Goal: Task Accomplishment & Management: Use online tool/utility

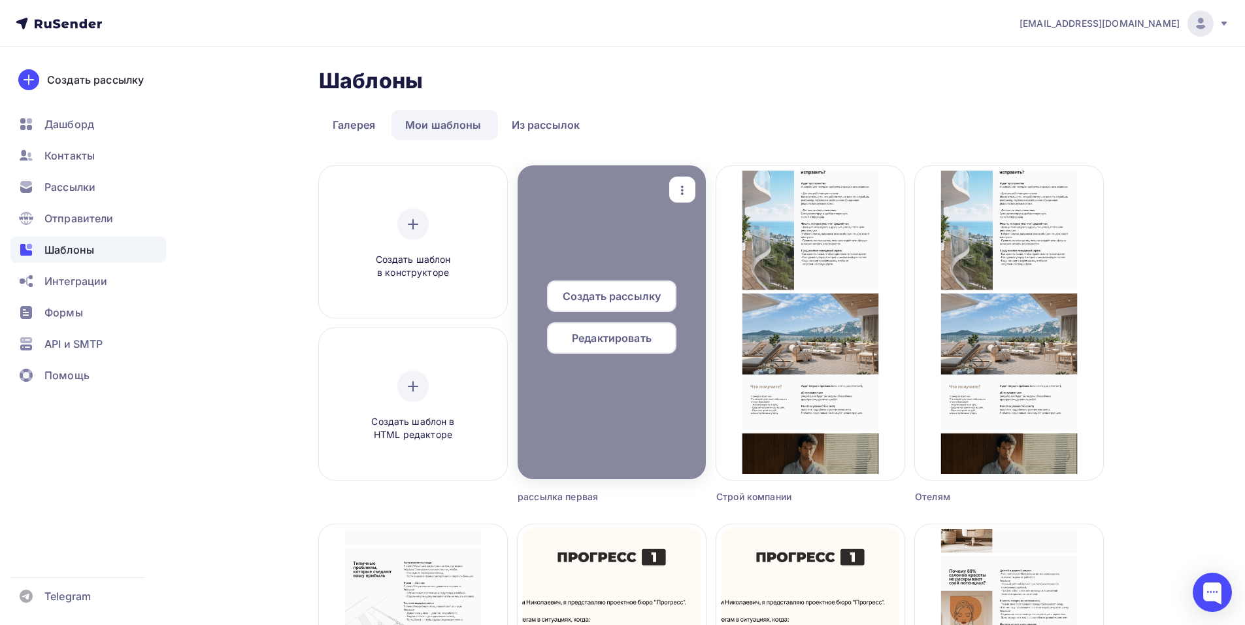
click at [594, 337] on span "Редактировать" at bounding box center [612, 338] width 80 height 16
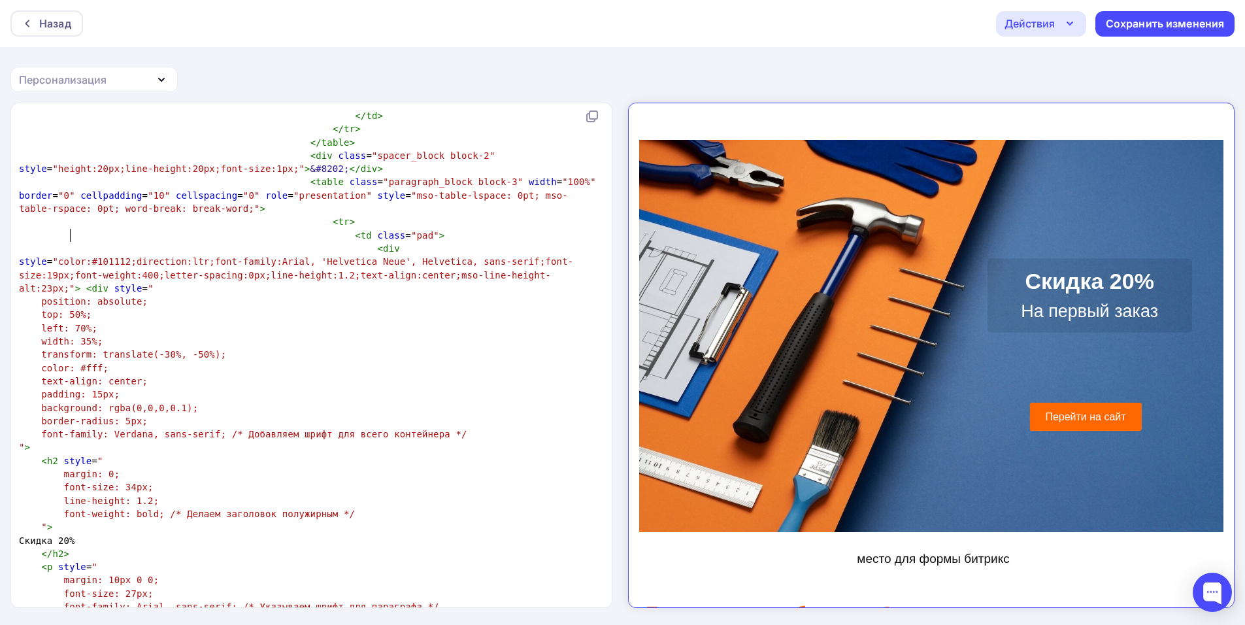
click at [73, 323] on span "left: 70%;" at bounding box center [69, 328] width 56 height 10
click at [156, 348] on pre "transform: translate(-30%, -50%);" at bounding box center [308, 354] width 585 height 13
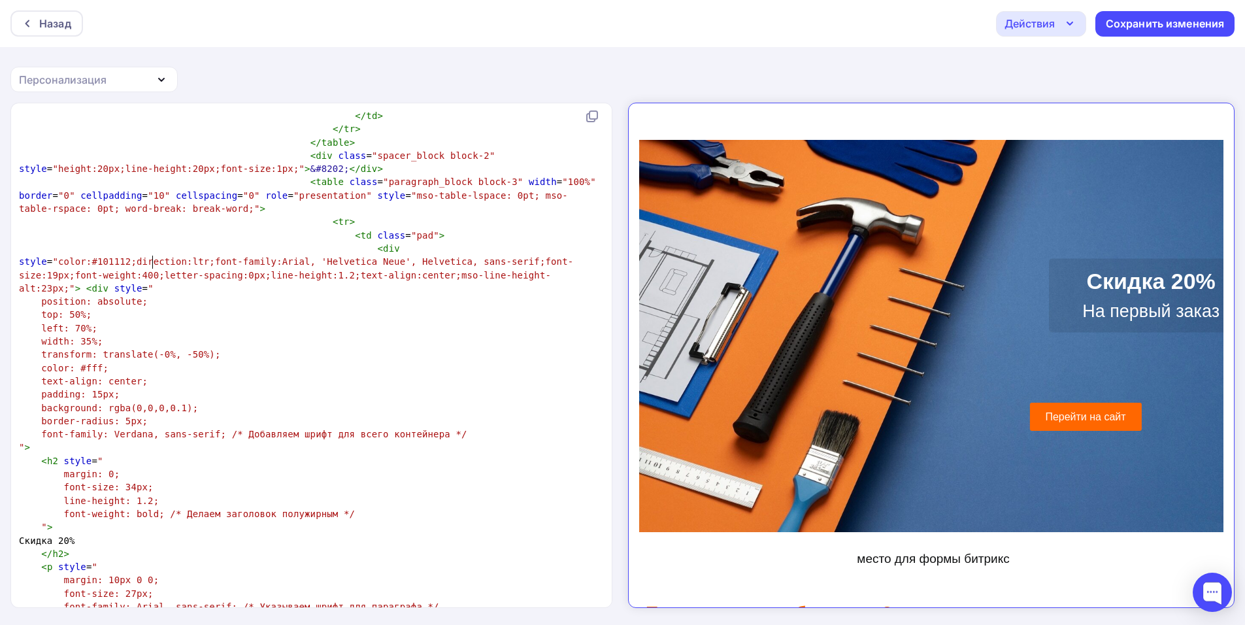
type textarea "2"
type textarea "3"
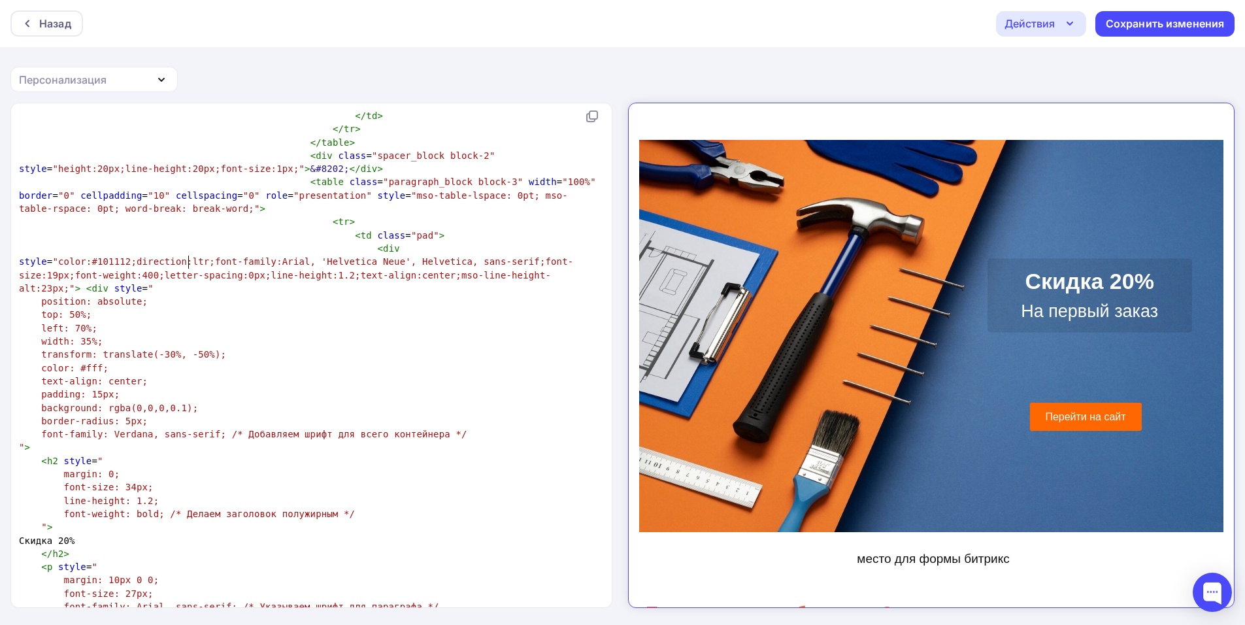
click at [186, 348] on pre "transform: translate(-30%, -50%);" at bounding box center [308, 354] width 585 height 13
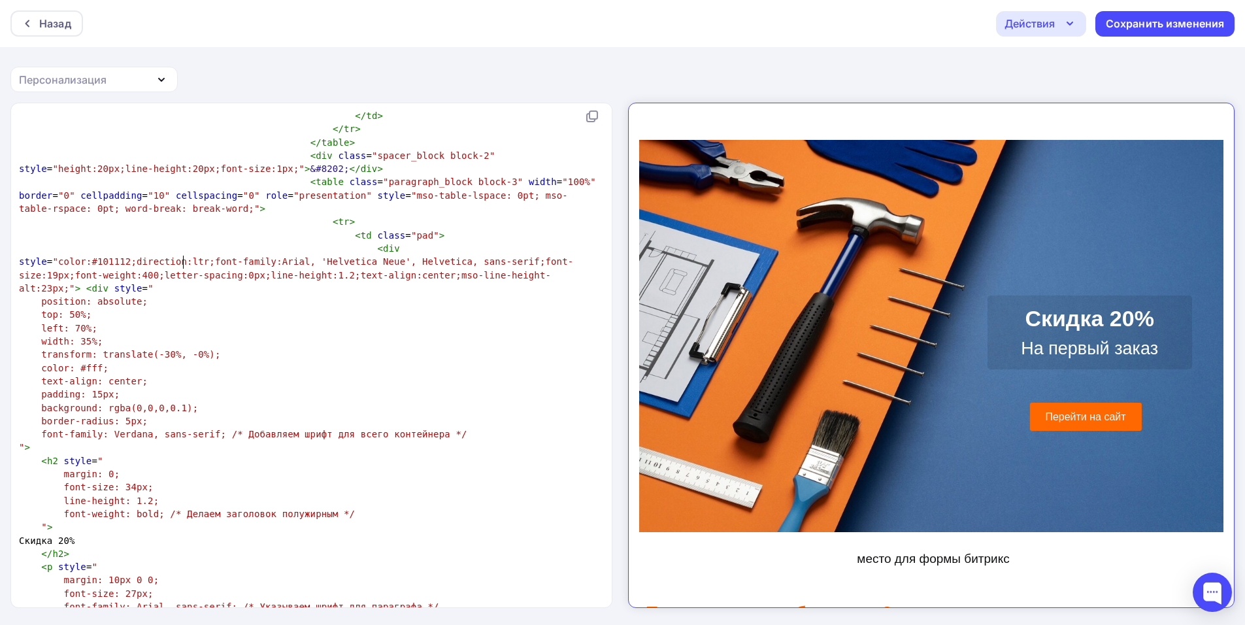
type textarea "7"
type textarea "1"
type textarea "2"
type textarea "4"
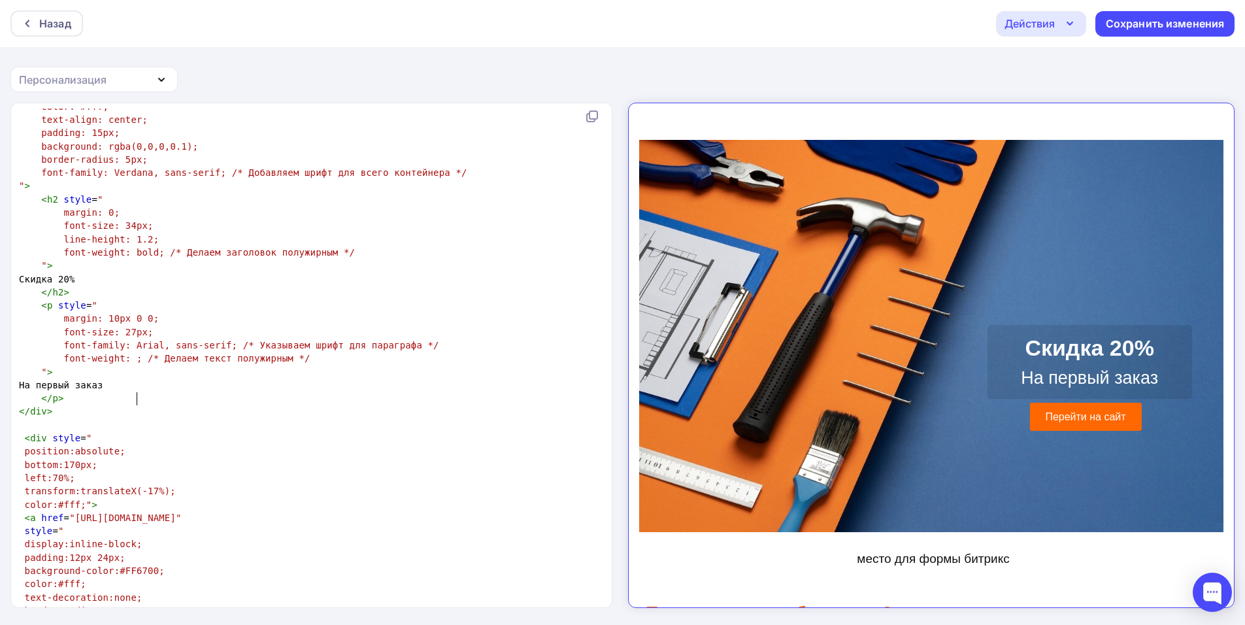
click at [139, 486] on span "transform:translateX(-17%);" at bounding box center [100, 491] width 151 height 10
click at [144, 486] on span "transform:translateX(-17%);" at bounding box center [100, 491] width 151 height 10
type textarea "-1"
click at [56, 473] on span "left:70%;" at bounding box center [50, 478] width 50 height 10
click at [67, 458] on pre "bottom:170px;" at bounding box center [308, 464] width 585 height 13
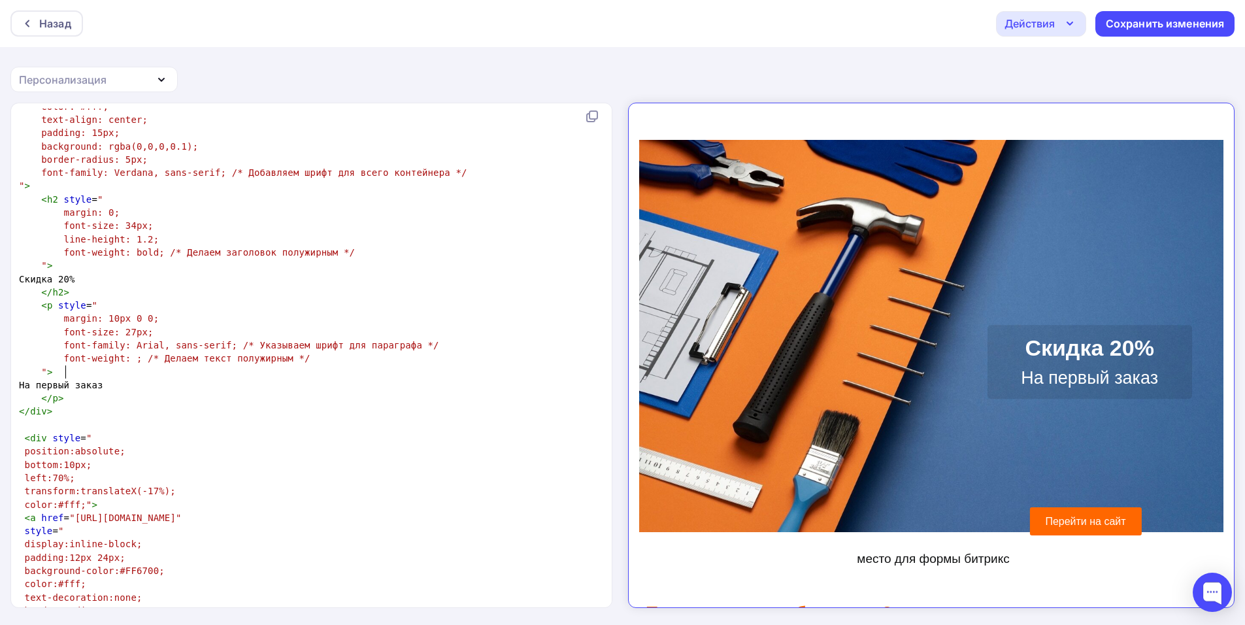
type textarea "9"
type textarea "5"
type textarea "6"
type textarea "5"
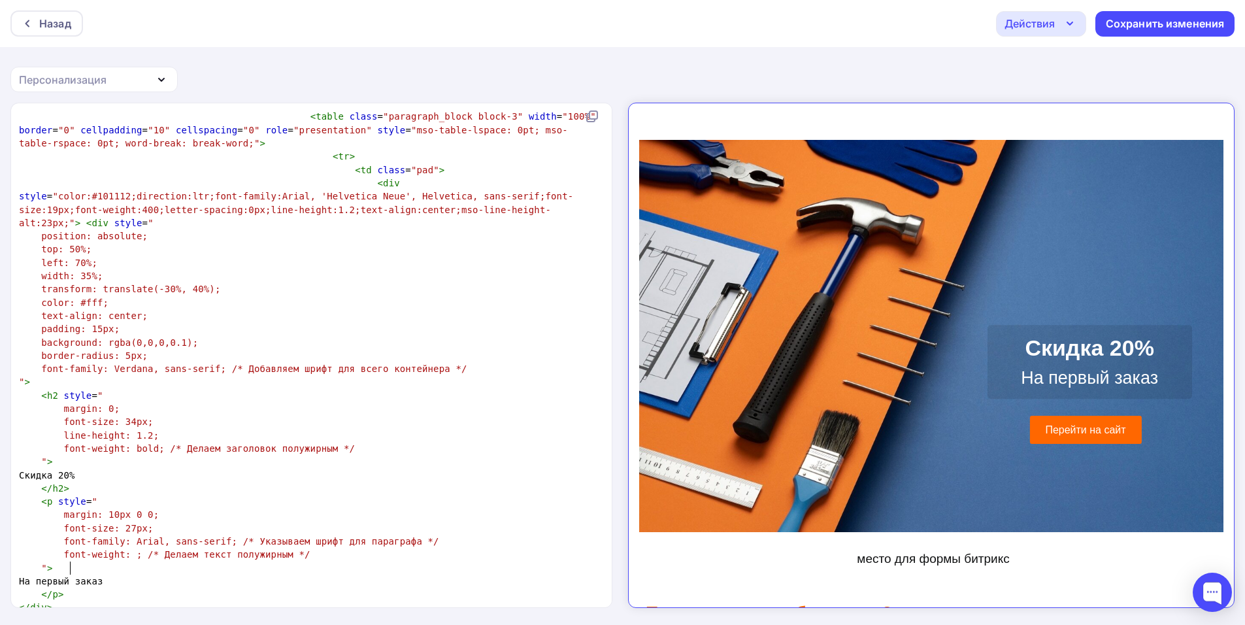
click at [160, 284] on span "transform: translate(-30%, 40%);" at bounding box center [130, 289] width 179 height 10
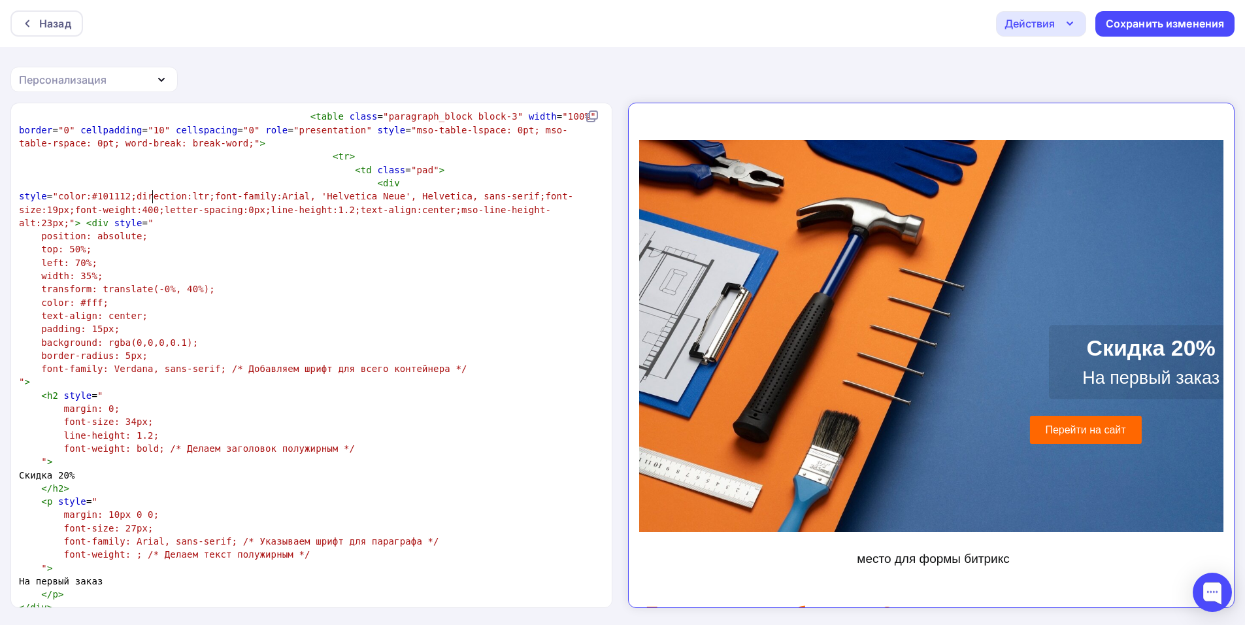
type textarea "2"
type textarea "4"
type textarea "35"
type textarea "2"
type textarea "5"
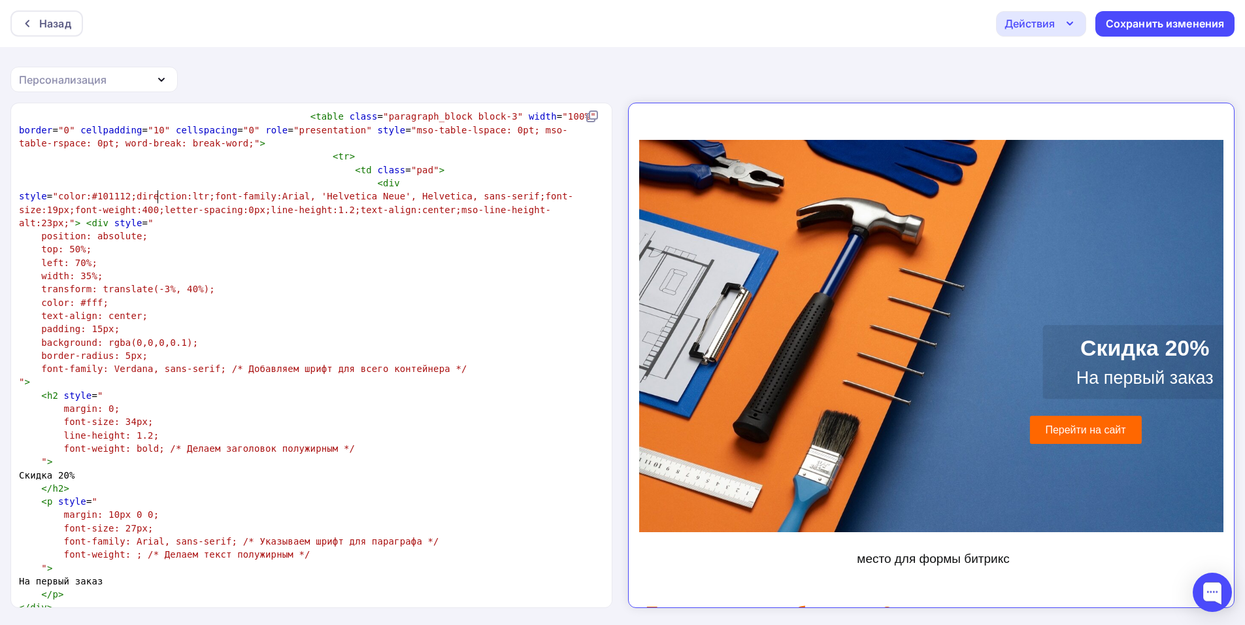
type textarea "7"
type textarea "22"
type textarea "5"
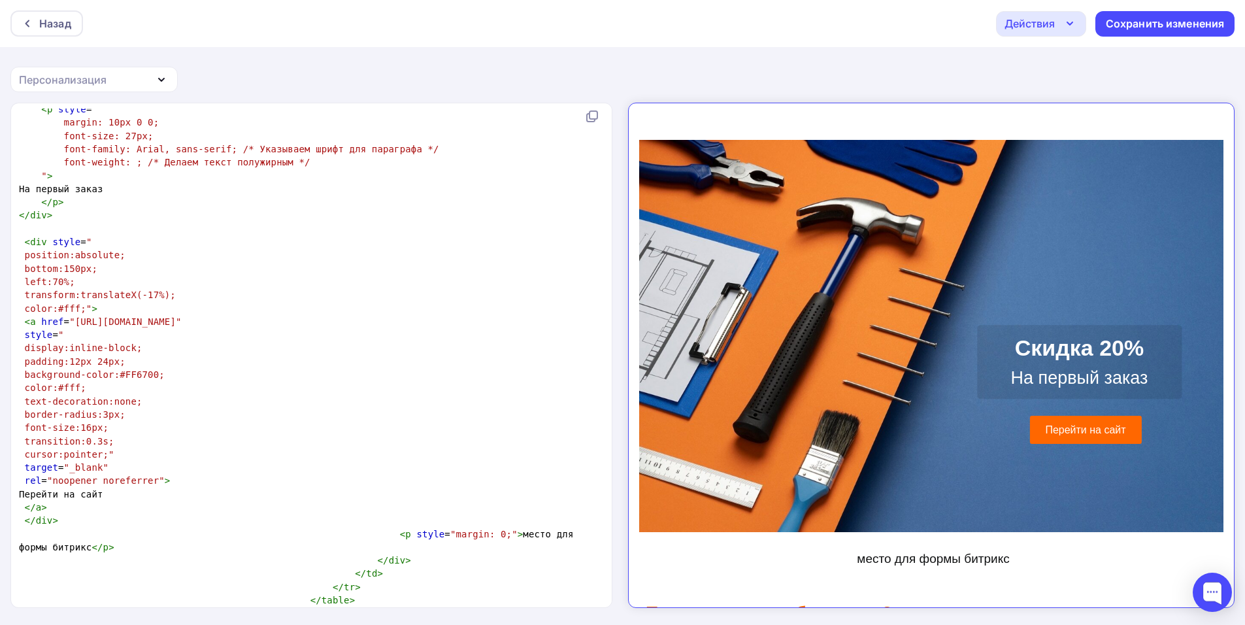
click at [146, 290] on span "transform:translateX(-17%);" at bounding box center [100, 295] width 151 height 10
type textarea "9"
type textarea "20"
type textarea "3"
type textarea "7"
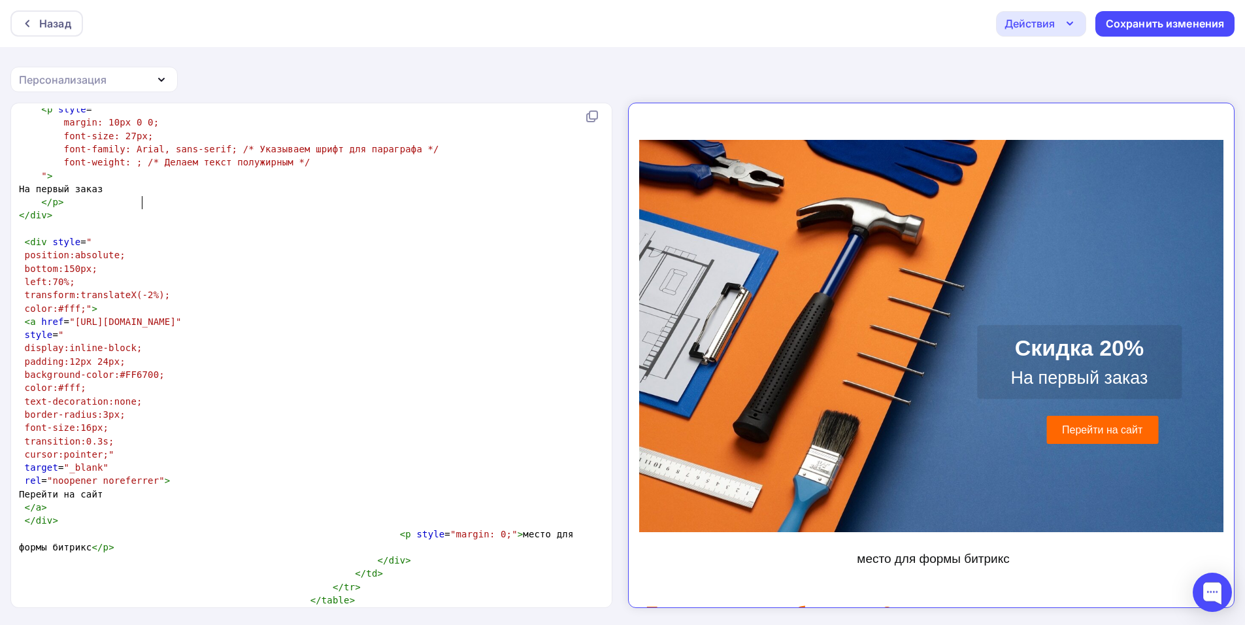
type textarea "4"
type textarea "5"
type textarea "6"
type textarea "8"
type textarea "7"
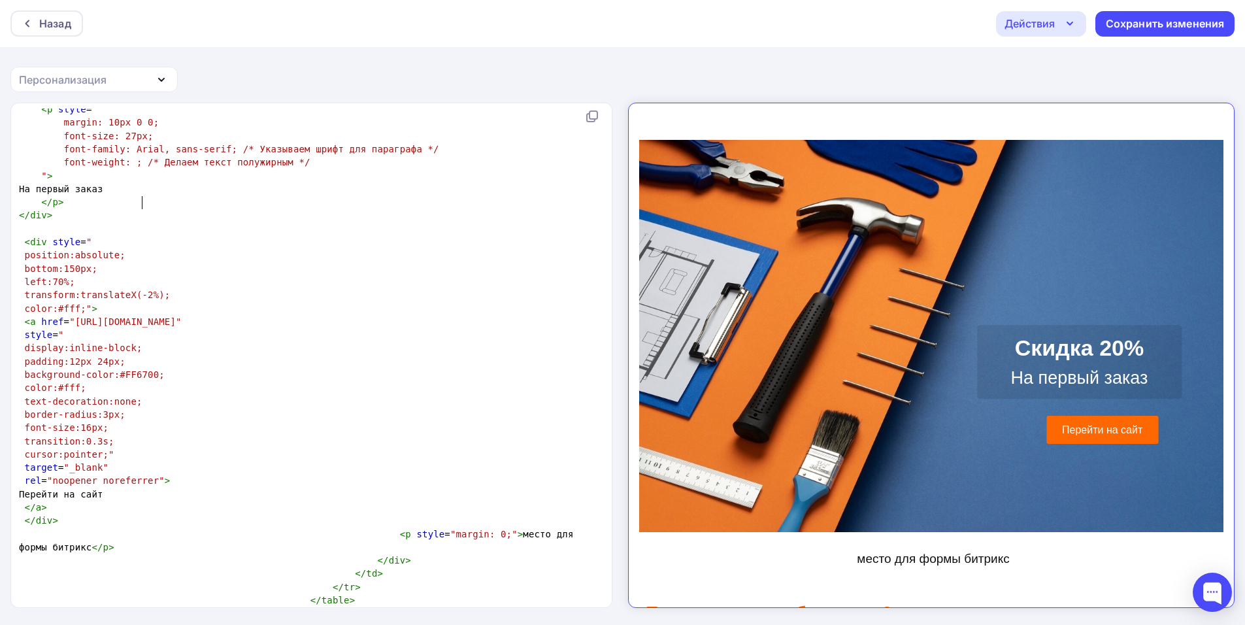
type textarea "6"
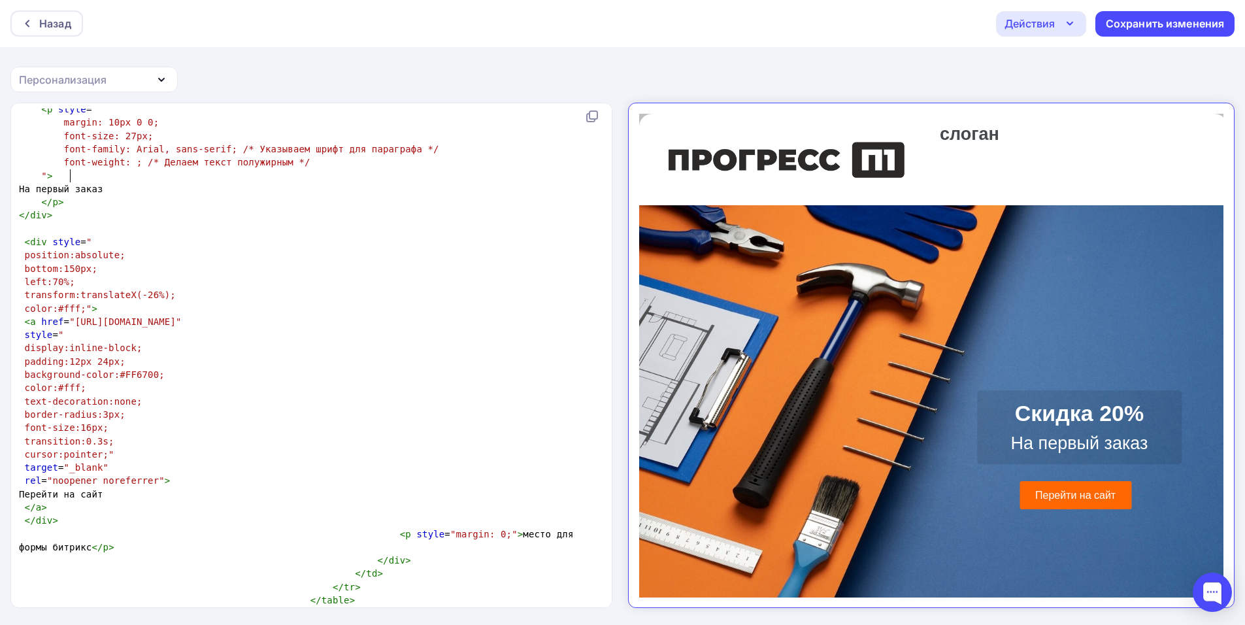
click at [70, 263] on span "bottom:150px;" at bounding box center [61, 268] width 73 height 10
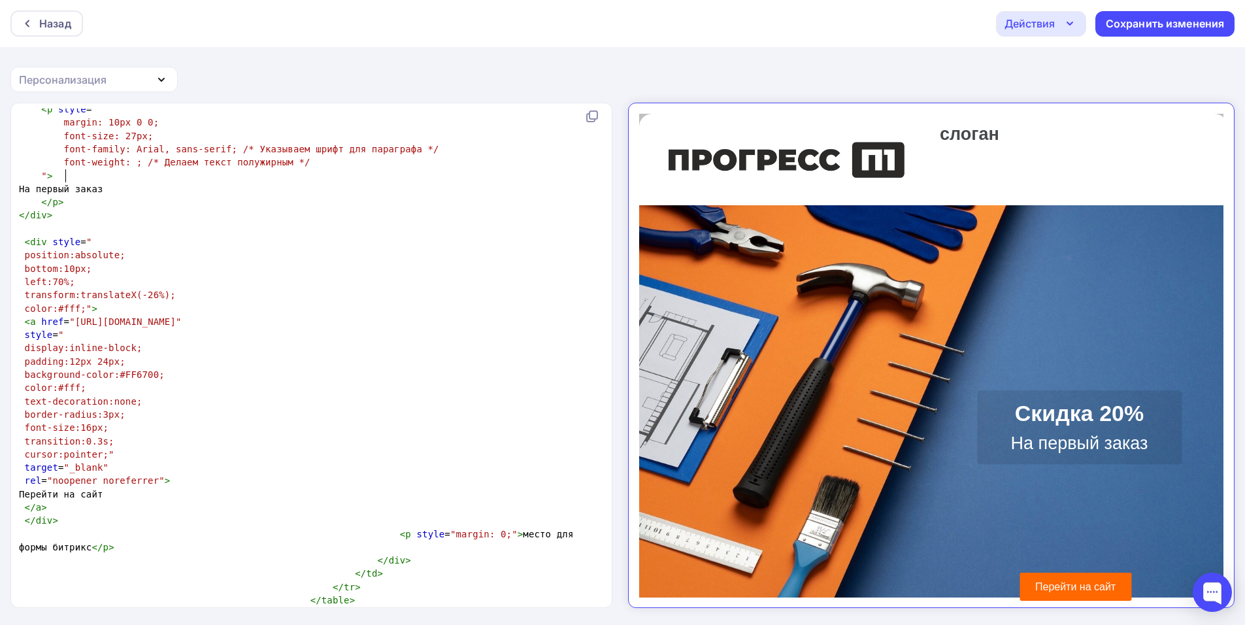
type textarea "7"
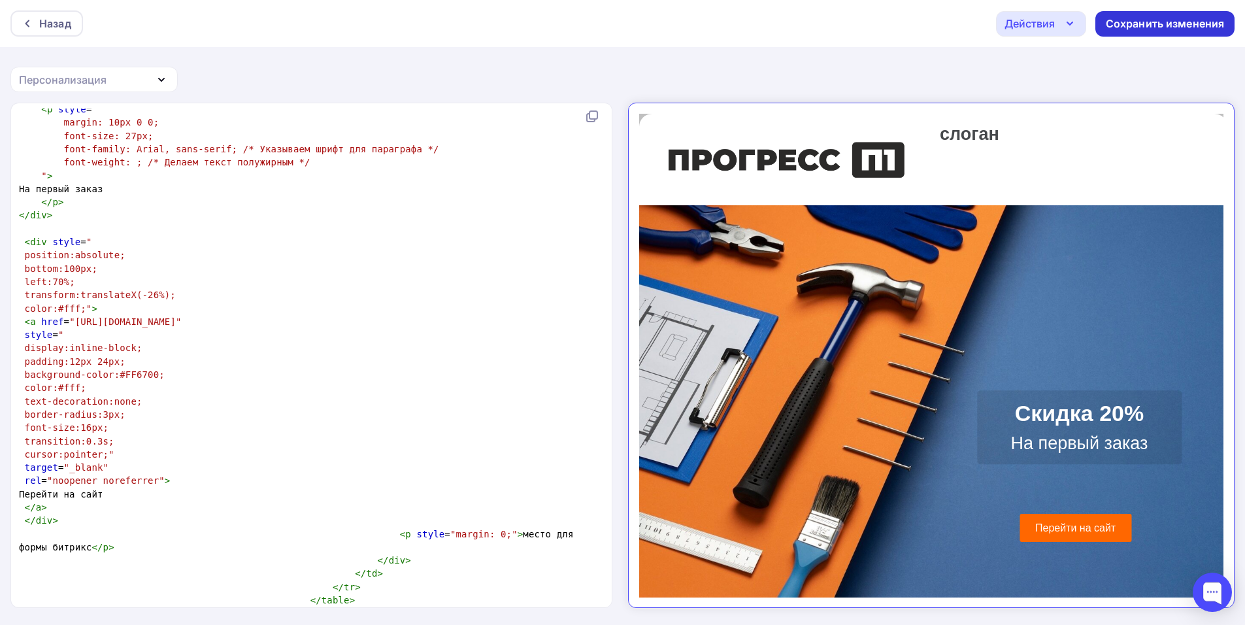
type textarea "0"
click at [1120, 20] on div "Сохранить изменения" at bounding box center [1165, 23] width 119 height 15
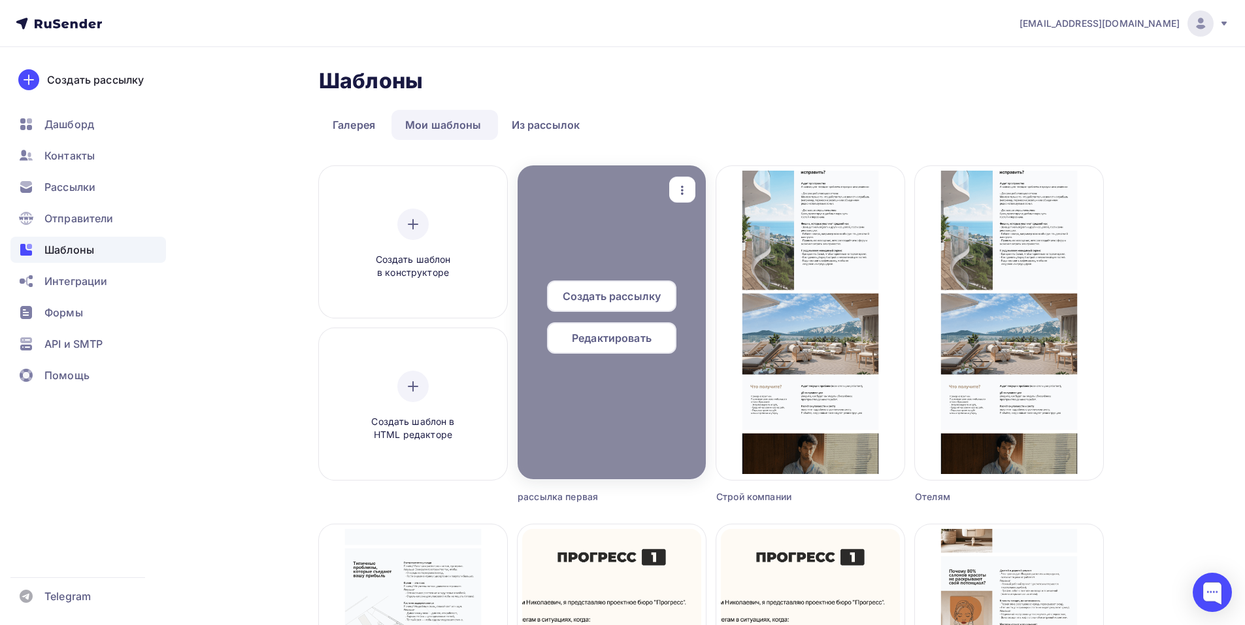
click at [622, 381] on div at bounding box center [612, 322] width 188 height 314
click at [608, 343] on span "Редактировать" at bounding box center [612, 338] width 80 height 16
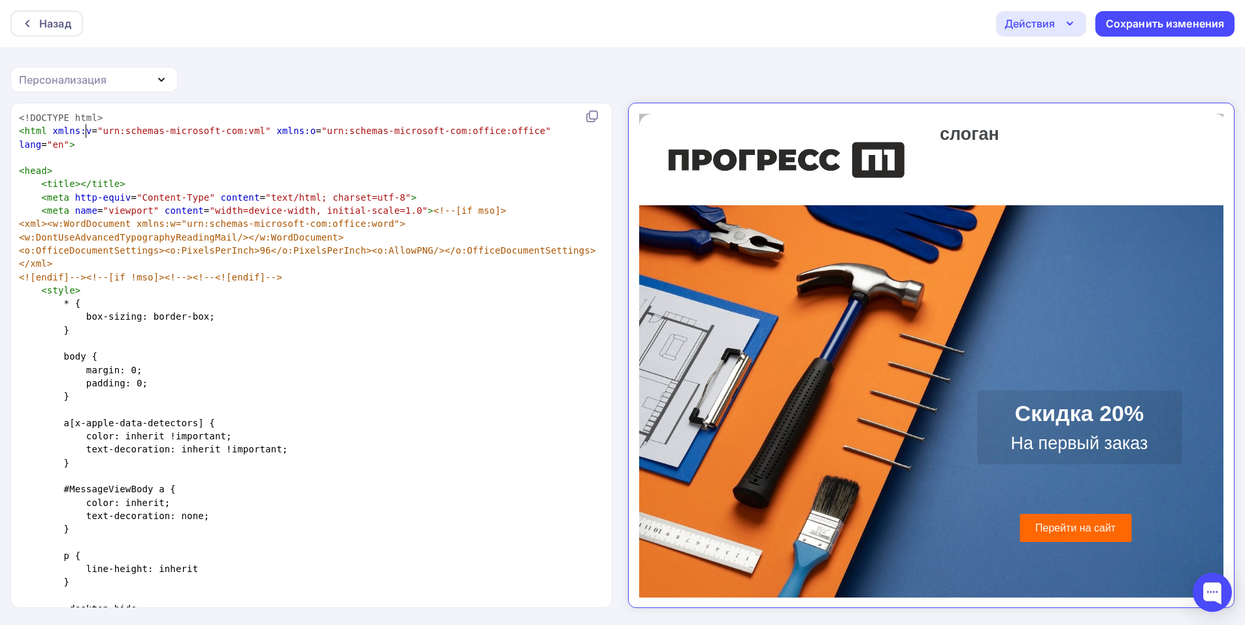
scroll to position [5, 0]
click at [84, 131] on span "xmlns:v" at bounding box center [71, 130] width 39 height 10
type textarea "<!DOCTYPE html> <html xmlns:="urn:schemas-microsoft-com:vml" xmlns:o="urn:schem…"
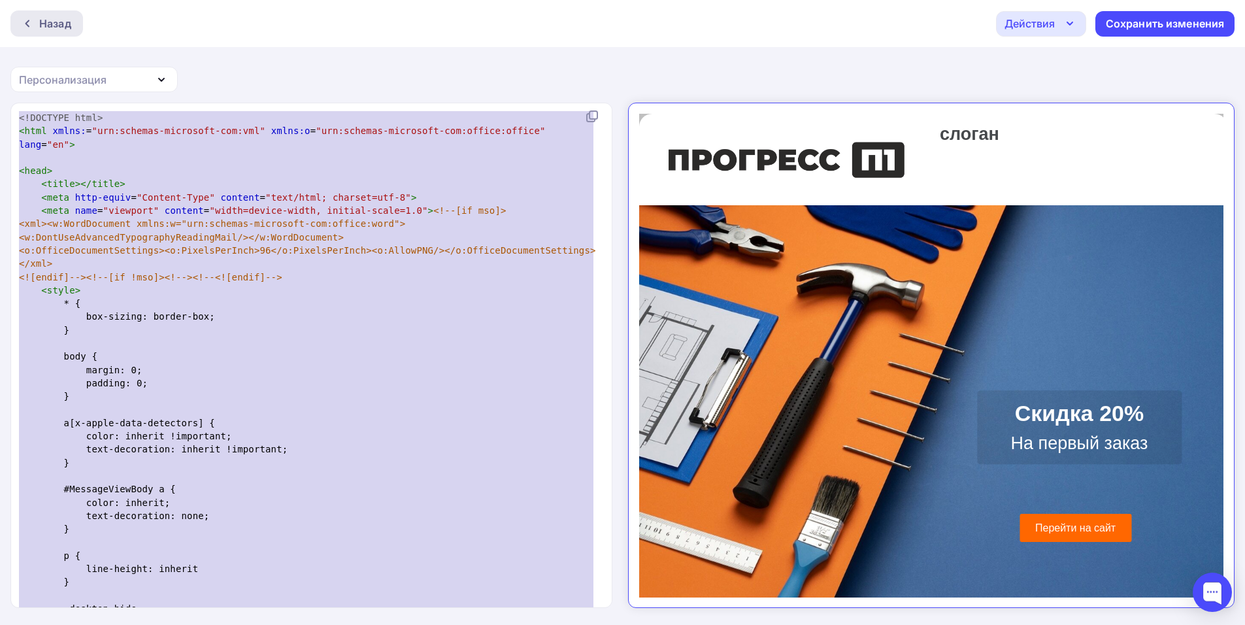
click at [30, 29] on div "Назад" at bounding box center [46, 23] width 73 height 26
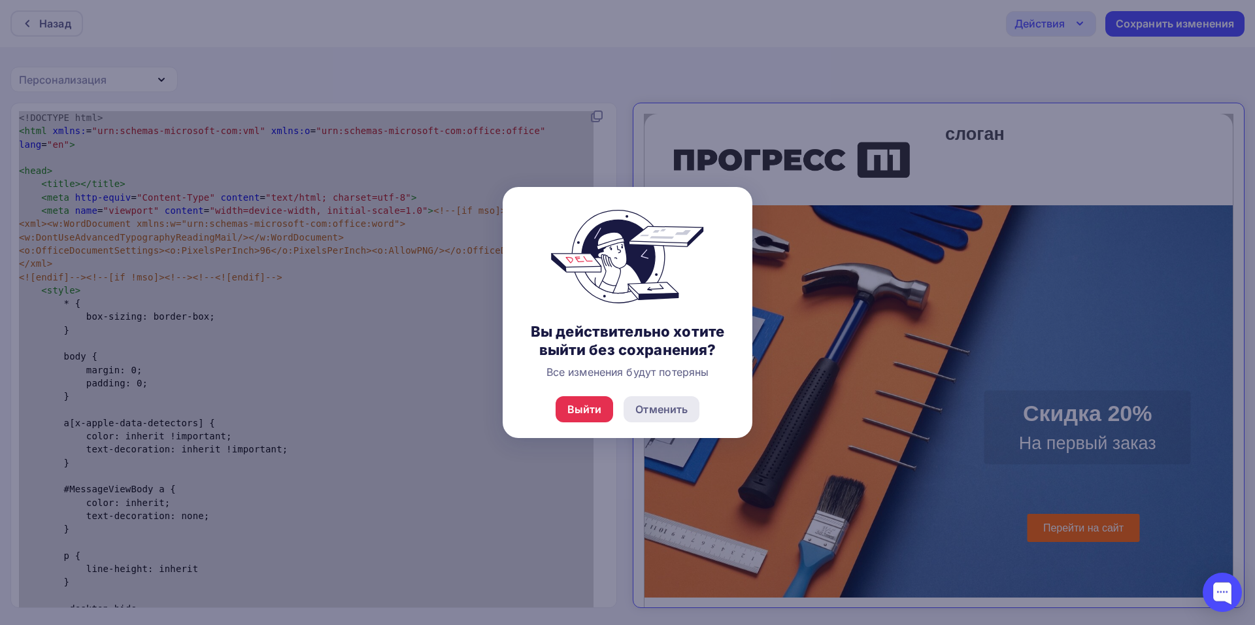
click at [652, 421] on div "Отменить" at bounding box center [662, 409] width 76 height 26
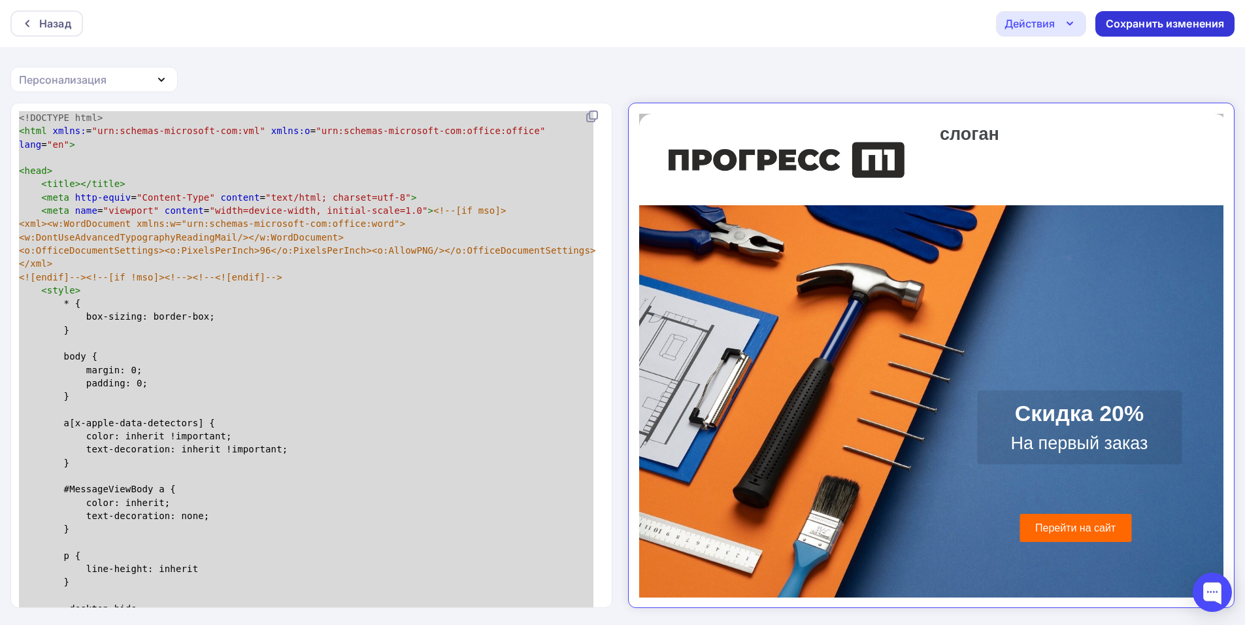
click at [1171, 24] on div "Сохранить изменения" at bounding box center [1165, 23] width 119 height 15
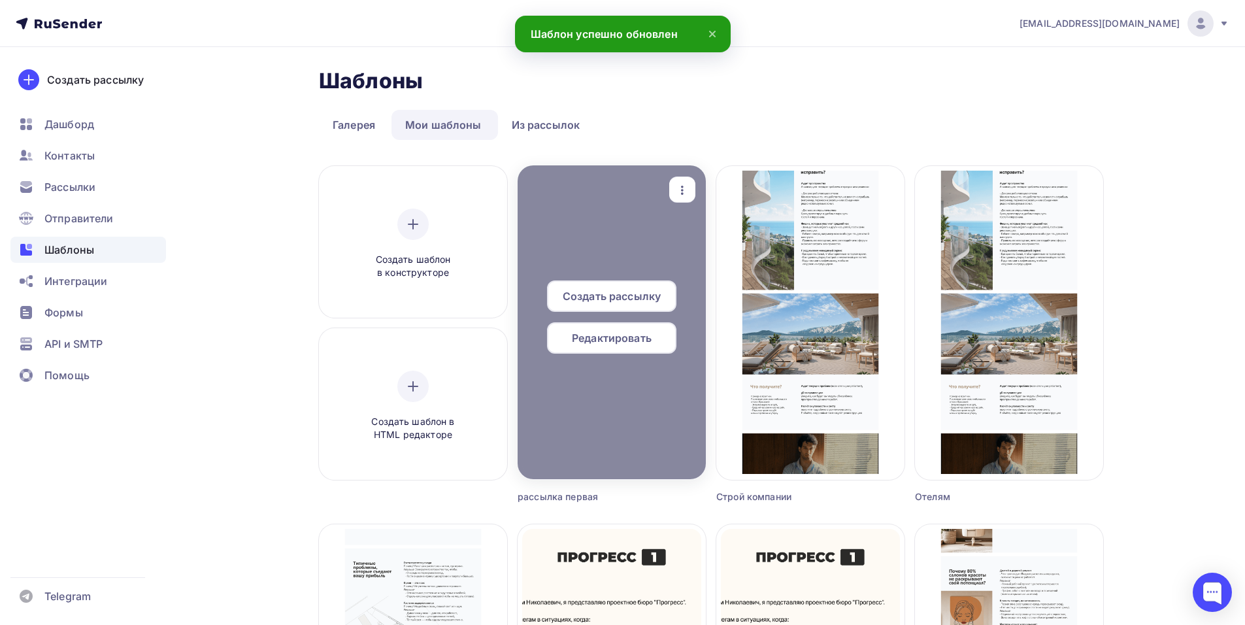
click at [676, 196] on icon "button" at bounding box center [683, 190] width 16 height 16
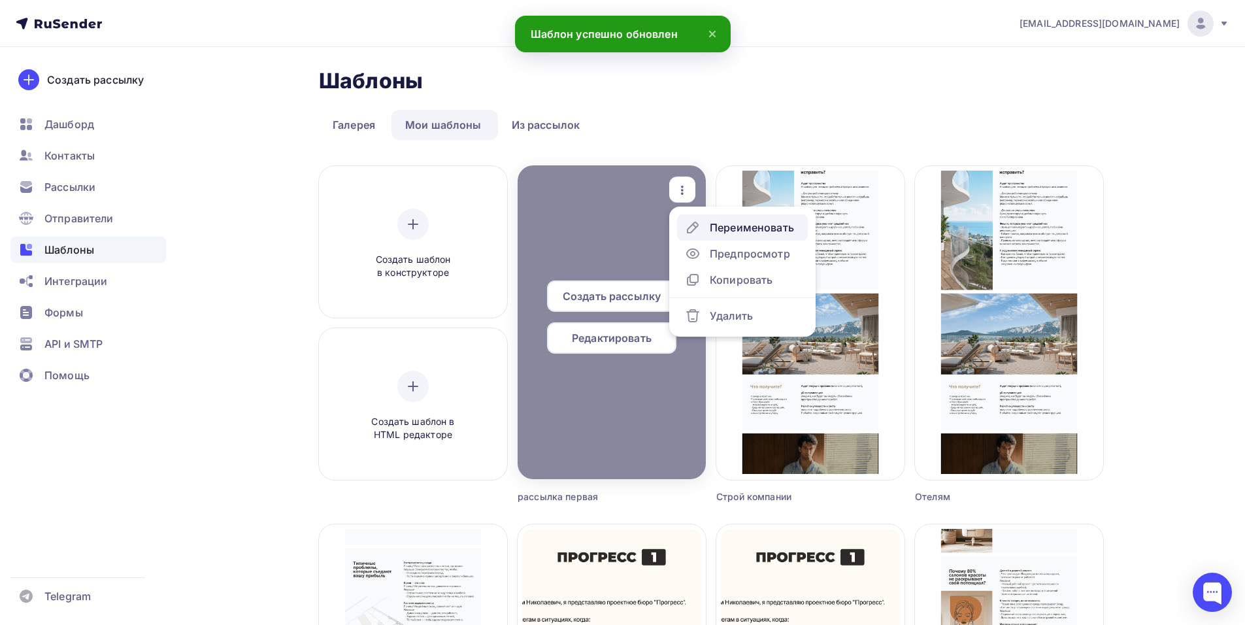
click at [759, 220] on div "Переименовать" at bounding box center [752, 228] width 84 height 16
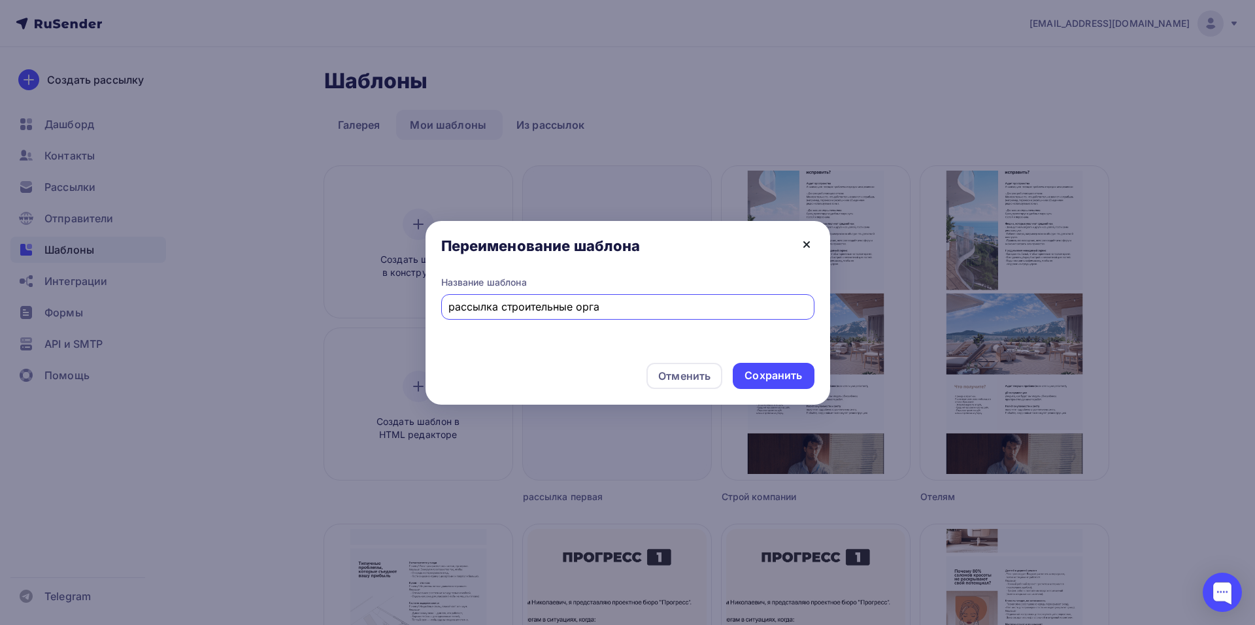
type input "рассылка строительные орга"
click at [811, 246] on icon at bounding box center [807, 245] width 16 height 16
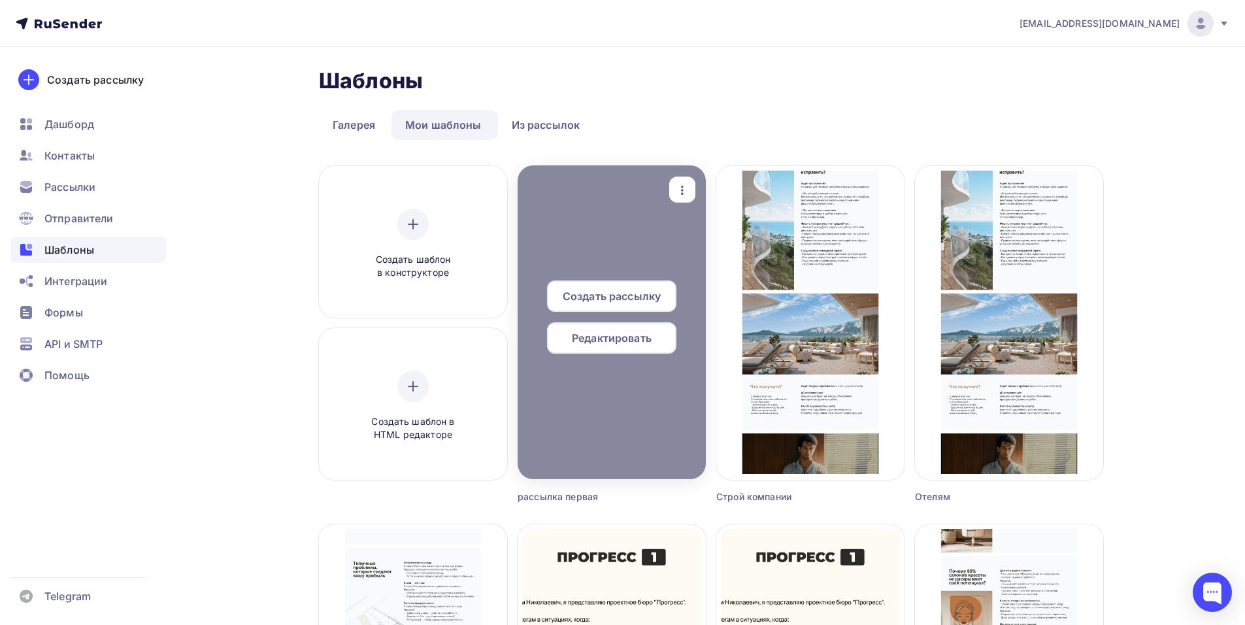
click at [577, 334] on span "Редактировать" at bounding box center [612, 338] width 80 height 16
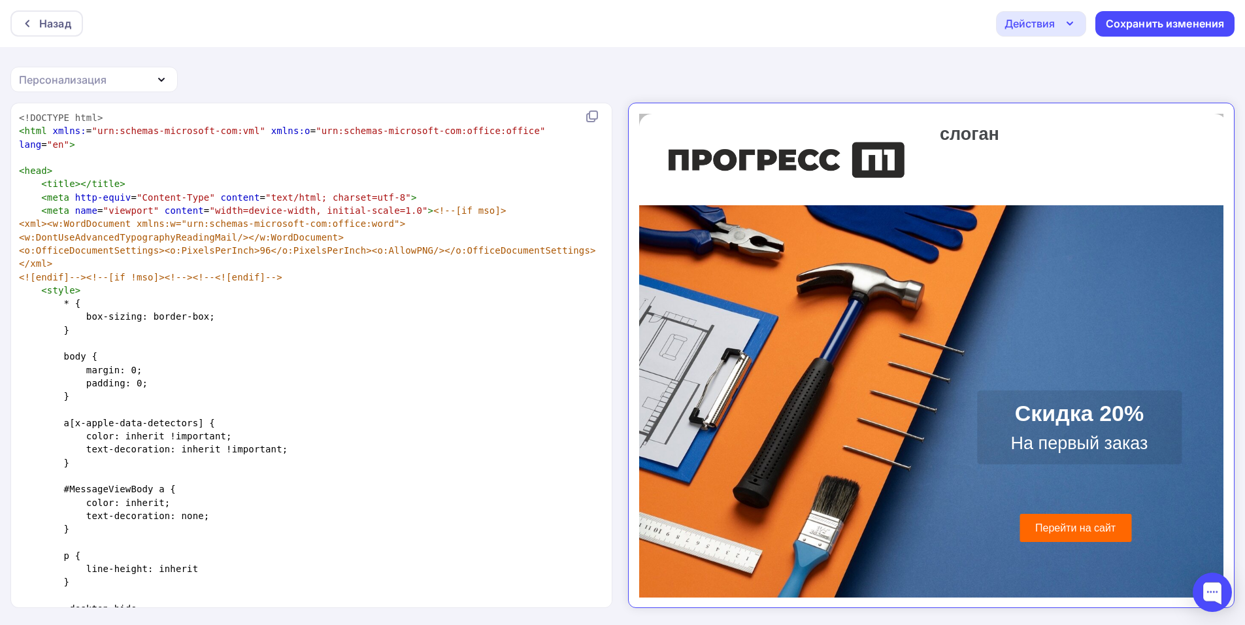
click at [1052, 425] on p "На первый заказ" at bounding box center [1067, 432] width 185 height 21
click at [1127, 427] on p "На первый заказ" at bounding box center [1067, 432] width 185 height 21
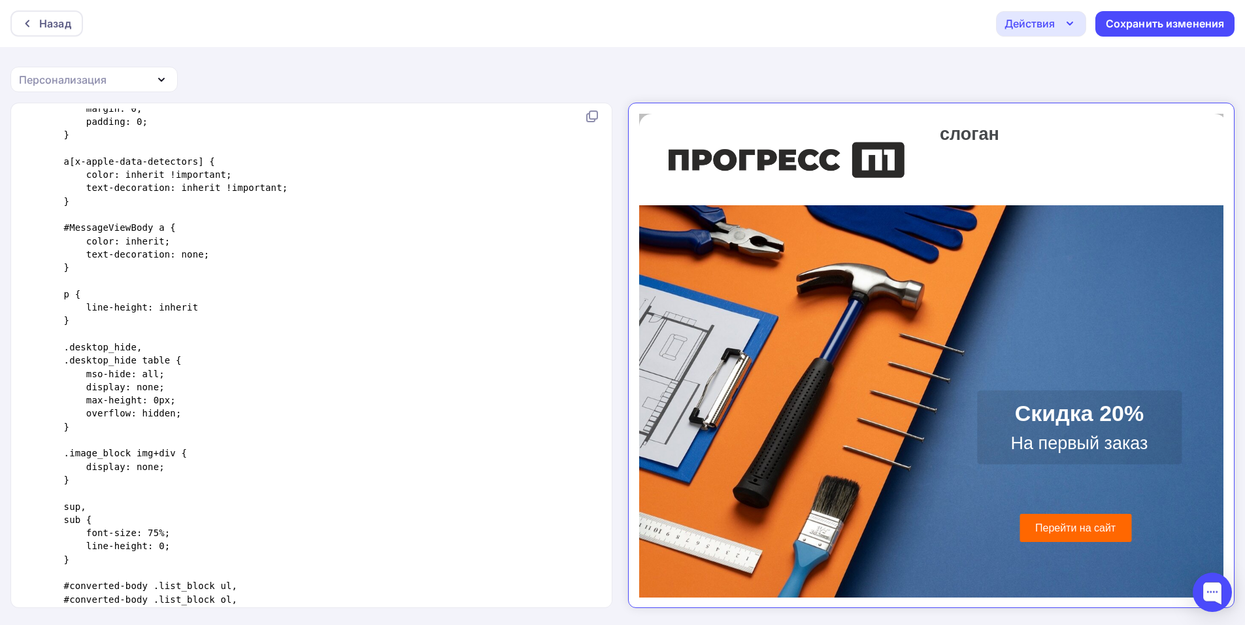
scroll to position [318, 0]
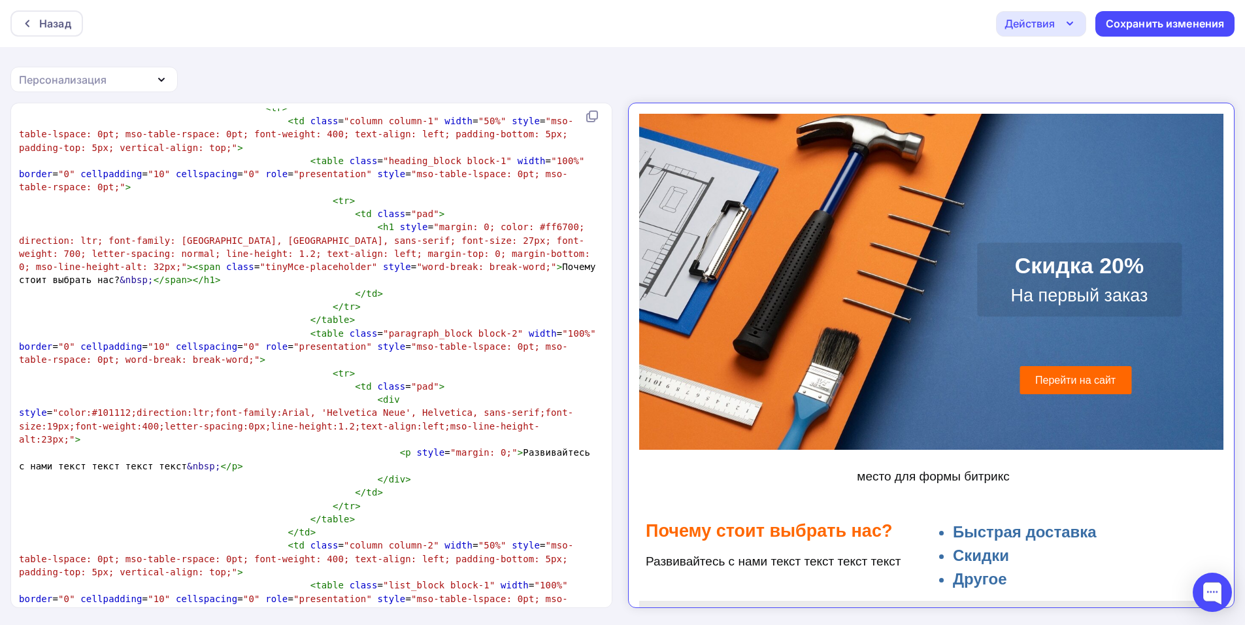
click at [1017, 267] on div "Скидка 20% На первый заказ" at bounding box center [1067, 268] width 205 height 74
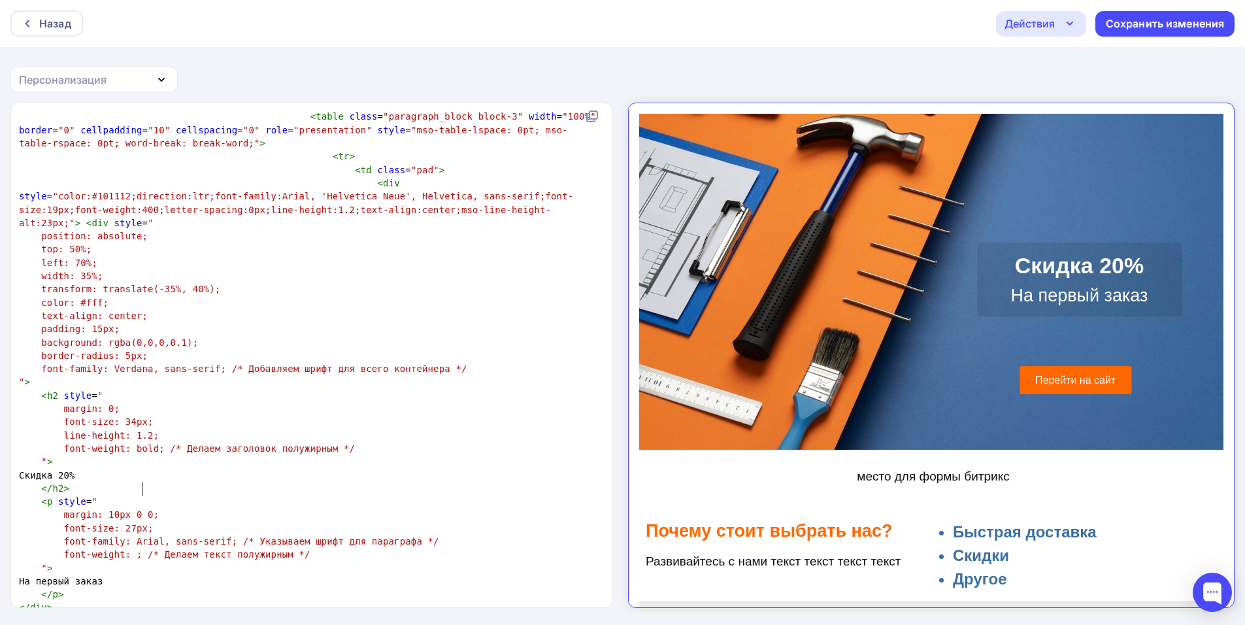
click at [159, 575] on pre "На первый заказ" at bounding box center [308, 581] width 585 height 13
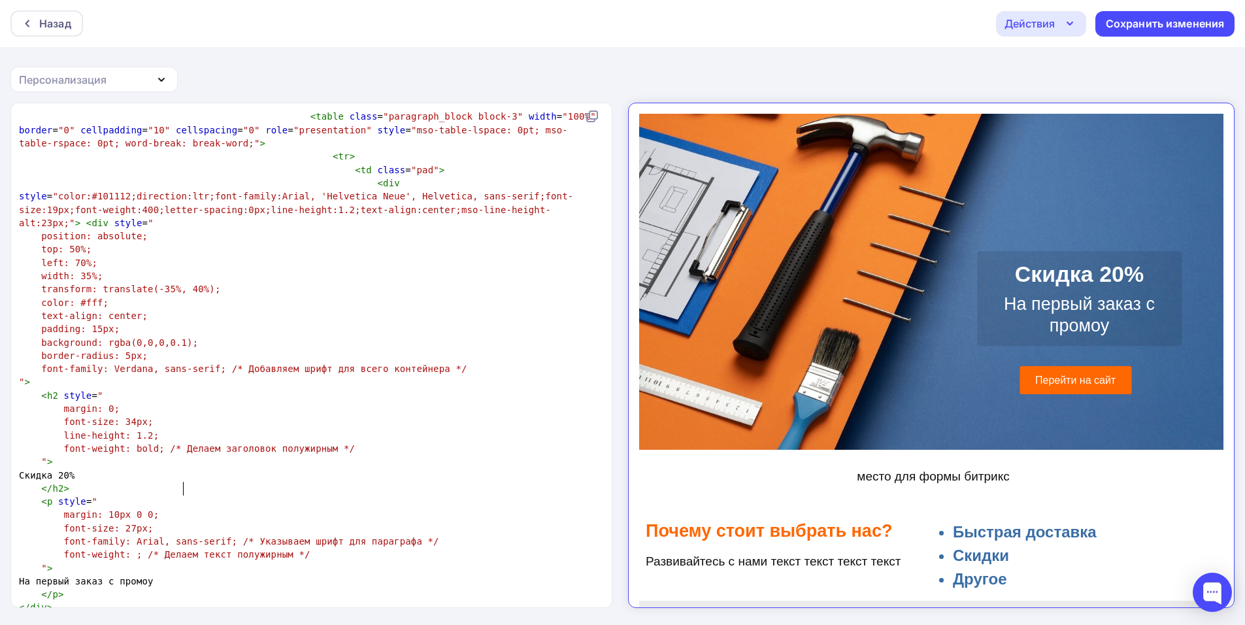
type textarea "с промоуо"
type textarea "кодом"
type textarea "Х"
click at [141, 576] on span "На первый заказ с промокодом" at bounding box center [97, 581] width 157 height 10
type textarea "<>"
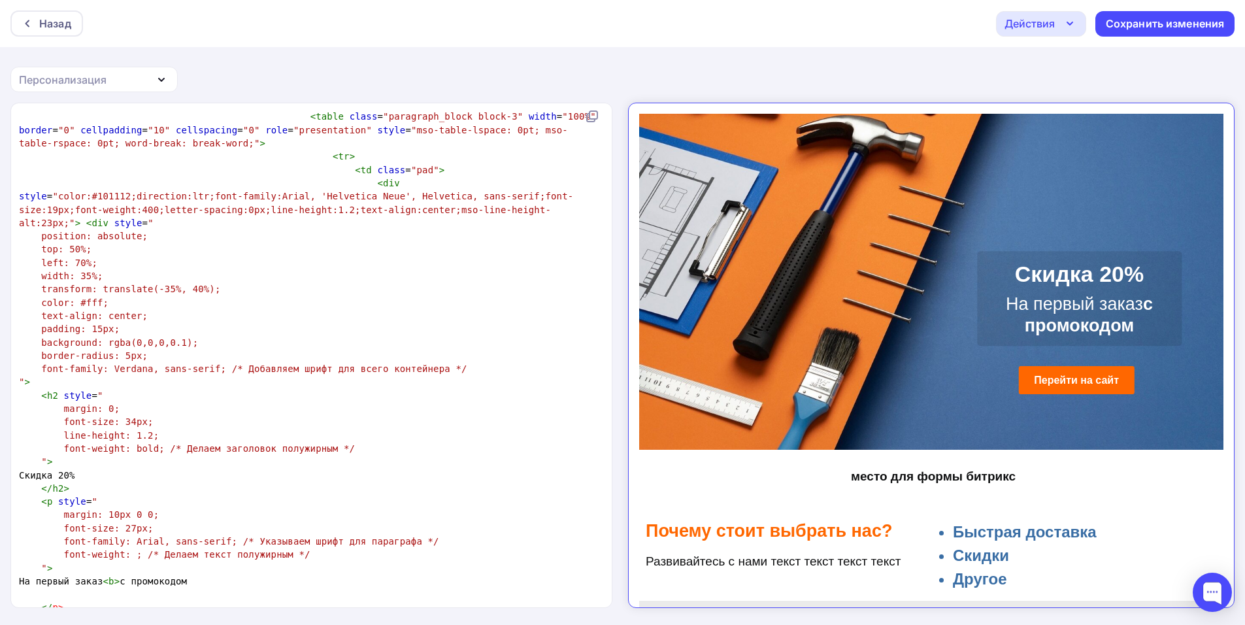
type textarea "br"
type textarea "/"
click at [248, 575] on pre "На первый заказ </ br > с промокодом" at bounding box center [308, 581] width 585 height 13
type textarea "@"
type textarea """
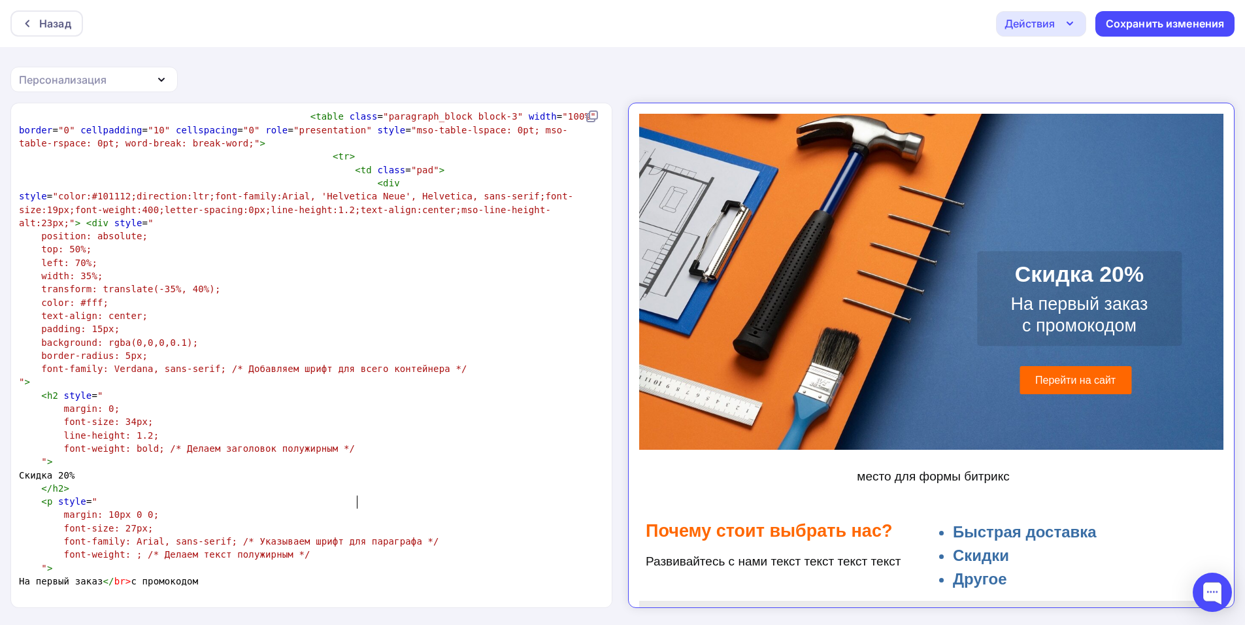
type textarea "{"
type textarea "Хоо"
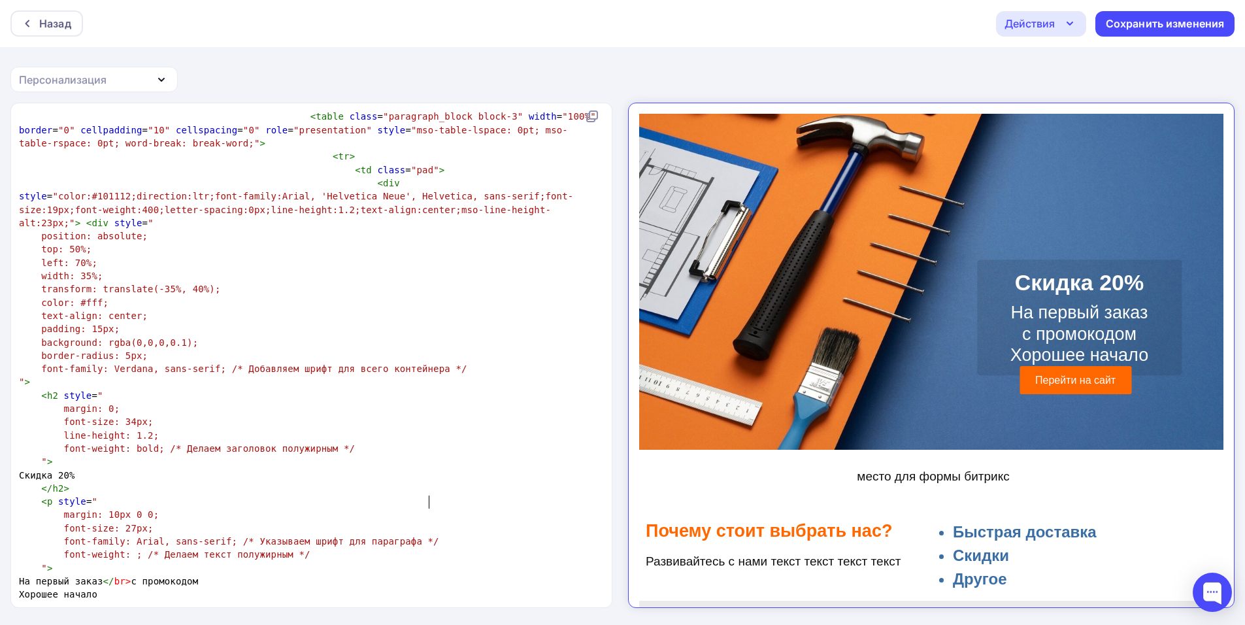
type textarea "рошее начало"
click at [97, 589] on span "Хорошее начало" at bounding box center [58, 594] width 78 height 10
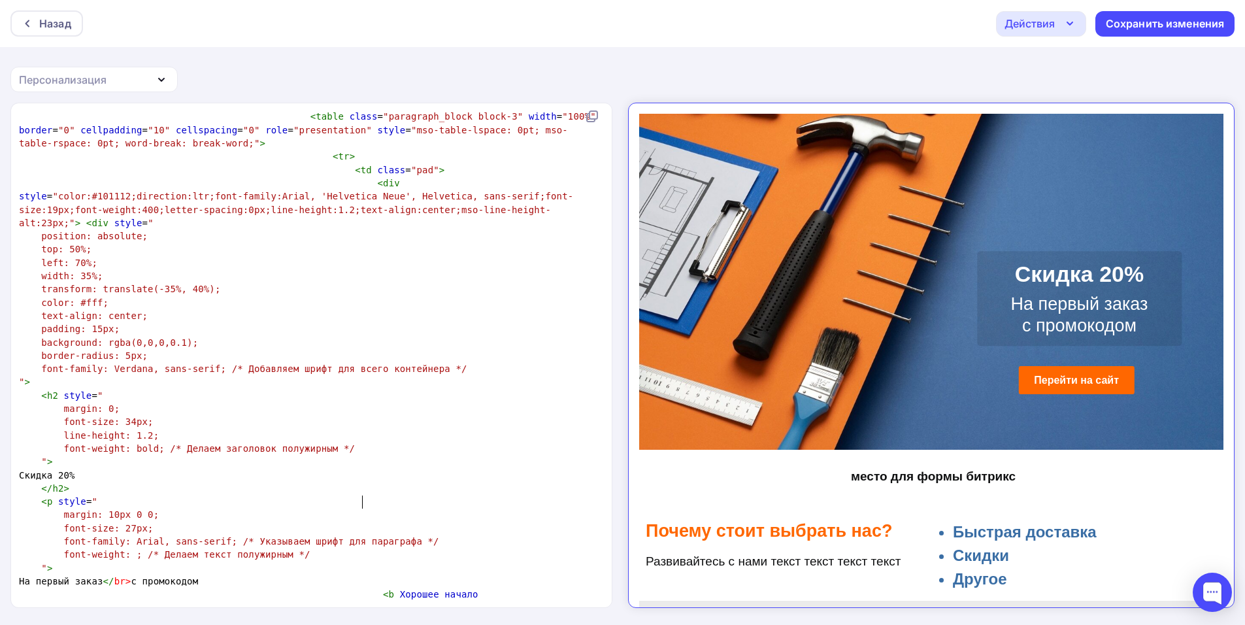
type textarea "<b."
type textarea "."
type textarea "ю"
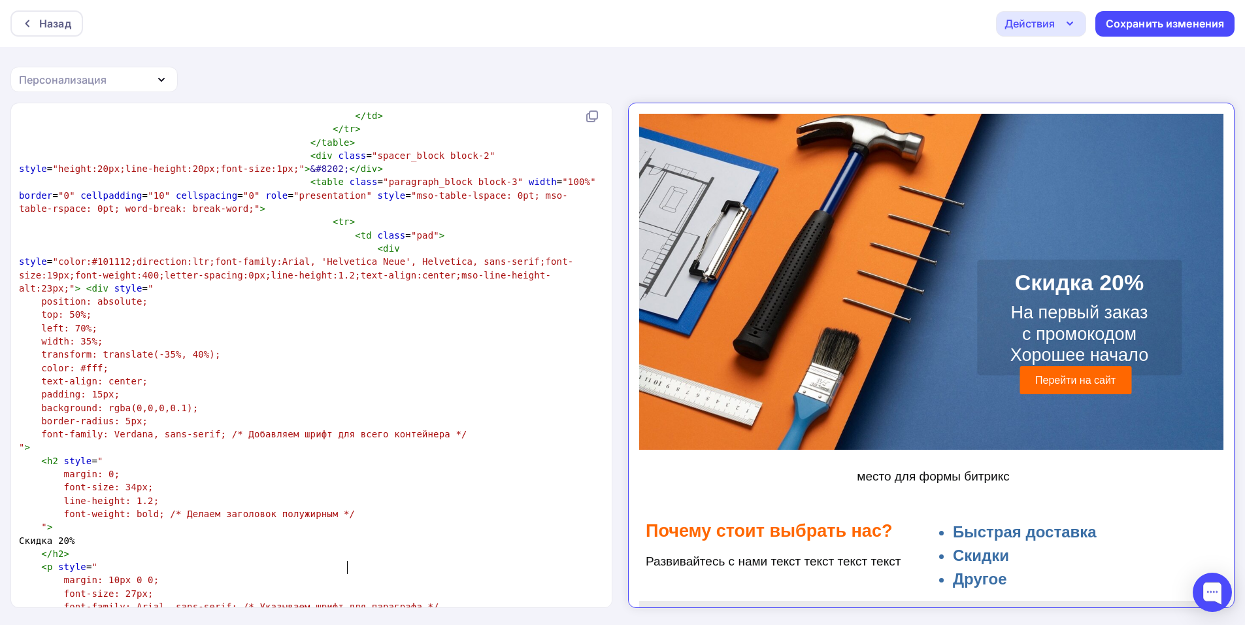
click at [75, 323] on span "left: 70%;" at bounding box center [69, 328] width 56 height 10
click at [158, 349] on span "transform: translate(-35%, 40%);" at bounding box center [130, 354] width 179 height 10
click at [161, 349] on span "transform: translate(-35%, 40%);" at bounding box center [130, 354] width 179 height 10
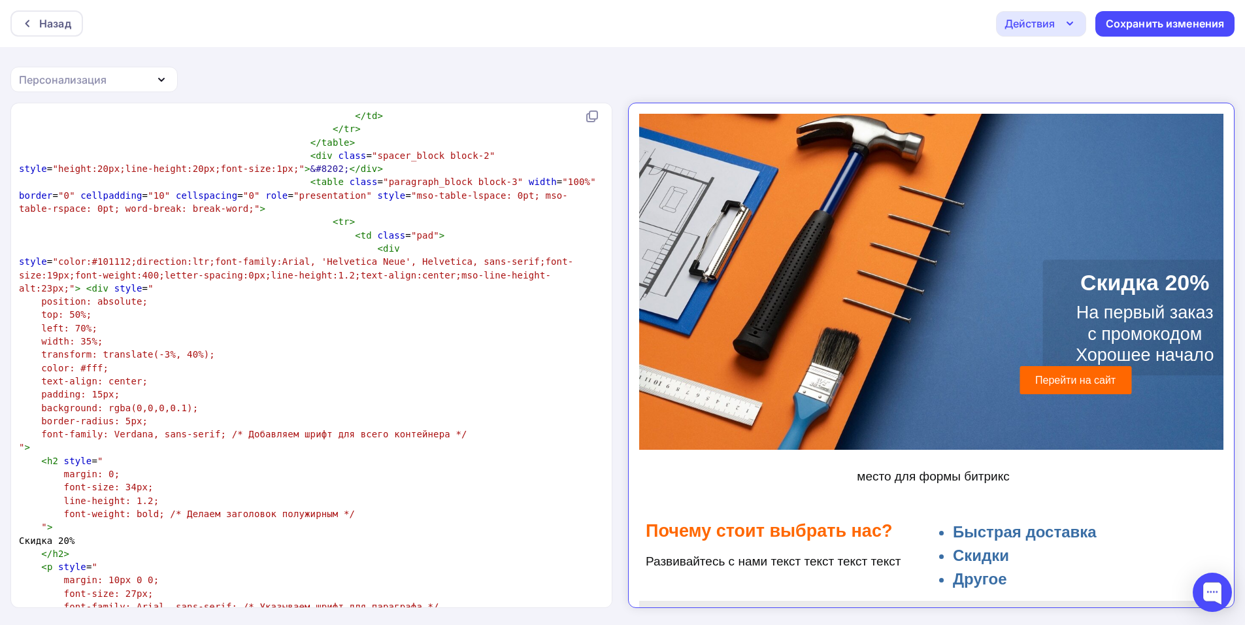
type textarea "5"
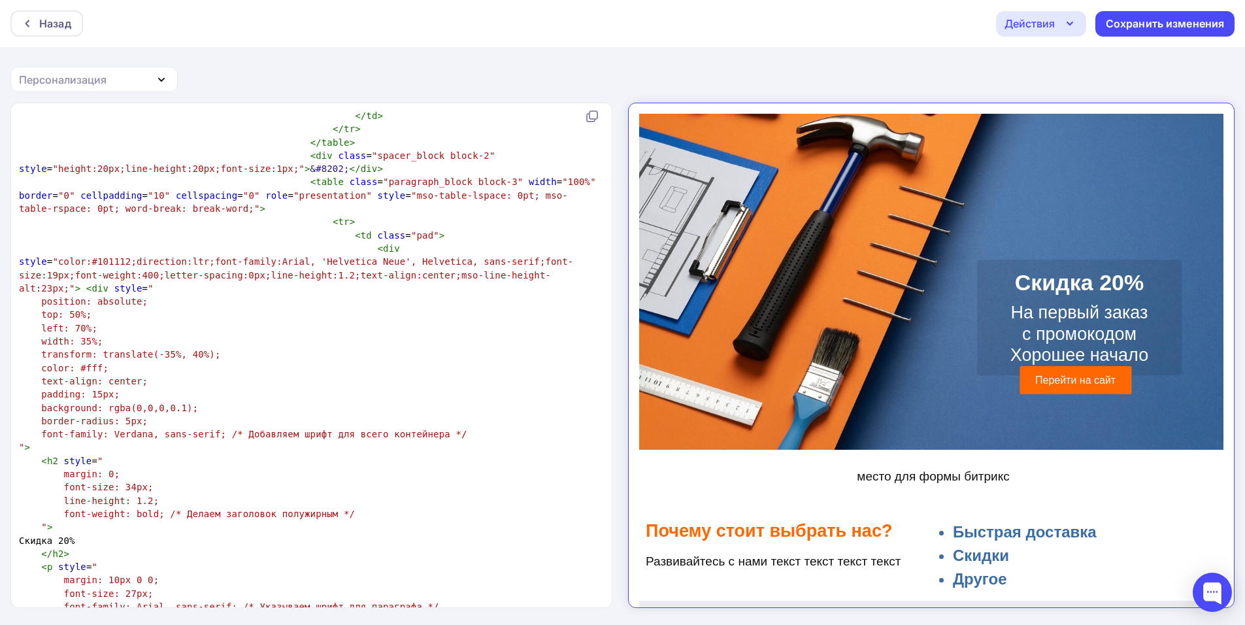
click at [174, 349] on span "transform: translate(-35%, 40%);" at bounding box center [130, 354] width 179 height 10
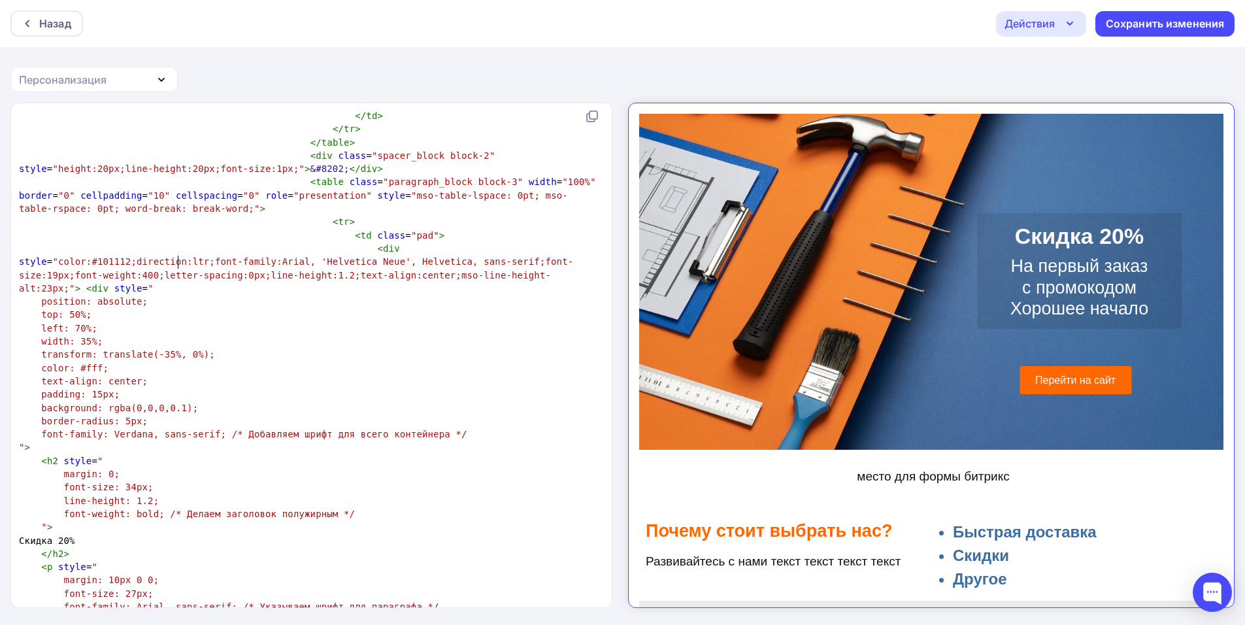
type textarea "3"
type textarea "2"
type textarea "1"
type textarea "2"
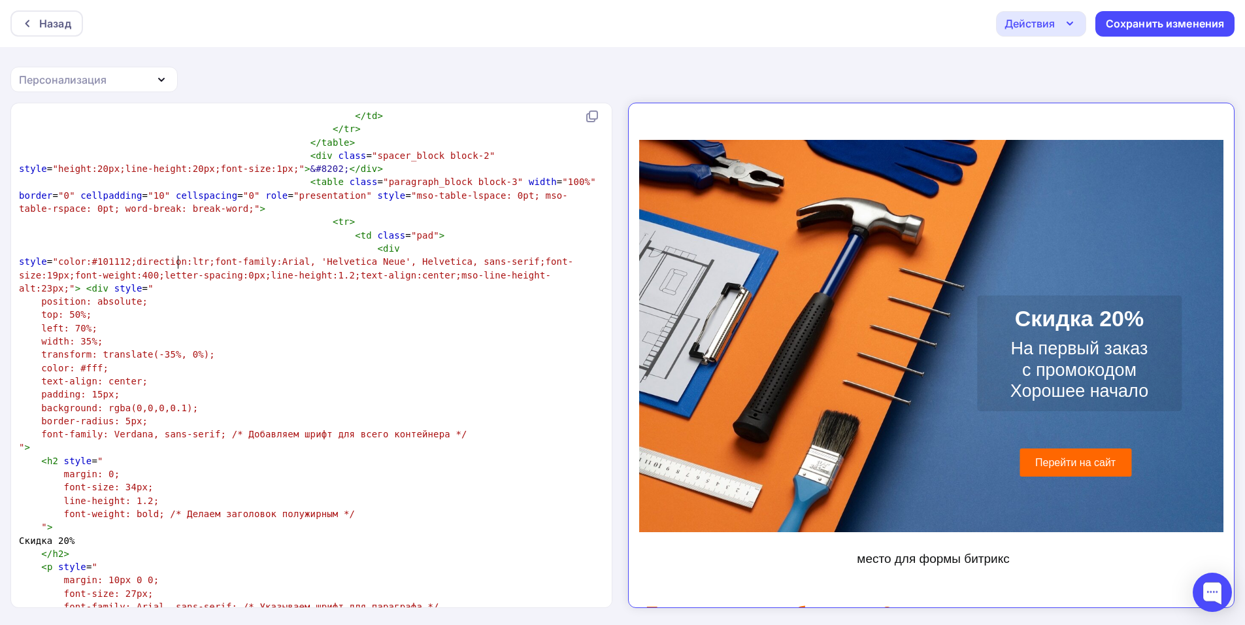
type textarea "1"
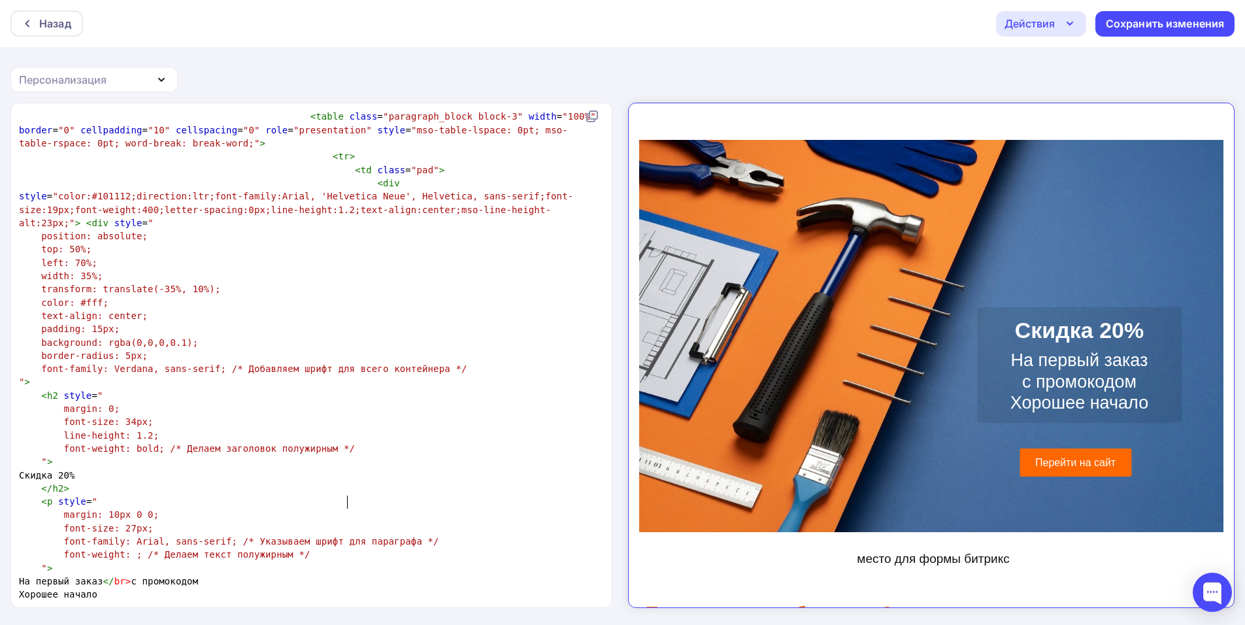
click at [348, 588] on pre "Хорошее начало" at bounding box center [308, 594] width 585 height 13
type textarea ","
type textarea "<>"
type textarea "b"
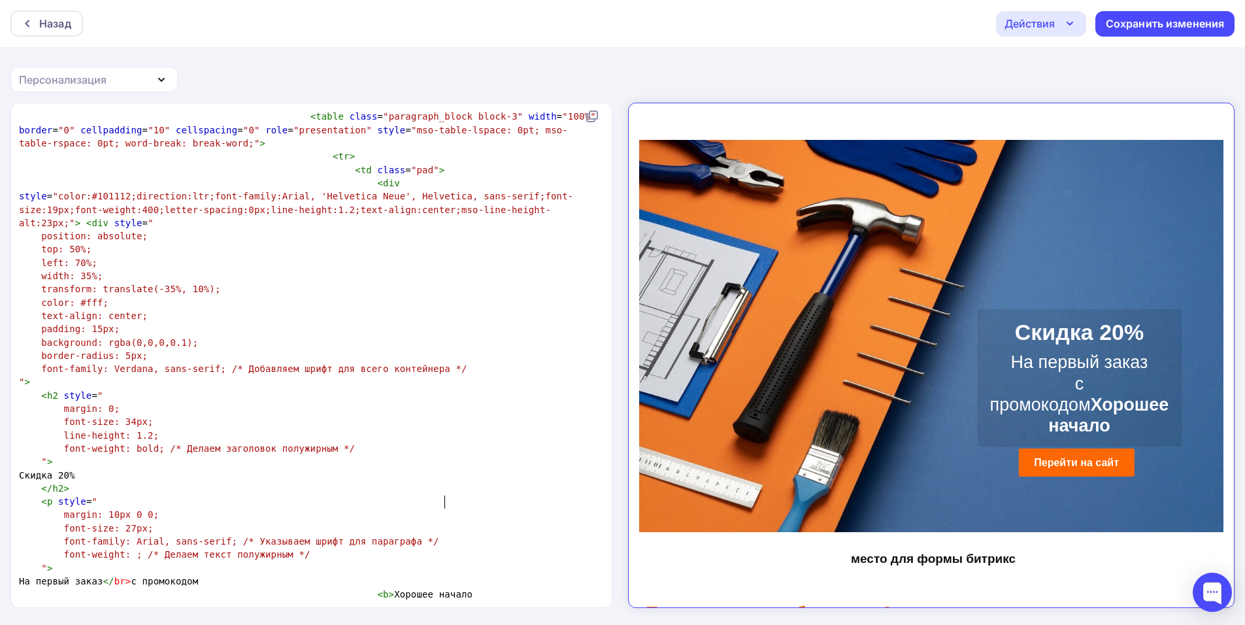
click at [466, 588] on pre "< b > Хорошее начало" at bounding box center [308, 594] width 585 height 13
type textarea ",."
type textarea "<>"
type textarea "/b"
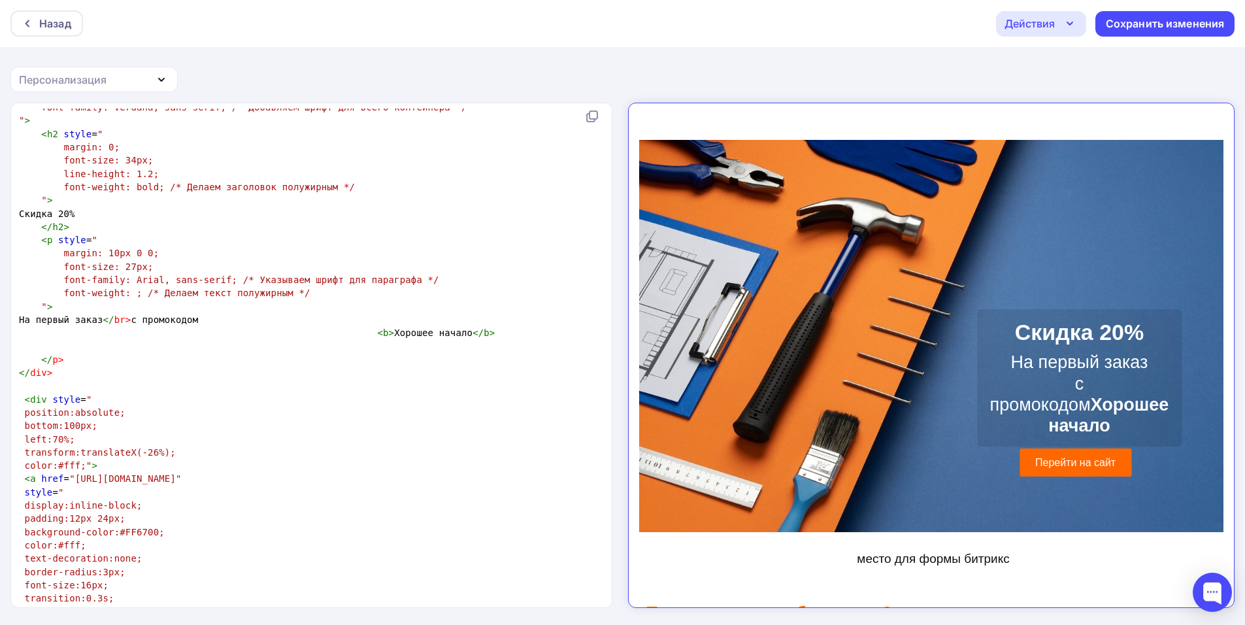
click at [148, 447] on span "transform:translateX(-26%);" at bounding box center [100, 452] width 151 height 10
type textarea "6"
click at [58, 434] on span "left:70%;" at bounding box center [50, 439] width 50 height 10
click at [54, 434] on span "left:70%;" at bounding box center [50, 439] width 50 height 10
type textarea "60"
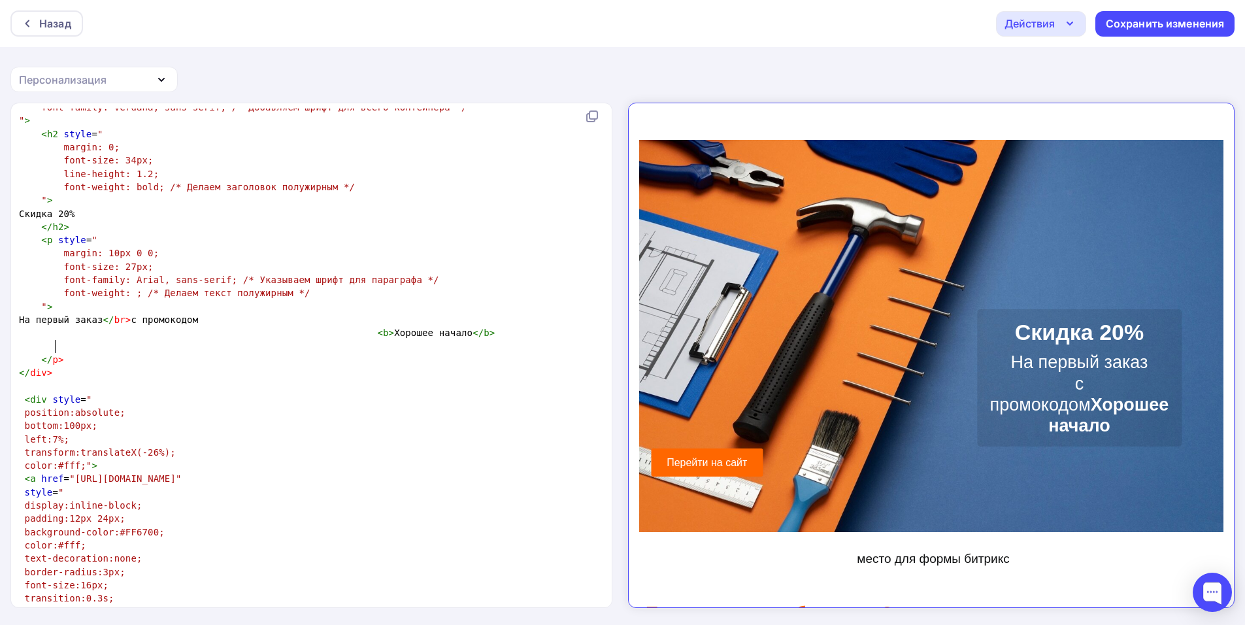
type textarea "70"
click at [77, 420] on span "bottom:100px;" at bounding box center [61, 425] width 73 height 10
type textarea "2"
type textarea "10"
type textarea "20"
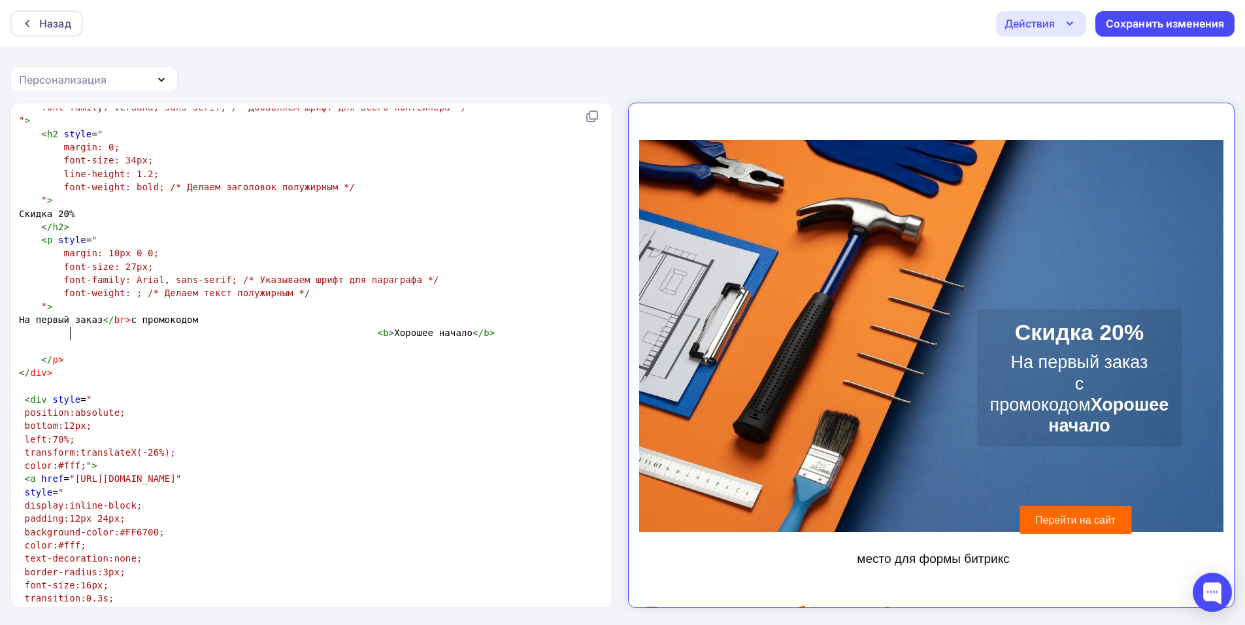
type textarea "1"
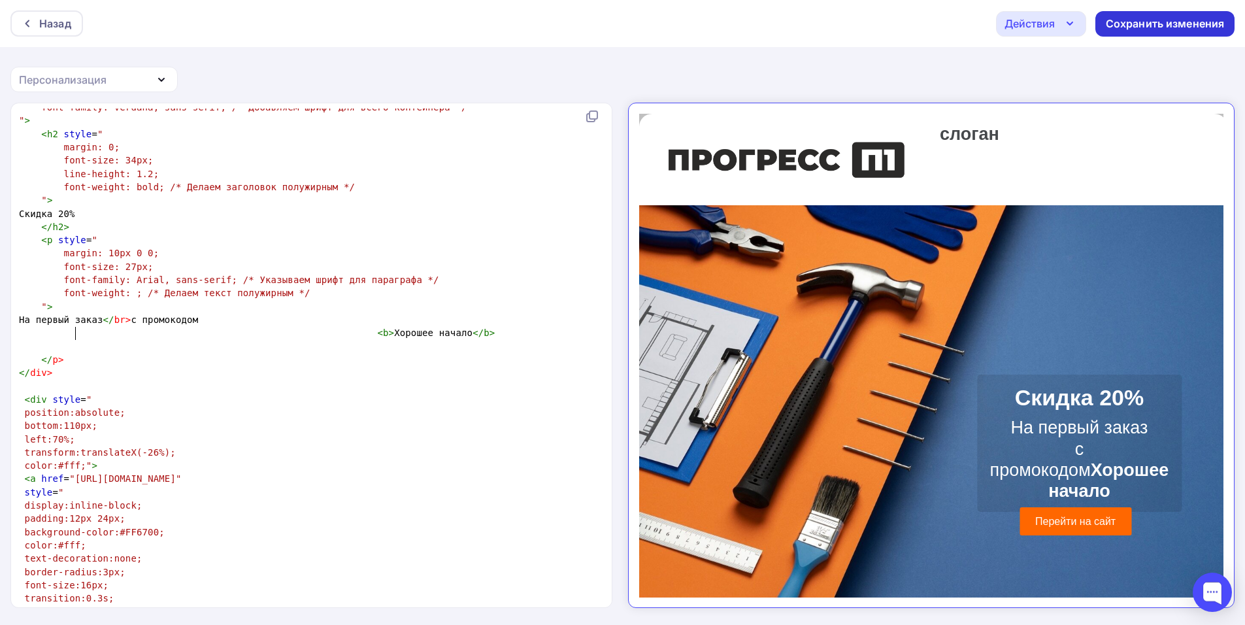
type textarea "10"
click at [1164, 29] on div "Сохранить изменения" at bounding box center [1165, 23] width 119 height 15
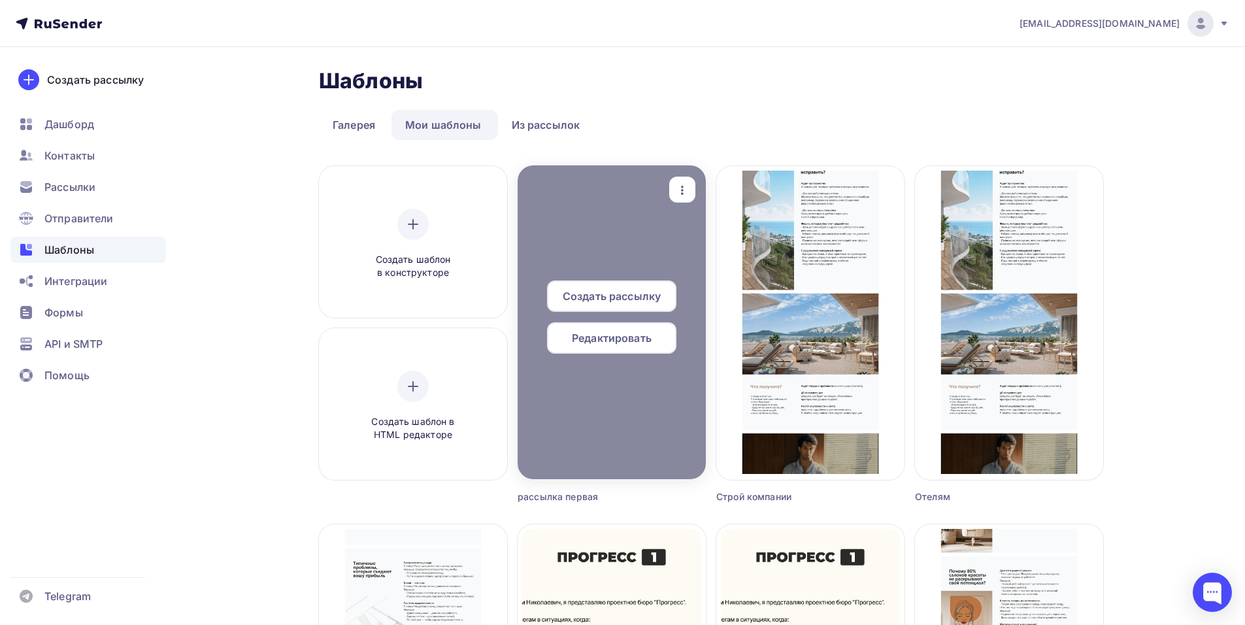
click at [610, 342] on span "Редактировать" at bounding box center [612, 338] width 80 height 16
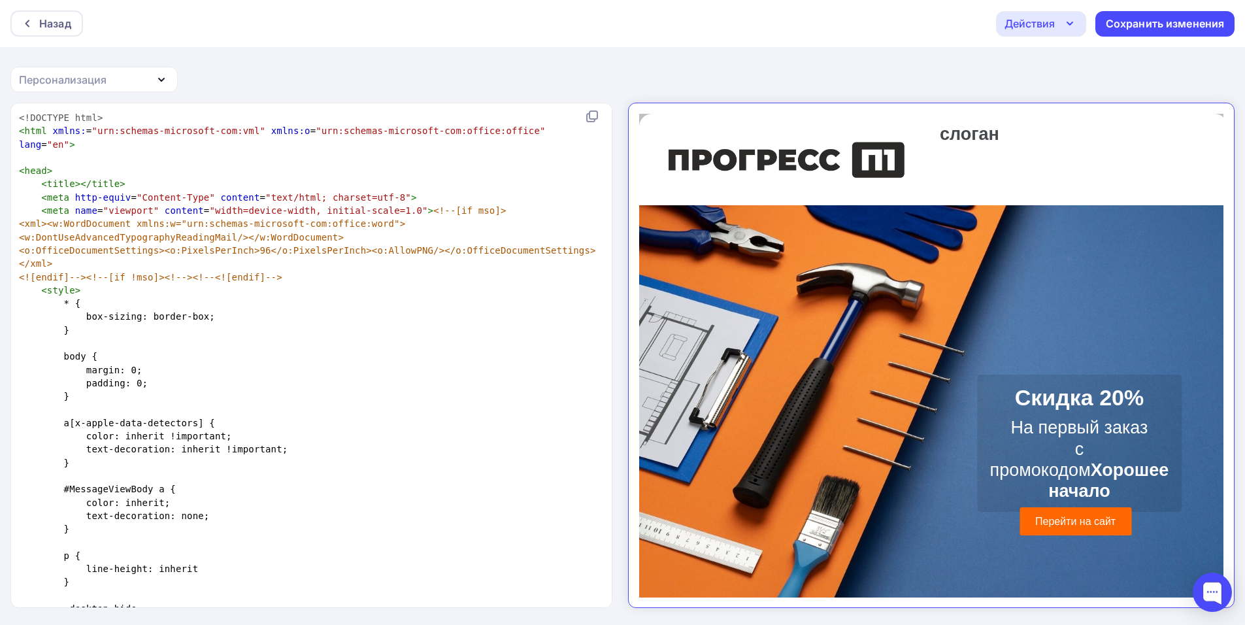
click at [270, 218] on span "<xml><w:WordDocument xmlns:w="urn:schemas-microsoft-com:office:word"><w:DontUse…" at bounding box center [212, 230] width 386 height 24
type textarea "<!DOCTYPE html> <html xmlns:="urn:schemas-microsoft-com:vml" xmlns:o="urn:schem…"
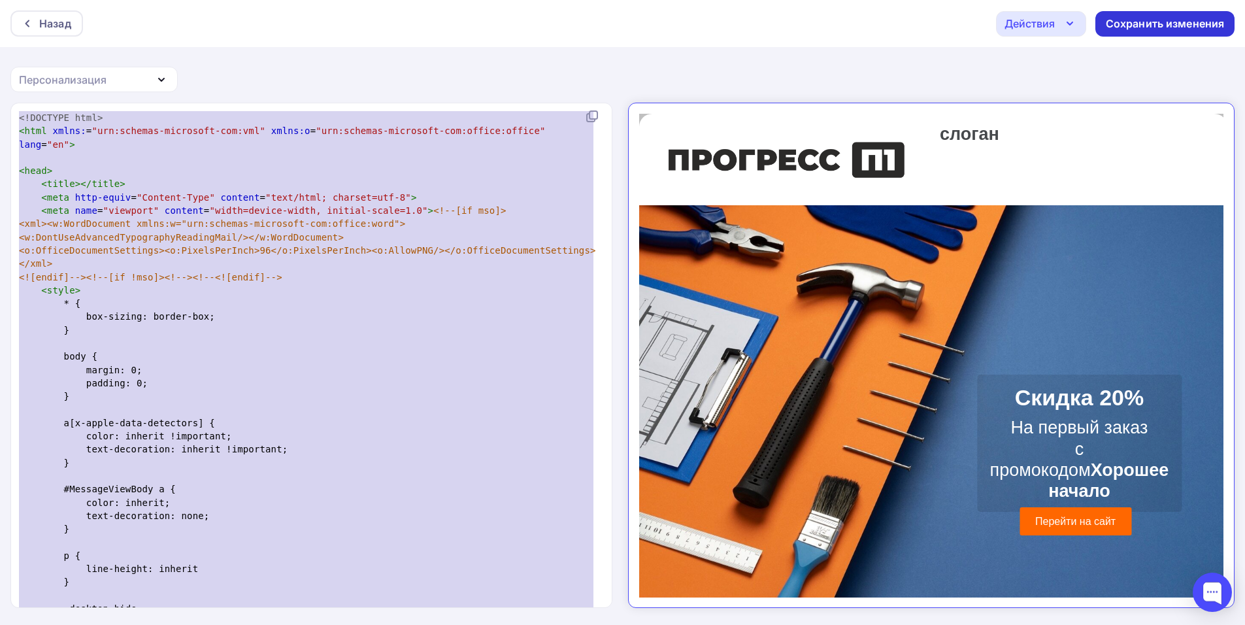
click at [1105, 27] on div "Сохранить изменения" at bounding box center [1164, 23] width 139 height 25
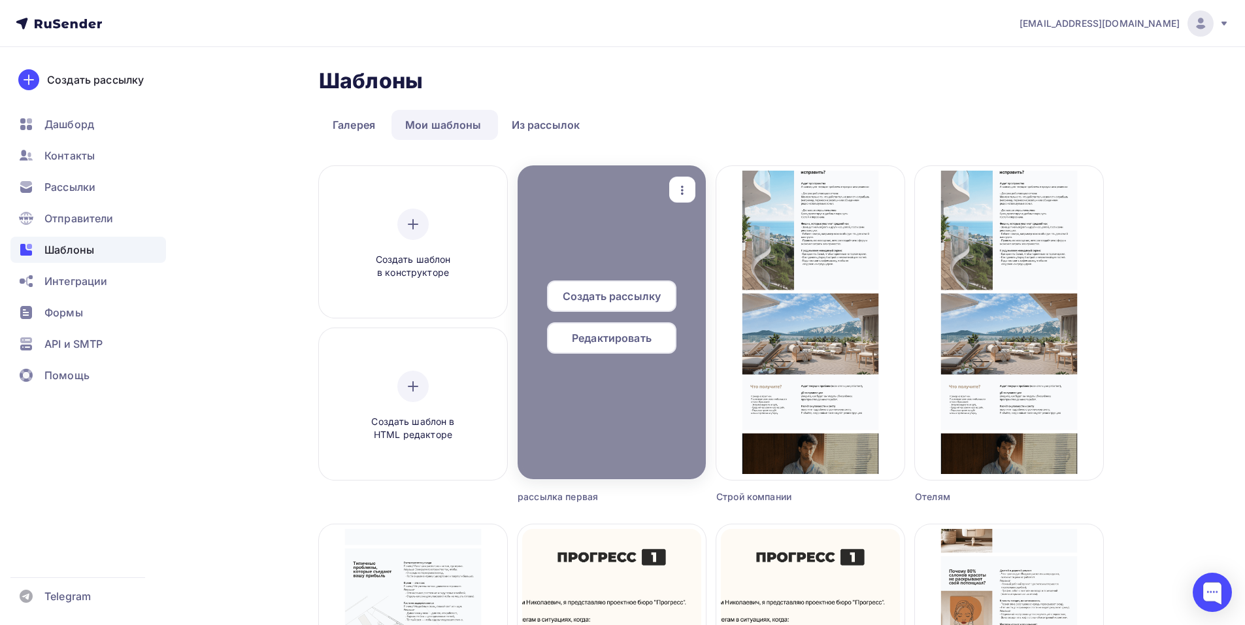
click at [631, 337] on span "Редактировать" at bounding box center [612, 338] width 80 height 16
click at [685, 200] on div "button" at bounding box center [682, 189] width 26 height 25
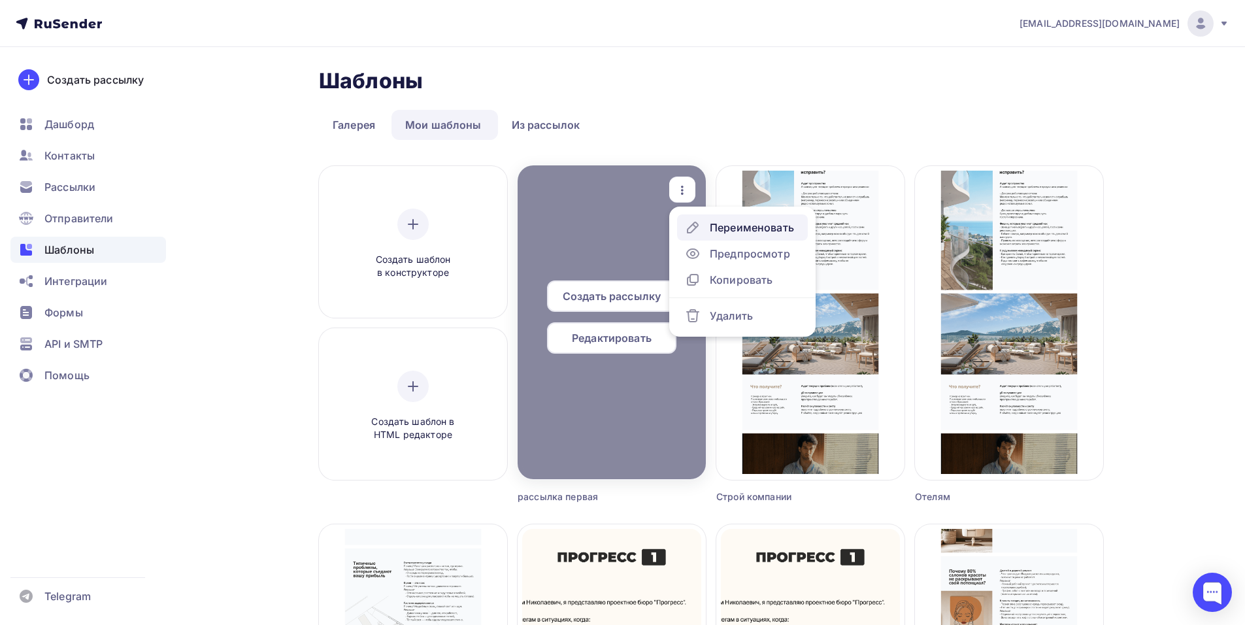
click at [750, 228] on div "Переименовать" at bounding box center [752, 228] width 84 height 16
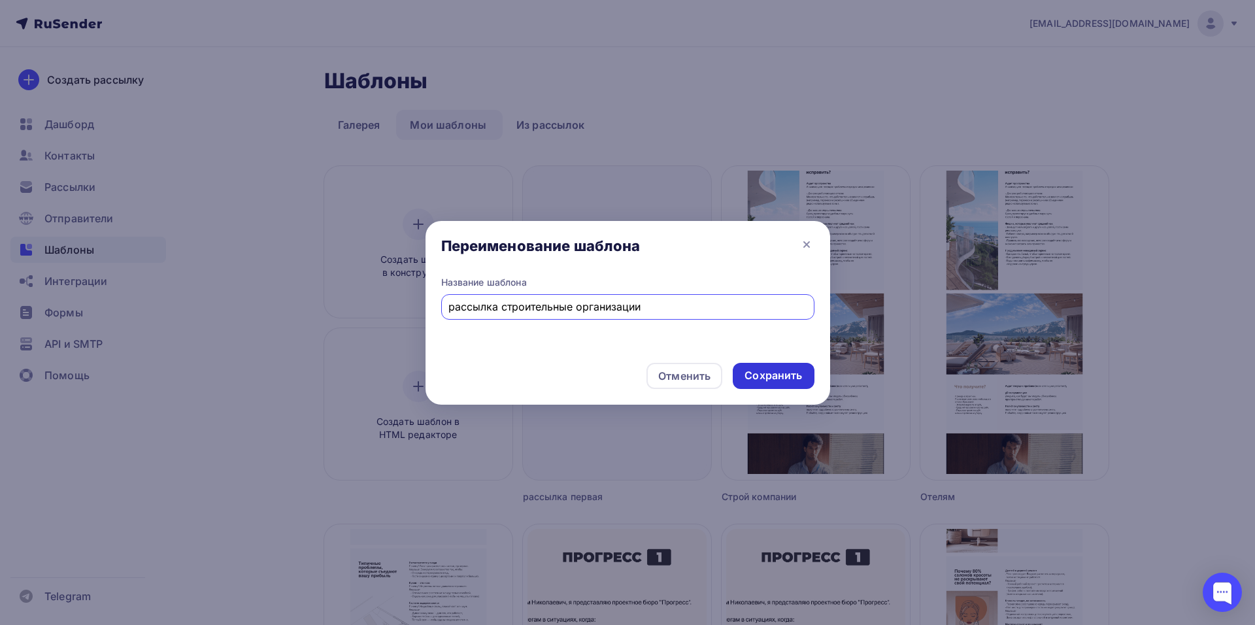
type input "рассылка строительные организации"
click at [763, 375] on div "Сохранить" at bounding box center [773, 375] width 58 height 15
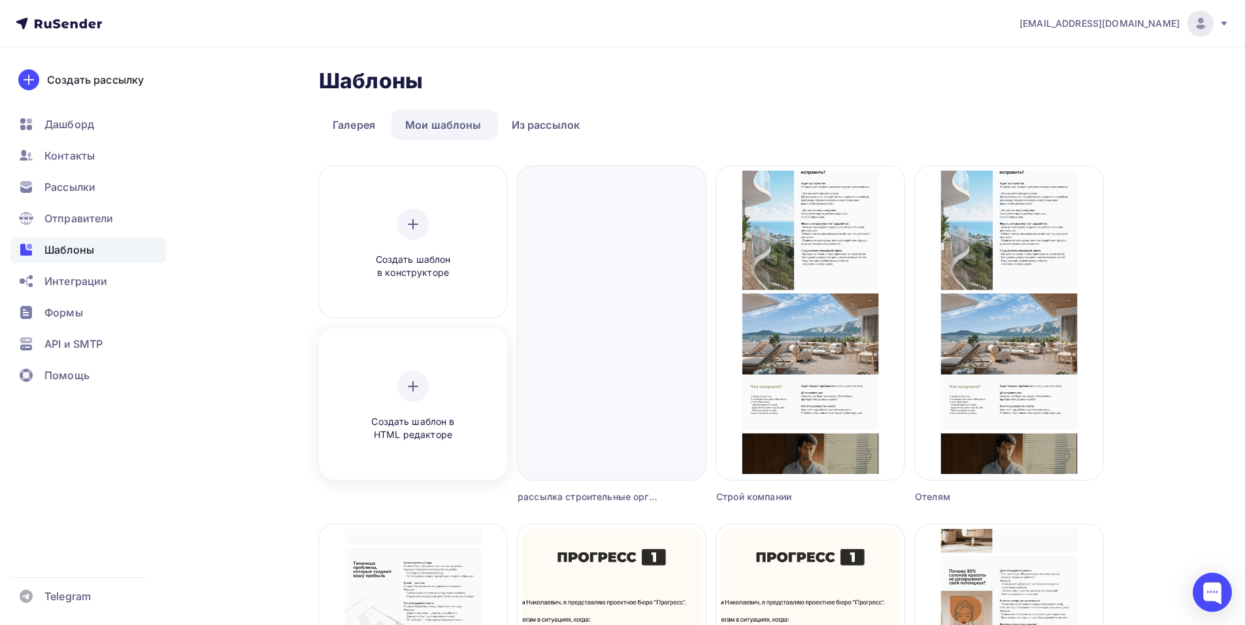
click at [424, 399] on div "Создать шаблон в HTML редакторе" at bounding box center [413, 406] width 124 height 71
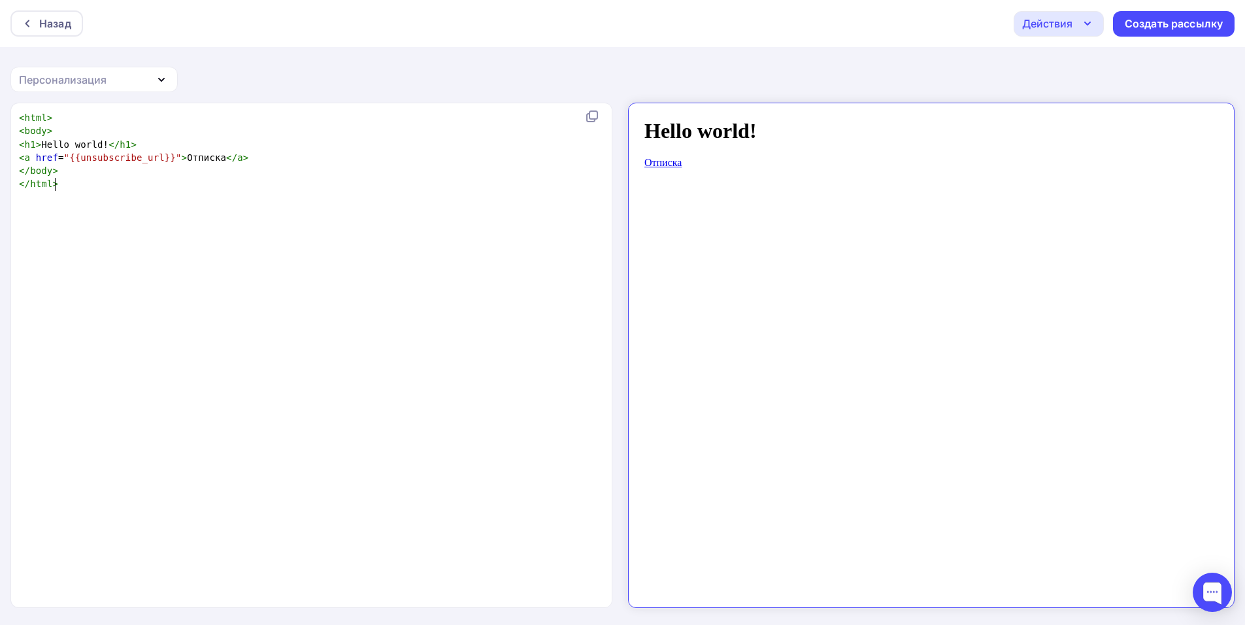
click at [295, 201] on div "xxxxxxxxxx < html > < body > < h1 > Hello world! </ h1 > < a href = "{{unsubscr…" at bounding box center [325, 371] width 618 height 526
type textarea "<html> <body> <h1>Hello world!</h1> <a href="{{unsubscribe_url}}">Отписка</a> <…"
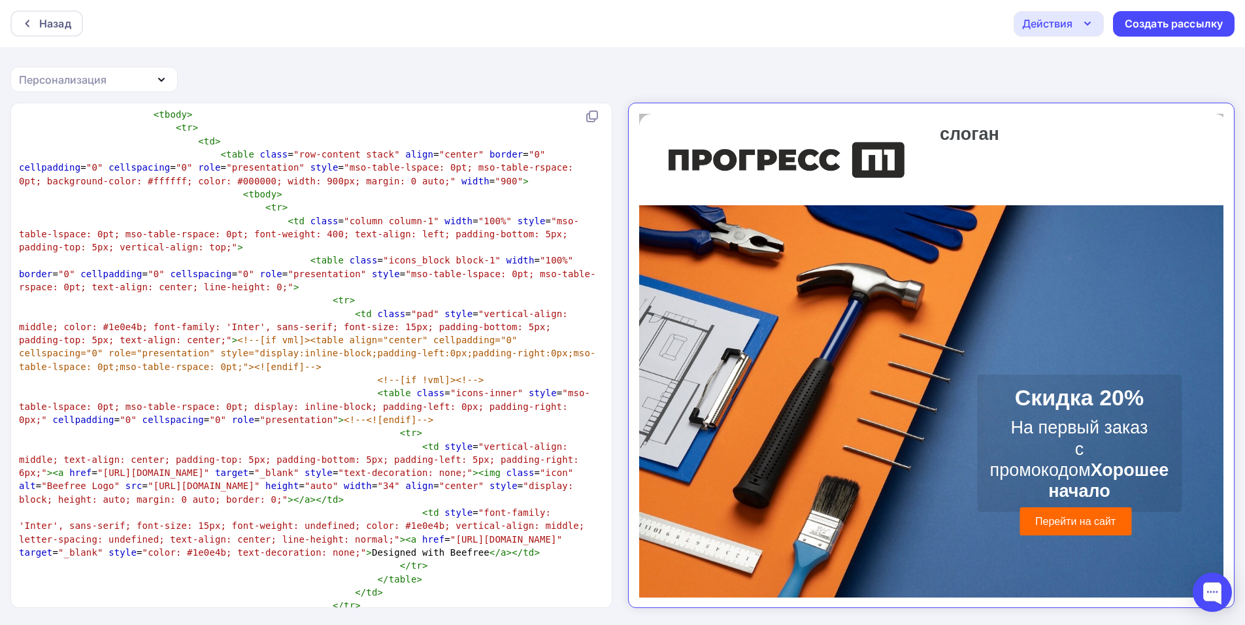
scroll to position [1, 0]
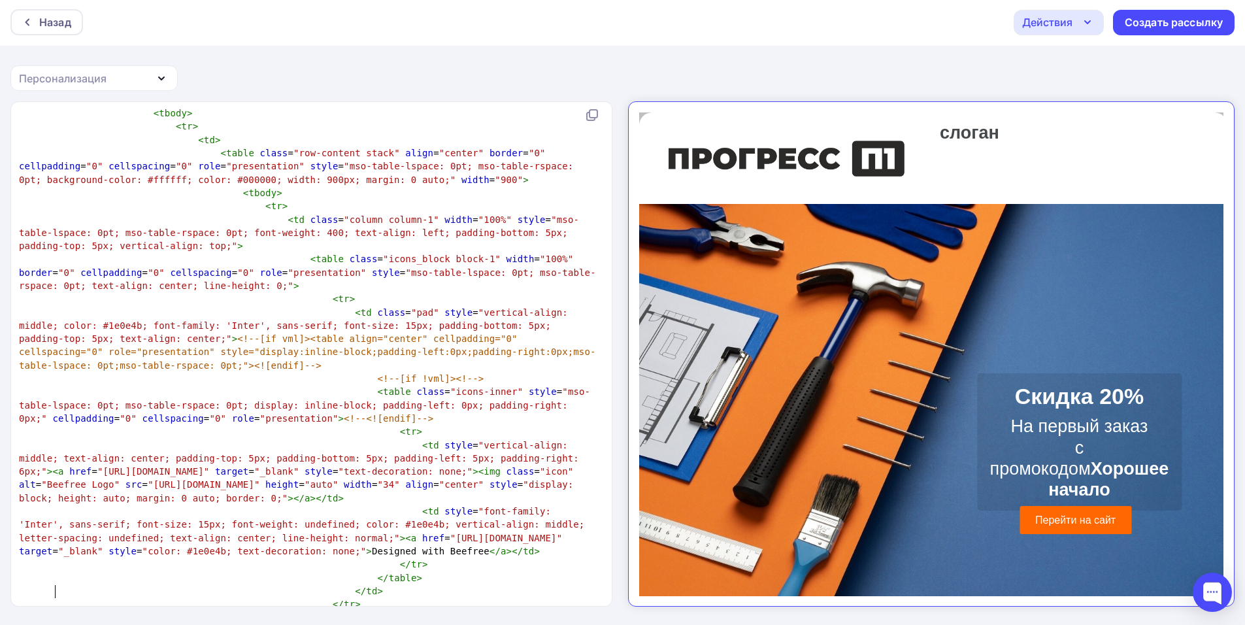
click at [340, 506] on span "< td style = "font-family: 'Inter', sans-serif; font-size: 15px; font-weight: u…" at bounding box center [304, 531] width 571 height 50
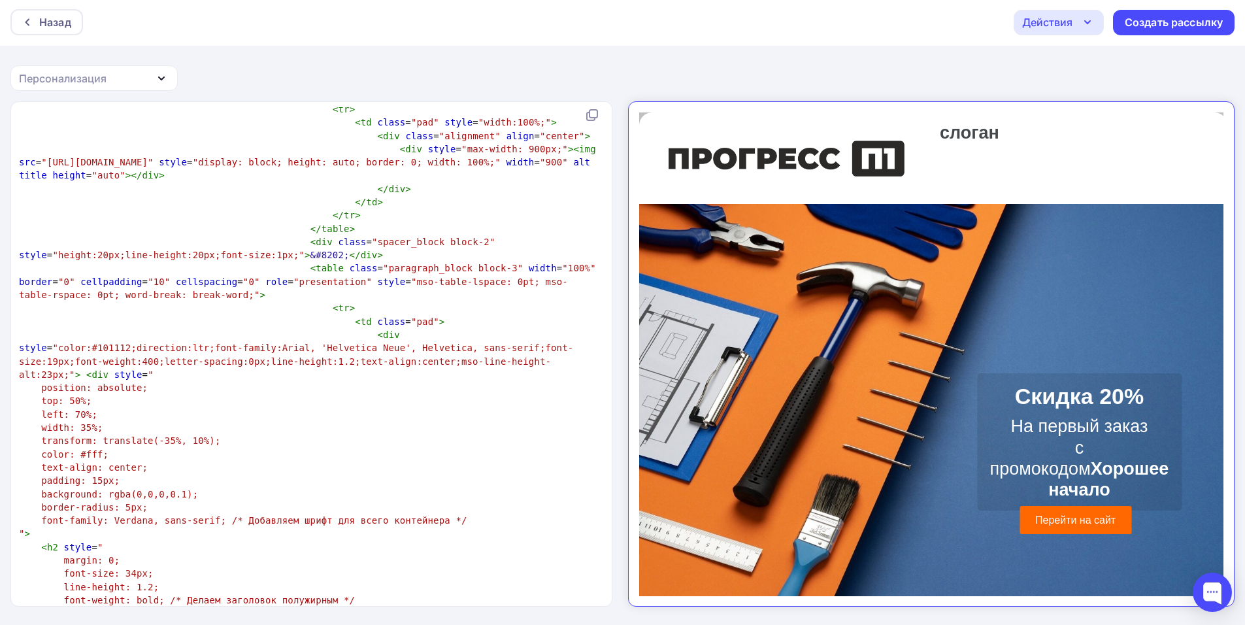
scroll to position [2680, 0]
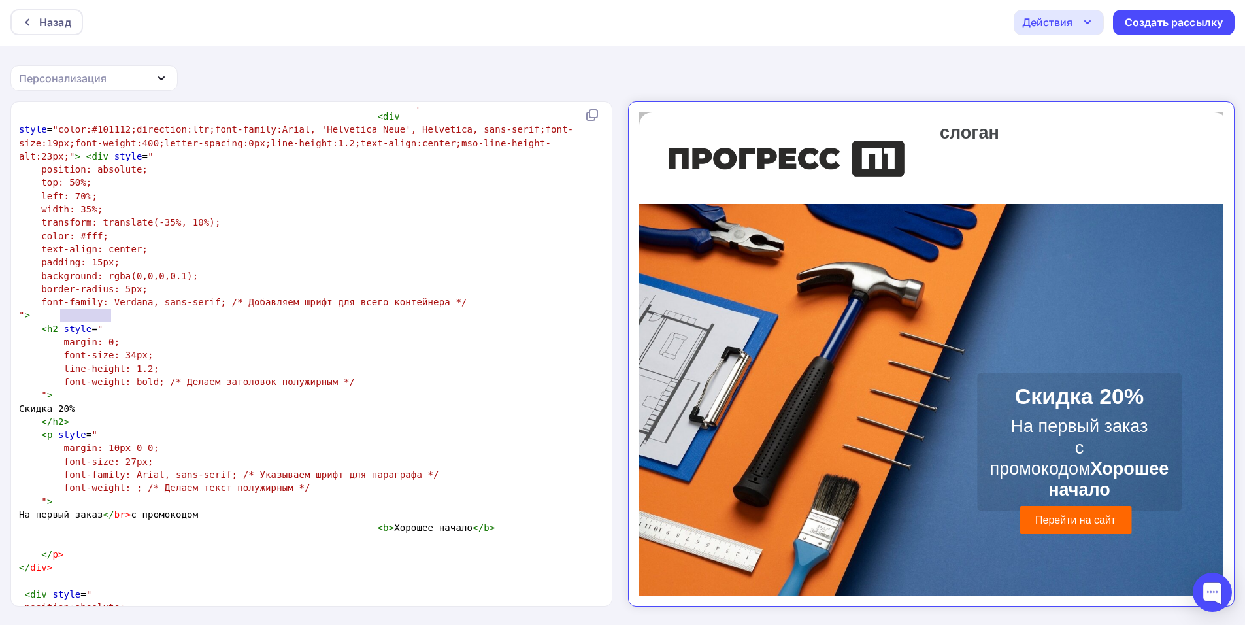
drag, startPoint x: 112, startPoint y: 312, endPoint x: 62, endPoint y: 310, distance: 49.7
click at [62, 402] on pre "Скидка 20%" at bounding box center [308, 408] width 585 height 13
type textarea "Д"
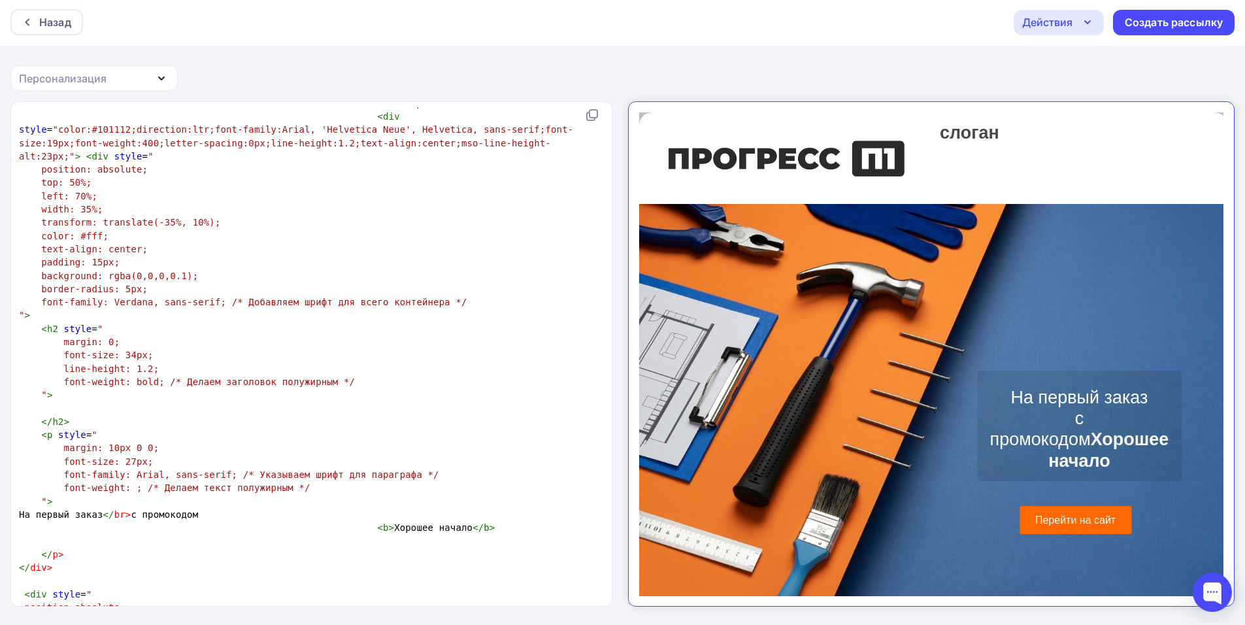
type textarea "L"
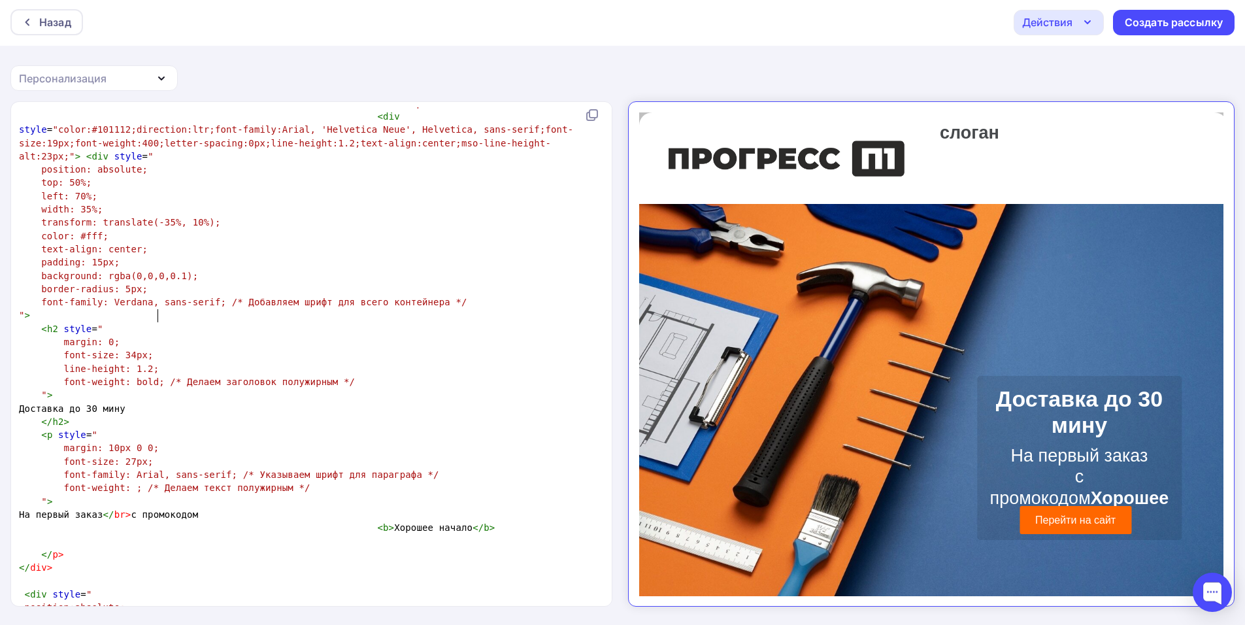
type textarea "Доставка до 30 минут"
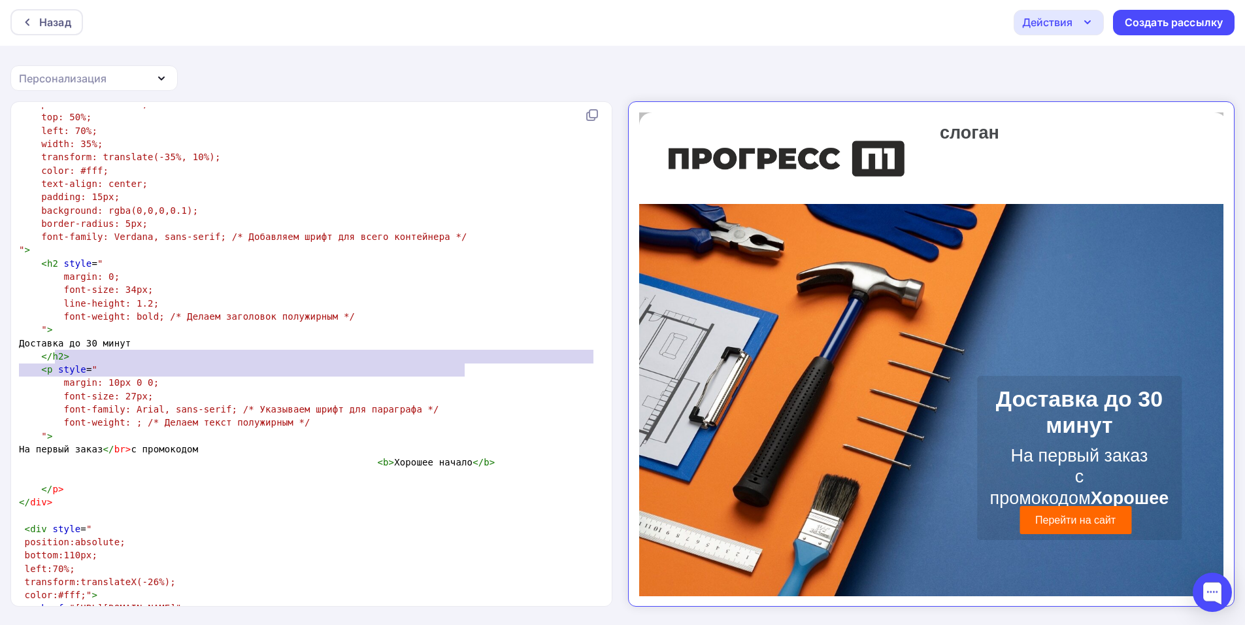
drag, startPoint x: 55, startPoint y: 357, endPoint x: 516, endPoint y: 367, distance: 460.9
click at [516, 367] on div "<!DOCTYPE html> < html xmlns: = "urn:schemas-microsoft-com:vml" xmlns:o = "urn:…" at bounding box center [308, 608] width 585 height 6487
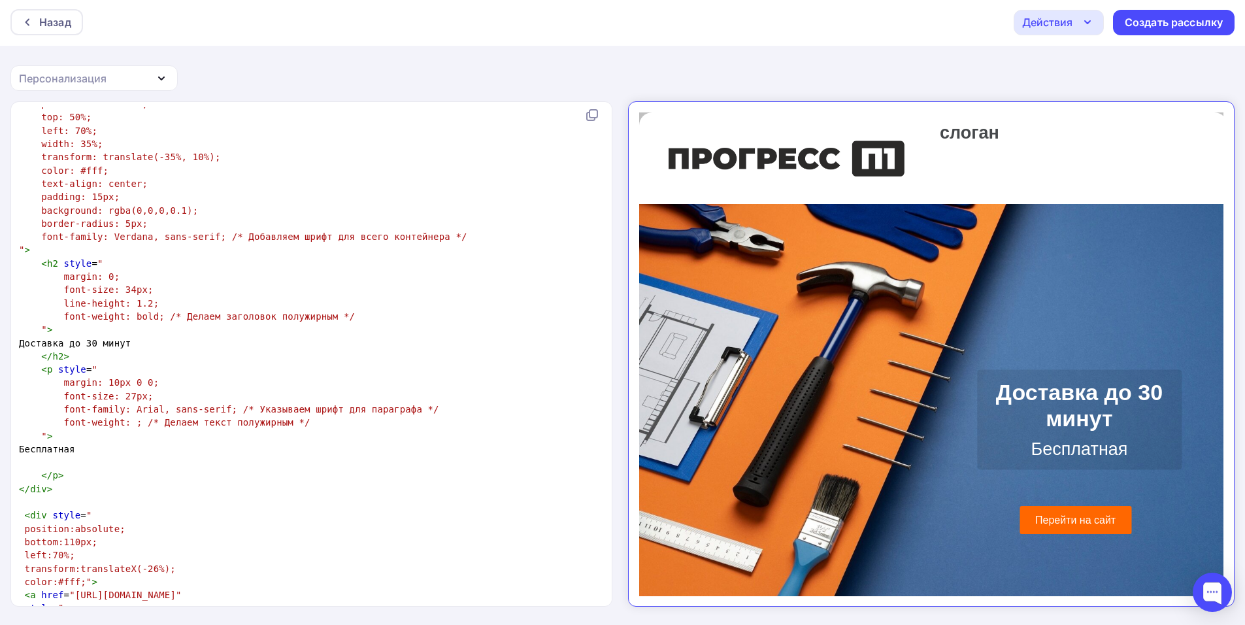
scroll to position [5, 55]
type textarea "Бесплатная"
type textarea "доставка на ер"
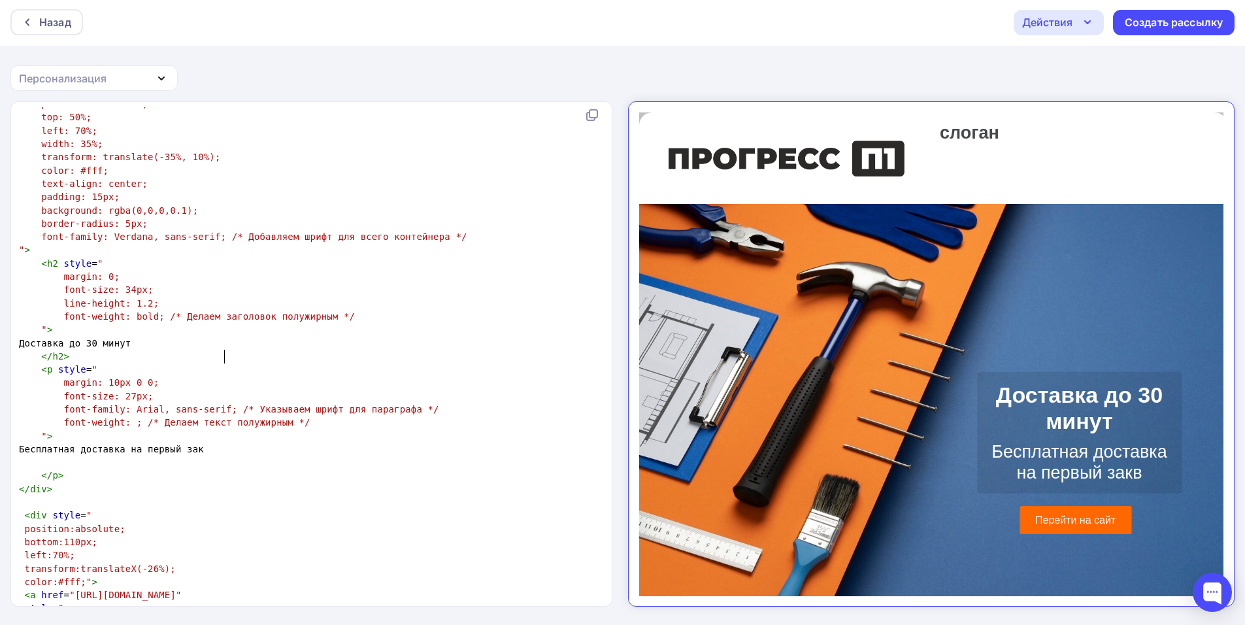
type textarea "первый заквз"
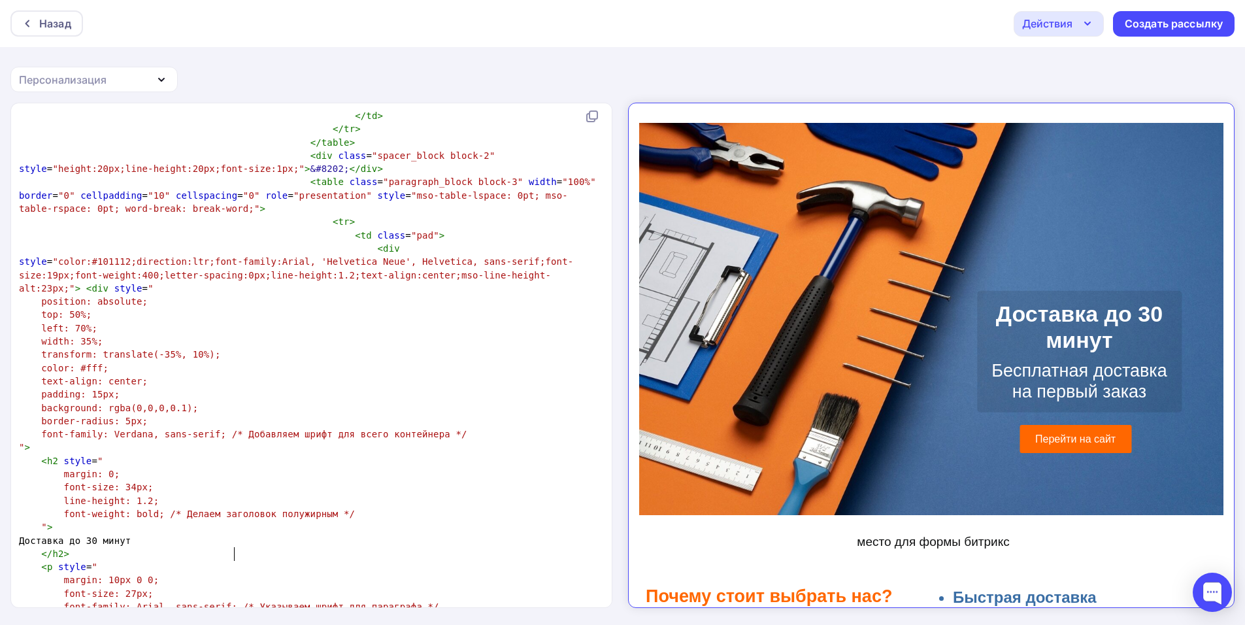
scroll to position [2353, 0]
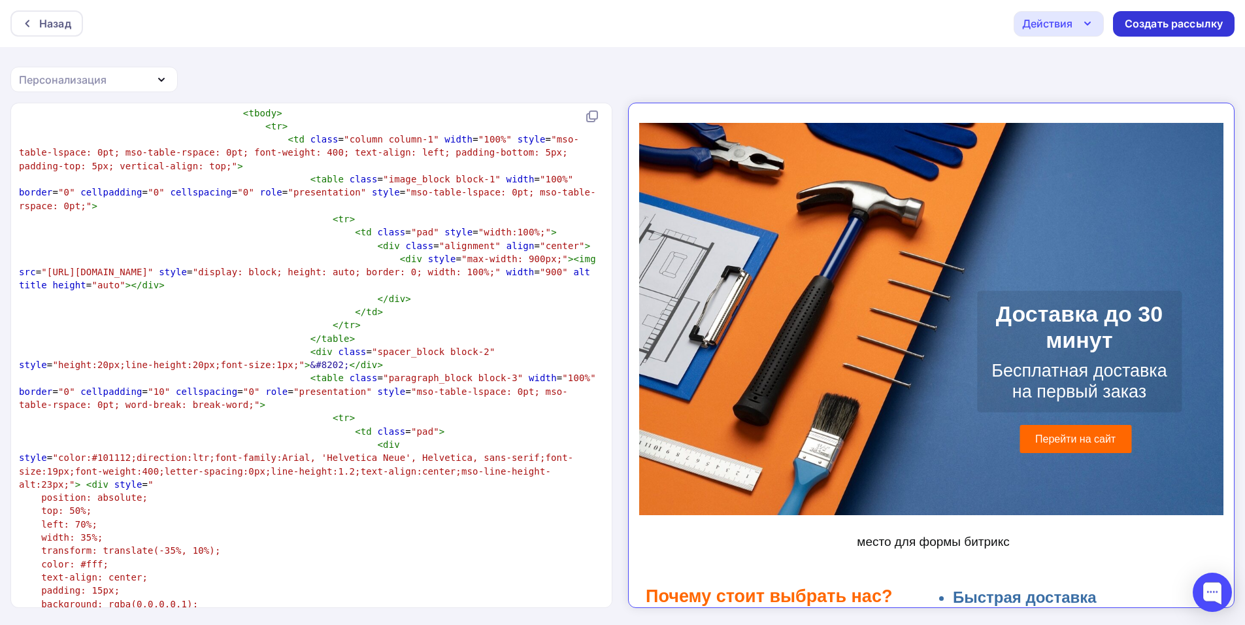
type textarea "аз"
click at [1185, 23] on div "Создать рассылку" at bounding box center [1174, 23] width 98 height 15
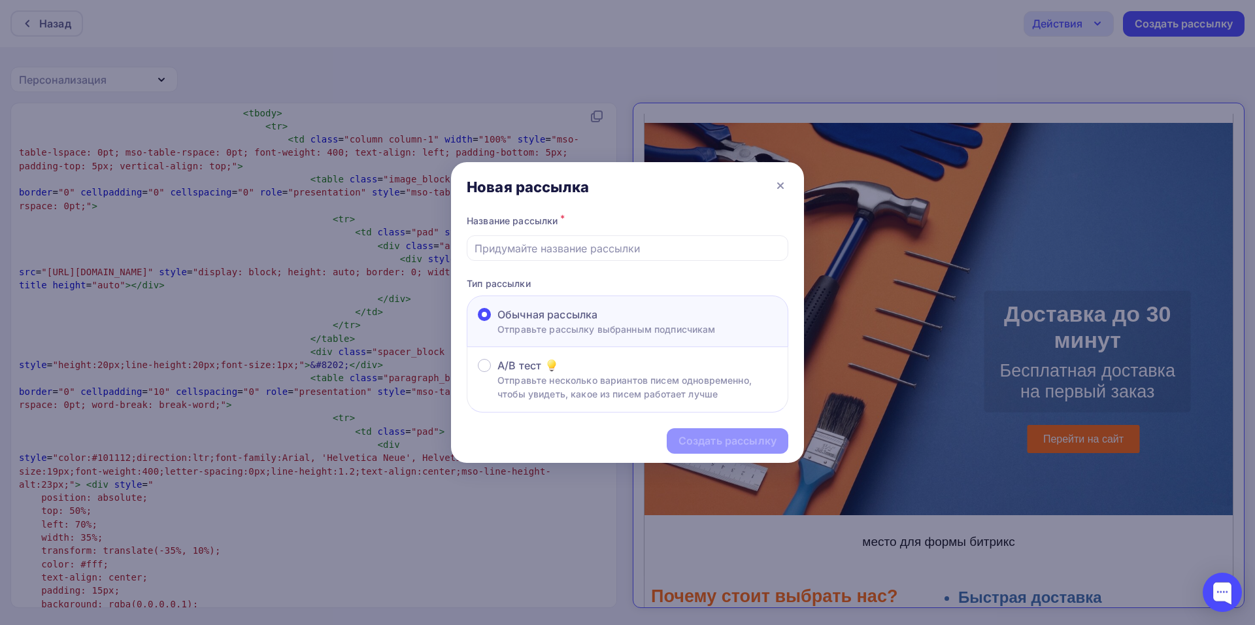
click at [790, 182] on div "Новая рассылка" at bounding box center [627, 187] width 353 height 50
click at [779, 190] on icon at bounding box center [781, 186] width 16 height 16
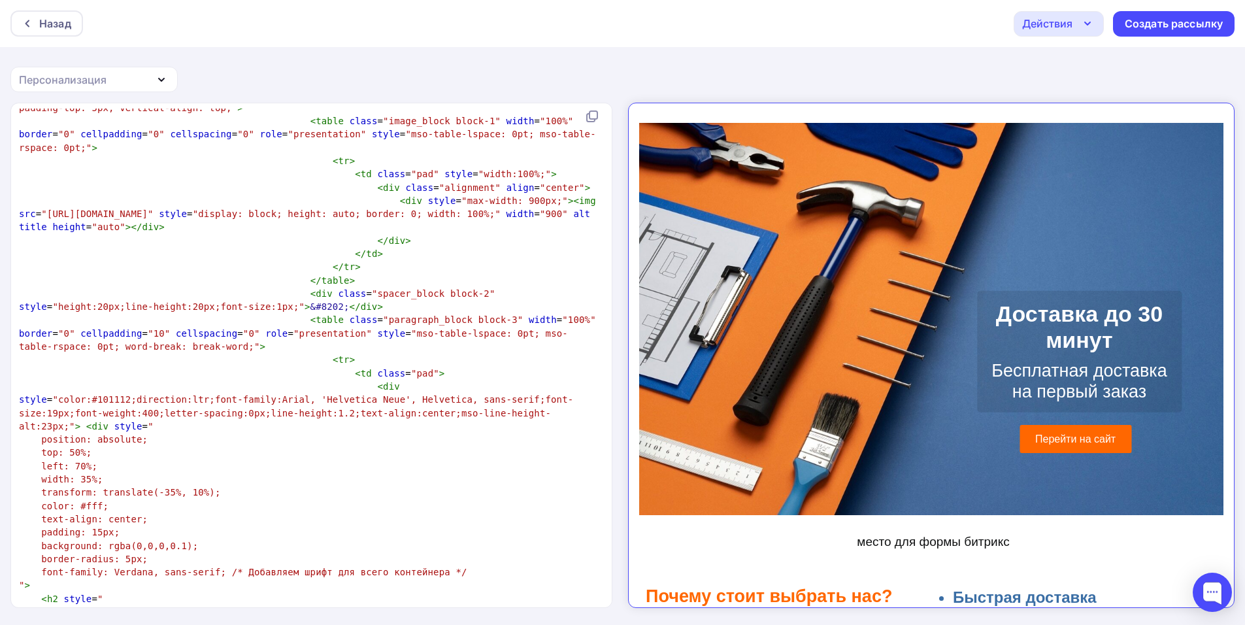
scroll to position [2288, 0]
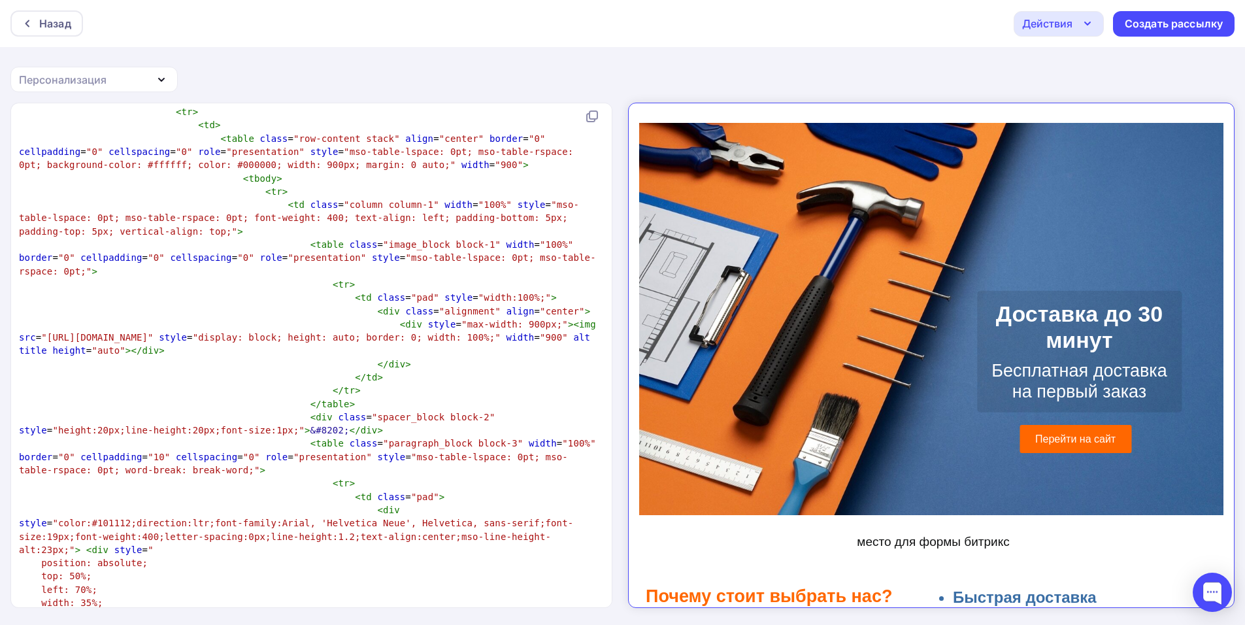
click at [310, 318] on span at bounding box center [321, 324] width 22 height 13
type textarea "<!DOCTYPE html> <html xmlns:="urn:schemas-microsoft-com:vml" xmlns:o="urn:schem…"
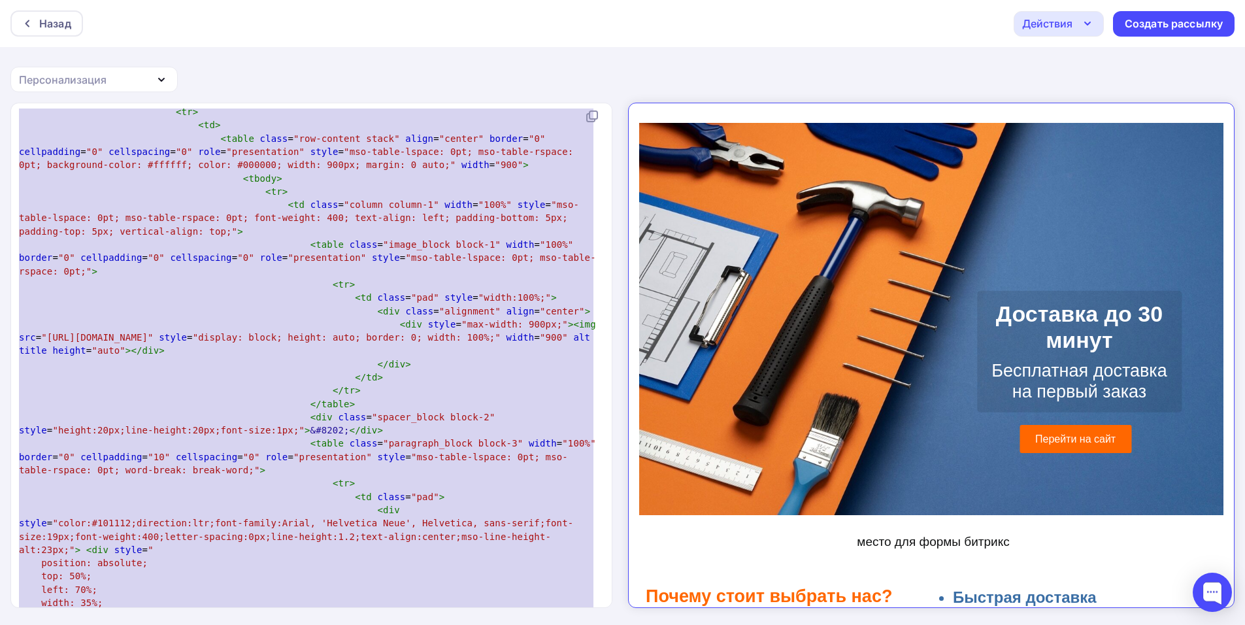
click at [310, 318] on span at bounding box center [321, 324] width 22 height 13
click at [50, 33] on div "Назад" at bounding box center [46, 23] width 73 height 26
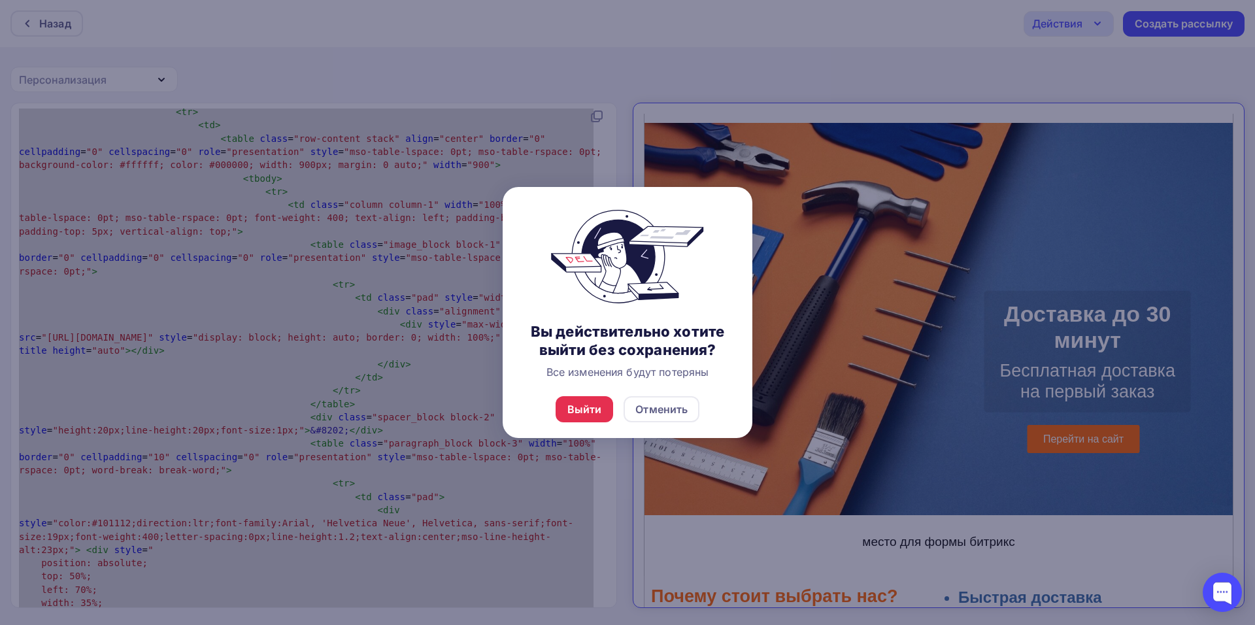
click at [546, 415] on div "Выйти Отменить" at bounding box center [628, 409] width 250 height 58
click at [570, 410] on div "Выйти" at bounding box center [584, 409] width 35 height 16
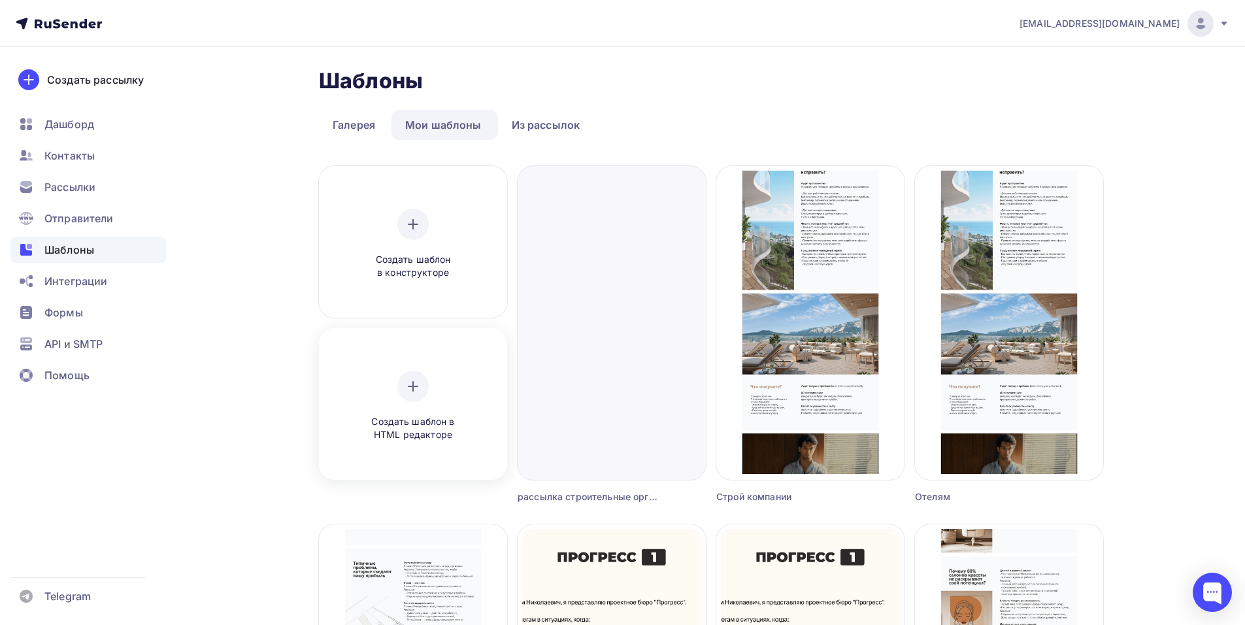
click at [408, 386] on icon at bounding box center [412, 386] width 9 height 0
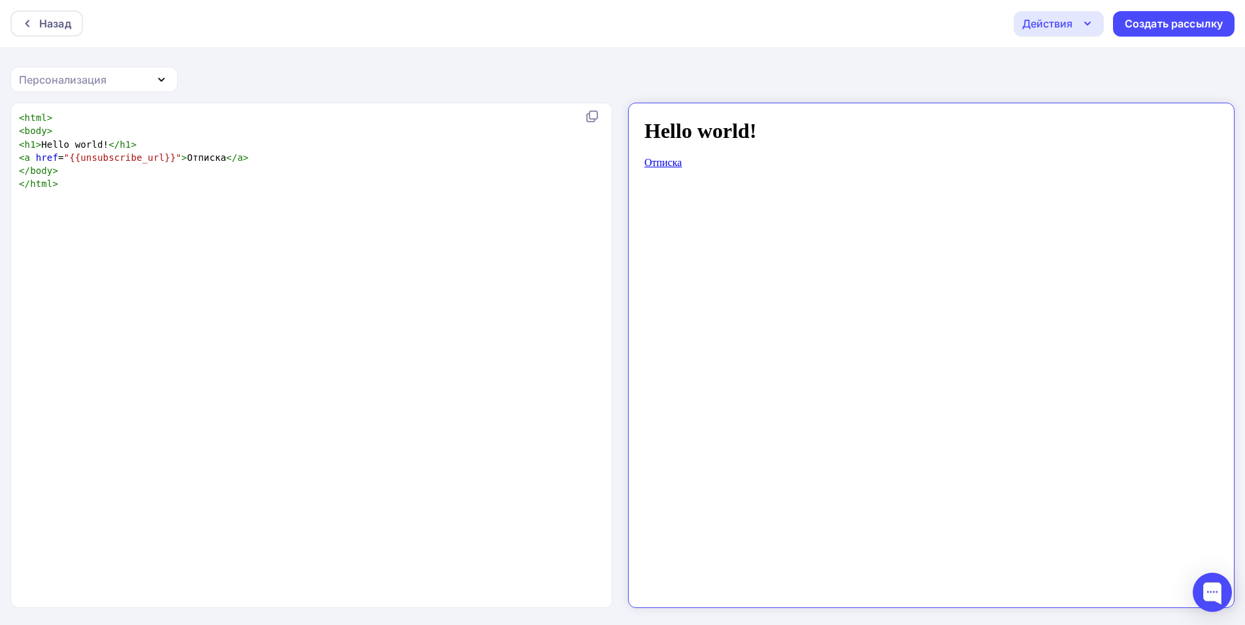
scroll to position [5, 0]
click at [138, 191] on div "xxxxxxxxxx < html > < body > < h1 > Hello world! </ h1 > < a href = "{{unsubscr…" at bounding box center [308, 150] width 585 height 85
type textarea "<html> <body> <h1>Hello world!</h1> <a href="{{unsubscribe_url}}">Отписка</a> <…"
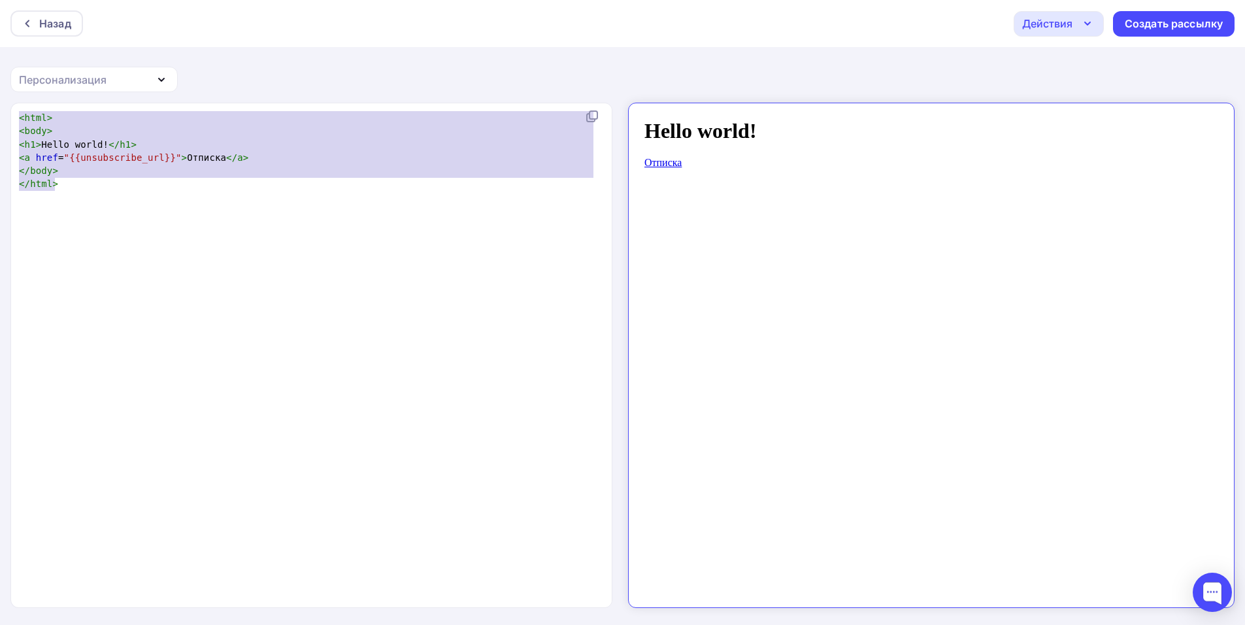
drag, startPoint x: 138, startPoint y: 192, endPoint x: 0, endPoint y: 49, distance: 198.3
click at [0, 49] on div "Назад Действия Отправить тестовое письмо Сохранить в Мои шаблоны Выйти без сохр…" at bounding box center [622, 313] width 1245 height 626
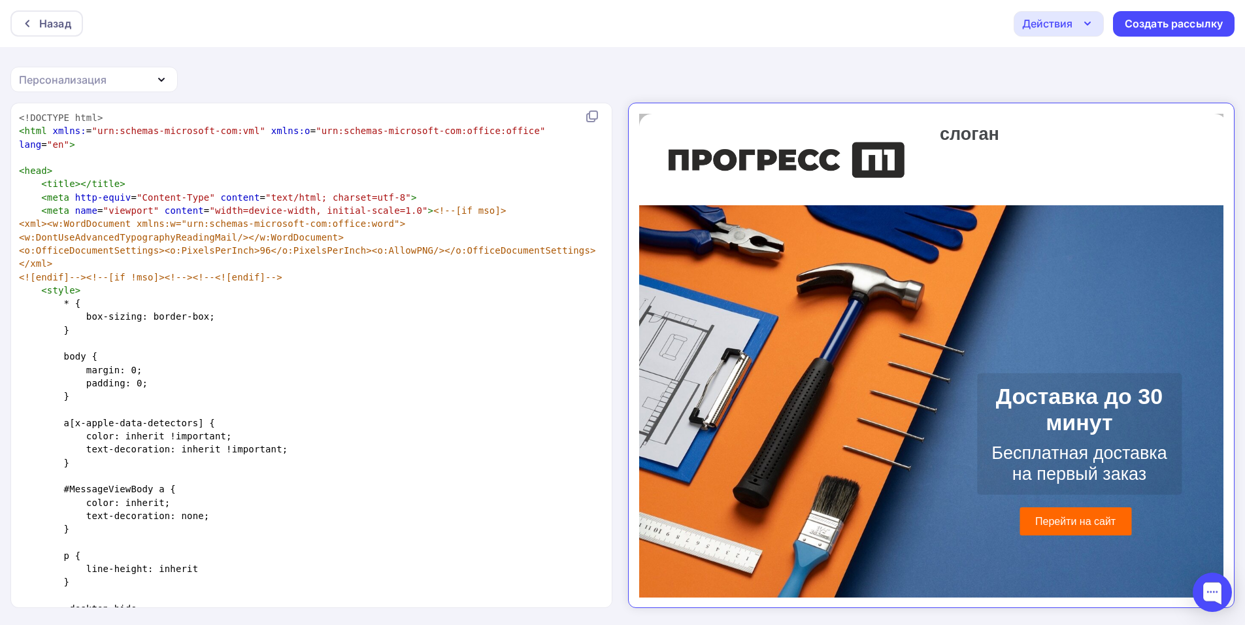
scroll to position [5761, 0]
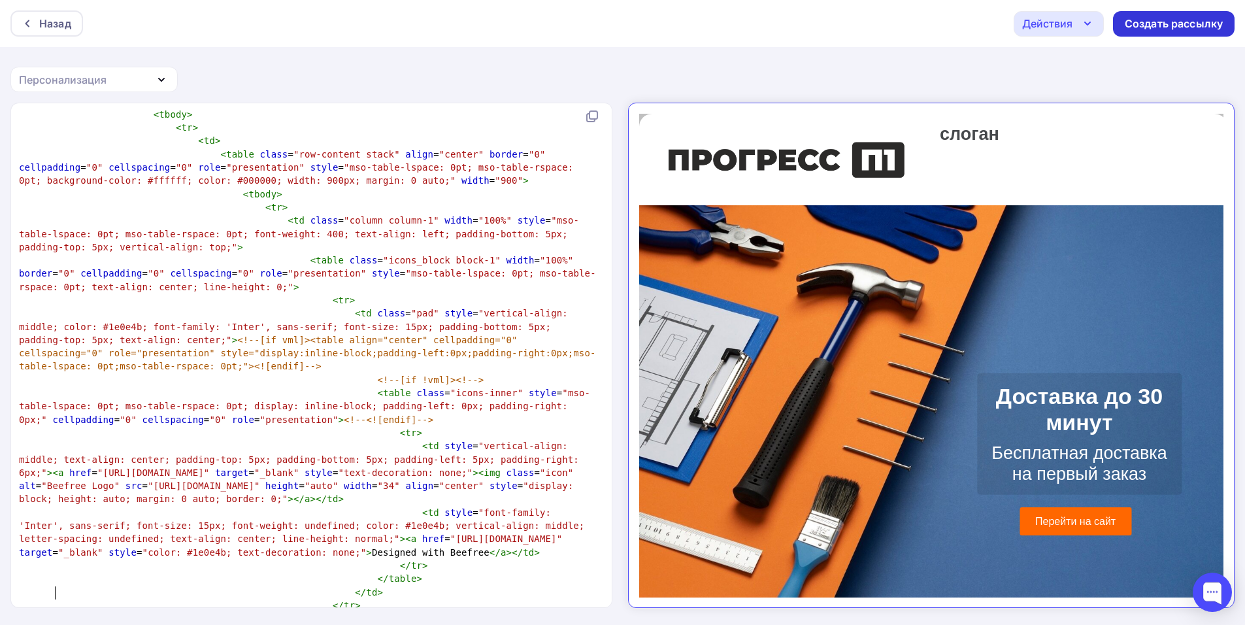
click at [1173, 22] on div "Создать рассылку" at bounding box center [1174, 23] width 98 height 15
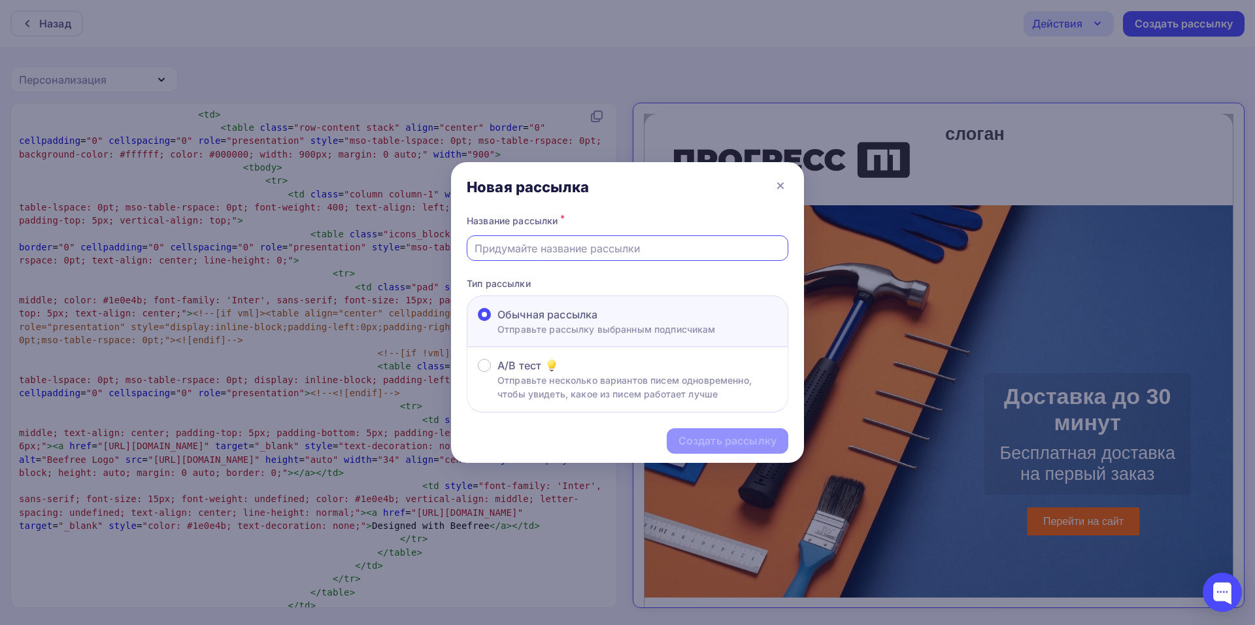
click at [561, 252] on input "text" at bounding box center [628, 249] width 307 height 16
type input "рассылка строители"
click at [725, 438] on div "Создать рассылку" at bounding box center [727, 440] width 98 height 15
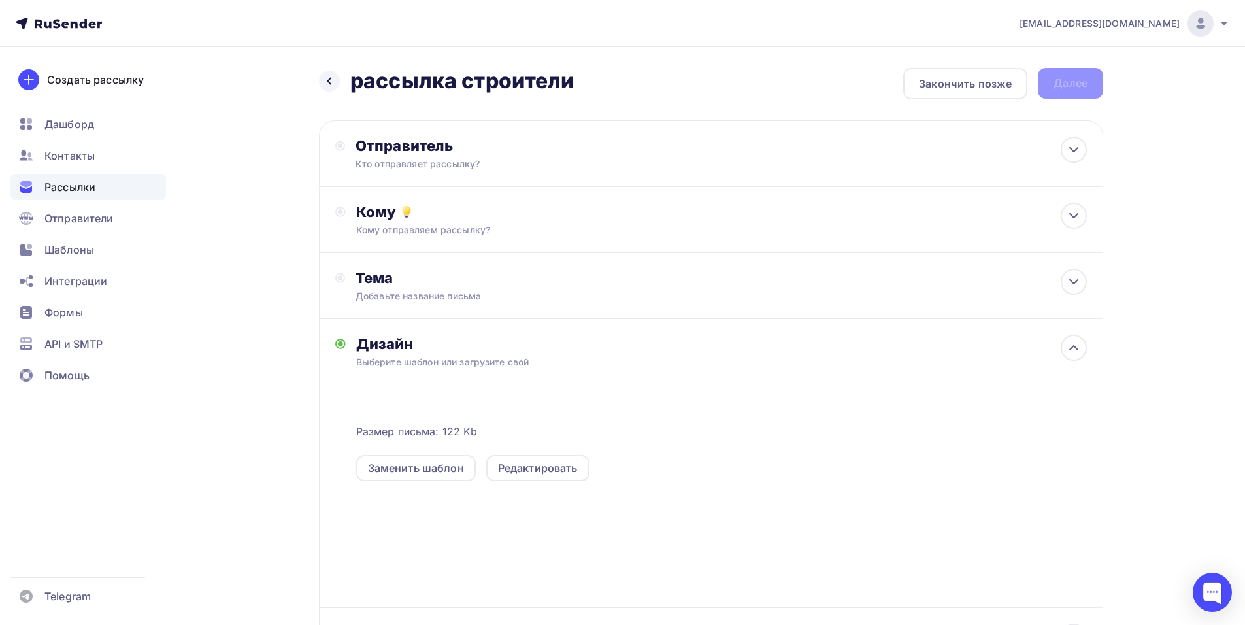
click at [1029, 93] on div "Назад рассылка строители рассылка строители Закончить позже Далее" at bounding box center [711, 83] width 784 height 31
click at [1012, 93] on div "Закончить позже" at bounding box center [965, 83] width 124 height 31
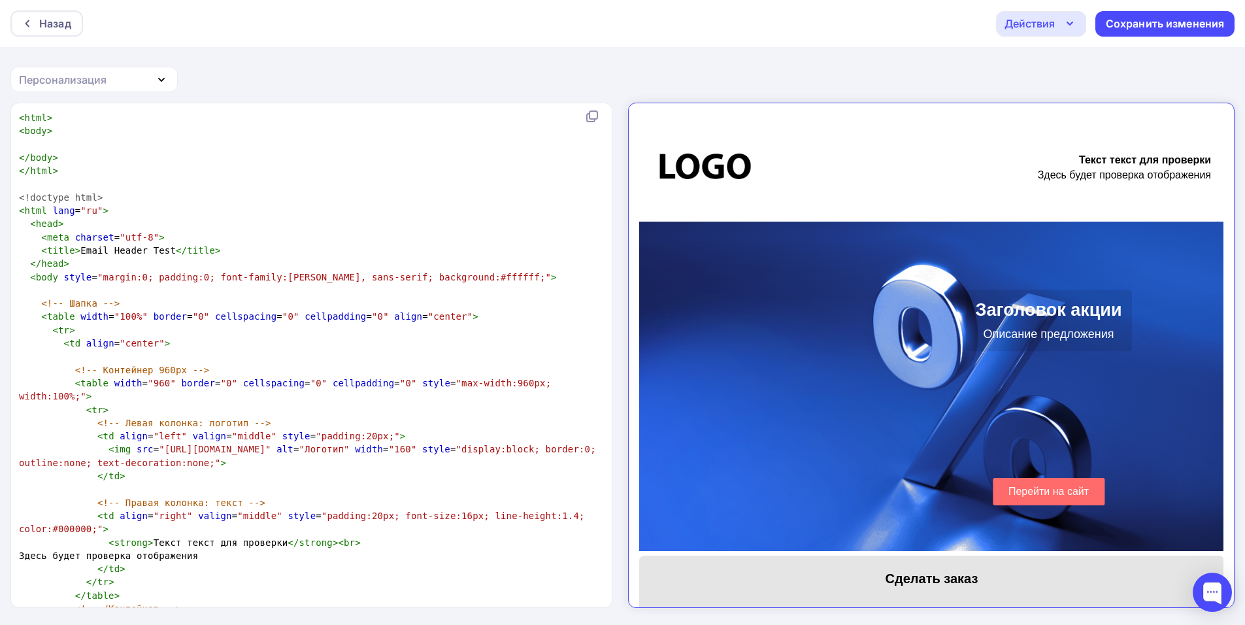
scroll to position [1, 0]
click at [42, 25] on div "Назад" at bounding box center [55, 24] width 32 height 16
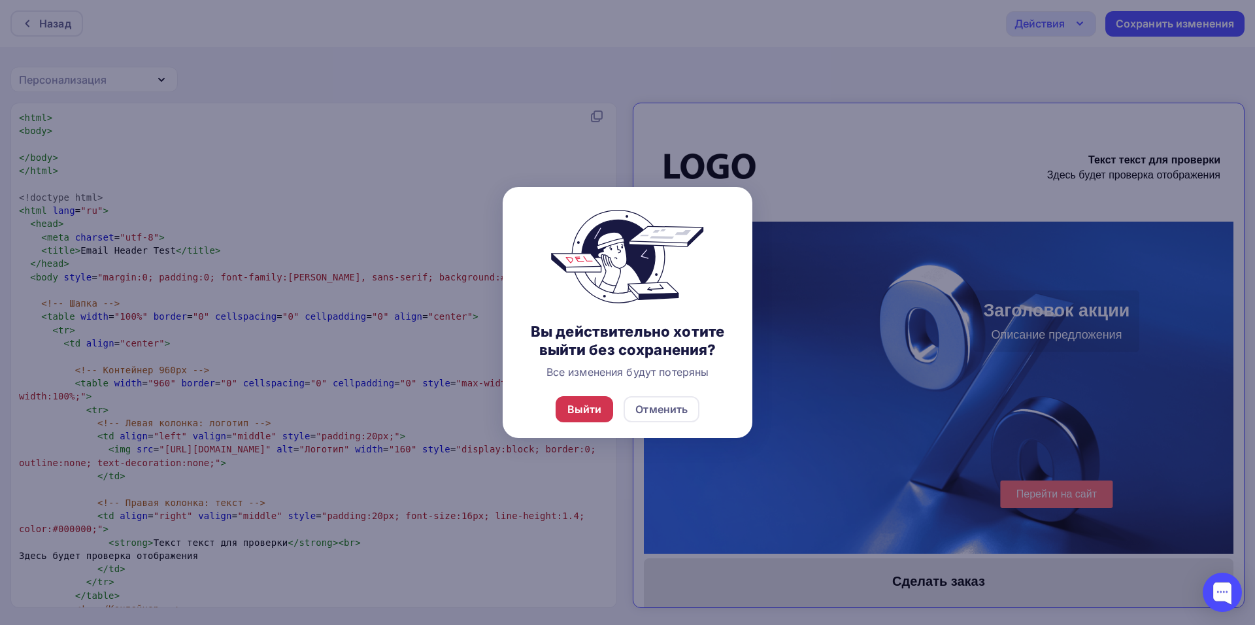
click at [582, 419] on div "Выйти" at bounding box center [585, 409] width 58 height 26
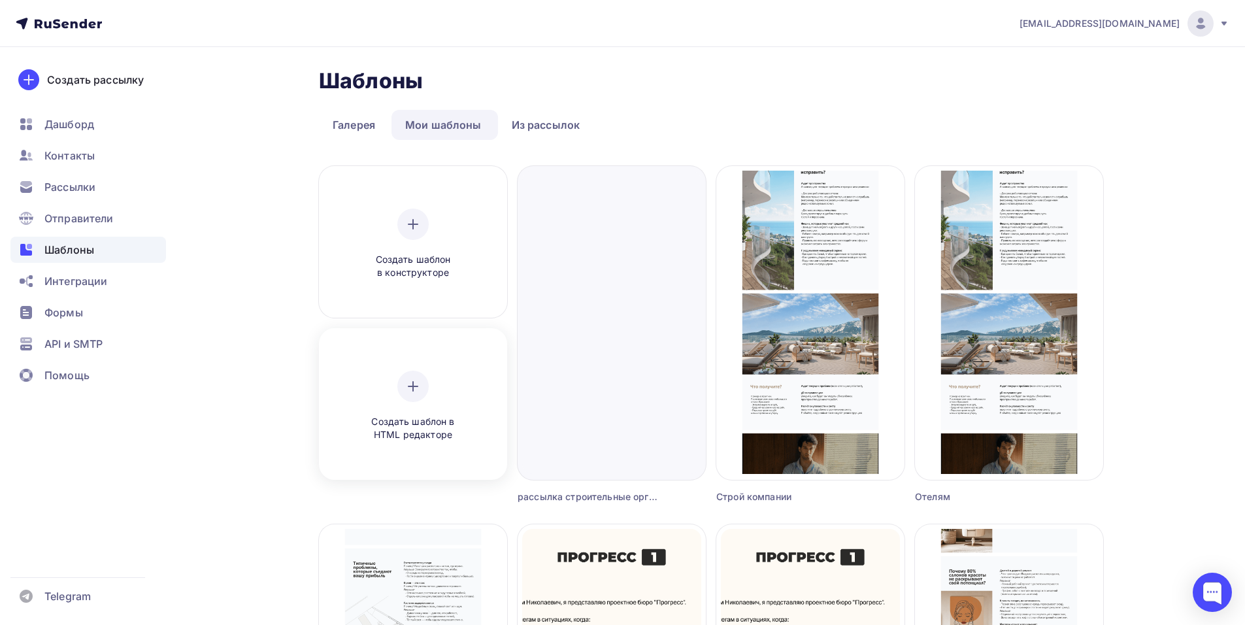
click at [378, 384] on div "Создать шаблон в HTML редакторе" at bounding box center [413, 406] width 124 height 71
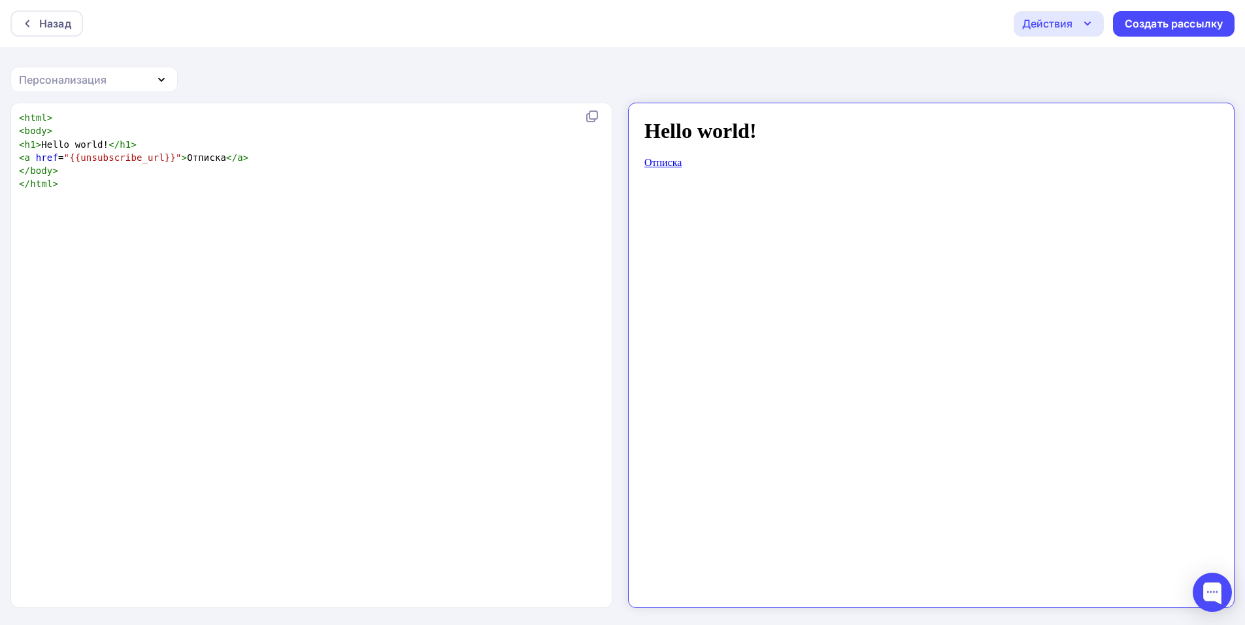
scroll to position [5, 0]
drag, startPoint x: 258, startPoint y: 227, endPoint x: 204, endPoint y: 190, distance: 65.8
click at [227, 192] on div "xxxxxxxxxx < html > < body > < h1 > Hello world! </ h1 > < a href = "{{unsubscr…" at bounding box center [325, 371] width 618 height 526
type textarea "<html> <body> <h1>Hello world!</h1> <a href="{{unsubscribe_url}}">Отписка</a> <…"
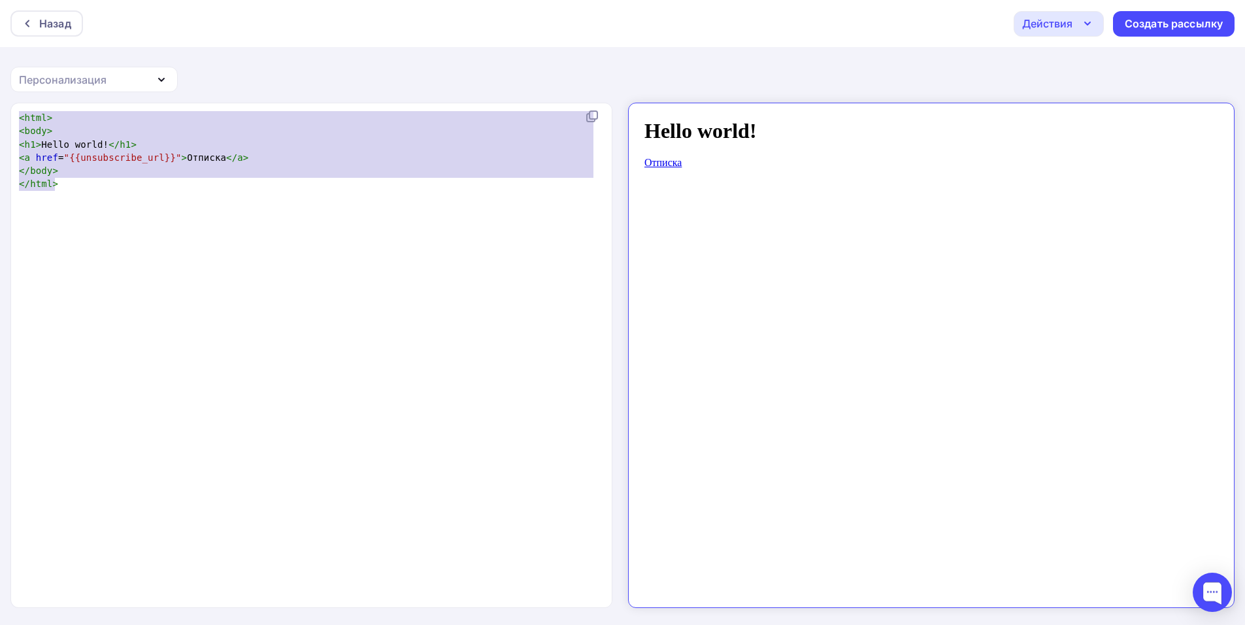
paste textarea
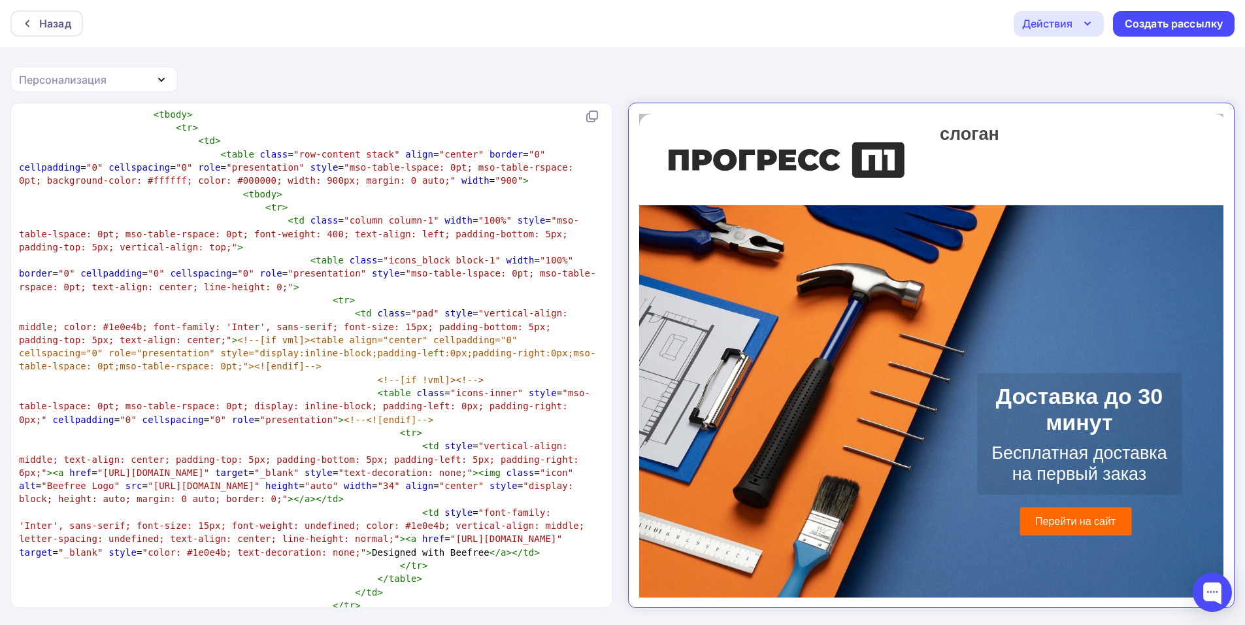
click at [1085, 32] on div "Действия" at bounding box center [1059, 23] width 90 height 25
click at [1076, 87] on link "Сохранить в Мои шаблоны" at bounding box center [1117, 98] width 191 height 26
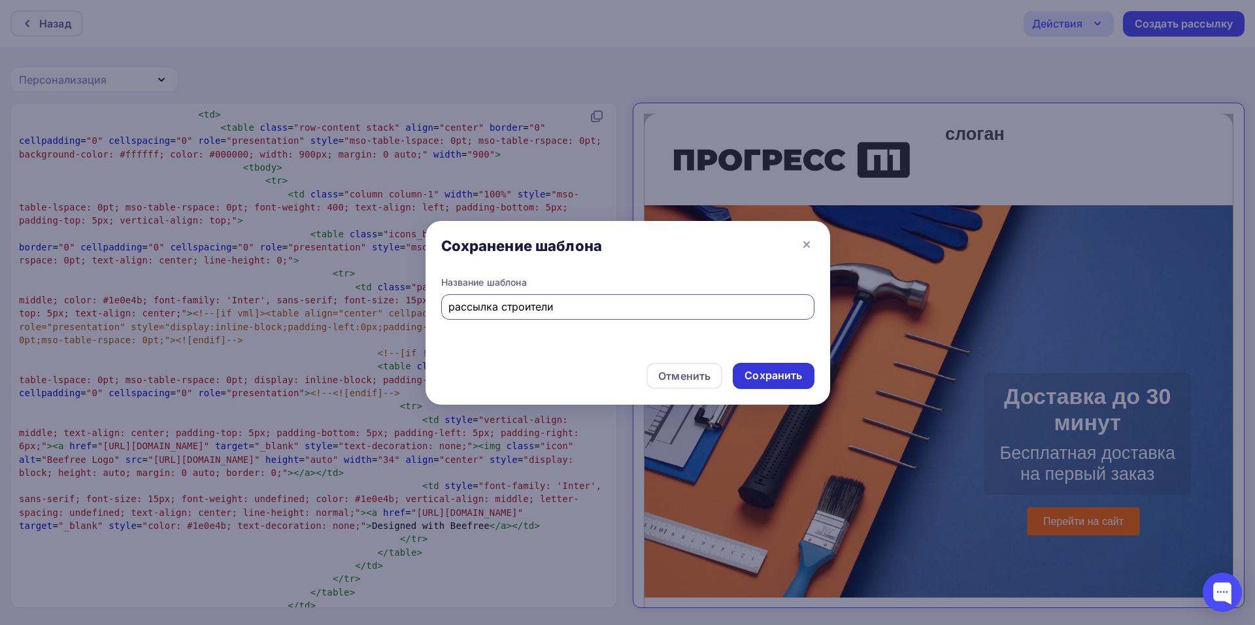
type input "рассылка строители"
click at [766, 376] on div "Сохранить" at bounding box center [773, 375] width 58 height 15
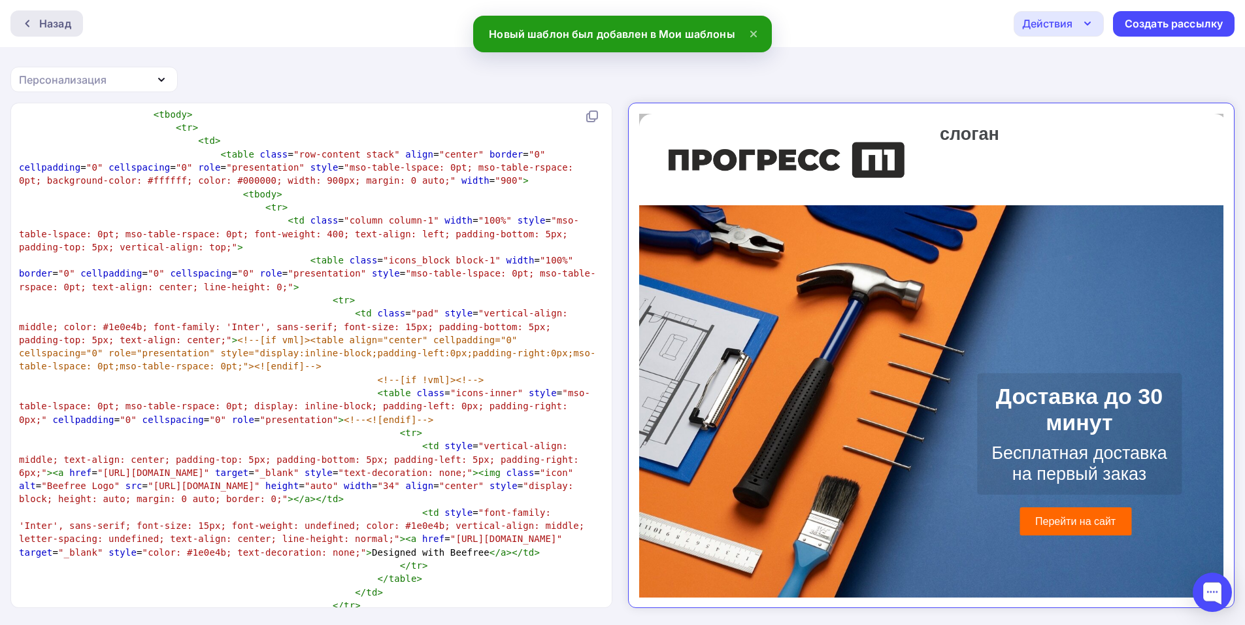
click at [35, 27] on div at bounding box center [30, 23] width 17 height 10
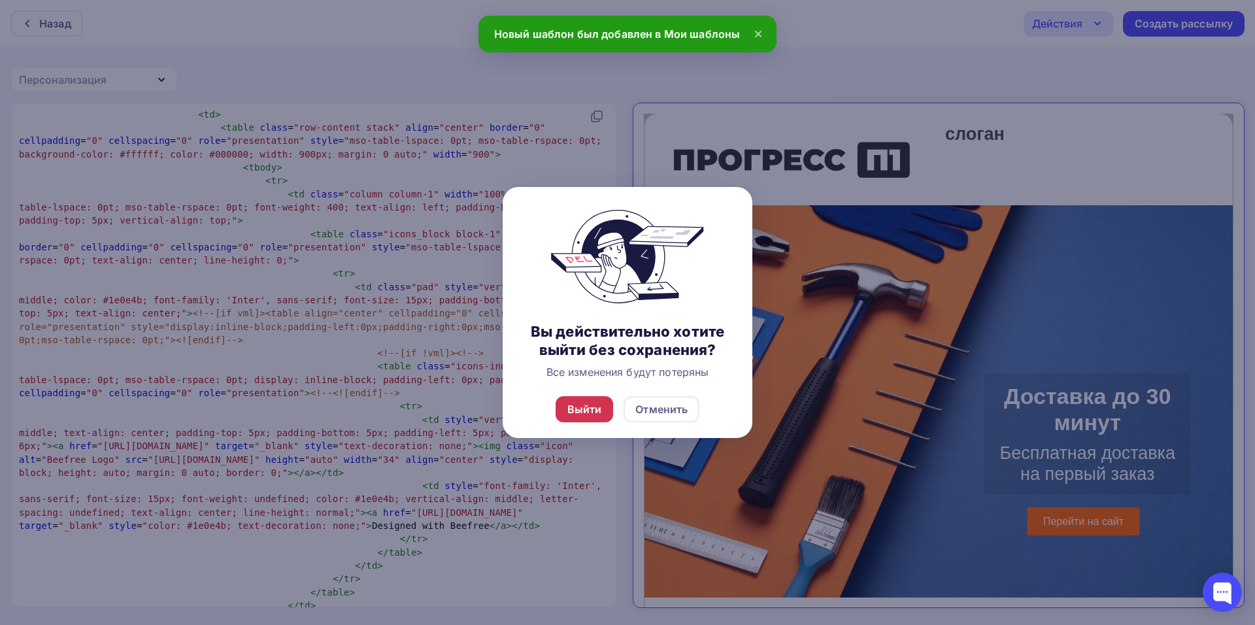
click at [574, 419] on div "Выйти" at bounding box center [585, 409] width 58 height 26
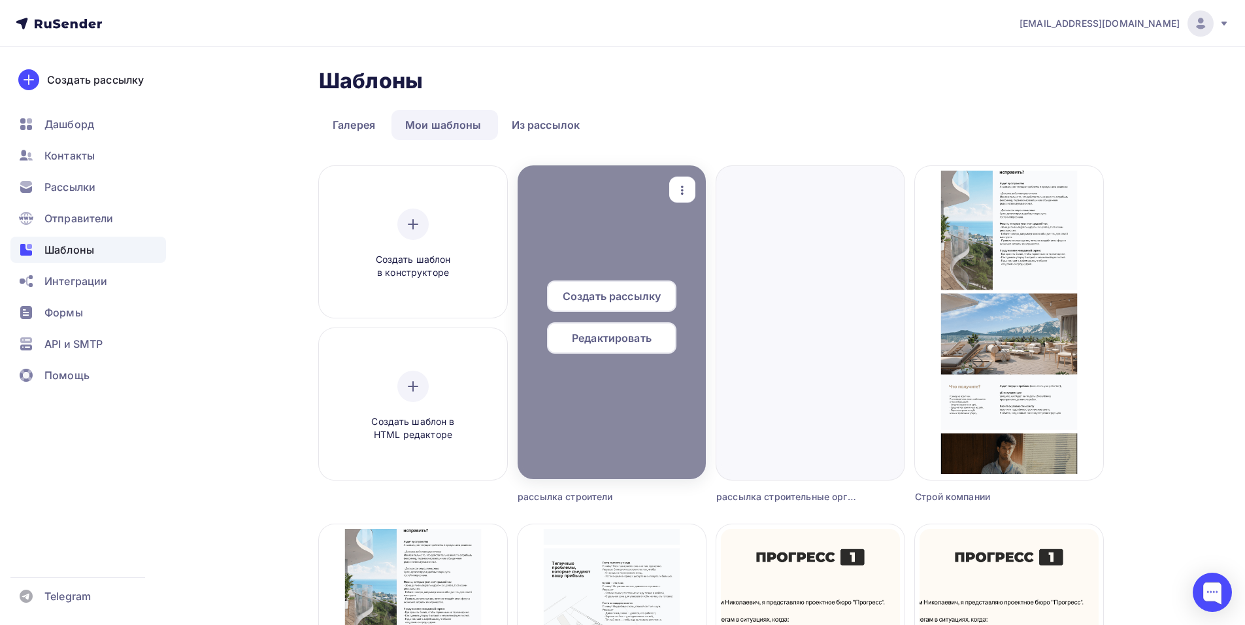
click at [613, 337] on span "Редактировать" at bounding box center [612, 338] width 80 height 16
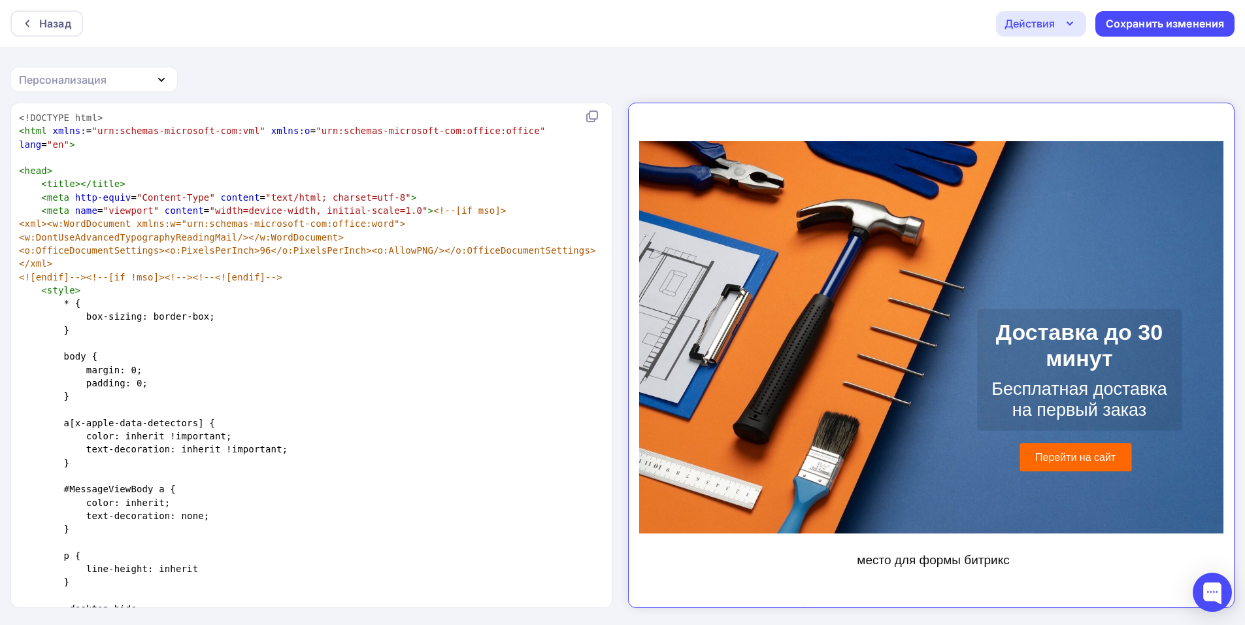
scroll to position [196, 0]
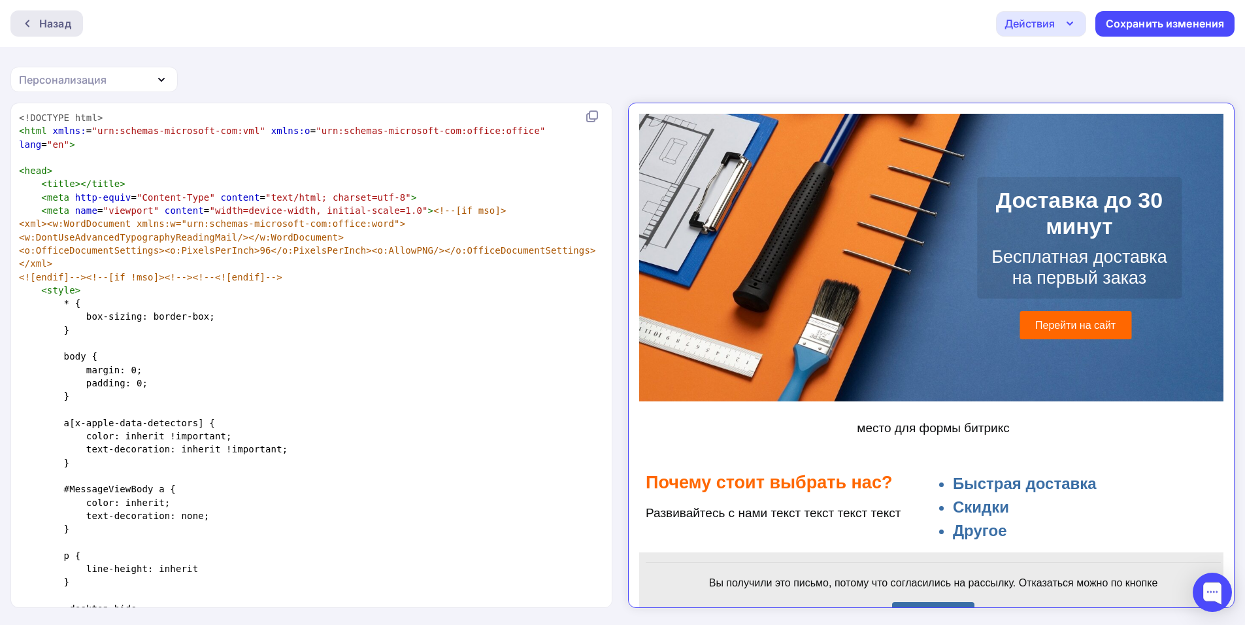
click at [56, 25] on div "Назад" at bounding box center [55, 24] width 32 height 16
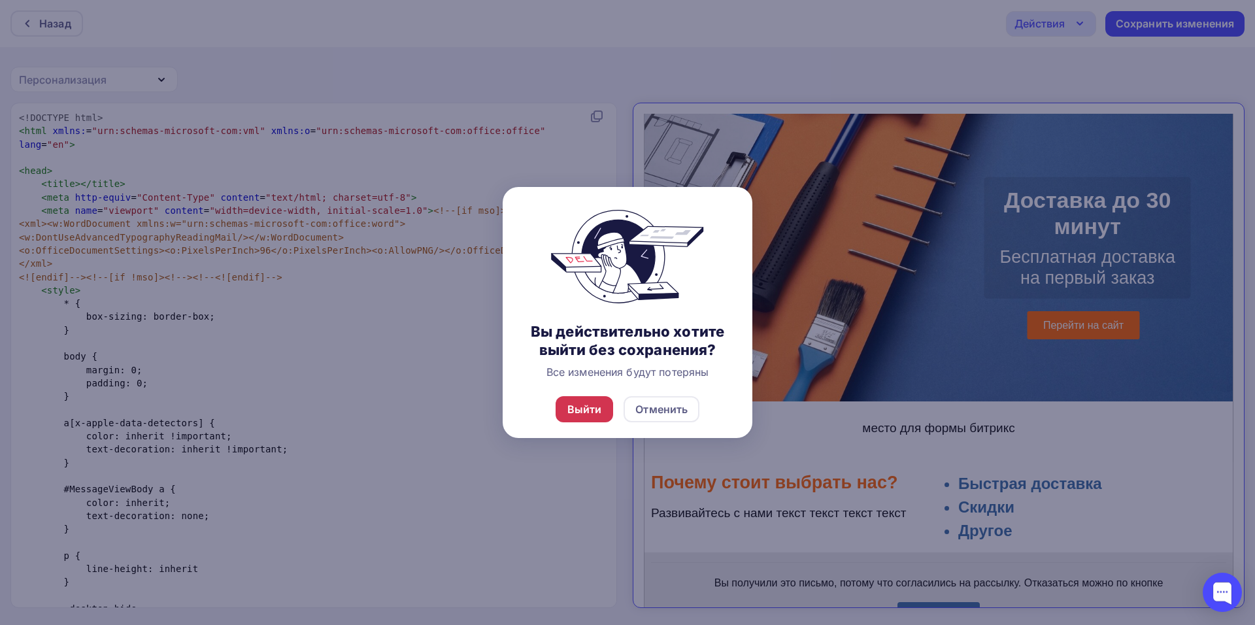
click at [573, 415] on div "Выйти" at bounding box center [584, 409] width 35 height 16
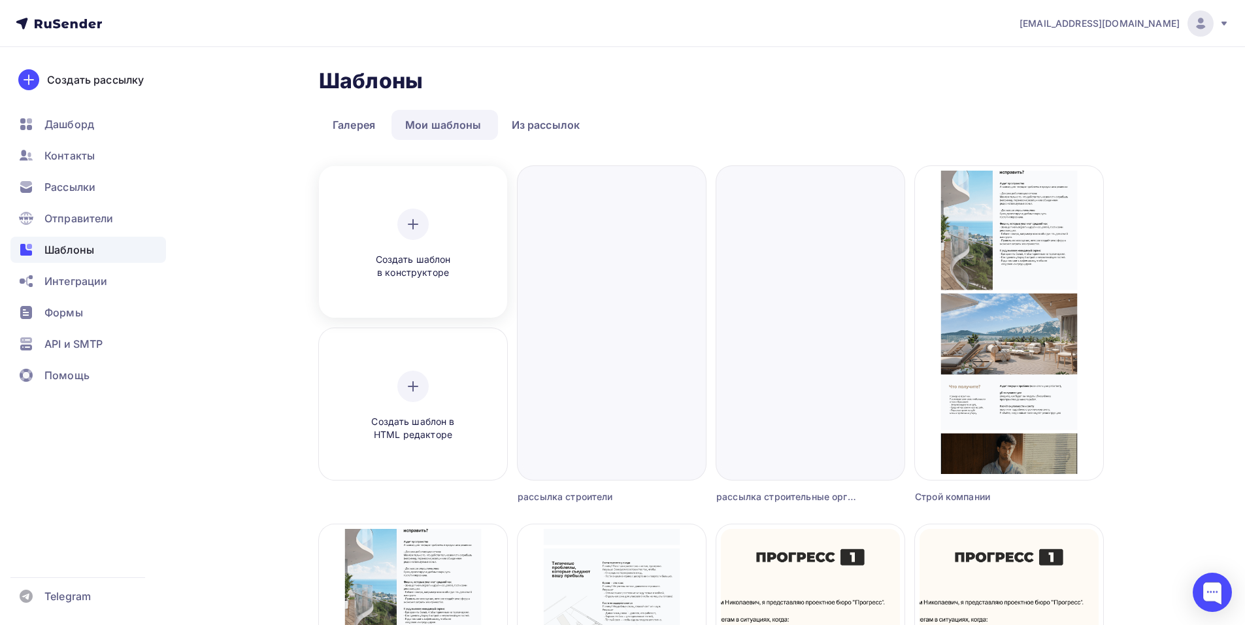
click at [407, 227] on icon at bounding box center [413, 224] width 16 height 16
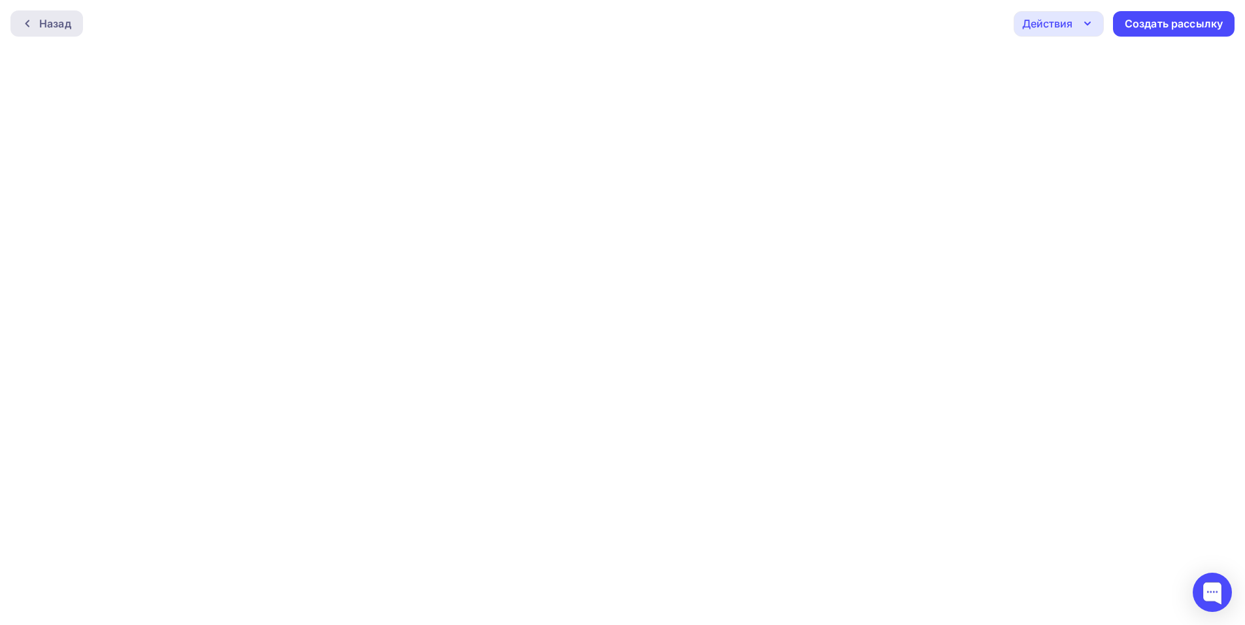
click at [37, 24] on div at bounding box center [30, 23] width 17 height 10
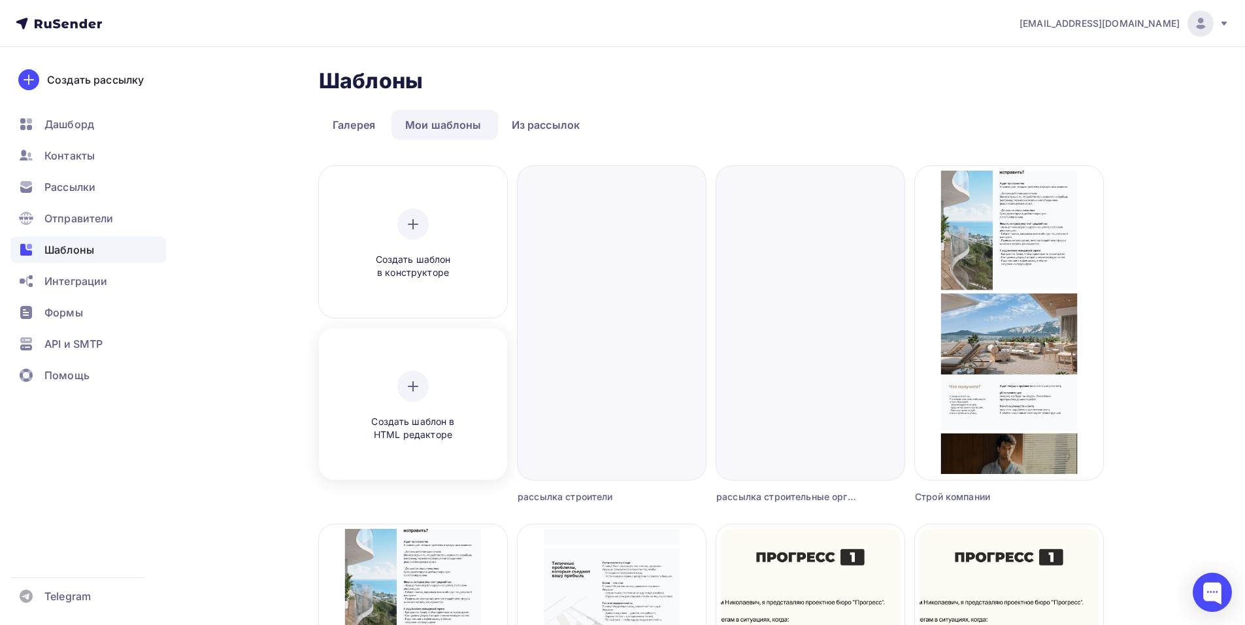
click at [416, 387] on icon at bounding box center [413, 386] width 16 height 16
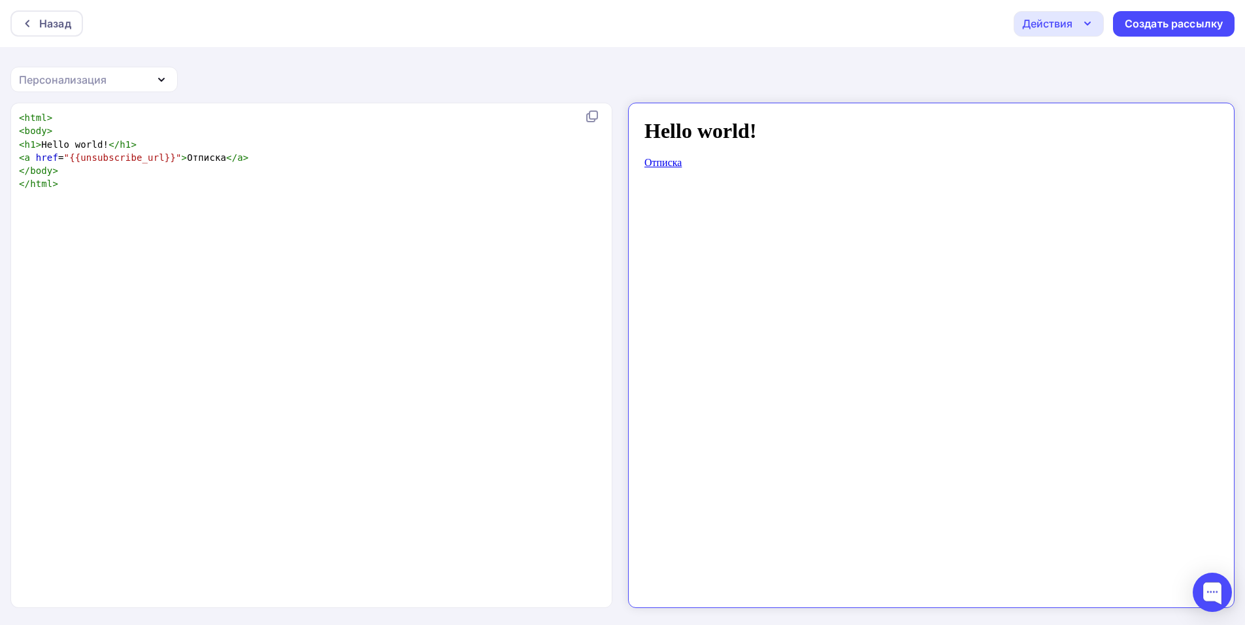
scroll to position [5, 0]
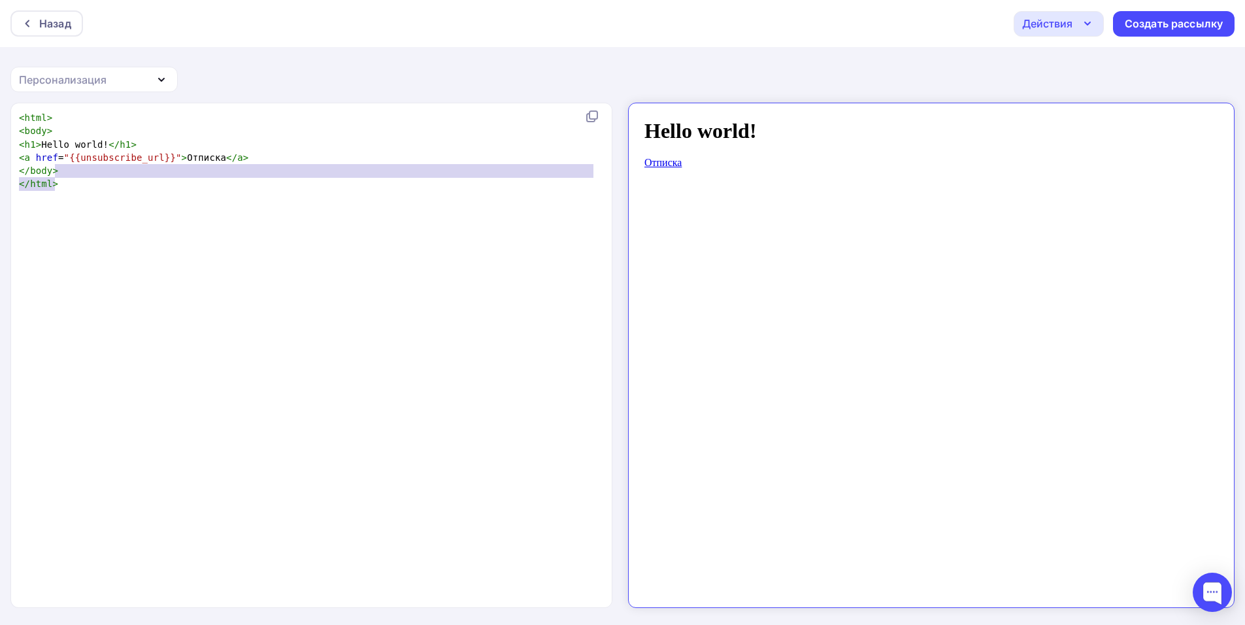
type textarea "<html> <body> <h1>Hello world!</h1> <a href="{{unsubscribe_url}}">Отписка</a> <…"
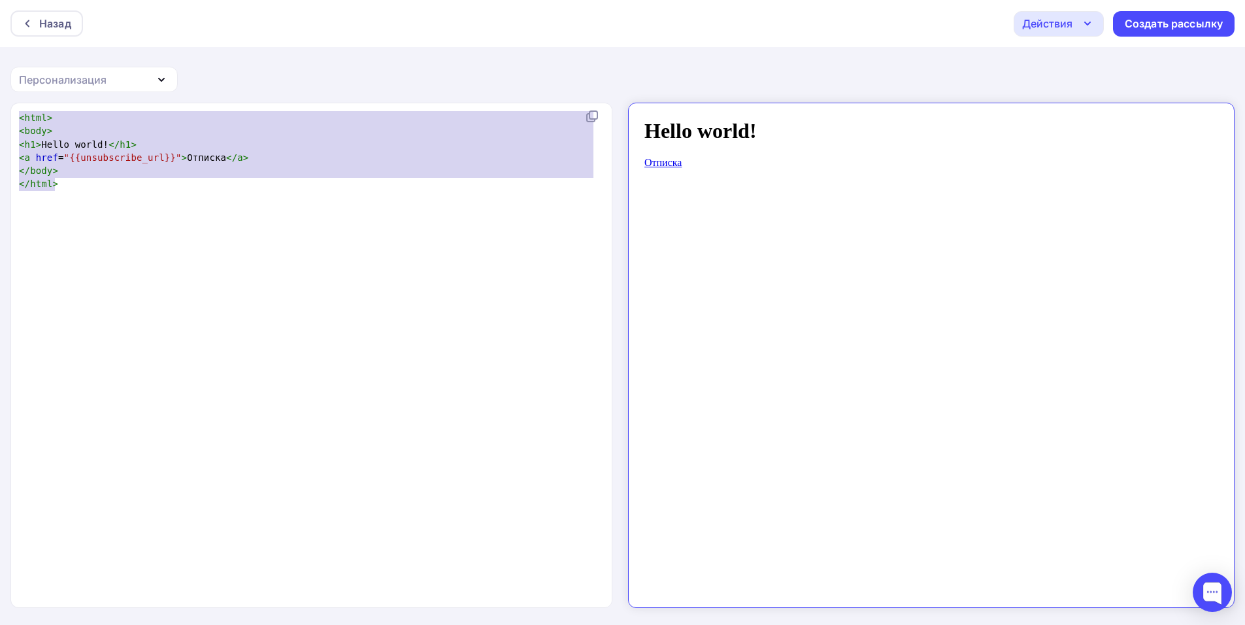
drag, startPoint x: 277, startPoint y: 206, endPoint x: 0, endPoint y: 98, distance: 297.4
click at [0, 98] on div "Назад Действия Отправить тестовое письмо Сохранить в Мои шаблоны Выйти без сохр…" at bounding box center [622, 313] width 1245 height 626
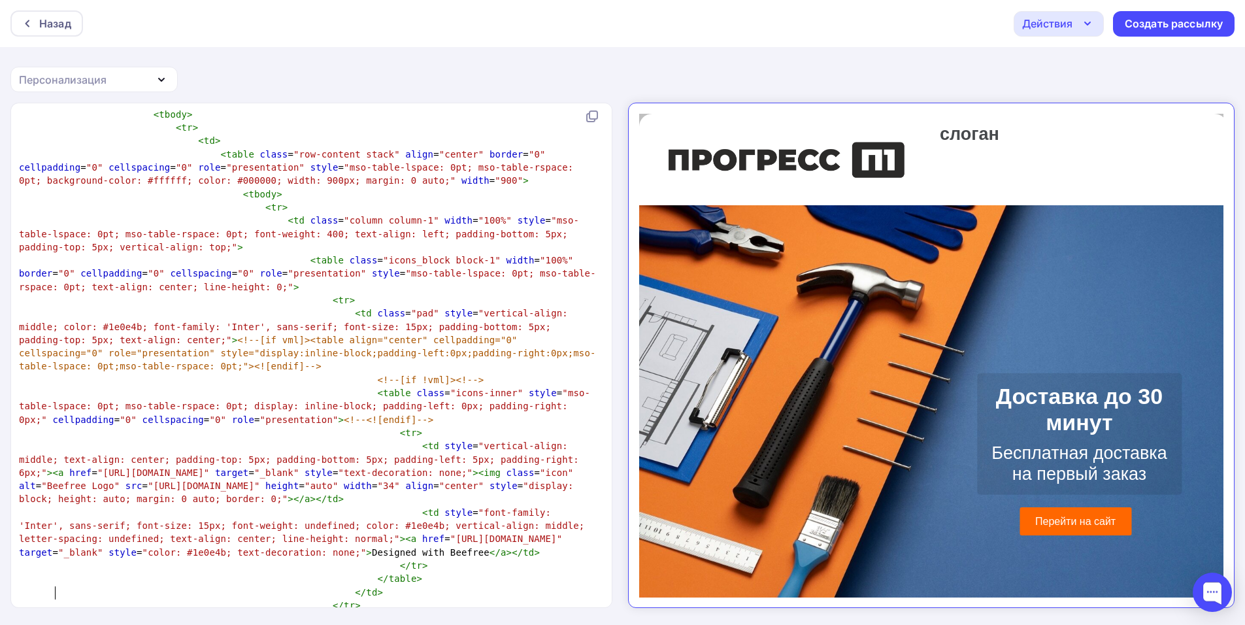
scroll to position [65, 0]
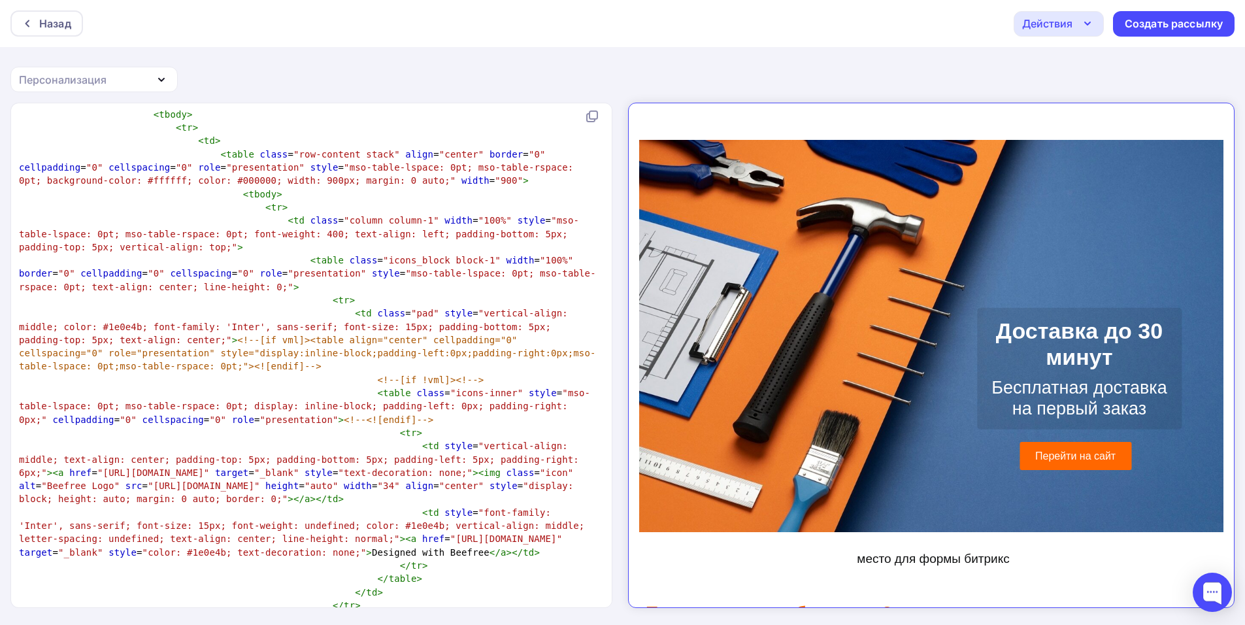
click at [42, 39] on div "Назад Действия Отправить тестовое письмо Сохранить в Мои шаблоны Выйти без сохр…" at bounding box center [622, 23] width 1245 height 47
click at [41, 31] on div "Назад" at bounding box center [55, 24] width 32 height 16
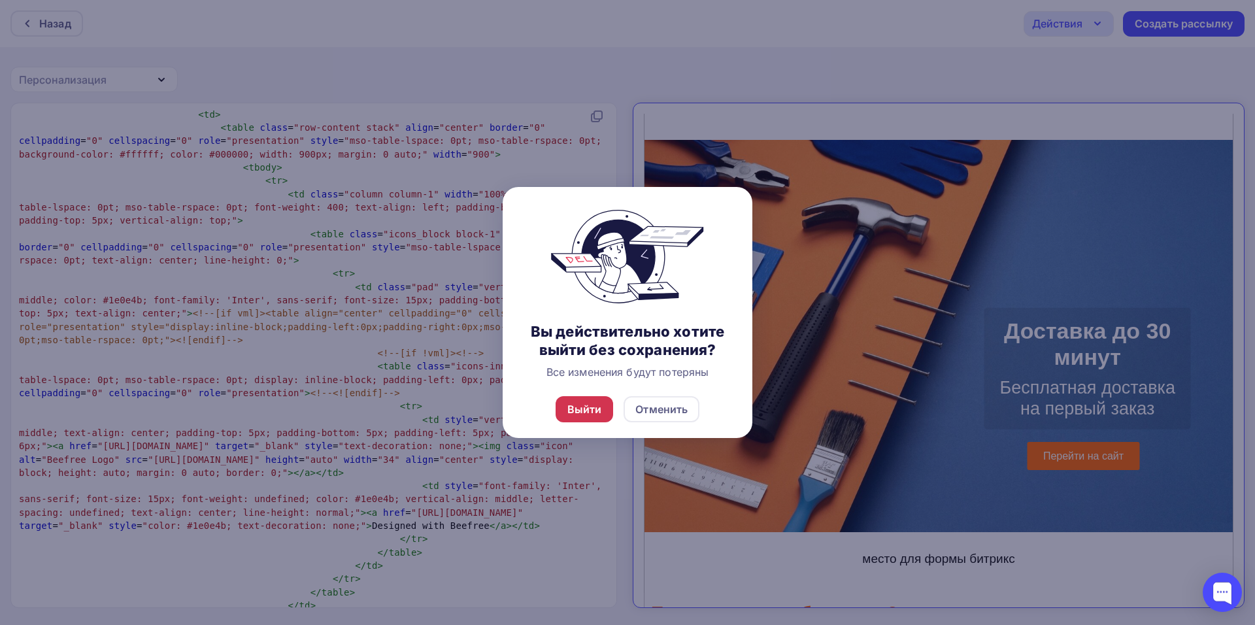
click at [582, 404] on div "Выйти" at bounding box center [584, 409] width 35 height 16
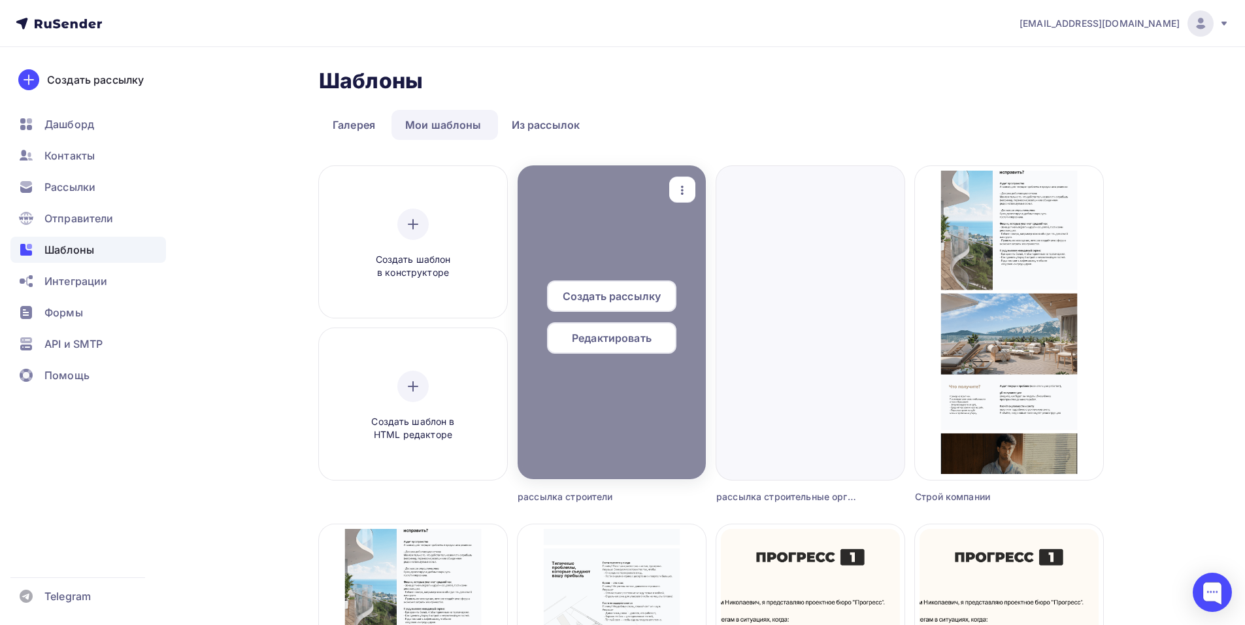
click at [634, 342] on span "Редактировать" at bounding box center [612, 338] width 80 height 16
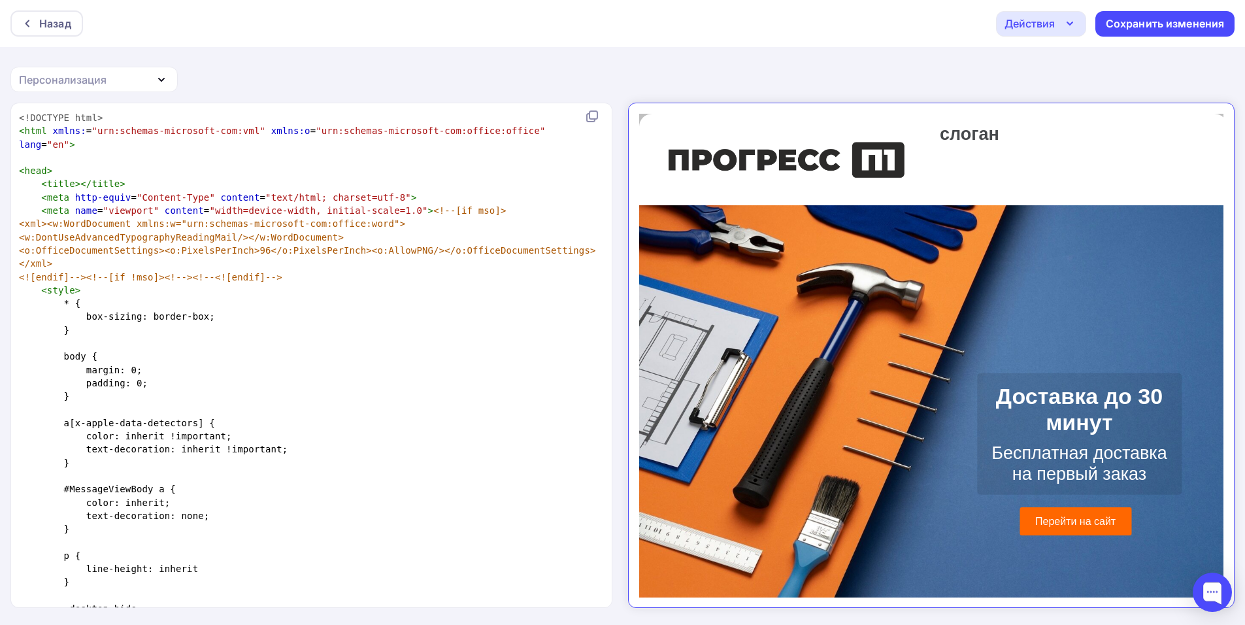
click at [1084, 444] on p "Бесплатная доставка на первый заказ" at bounding box center [1067, 452] width 185 height 42
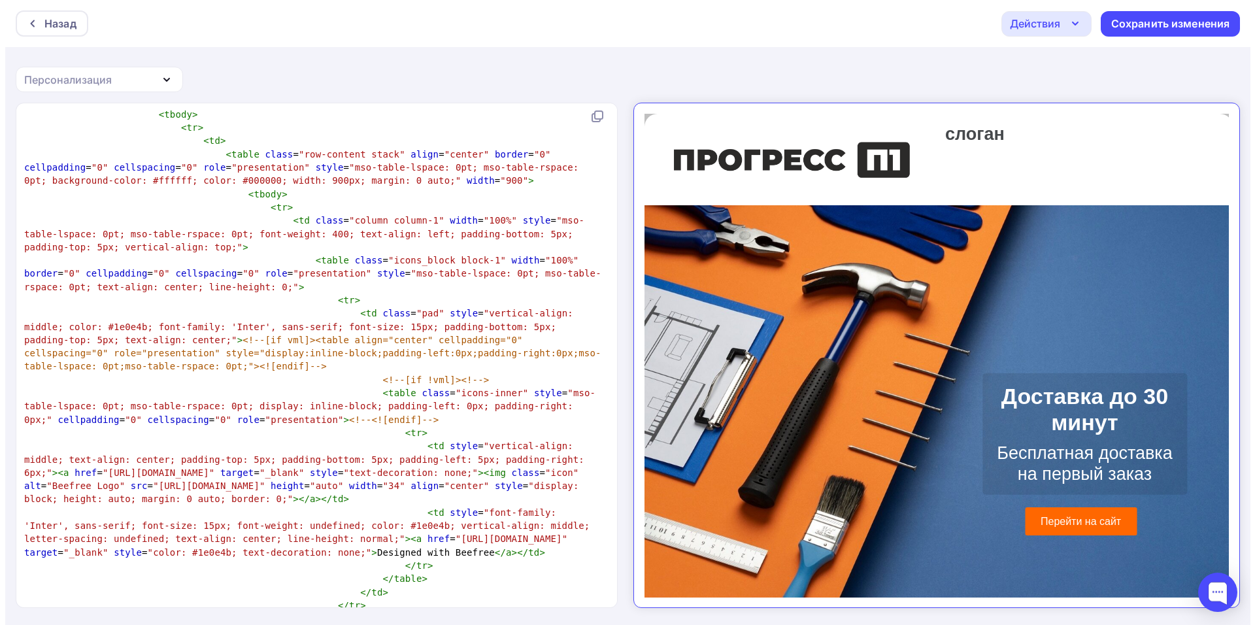
scroll to position [1, 0]
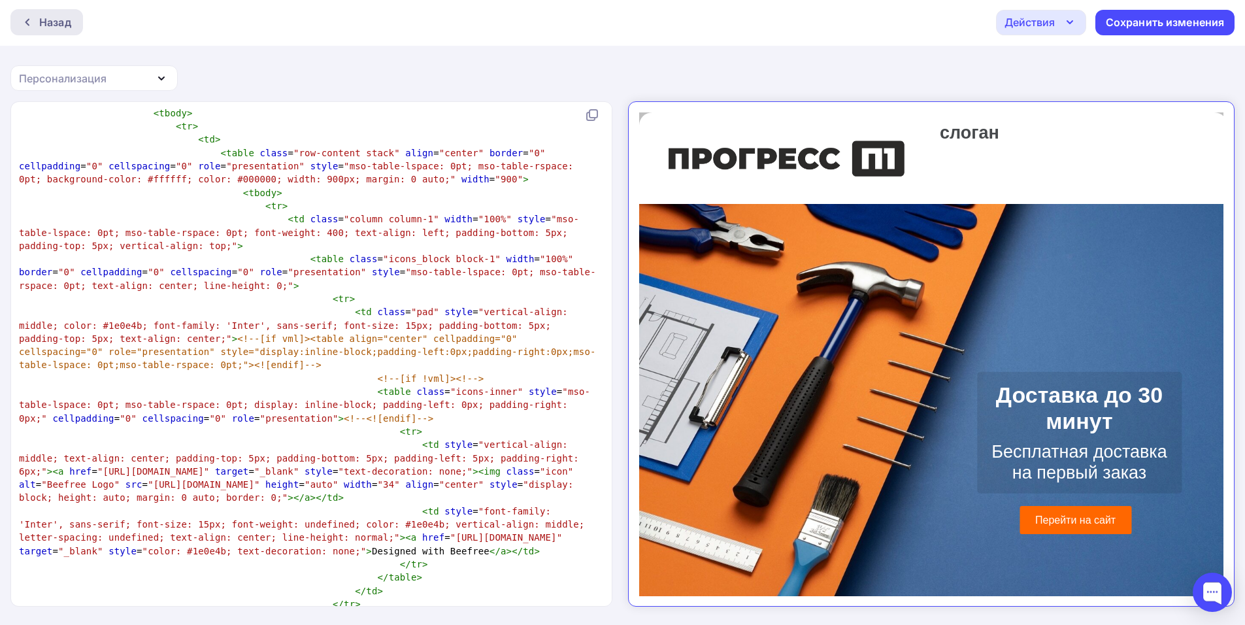
click at [18, 26] on div "Назад" at bounding box center [46, 22] width 73 height 26
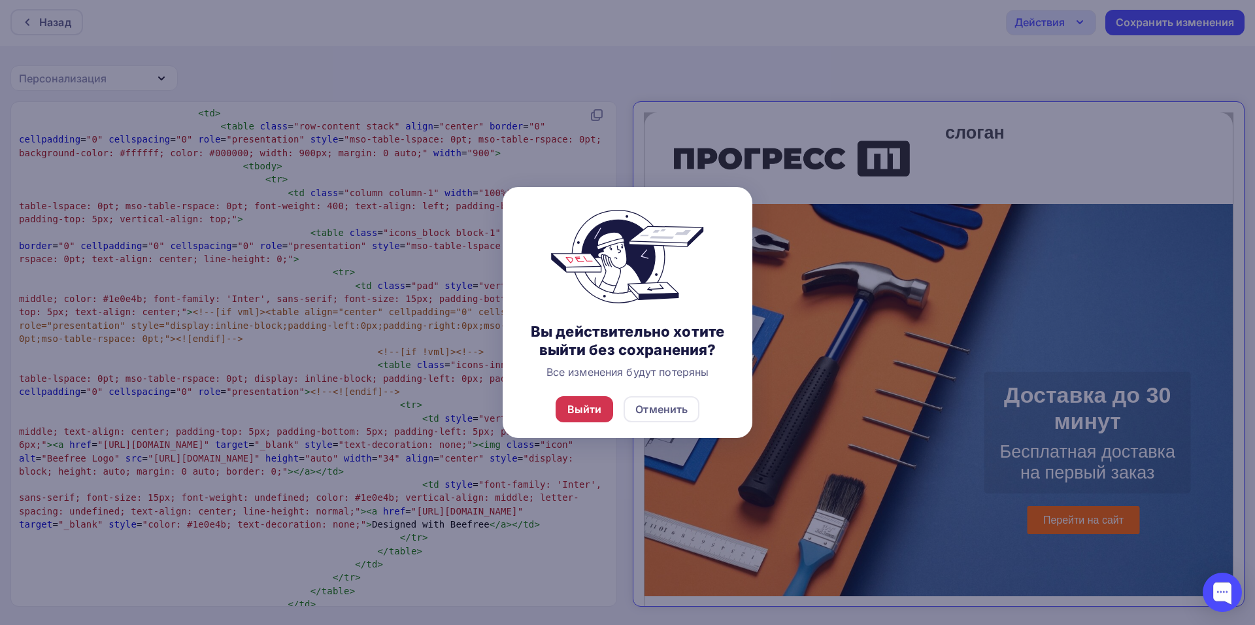
click at [586, 408] on div "Выйти" at bounding box center [584, 409] width 35 height 16
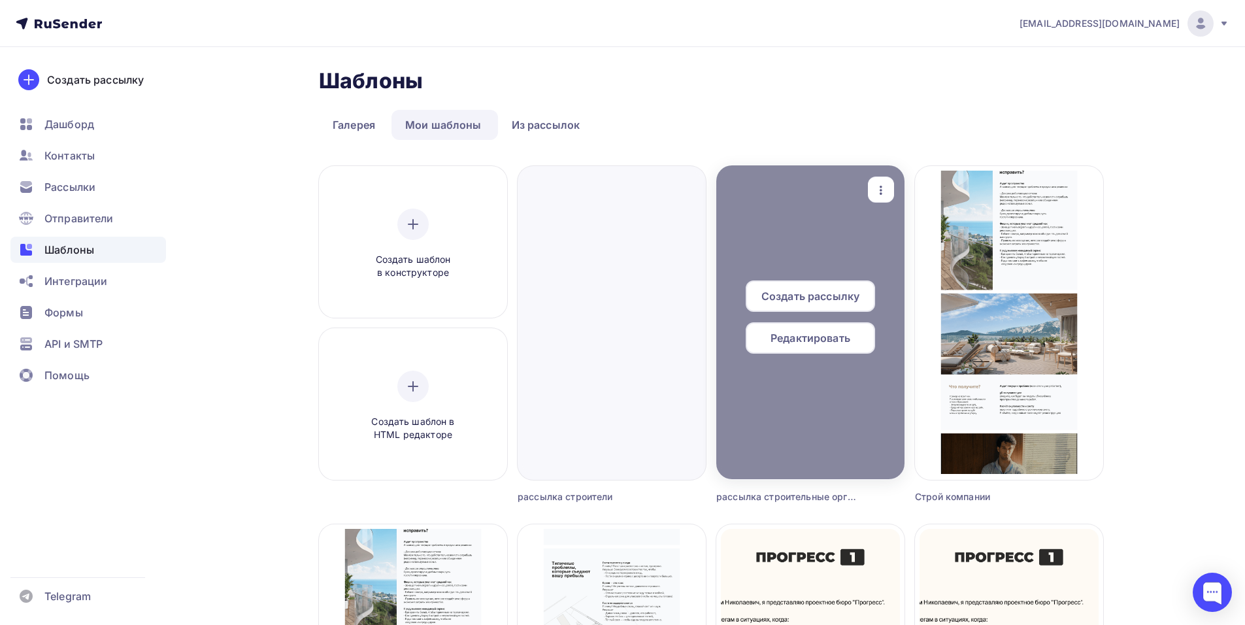
click at [820, 336] on span "Редактировать" at bounding box center [811, 338] width 80 height 16
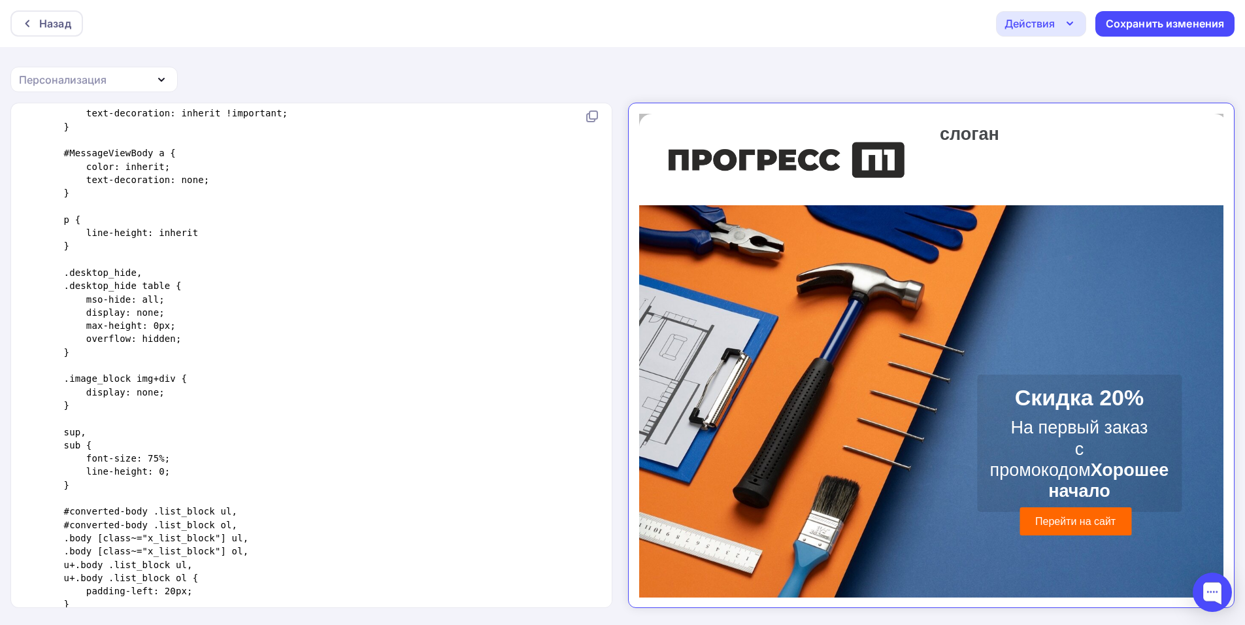
scroll to position [572, 0]
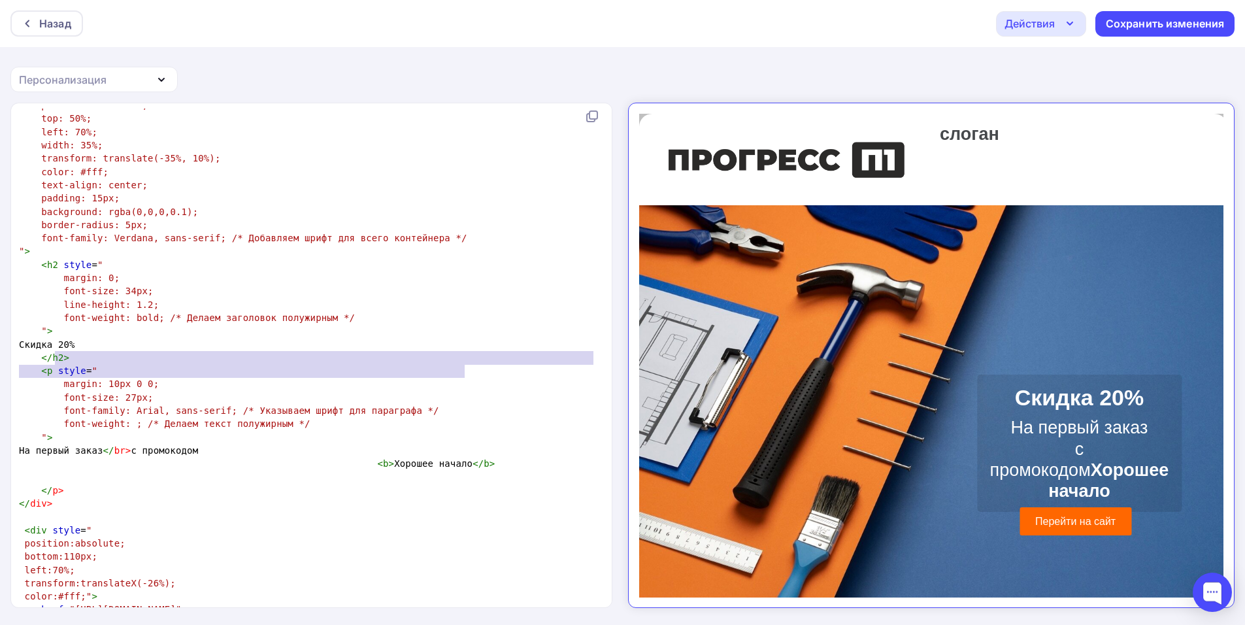
drag, startPoint x: 54, startPoint y: 361, endPoint x: 545, endPoint y: 377, distance: 491.1
click at [545, 377] on div "<!DOCTYPE html> < html xmlns: = "urn:schemas-microsoft-com:vml" xmlns:o = "urn:…" at bounding box center [308, 609] width 585 height 6487
type textarea "="
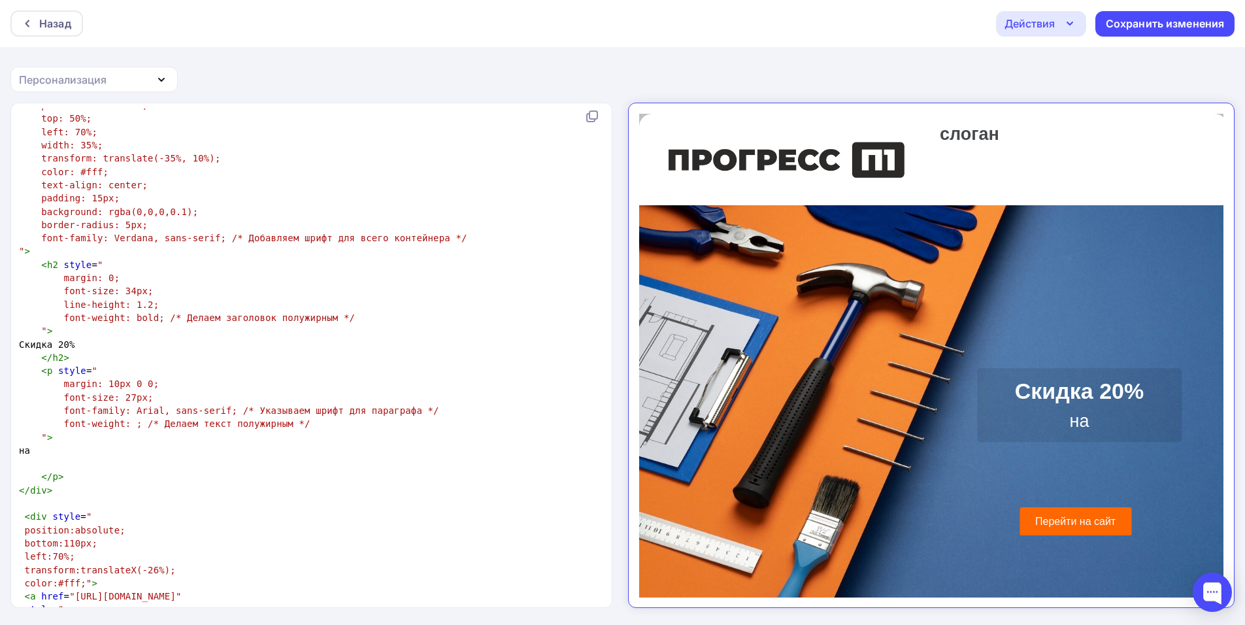
type textarea "на"
type textarea "На первый заказ </br> с промокодом <b> Хорошее начало </b>"
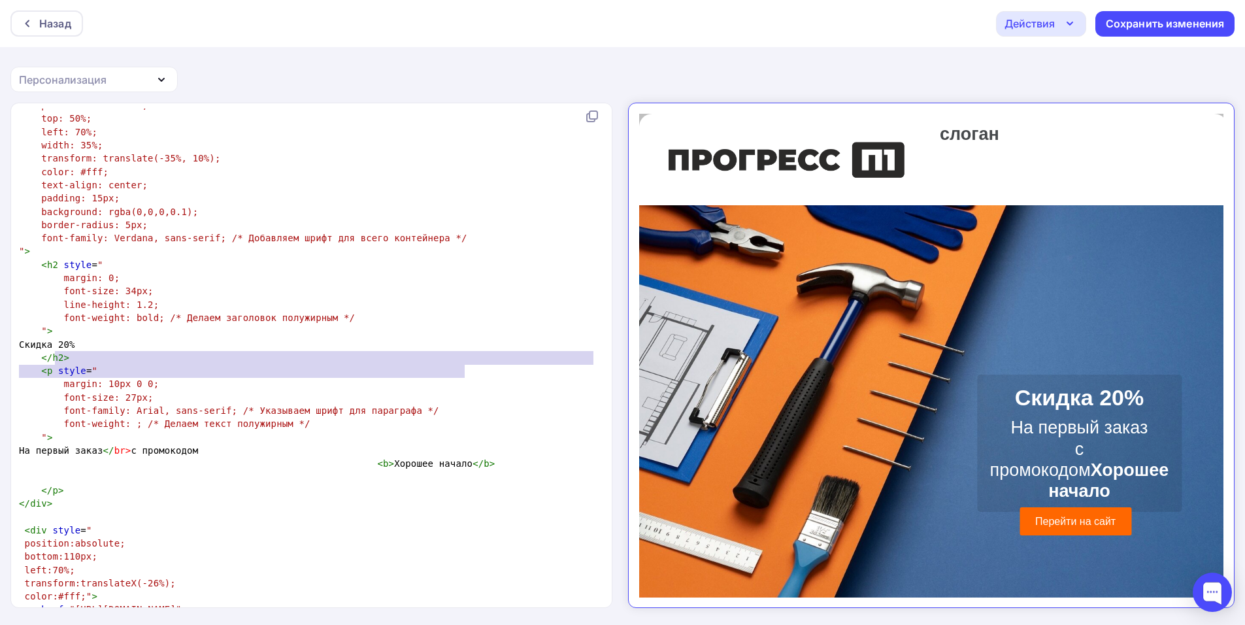
drag, startPoint x: 457, startPoint y: 208, endPoint x: 462, endPoint y: 214, distance: 7.4
click at [462, 298] on pre "line-height: 1.2;" at bounding box center [308, 304] width 585 height 13
click at [384, 458] on span "< b > Хорошее начало </ b >" at bounding box center [257, 463] width 476 height 10
type textarea "</br> с промокодом <b> Хорошее начало </b>"
drag, startPoint x: 508, startPoint y: 377, endPoint x: 141, endPoint y: 357, distance: 368.5
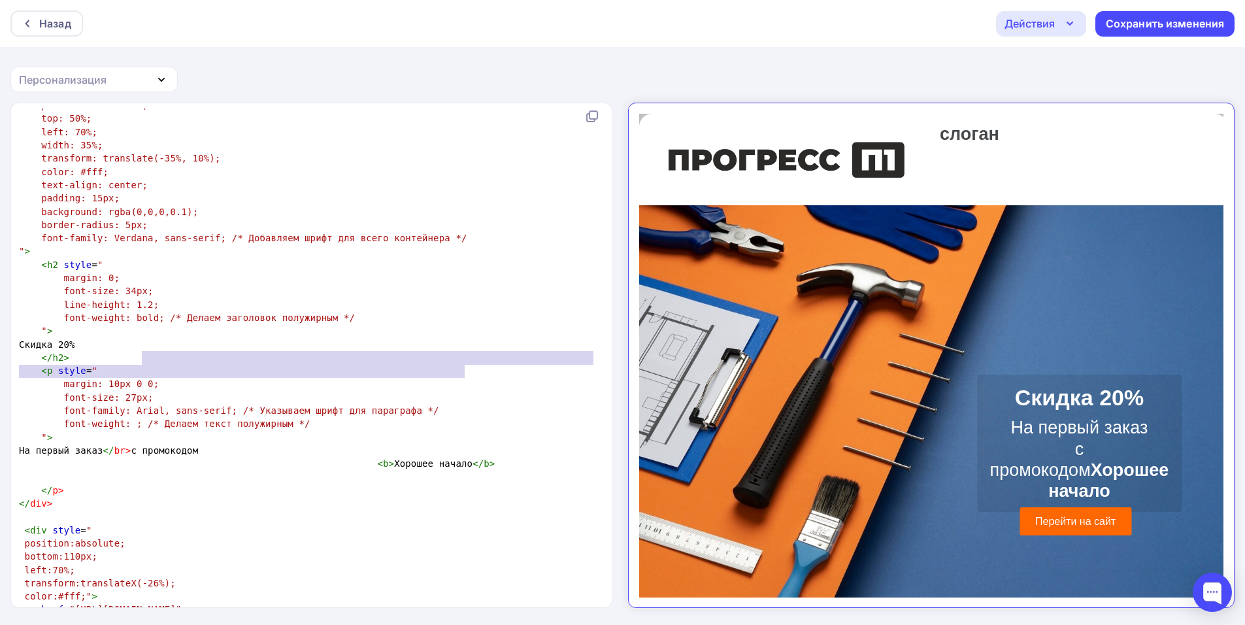
click at [141, 357] on div "<!DOCTYPE html> < html xmlns: = "urn:schemas-microsoft-com:vml" xmlns:o = "urn:…" at bounding box center [308, 609] width 585 height 6487
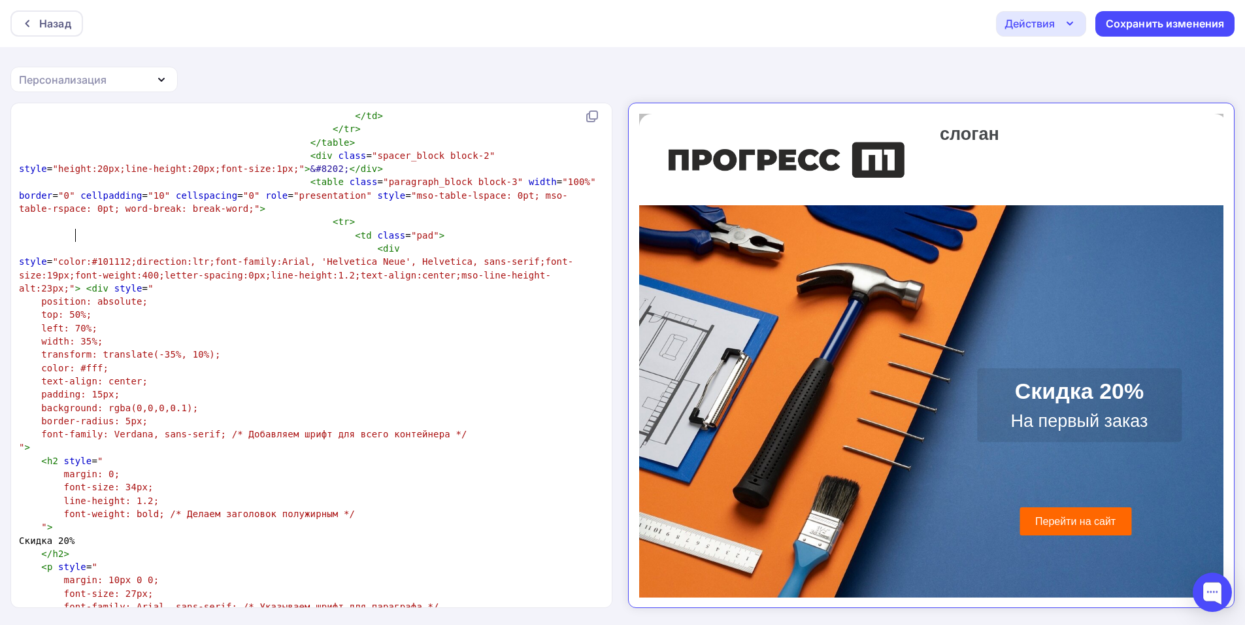
click at [76, 323] on span "left: 70%;" at bounding box center [69, 328] width 56 height 10
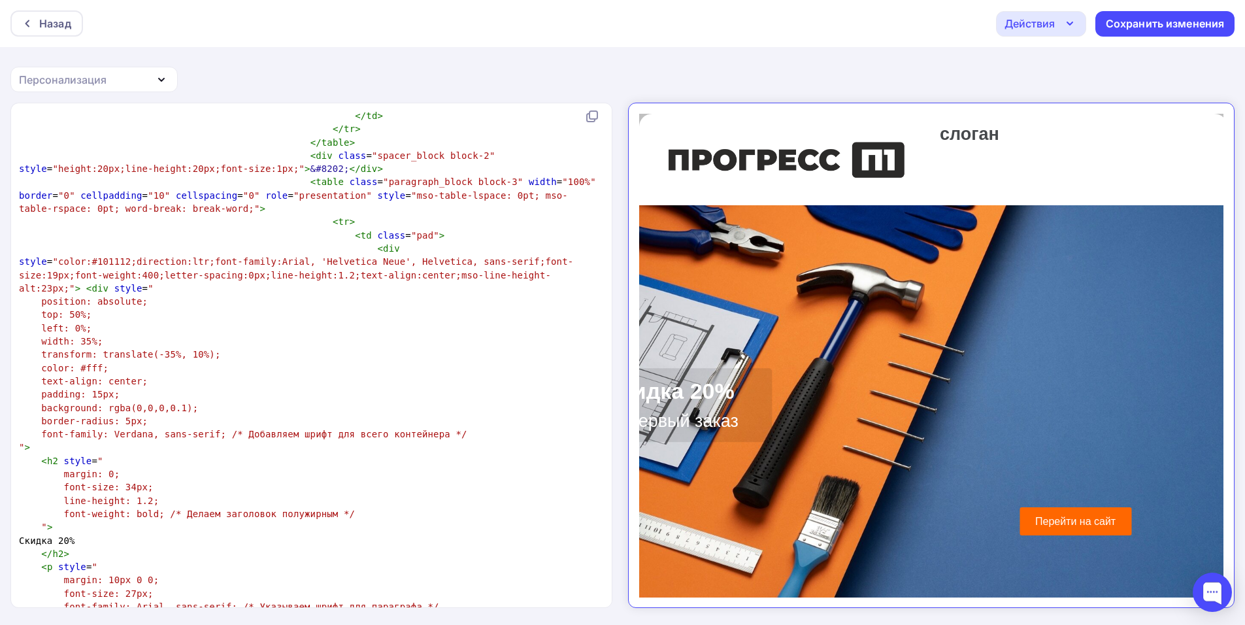
type textarea "7"
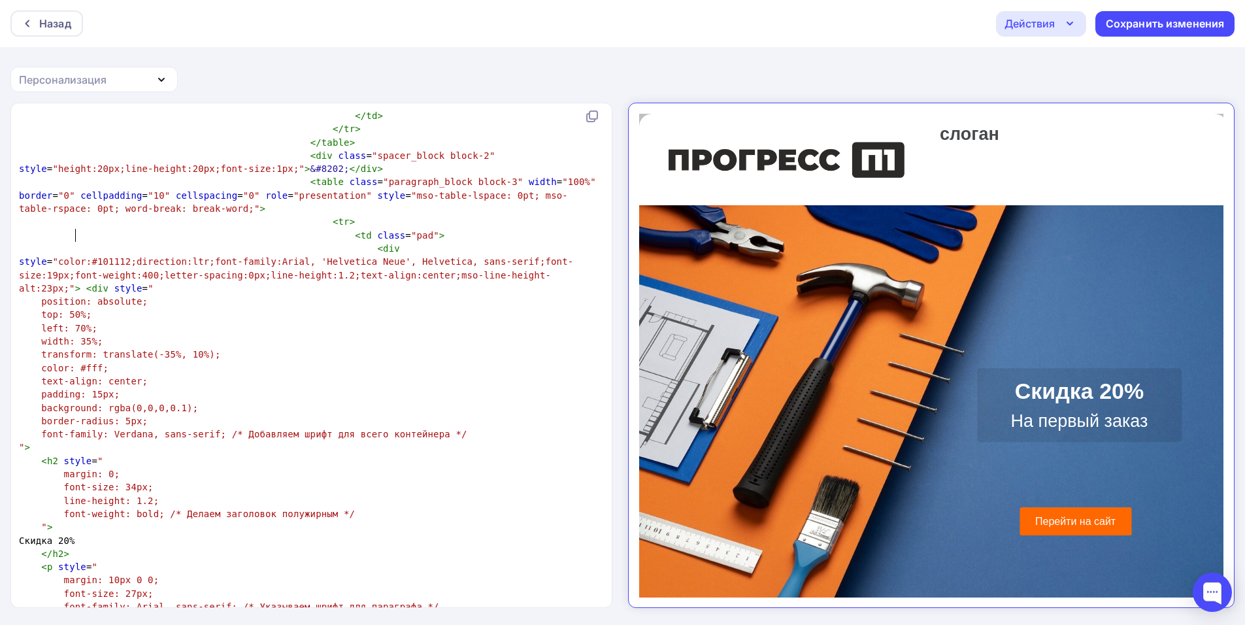
click at [70, 309] on span "top: 50%;" at bounding box center [66, 314] width 50 height 10
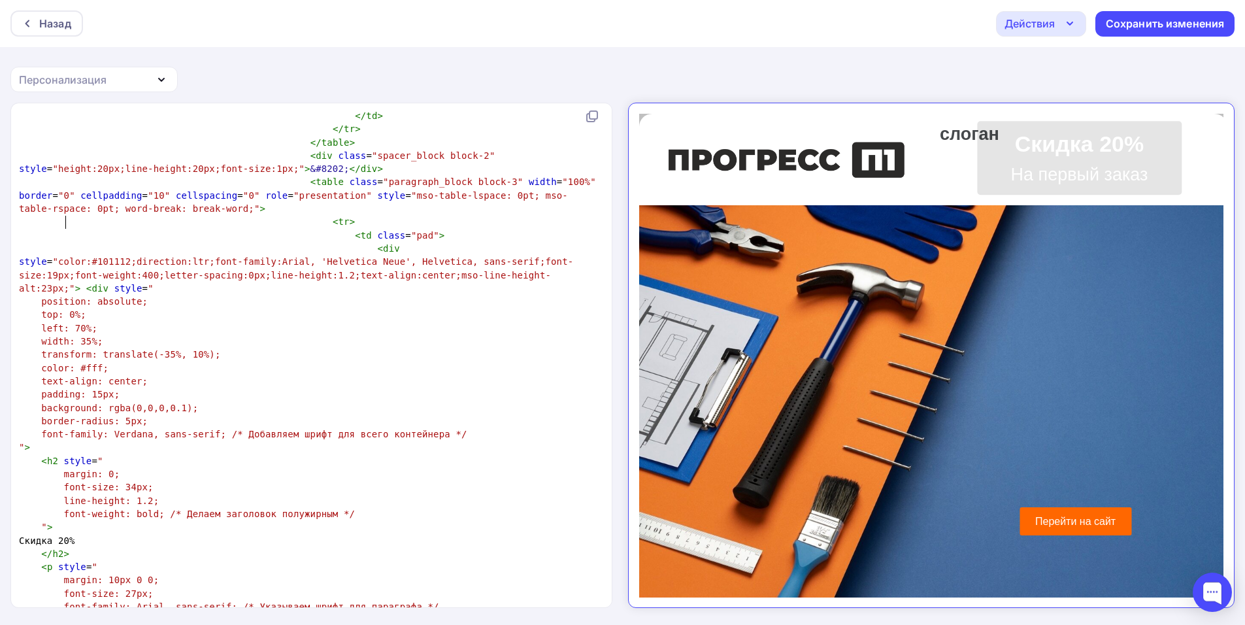
type textarea "9"
type textarea "7"
type textarea "6"
type textarea "5"
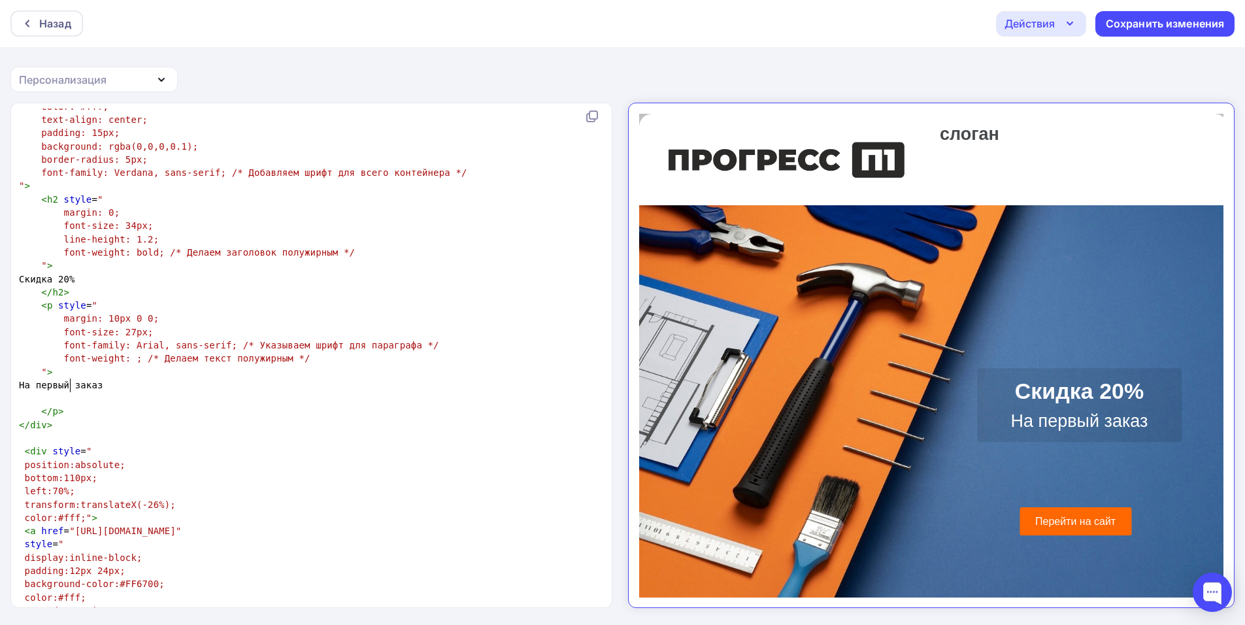
drag, startPoint x: 73, startPoint y: 381, endPoint x: 76, endPoint y: 388, distance: 7.3
click at [72, 473] on span "bottom:110px;" at bounding box center [61, 478] width 73 height 10
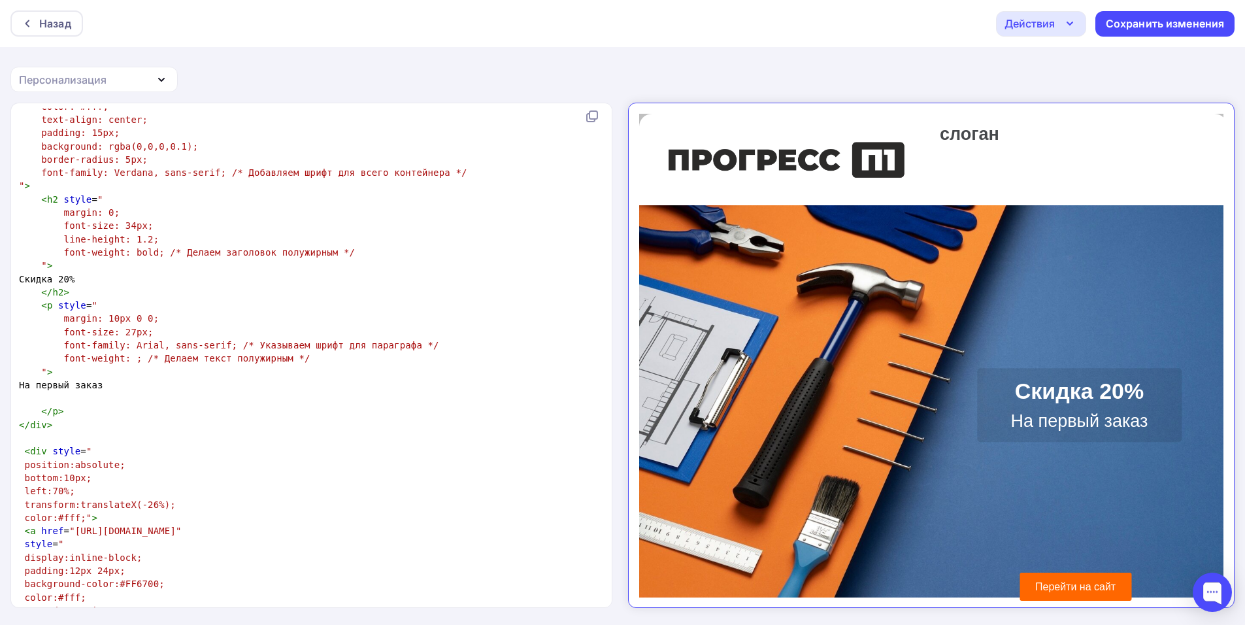
type textarea "2"
type textarea "4"
type textarea "5"
type textarea "6"
type textarea "7"
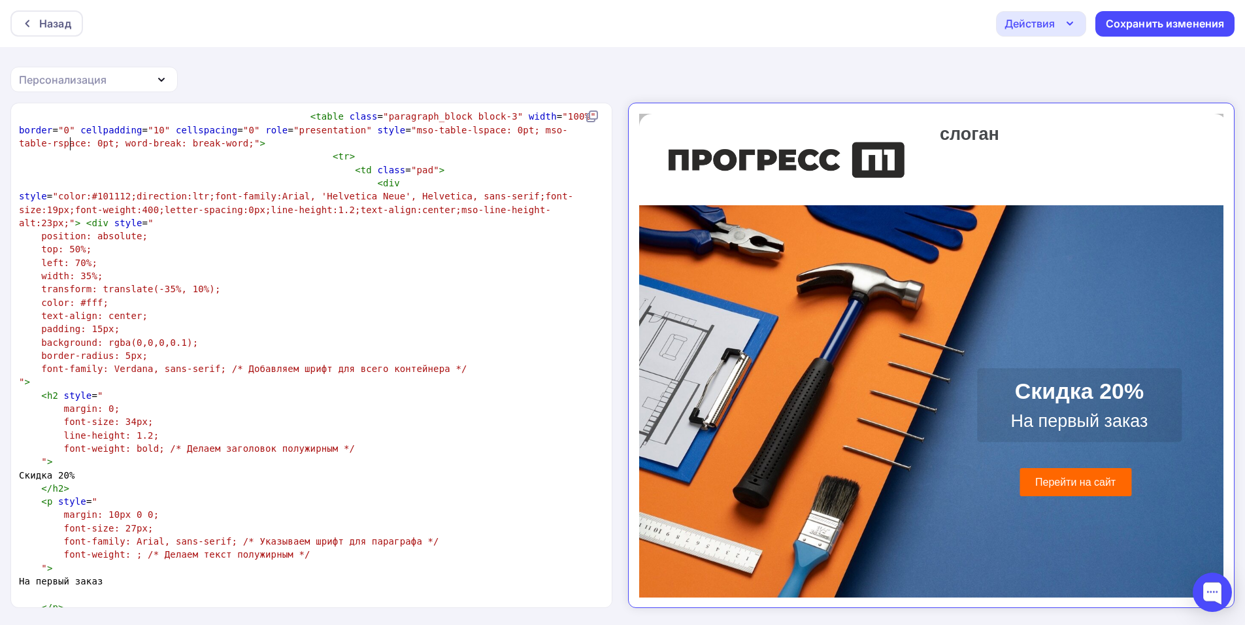
click at [69, 231] on span "position: absolute;" at bounding box center [94, 236] width 107 height 10
click at [70, 244] on span "top: 50%;" at bounding box center [66, 249] width 50 height 10
type textarea "5"
click at [159, 296] on pre "color: #fff;" at bounding box center [308, 302] width 585 height 13
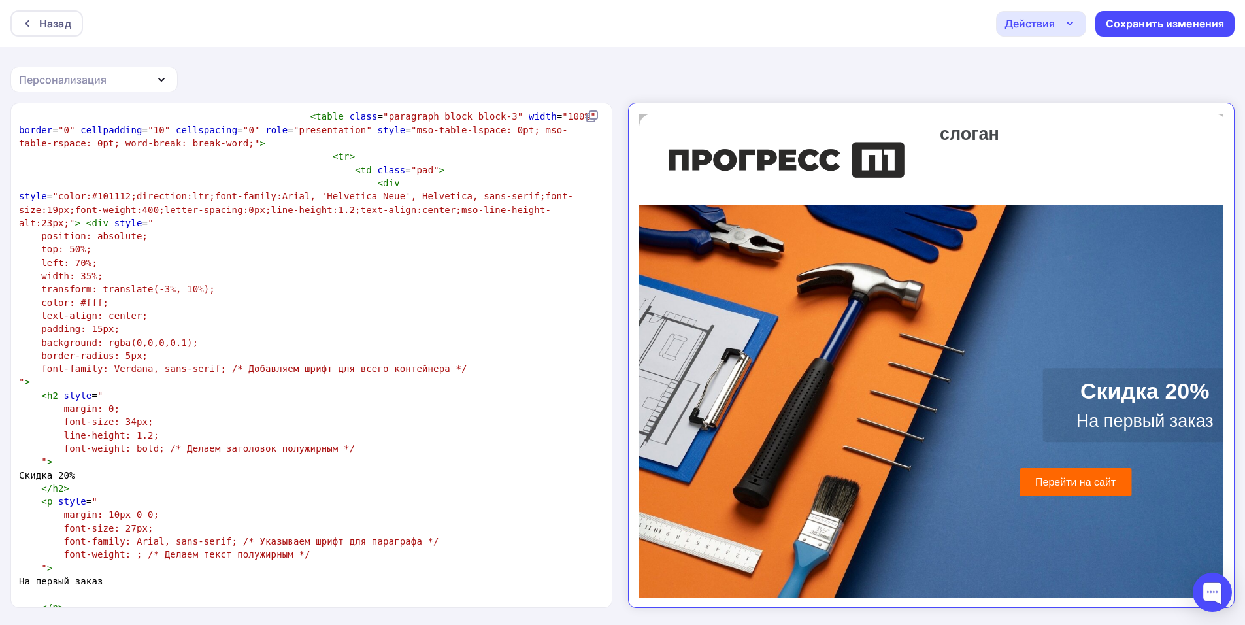
type textarea "35"
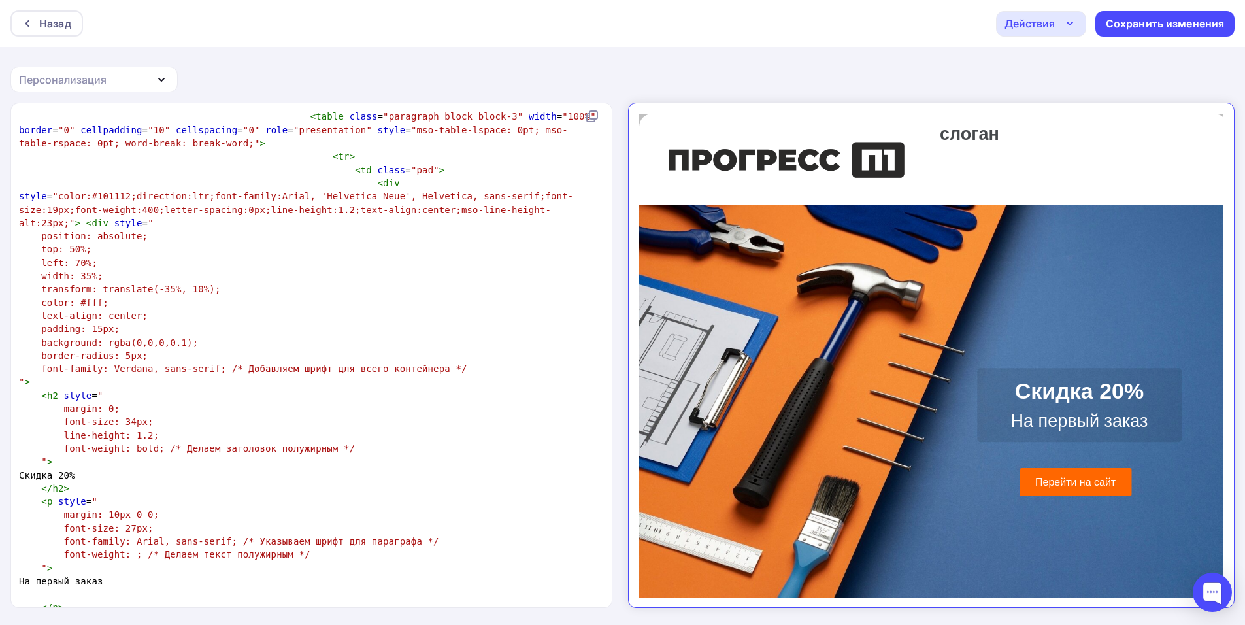
click at [183, 284] on span "transform: translate(-35%, 10%);" at bounding box center [130, 289] width 179 height 10
type textarea "2"
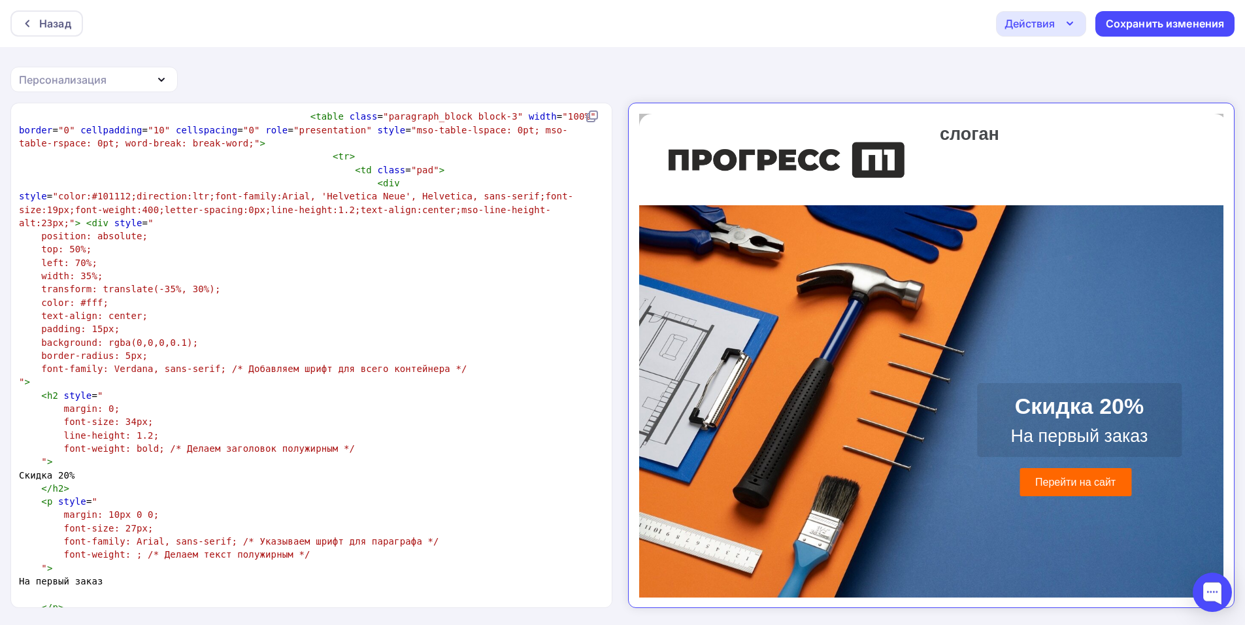
type textarea "30"
type textarea "2"
click at [1129, 28] on div "Сохранить изменения" at bounding box center [1165, 23] width 119 height 15
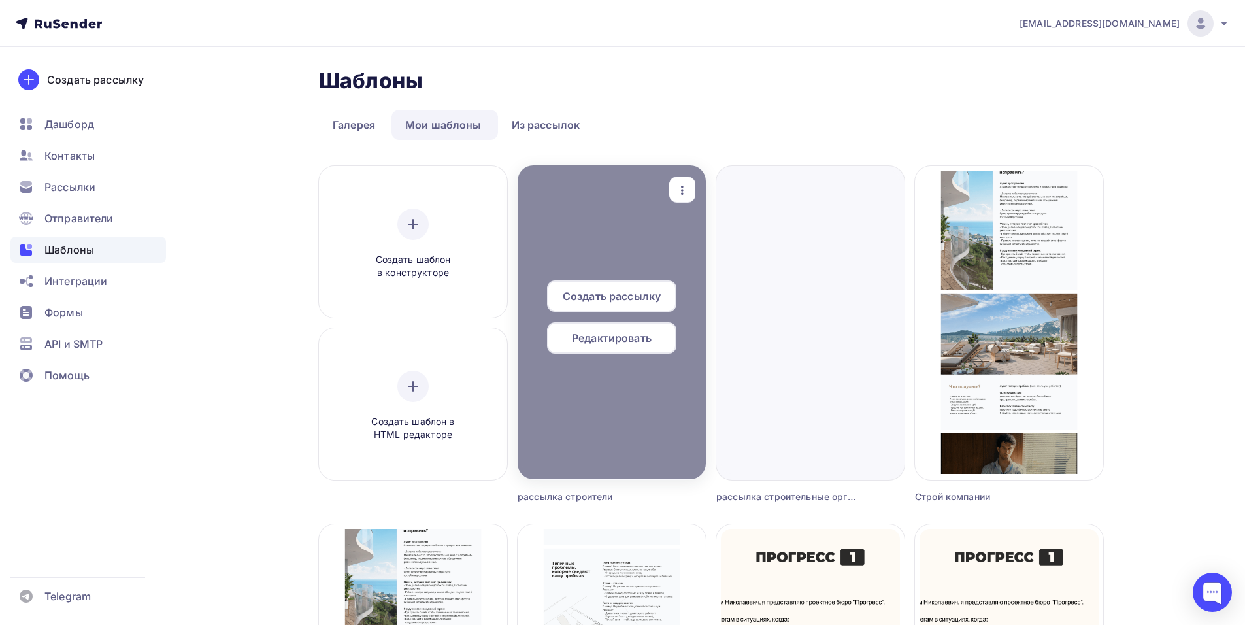
click at [636, 338] on span "Редактировать" at bounding box center [612, 338] width 80 height 16
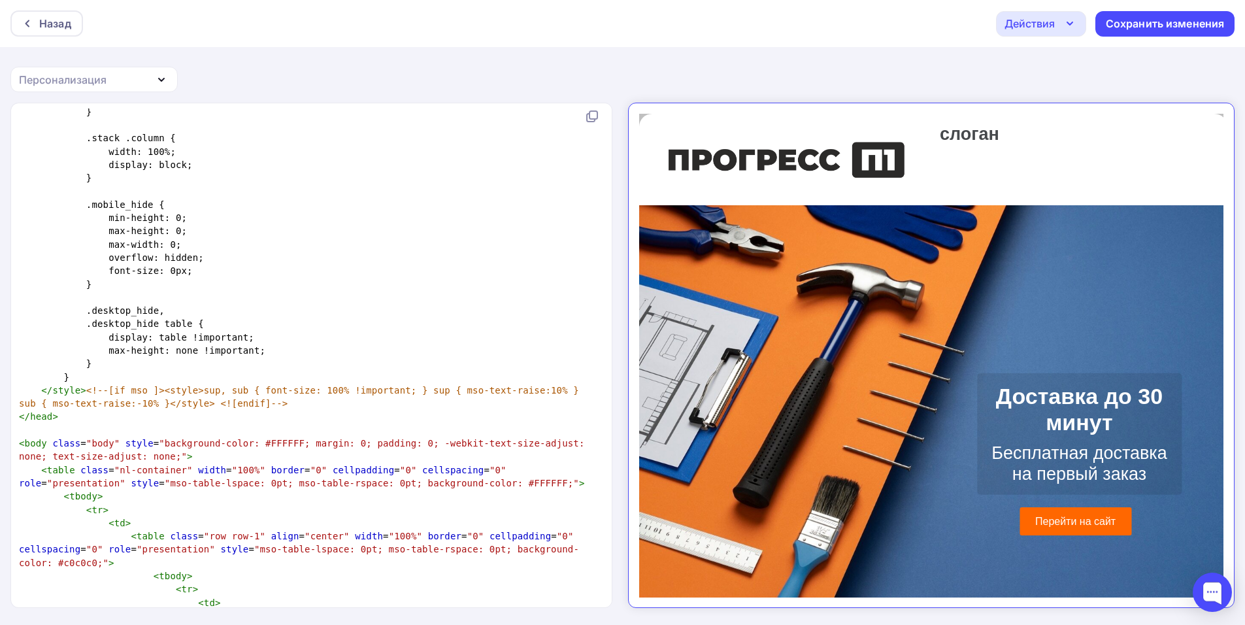
scroll to position [1254, 0]
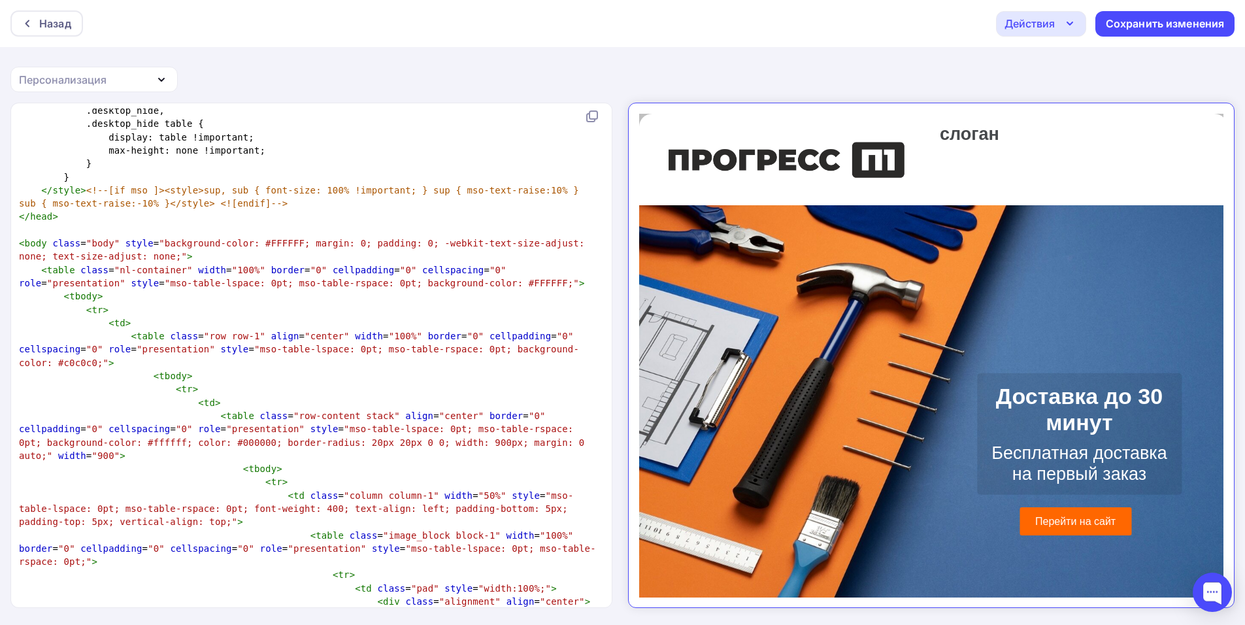
click at [1051, 431] on p "Бесплатная доставка на первый заказ" at bounding box center [1067, 452] width 185 height 42
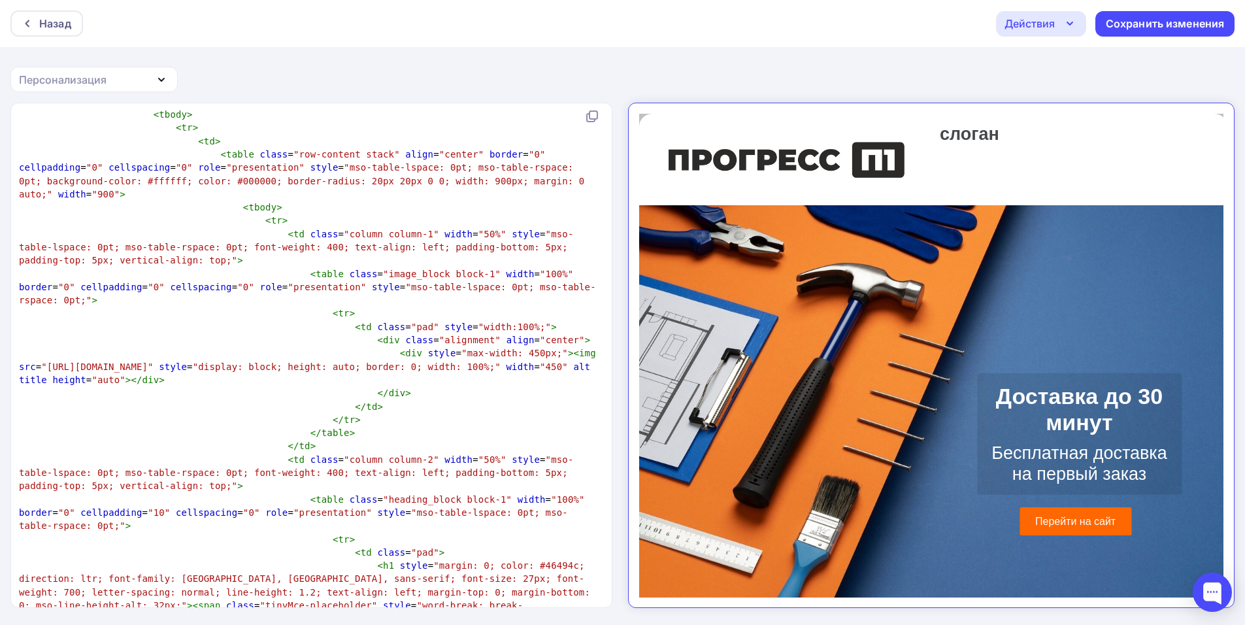
scroll to position [1583, 0]
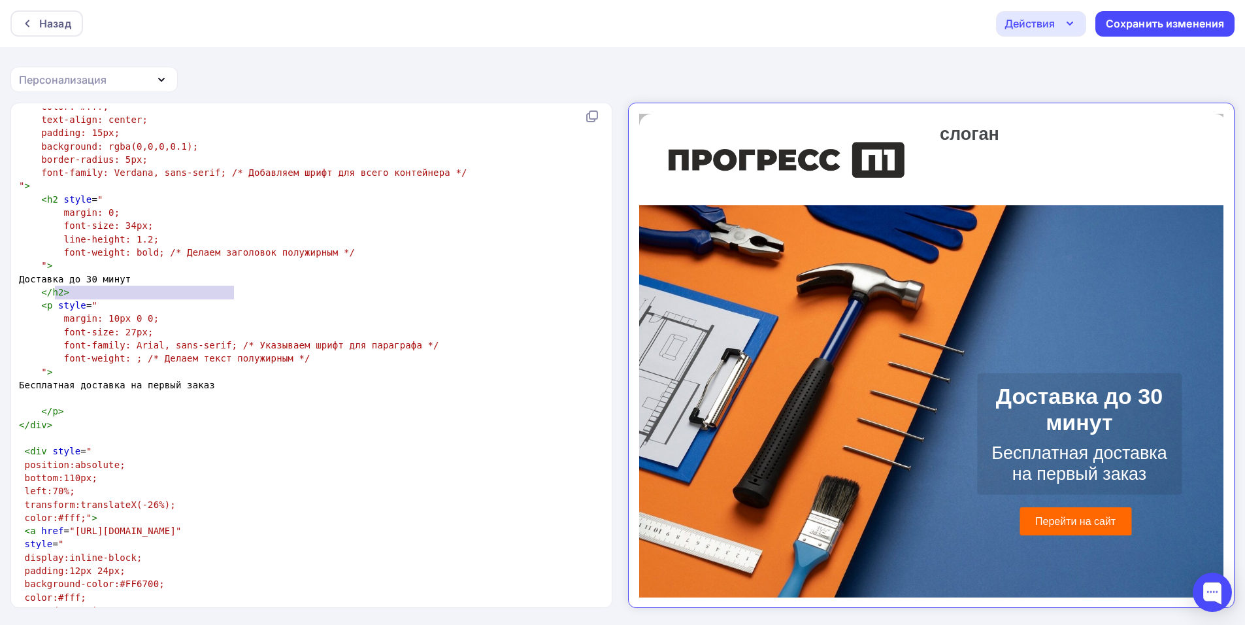
drag, startPoint x: 54, startPoint y: 290, endPoint x: 260, endPoint y: 294, distance: 206.6
click at [260, 378] on pre "Бесплатная доставка на первый заказ" at bounding box center [308, 384] width 585 height 13
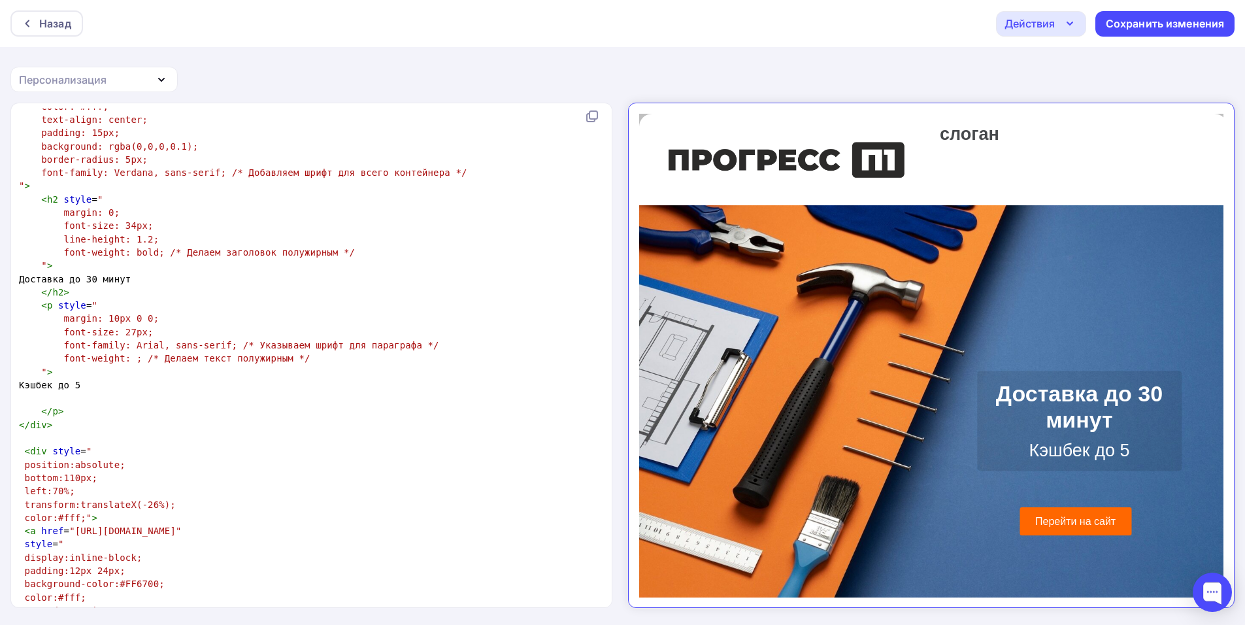
type textarea "Кэшбек до 5№"
type textarea "?"
type textarea "% ,"
type textarea "<>"
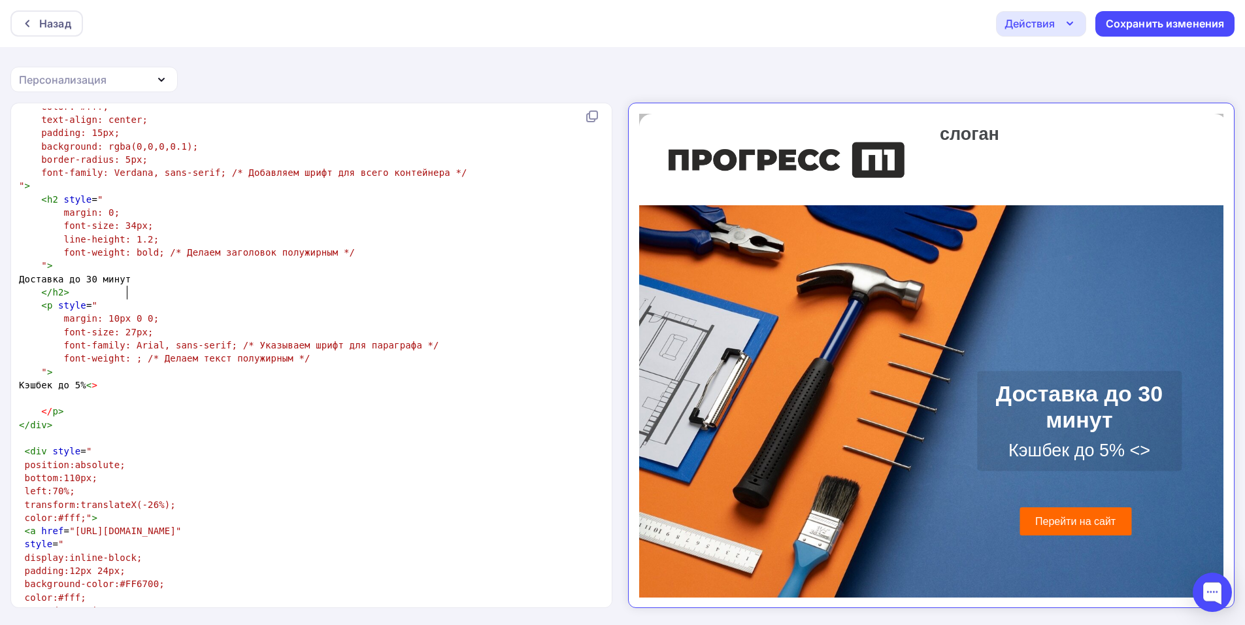
type textarea "b"
type textarea "<>"
type textarea "b"
type textarea "r> X"
type textarea "Чект"
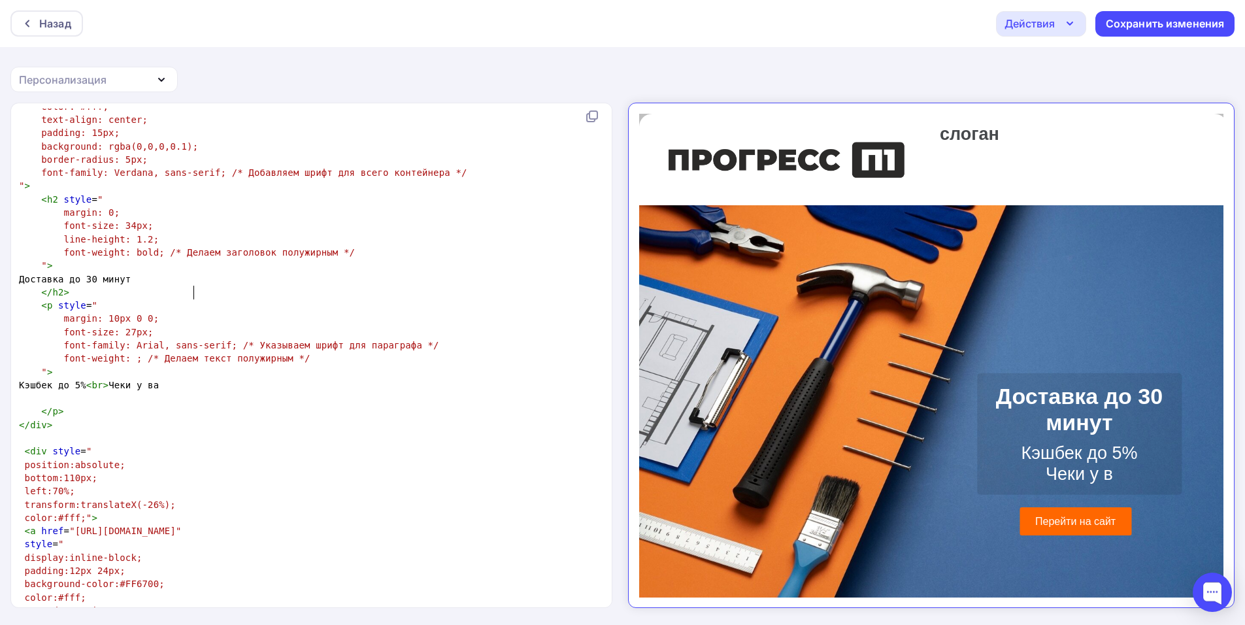
type textarea "и у вас"
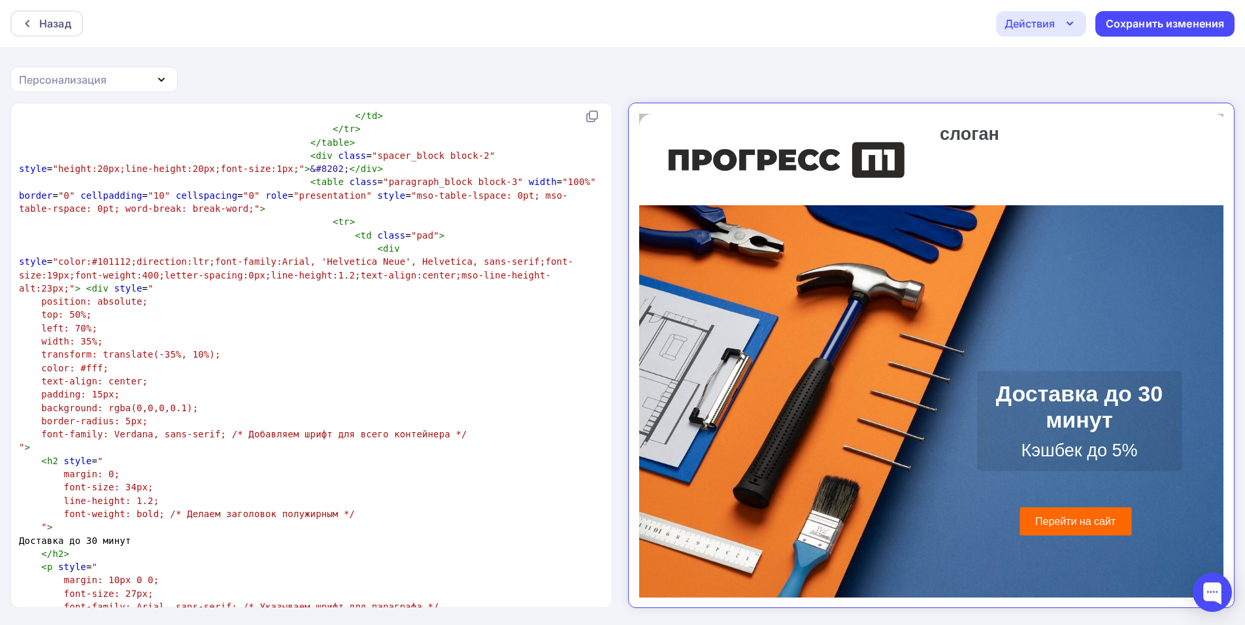
click at [186, 349] on span "transform: translate(-35%, 10%);" at bounding box center [130, 354] width 179 height 10
type textarea "2"
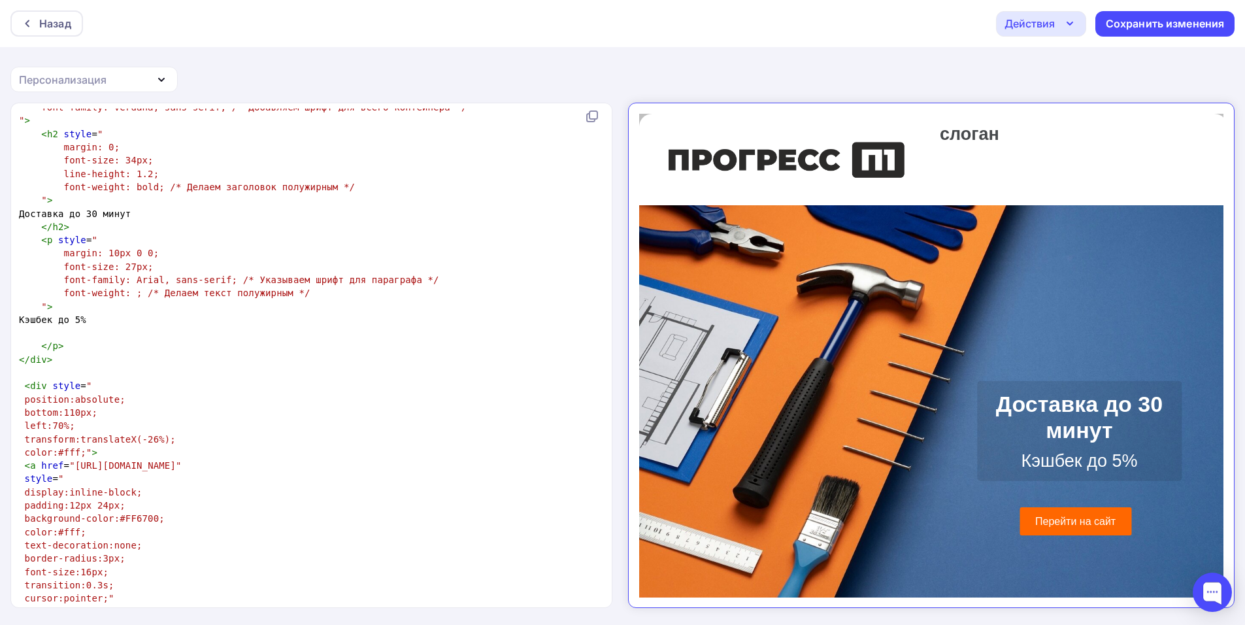
click at [69, 407] on span "bottom:110px;" at bounding box center [61, 412] width 73 height 10
type textarea "2"
click at [1134, 18] on div "Сохранить изменения" at bounding box center [1165, 23] width 119 height 15
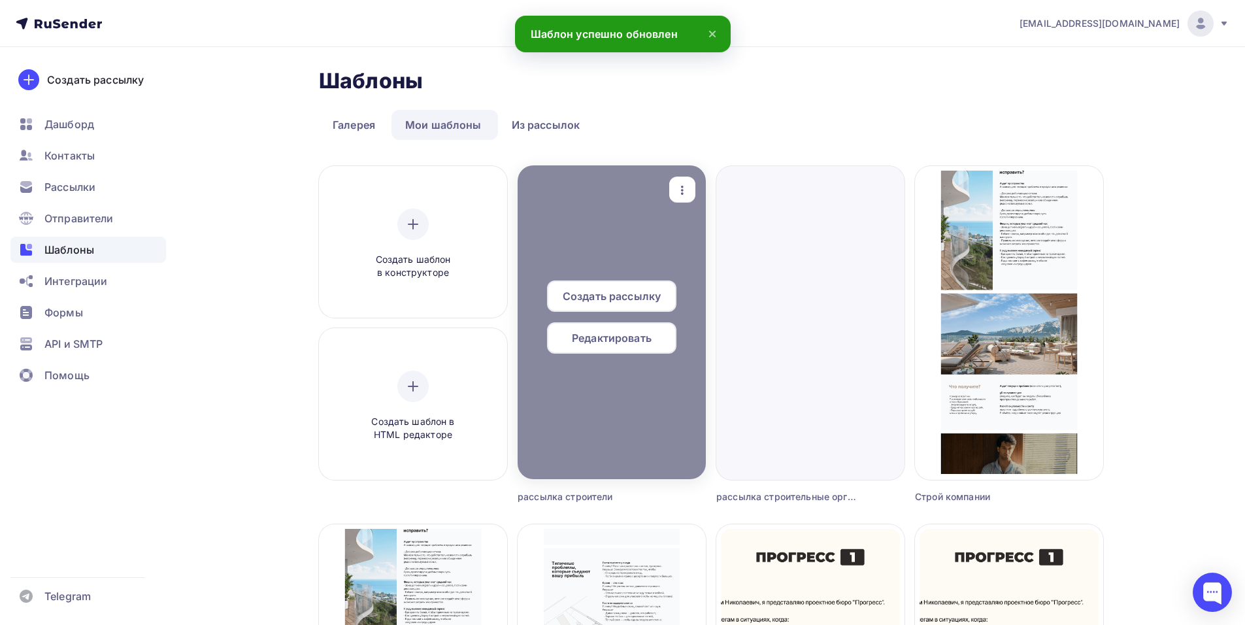
click at [645, 340] on span "Редактировать" at bounding box center [612, 338] width 80 height 16
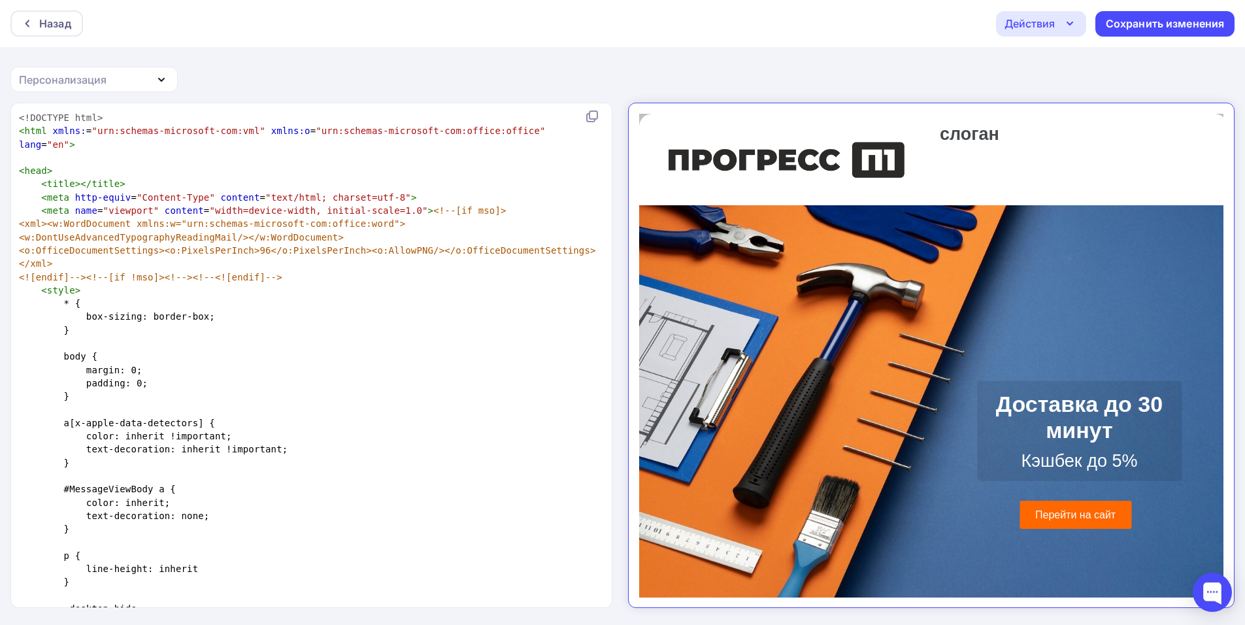
click at [180, 122] on pre "<!DOCTYPE html>" at bounding box center [308, 117] width 585 height 13
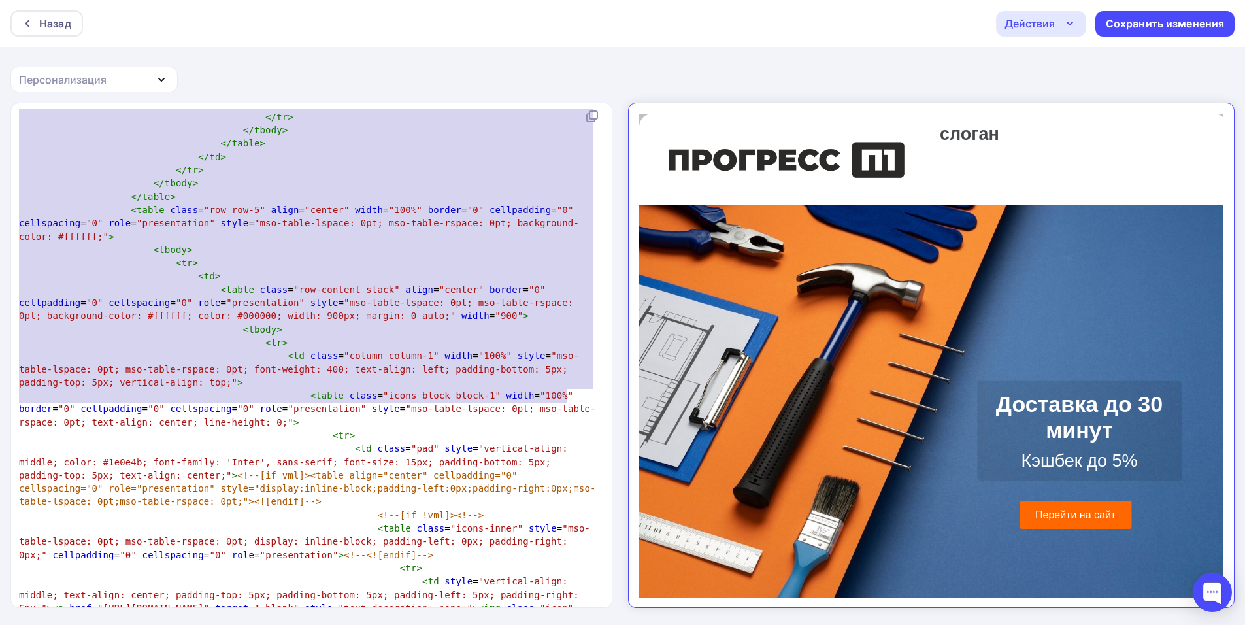
type textarea "<!DOCTYPE html> <html xmlns:="urn:schemas-microsoft-com:vml" xmlns:o="urn:schem…"
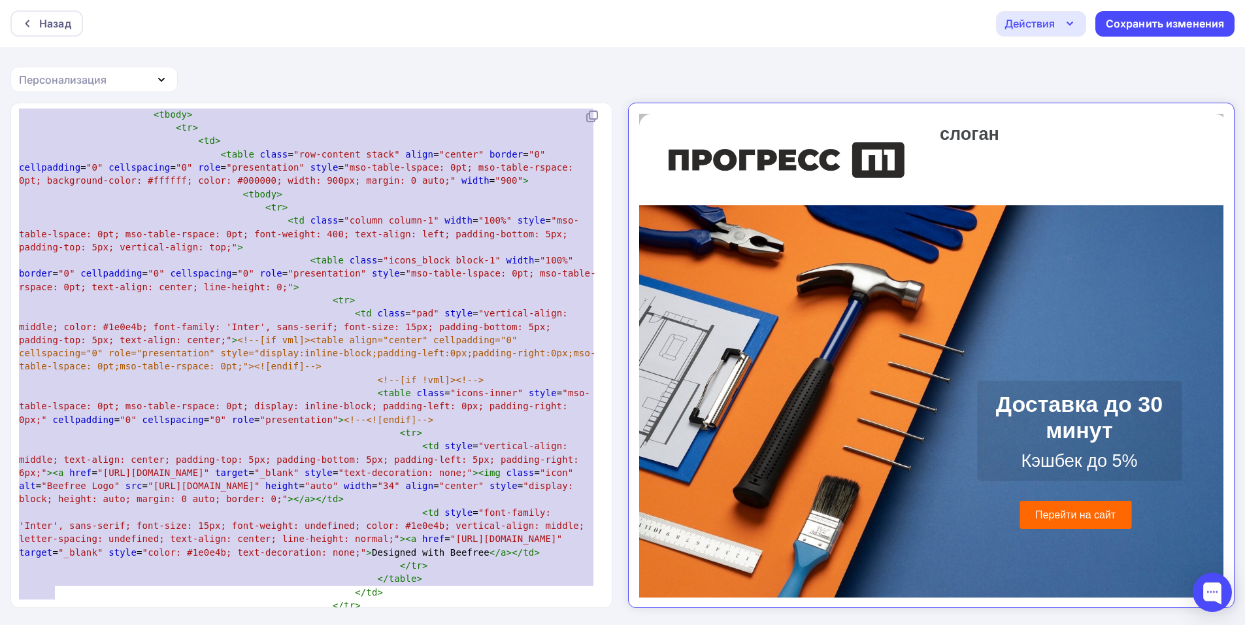
drag, startPoint x: 97, startPoint y: 139, endPoint x: 599, endPoint y: 656, distance: 720.6
click at [599, 624] on html "Назад Действия Отправить тестовое письмо Выйти без сохранения Сохранить изменен…" at bounding box center [622, 312] width 1245 height 625
click at [34, 31] on div "Назад" at bounding box center [46, 23] width 73 height 26
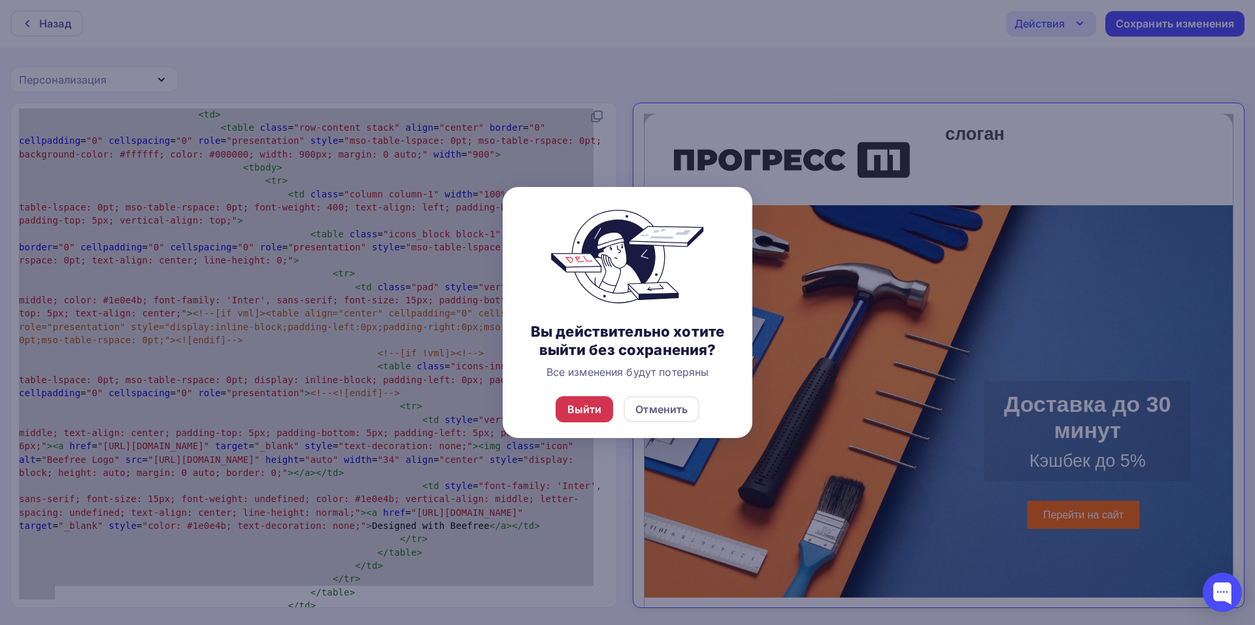
click at [569, 412] on div "Выйти" at bounding box center [584, 409] width 35 height 16
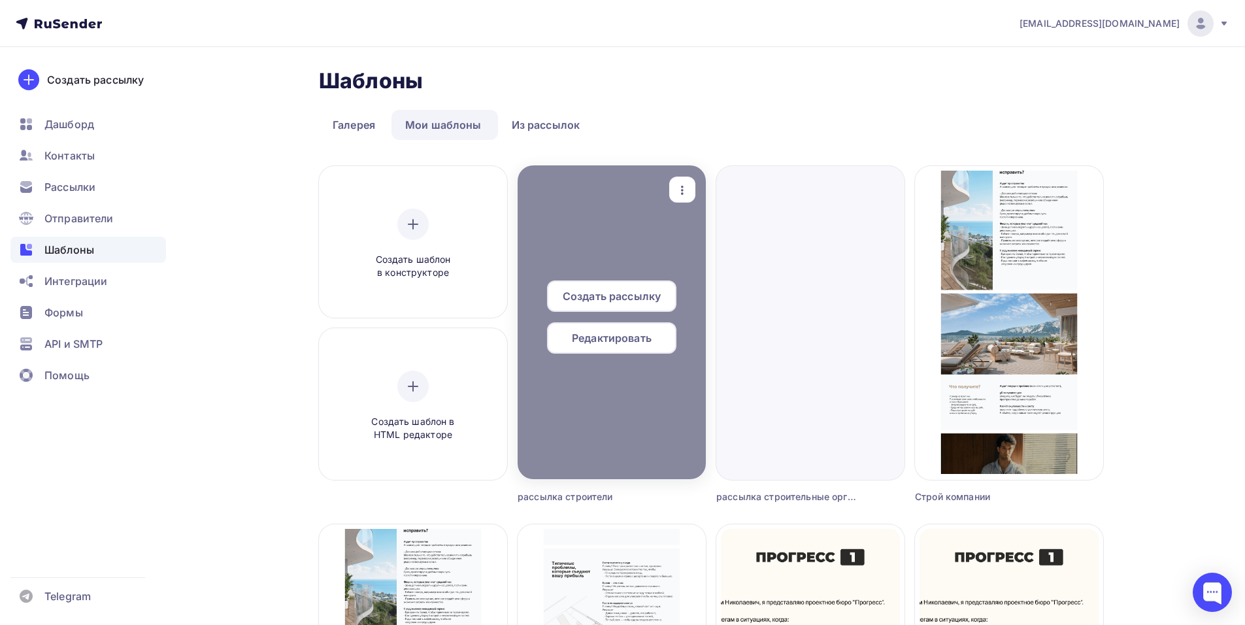
click at [642, 336] on span "Редактировать" at bounding box center [612, 338] width 80 height 16
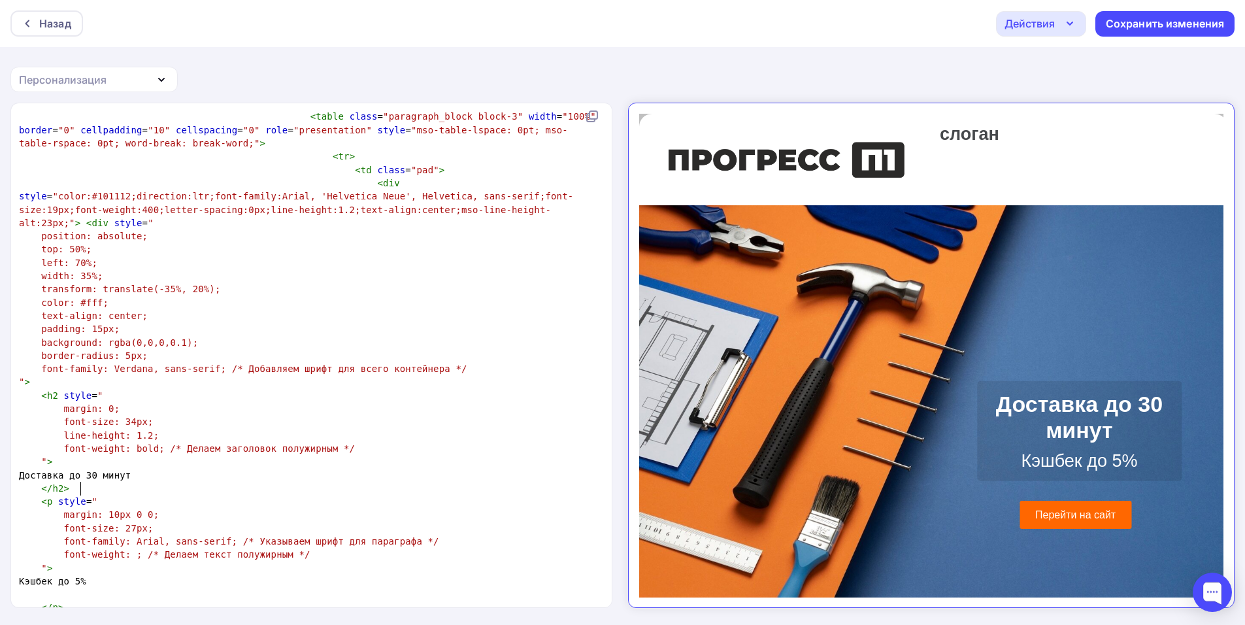
click at [82, 576] on span "Кэшбек до 5%" at bounding box center [52, 581] width 67 height 10
type textarea "э"
click at [1117, 29] on div "Сохранить изменения" at bounding box center [1165, 23] width 119 height 15
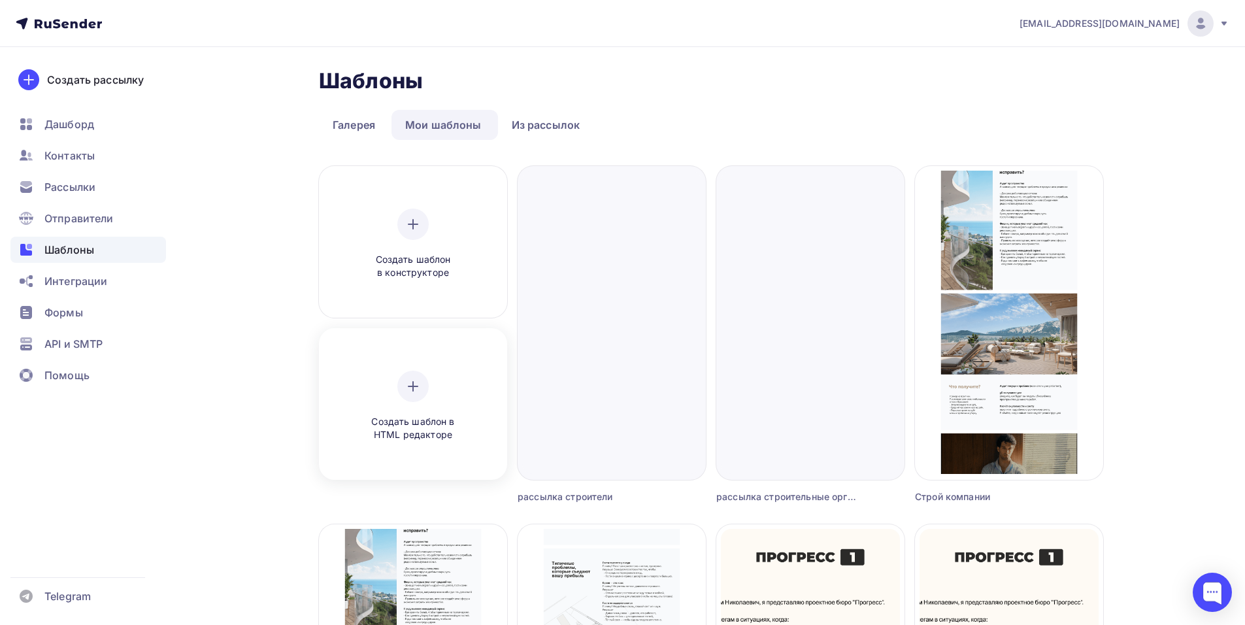
click at [420, 405] on div "Создать шаблон в HTML редакторе" at bounding box center [413, 406] width 124 height 71
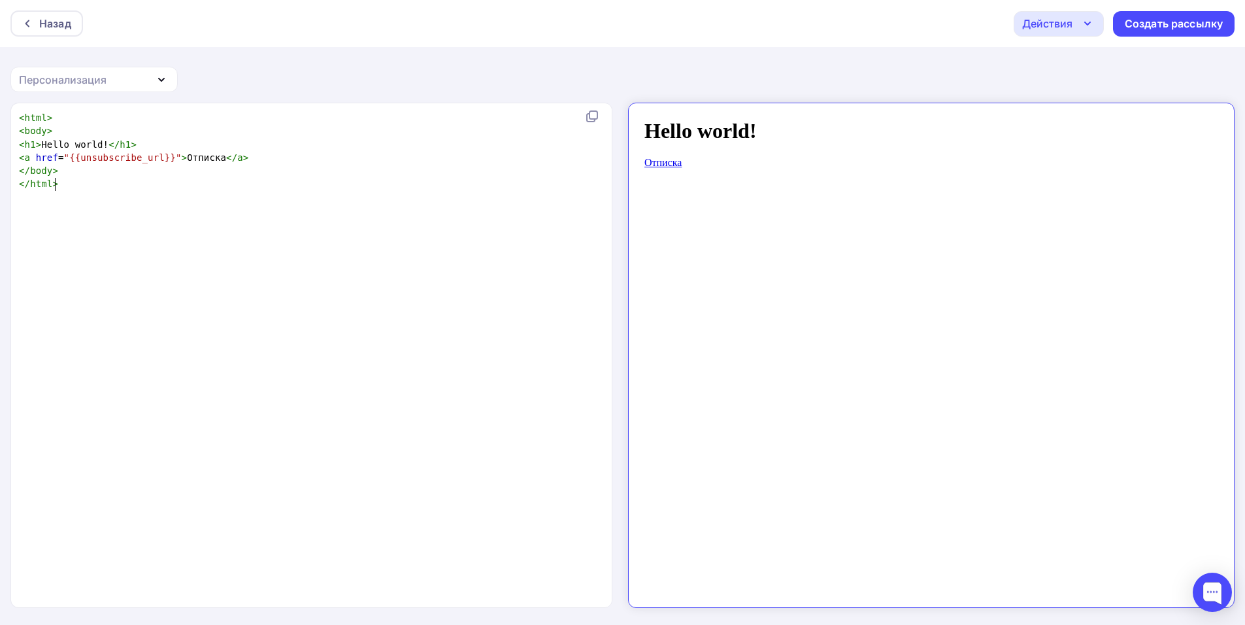
type textarea "<html> <body> <h1>Hello world!</h1> <a href="{{unsubscribe_url}}">Отписка</a> <…"
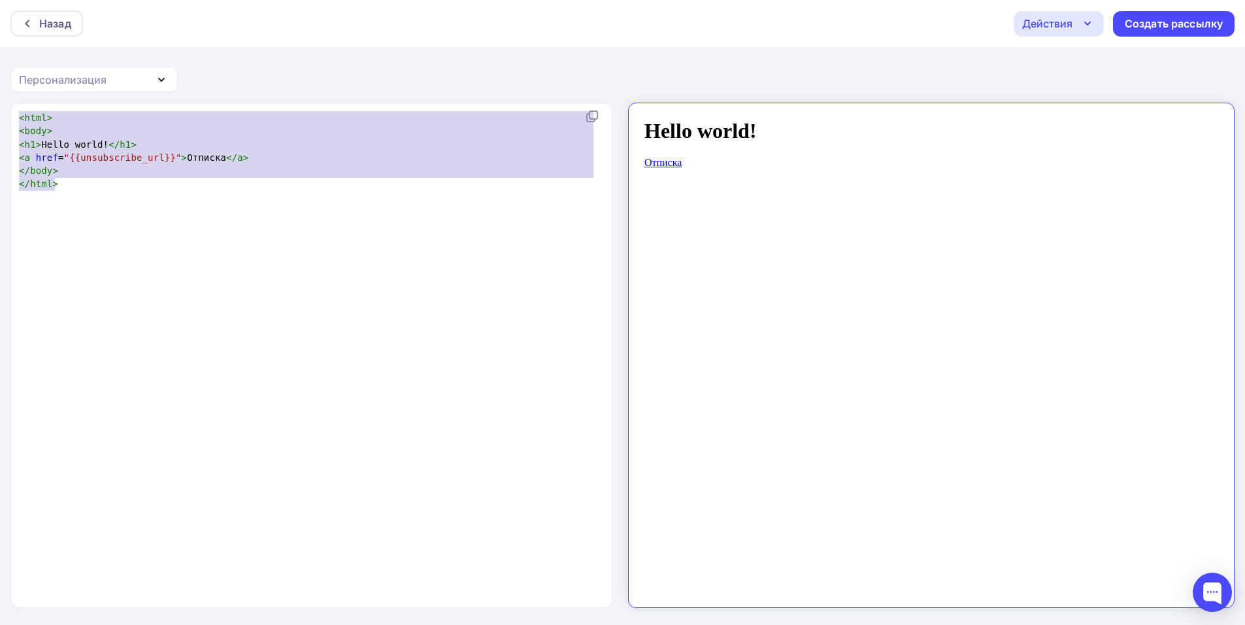
drag, startPoint x: 358, startPoint y: 236, endPoint x: 0, endPoint y: 93, distance: 385.7
click at [0, 93] on div "Назад Действия Отправить тестовое письмо Сохранить в Мои шаблоны Выйти без сохр…" at bounding box center [622, 313] width 1245 height 626
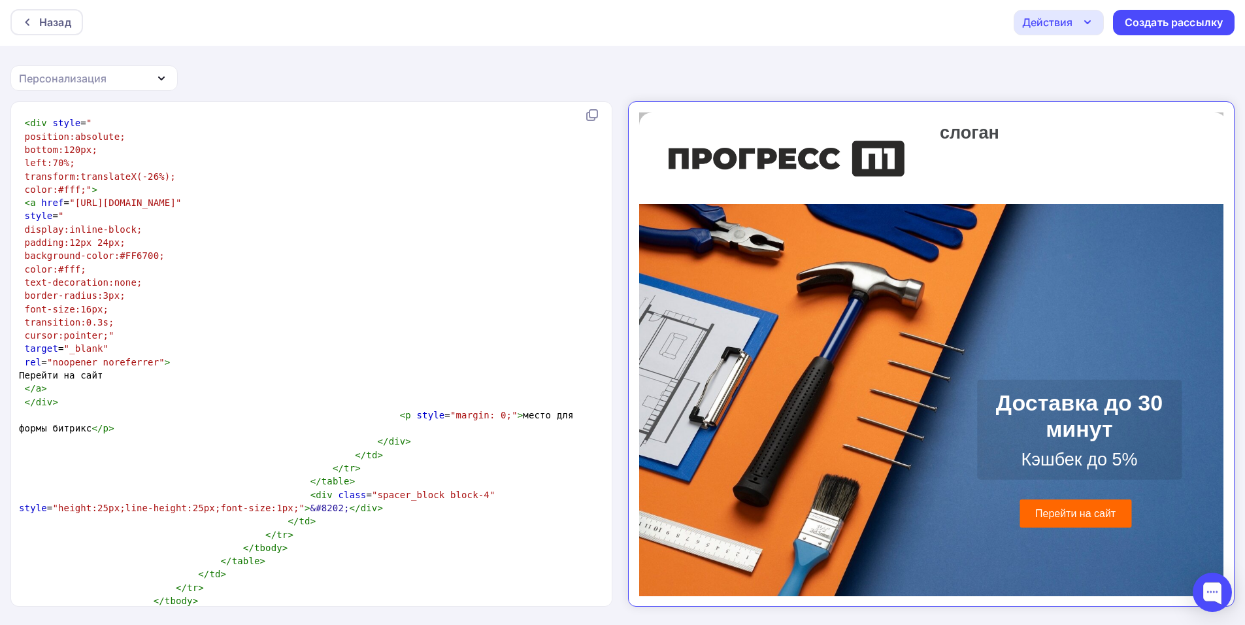
click at [1035, 438] on p "Кэшбек до 5%" at bounding box center [1067, 448] width 185 height 21
click at [1033, 438] on p "Кэшбек до 5%" at bounding box center [1067, 448] width 185 height 21
click at [1006, 441] on p "Кэшбек до 5%" at bounding box center [1067, 448] width 185 height 21
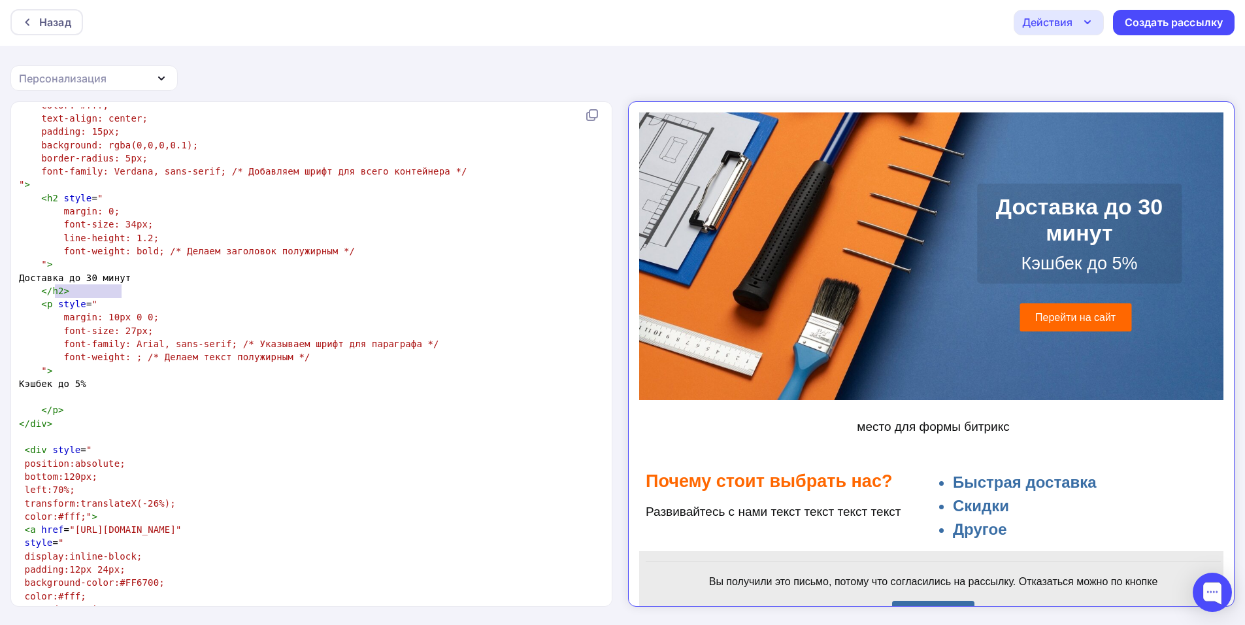
drag, startPoint x: 57, startPoint y: 289, endPoint x: 124, endPoint y: 288, distance: 67.3
click at [124, 377] on pre "Кэшбек до 5%" at bounding box center [308, 383] width 585 height 13
type textarea "Скидка 20% по по"
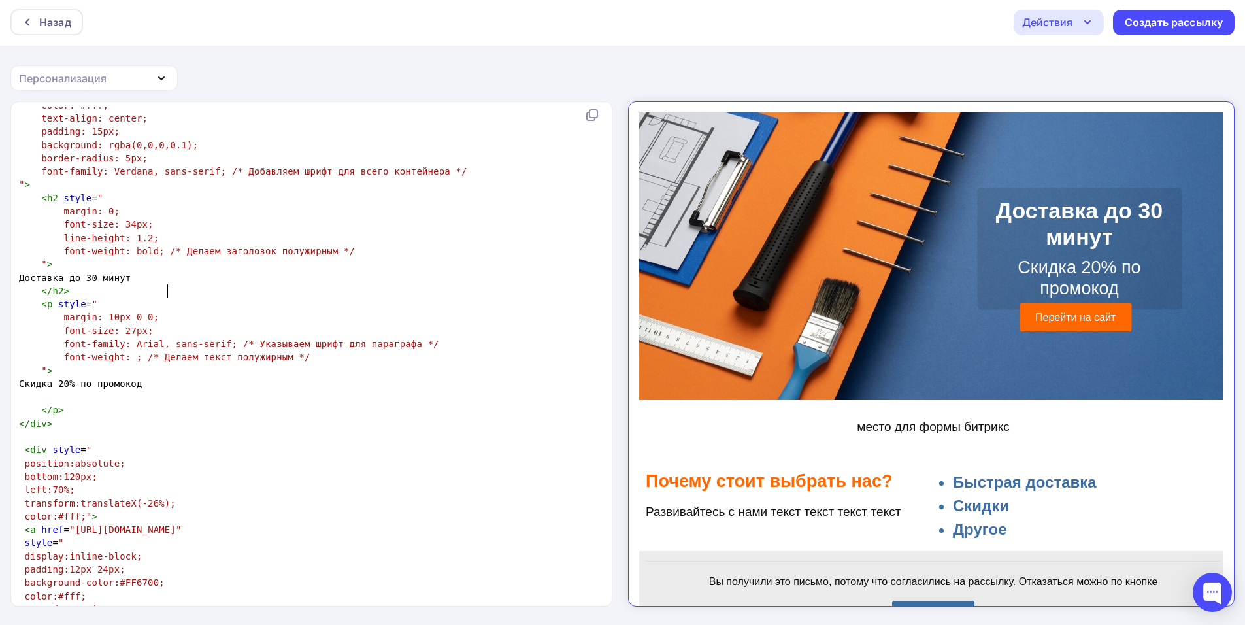
type textarea "ромокодц"
type textarea "у"
click at [121, 325] on span "font-size: 27px;" at bounding box center [109, 330] width 90 height 10
click at [125, 325] on span "font-size: 27px;" at bounding box center [109, 330] width 90 height 10
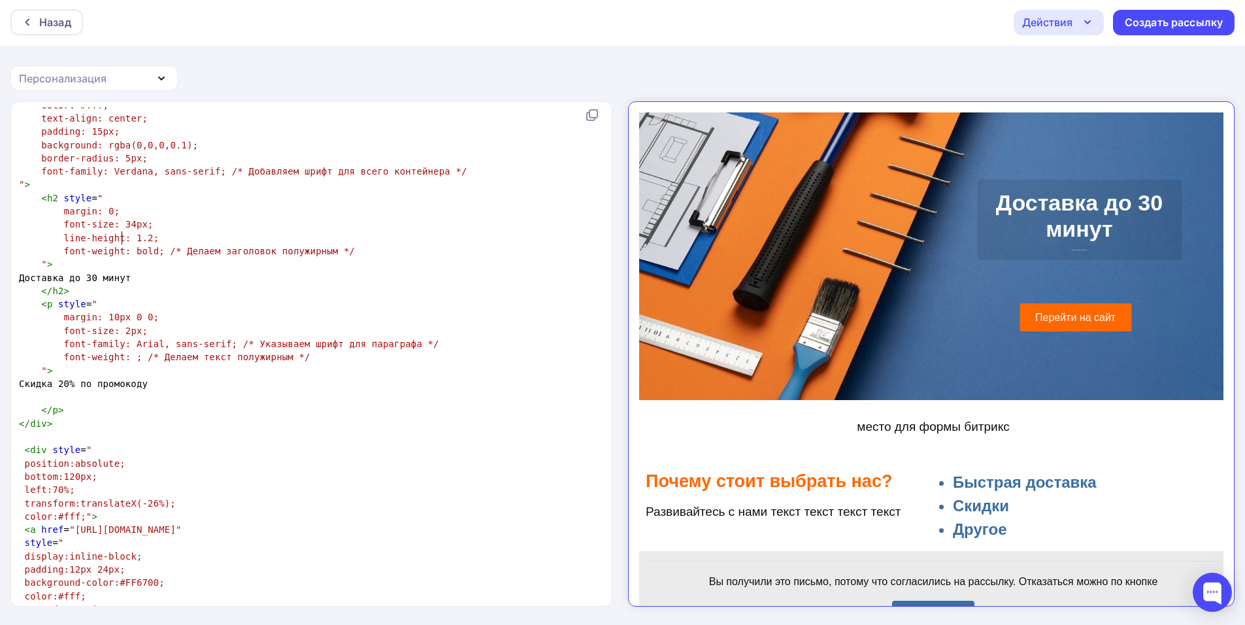
type textarea "4"
type textarea "3"
type textarea "1"
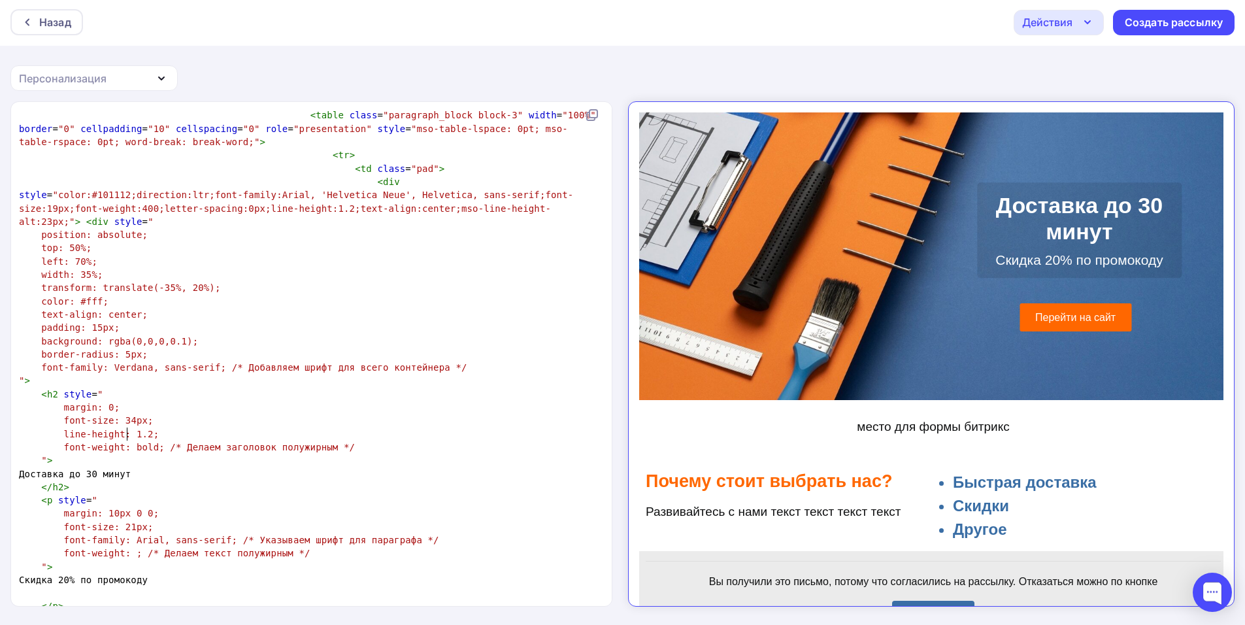
click at [123, 415] on span "font-size: 34px;" at bounding box center [109, 420] width 90 height 10
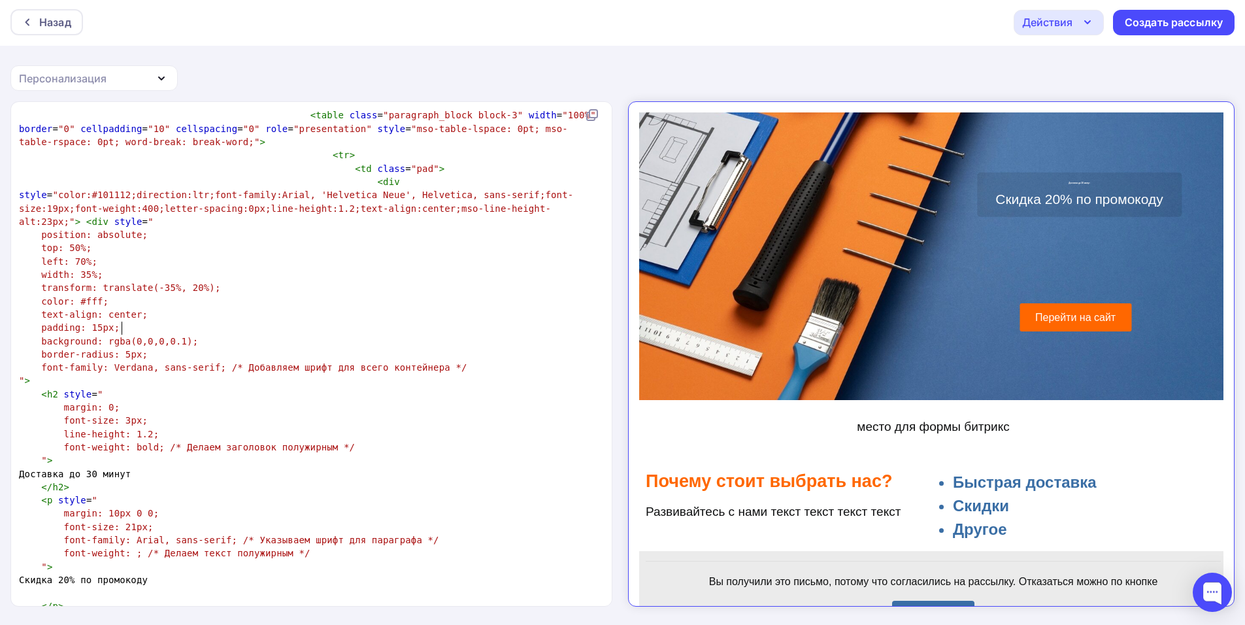
type textarea "2"
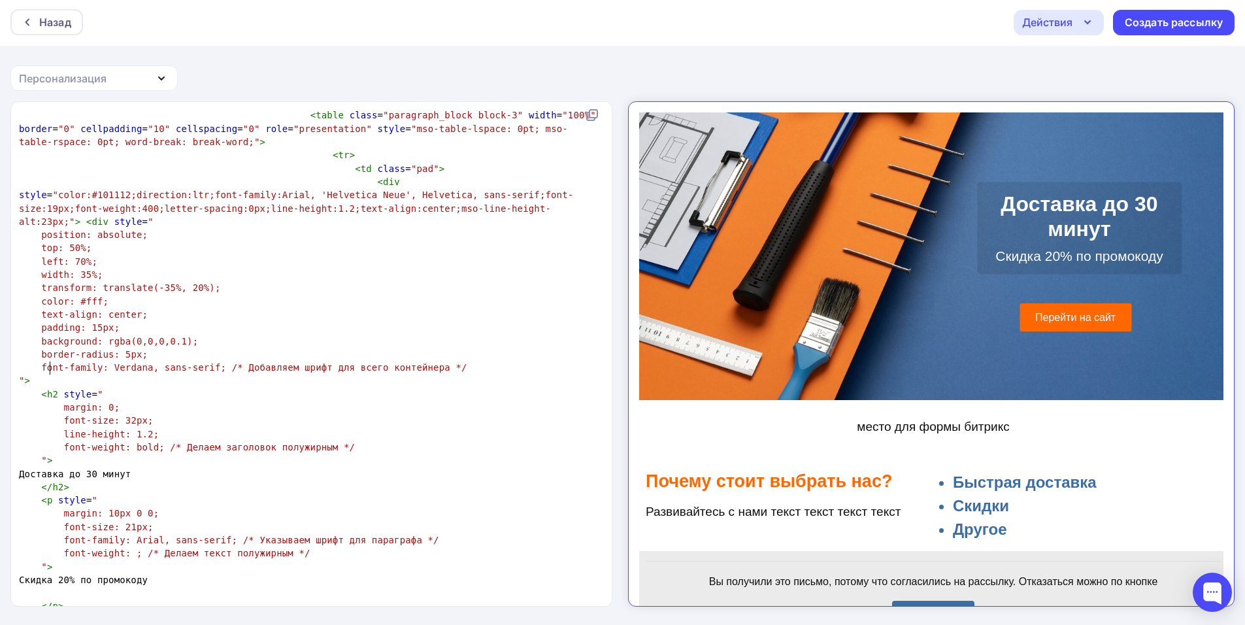
click at [188, 454] on pre "" >" at bounding box center [308, 460] width 585 height 13
drag, startPoint x: 216, startPoint y: 482, endPoint x: 230, endPoint y: 504, distance: 25.6
click at [227, 586] on pre at bounding box center [308, 592] width 585 height 13
click at [227, 573] on pre "Скидка 20% по промокоду" at bounding box center [308, 579] width 585 height 13
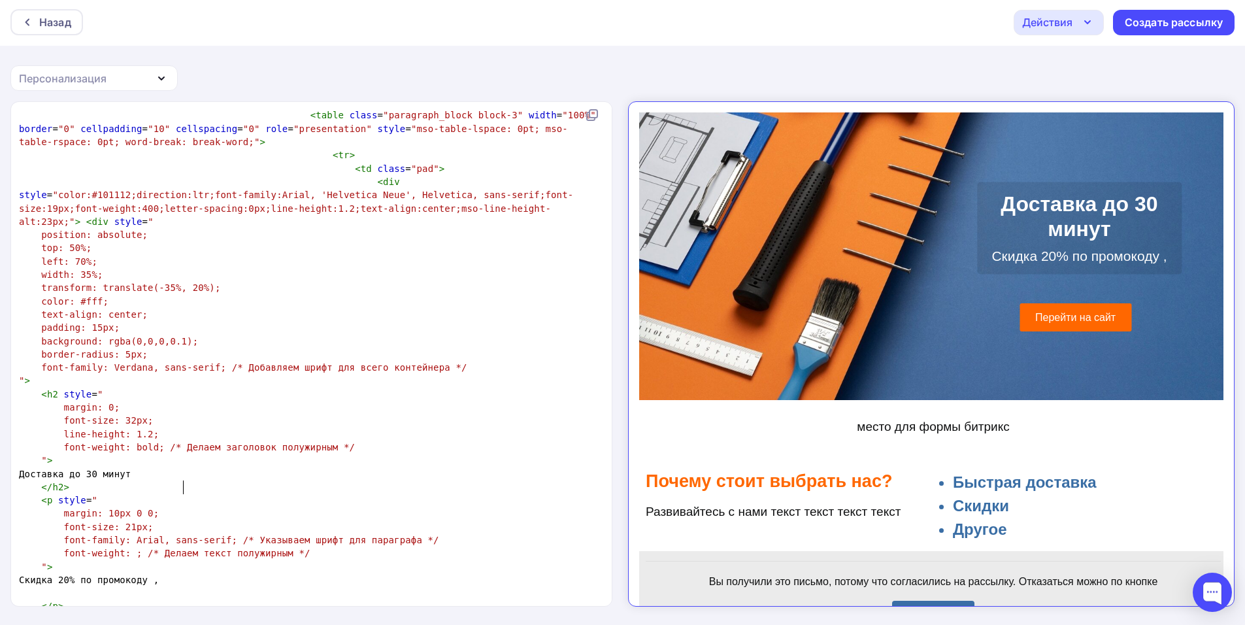
type textarea ",."
type textarea "<>"
type textarea "be"
type textarea "r"
click at [220, 573] on pre "Скидка 20% по промокоду < br >" at bounding box center [308, 579] width 585 height 13
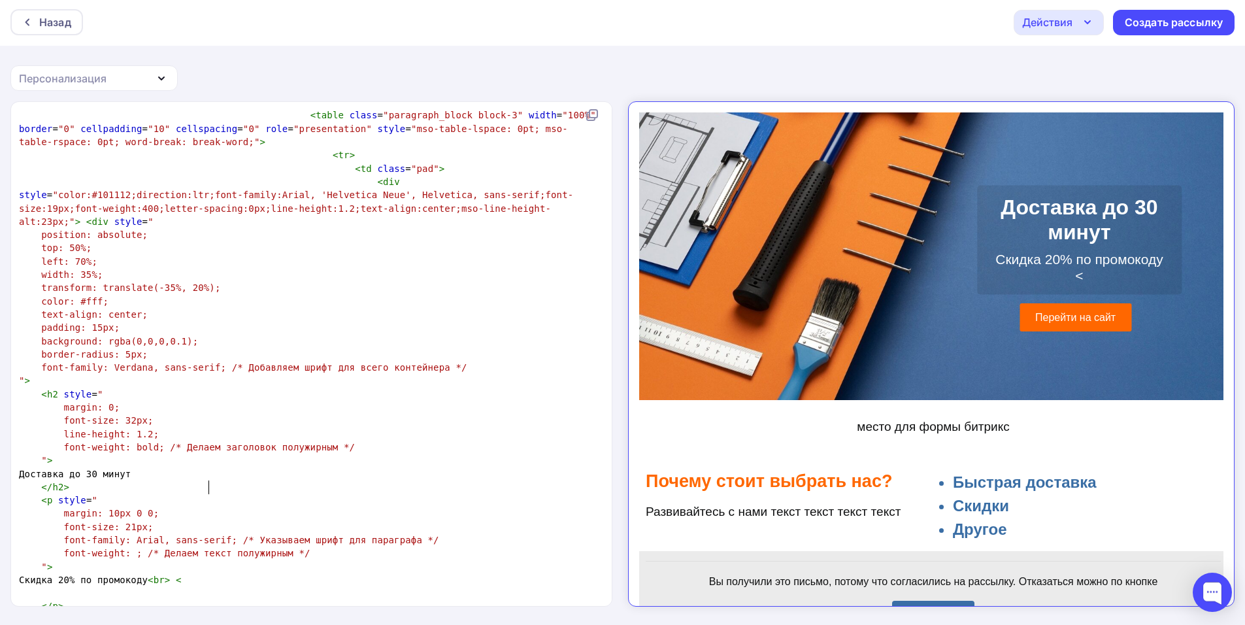
type textarea "<>"
type textarea "b"
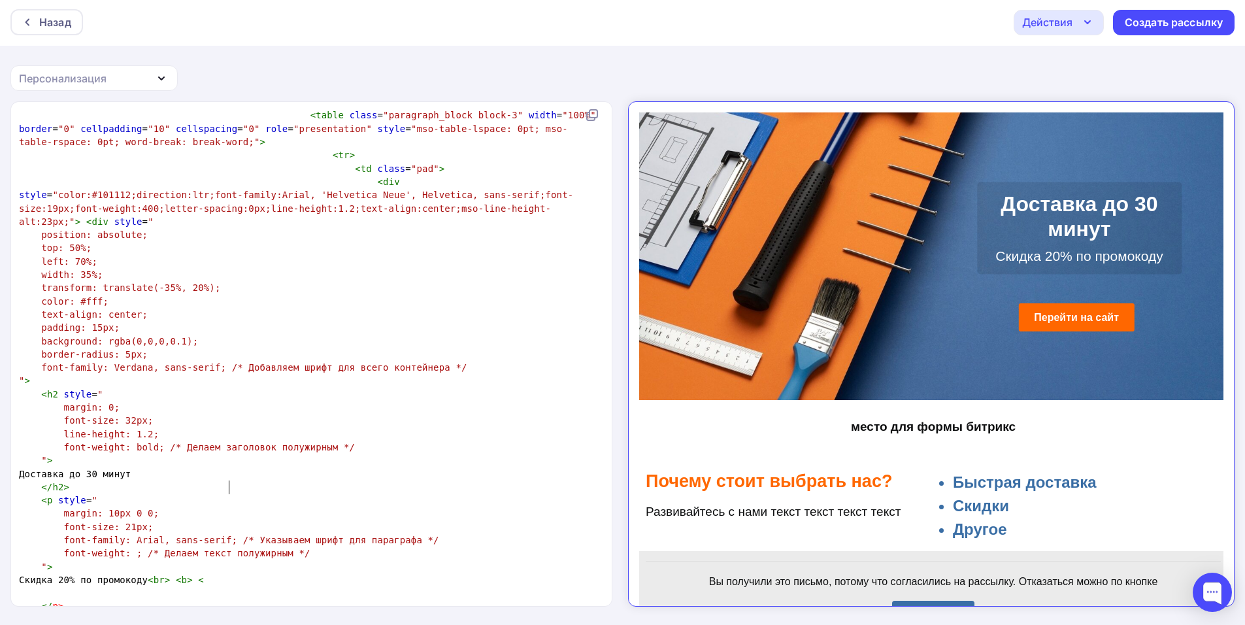
type textarea "<>"
type textarea "/b"
type textarea "{"
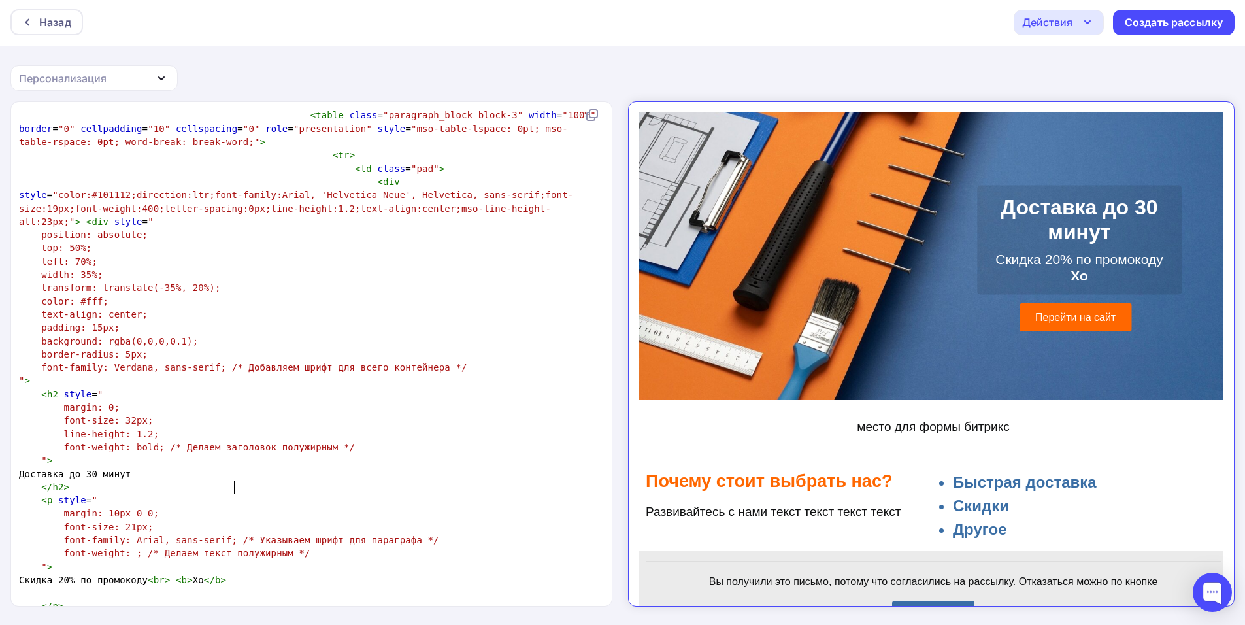
type textarea "Хор"
type textarea "орошее н"
type textarea "начало"
click at [1069, 268] on p "Скидка 20% по промокоду Хорошее начало" at bounding box center [1067, 257] width 185 height 33
click at [1015, 259] on b "Хорошее начало" at bounding box center [1067, 265] width 113 height 15
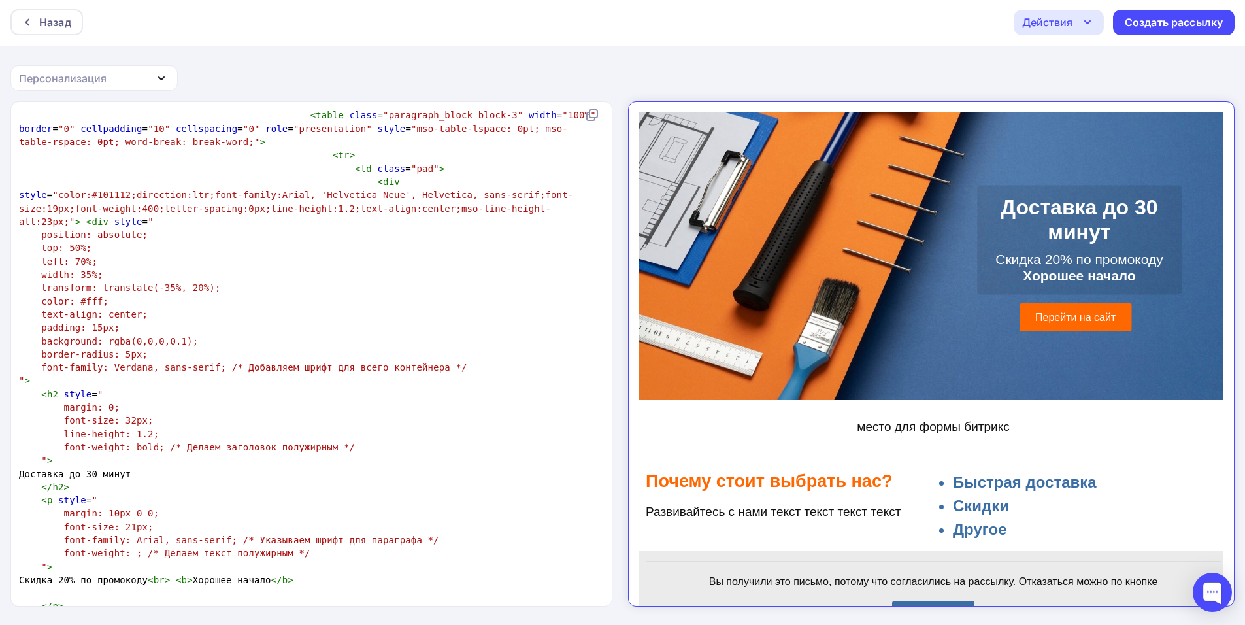
click at [1011, 259] on b "Хорошее начало" at bounding box center [1067, 265] width 113 height 15
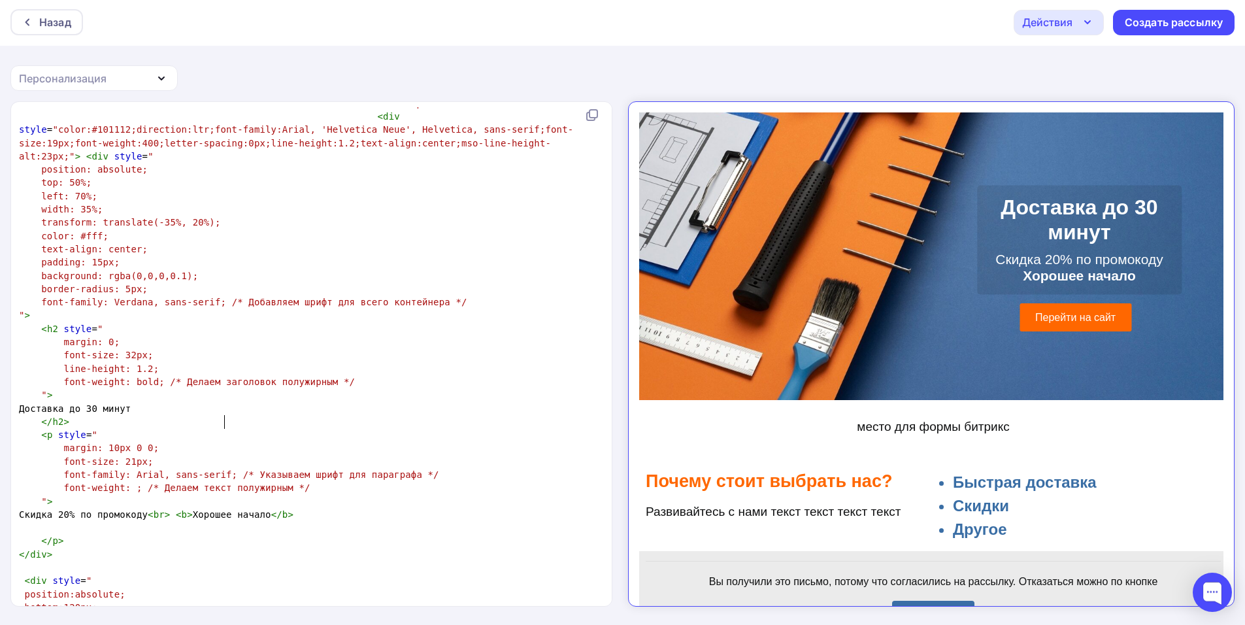
click at [225, 509] on span "Скидка 20% по промокоду < br > < b > Хорошее начало </ b >" at bounding box center [156, 514] width 275 height 10
type textarea """
type textarea "2"
type textarea "о""
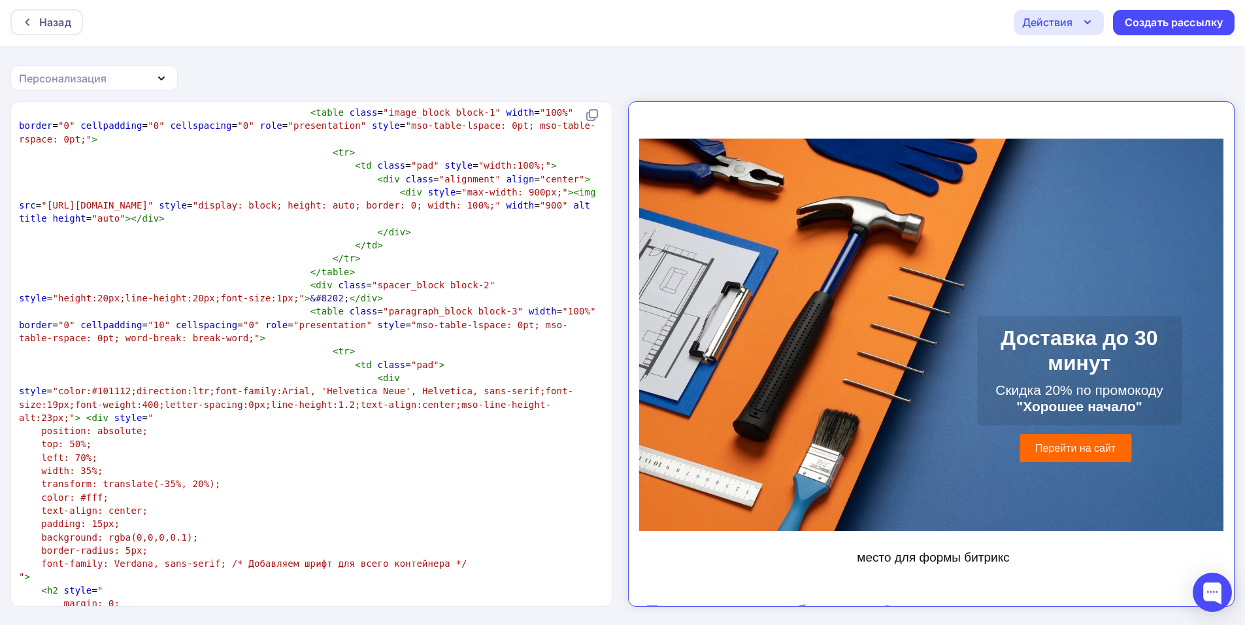
click at [305, 293] on span ""height:20px;line-height:20px;font-size:1px;"" at bounding box center [178, 298] width 252 height 10
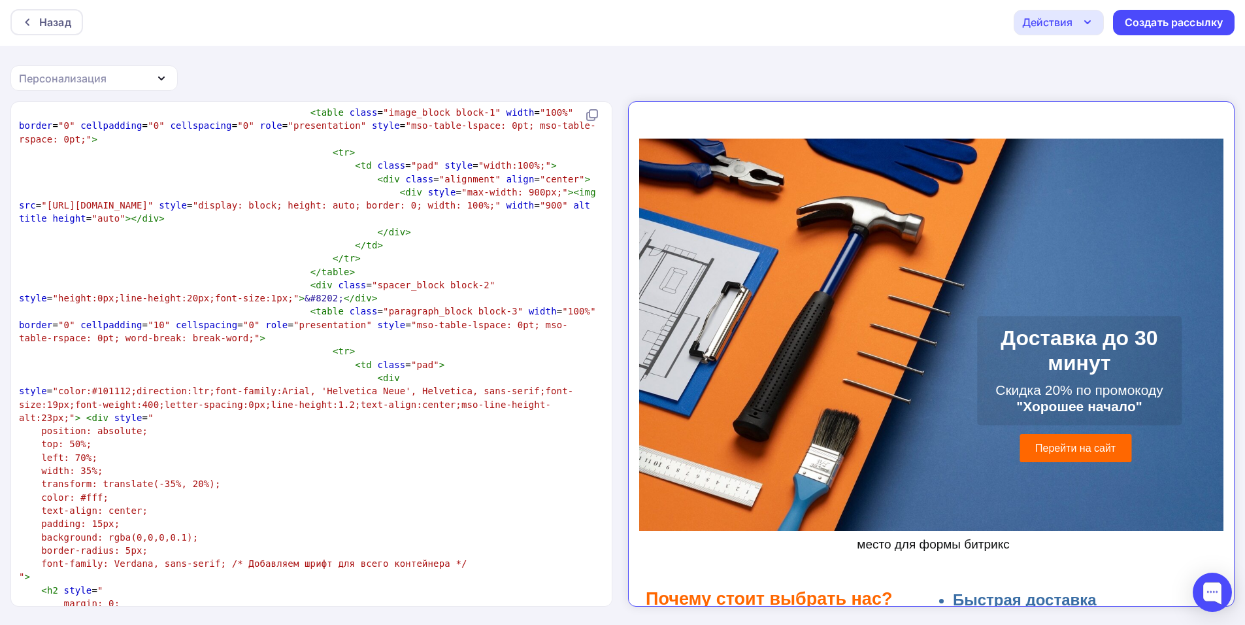
type textarea "2"
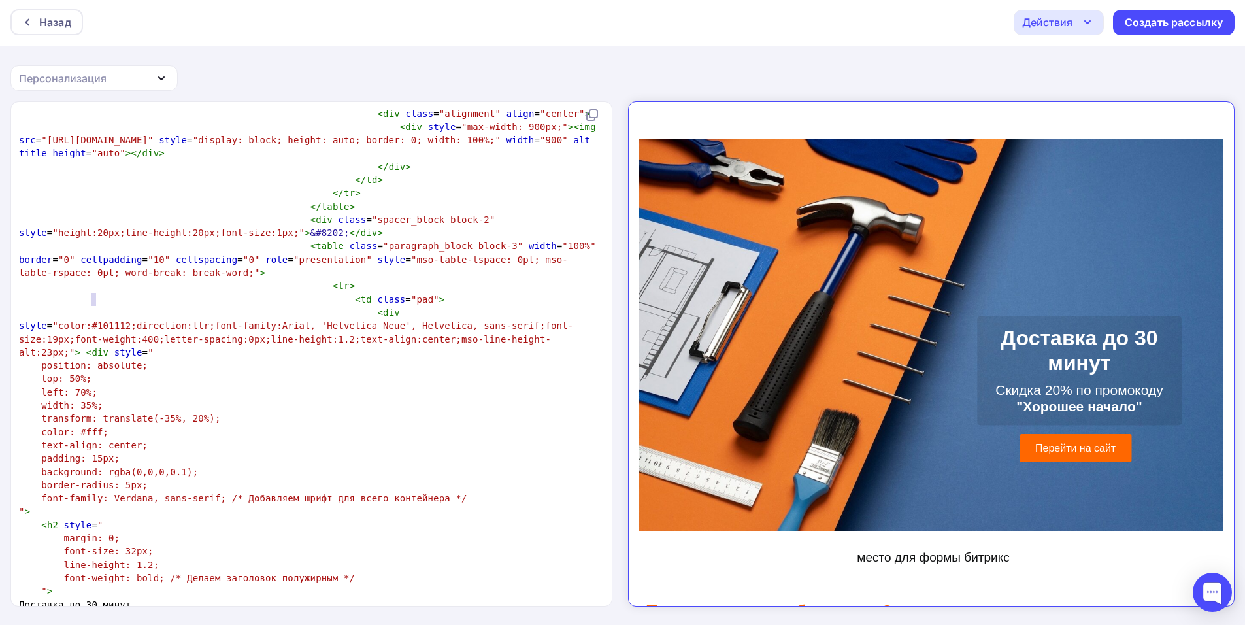
click at [95, 387] on span "left: 70%;" at bounding box center [69, 392] width 56 height 10
drag, startPoint x: 80, startPoint y: 312, endPoint x: 83, endPoint y: 319, distance: 7.3
click at [79, 400] on span "width: 35%;" at bounding box center [71, 405] width 61 height 10
type textarea "4"
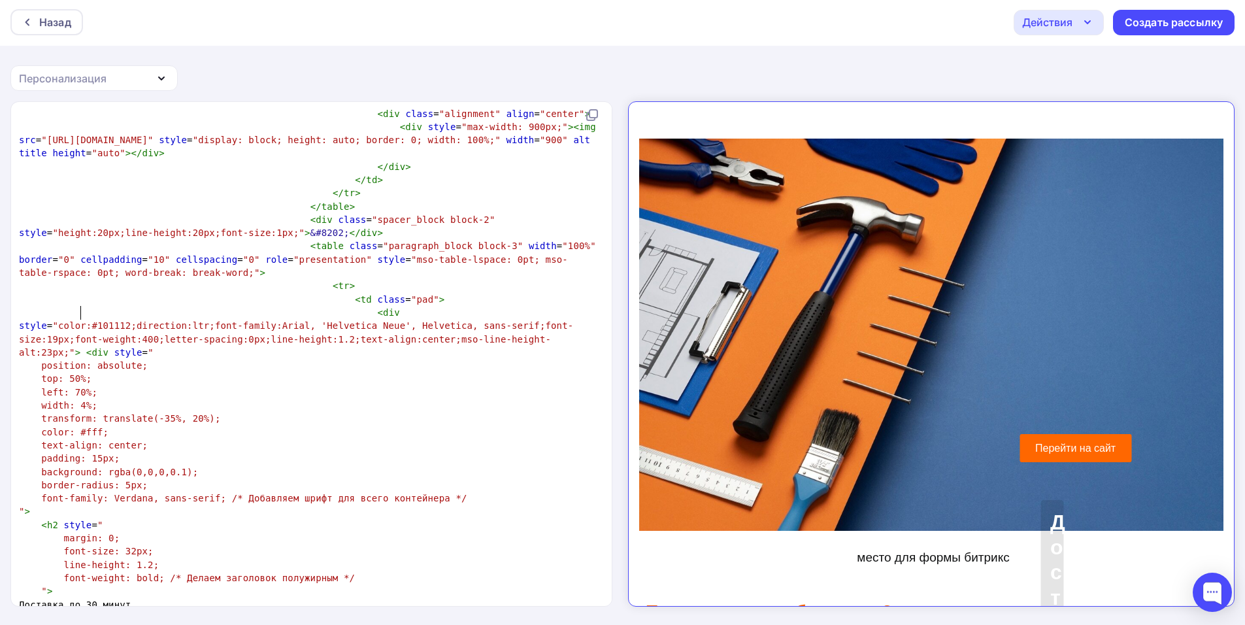
type textarea "40"
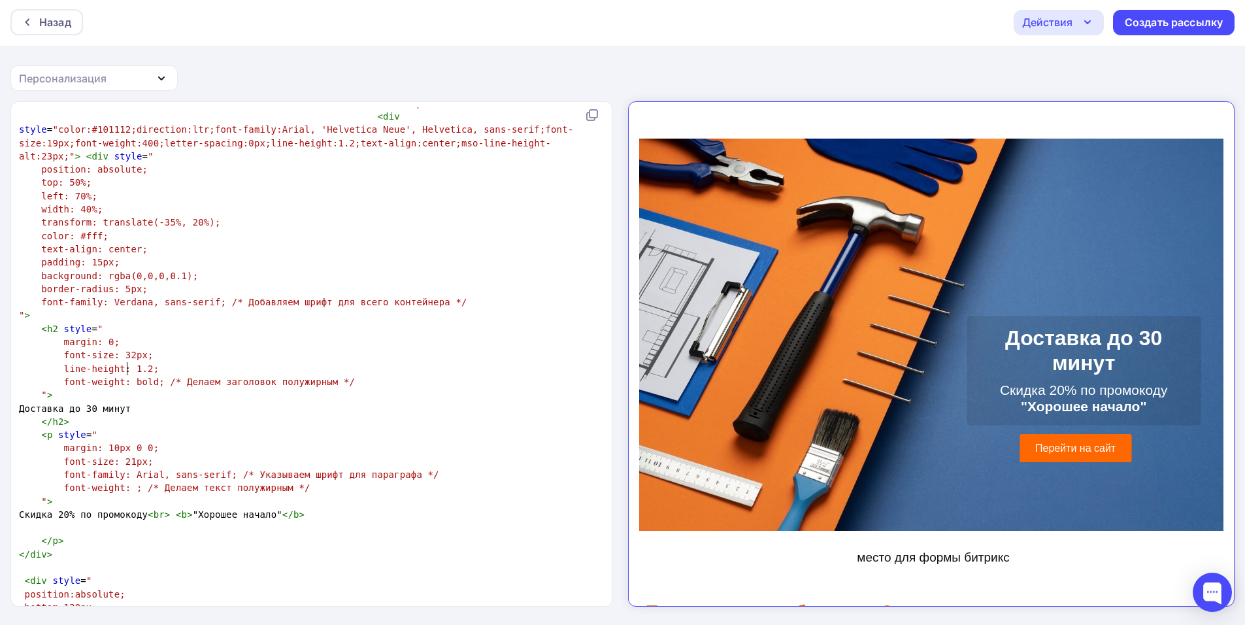
click at [124, 456] on span "font-size: 21px;" at bounding box center [109, 461] width 90 height 10
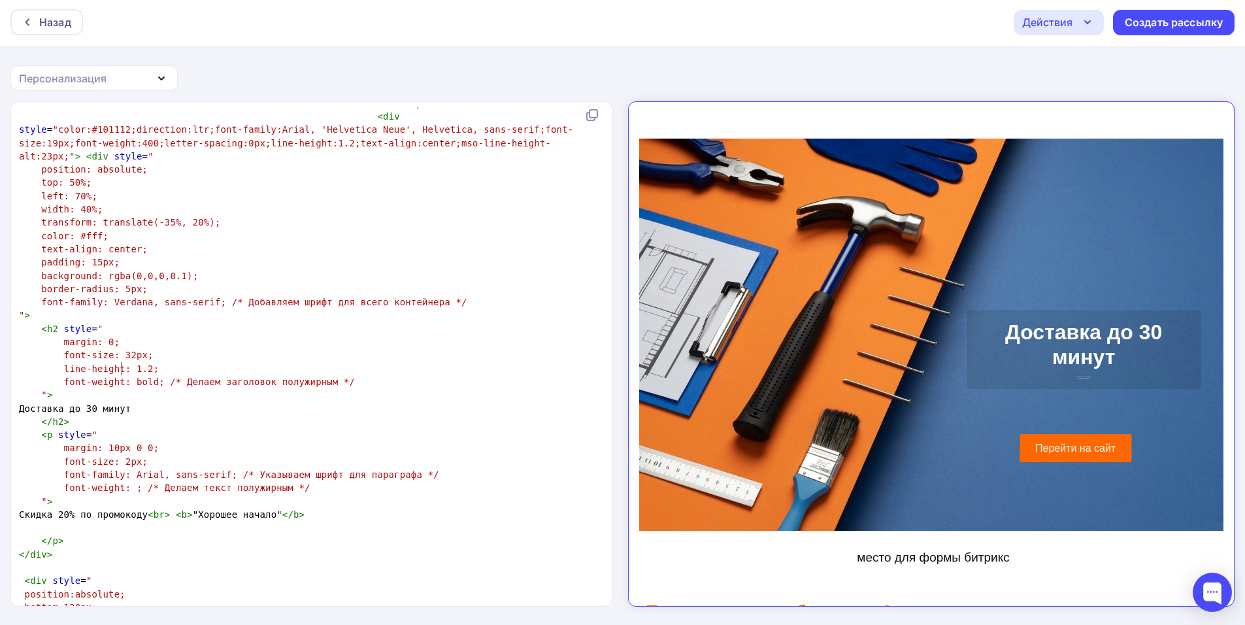
type textarea "7"
type textarea "3"
type textarea "4"
type textarea "5"
type textarea "6"
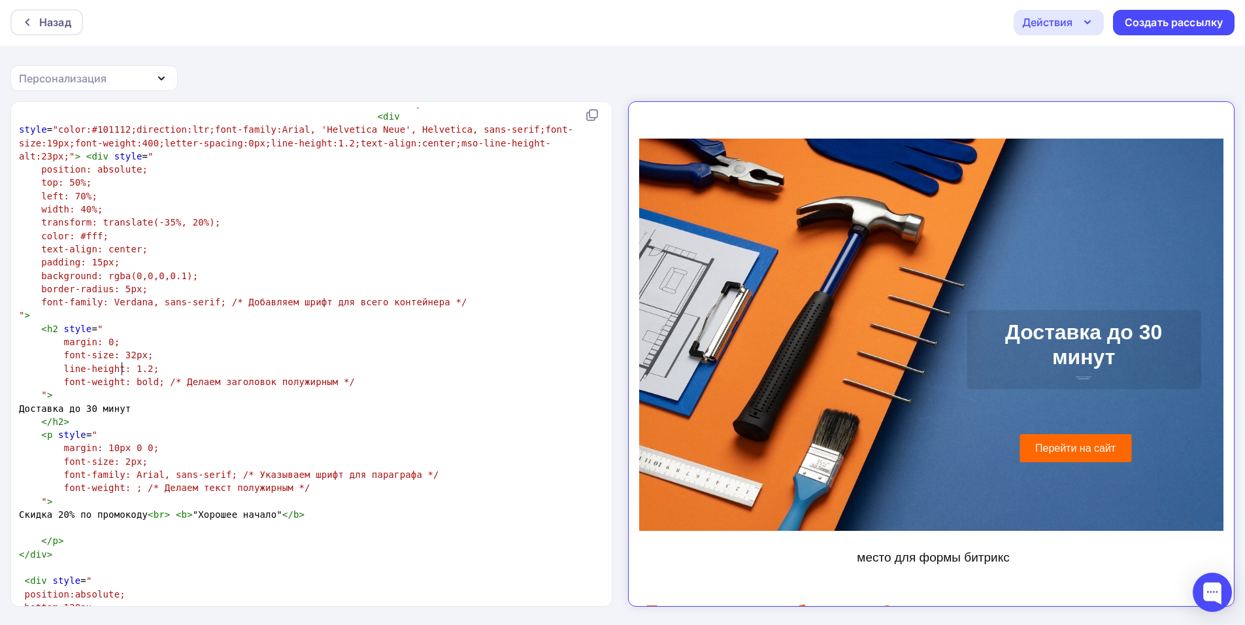
type textarea "7"
type textarea "6"
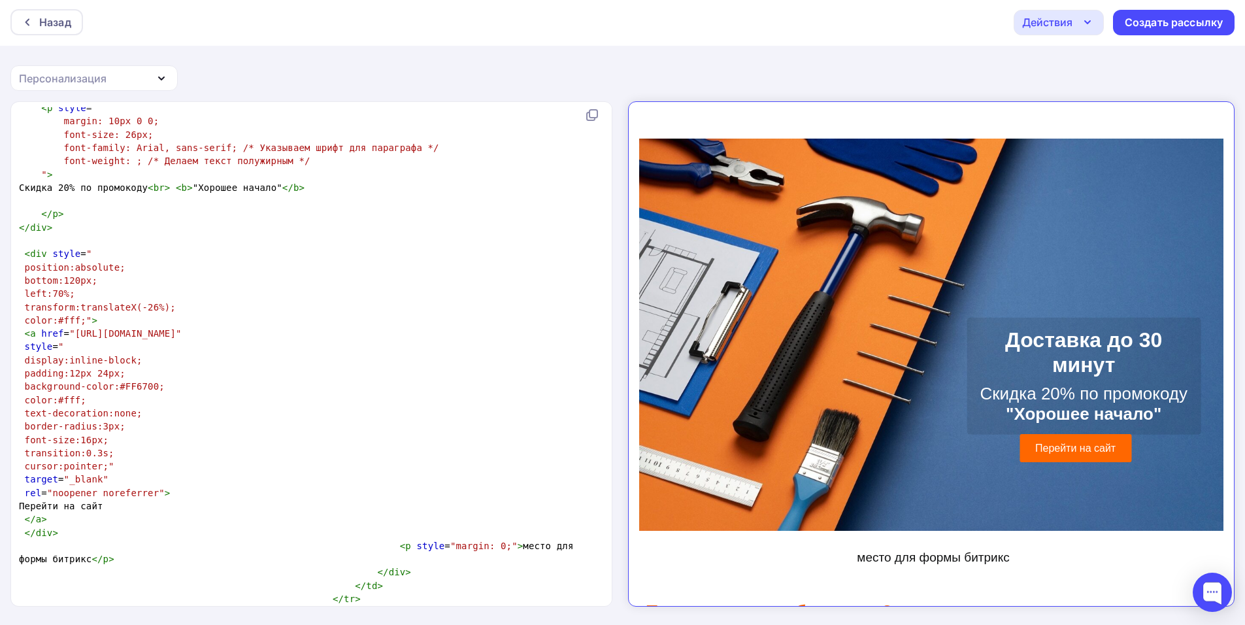
click at [71, 275] on span "bottom:120px;" at bounding box center [61, 280] width 73 height 10
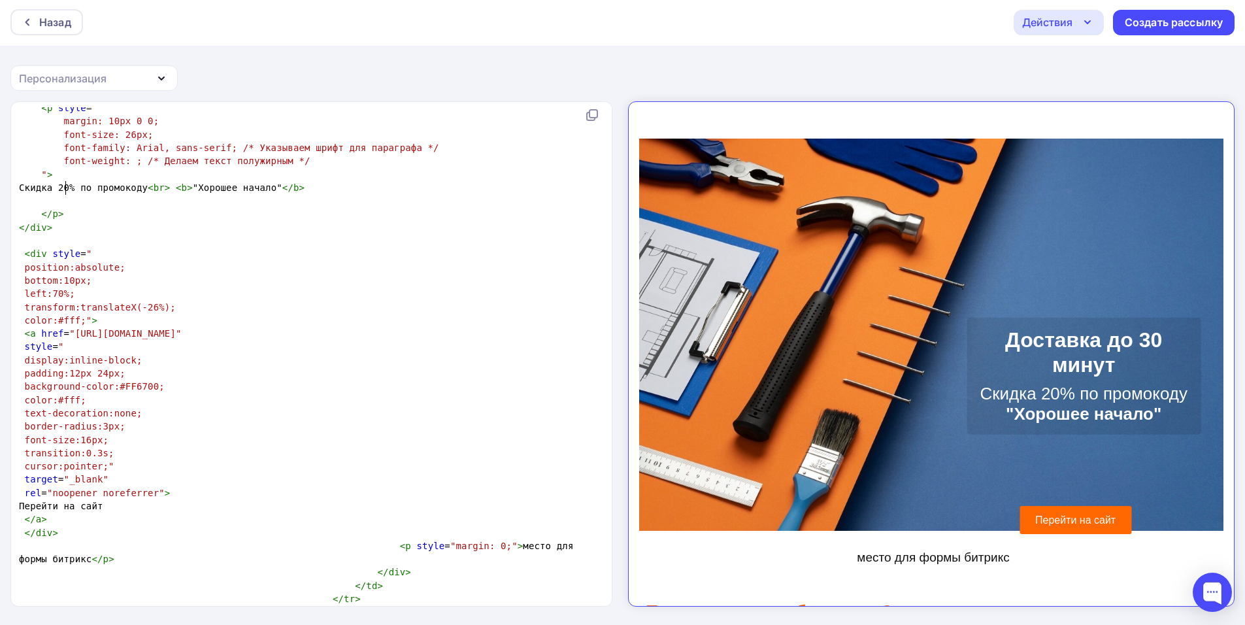
type textarea "4"
type textarea "1"
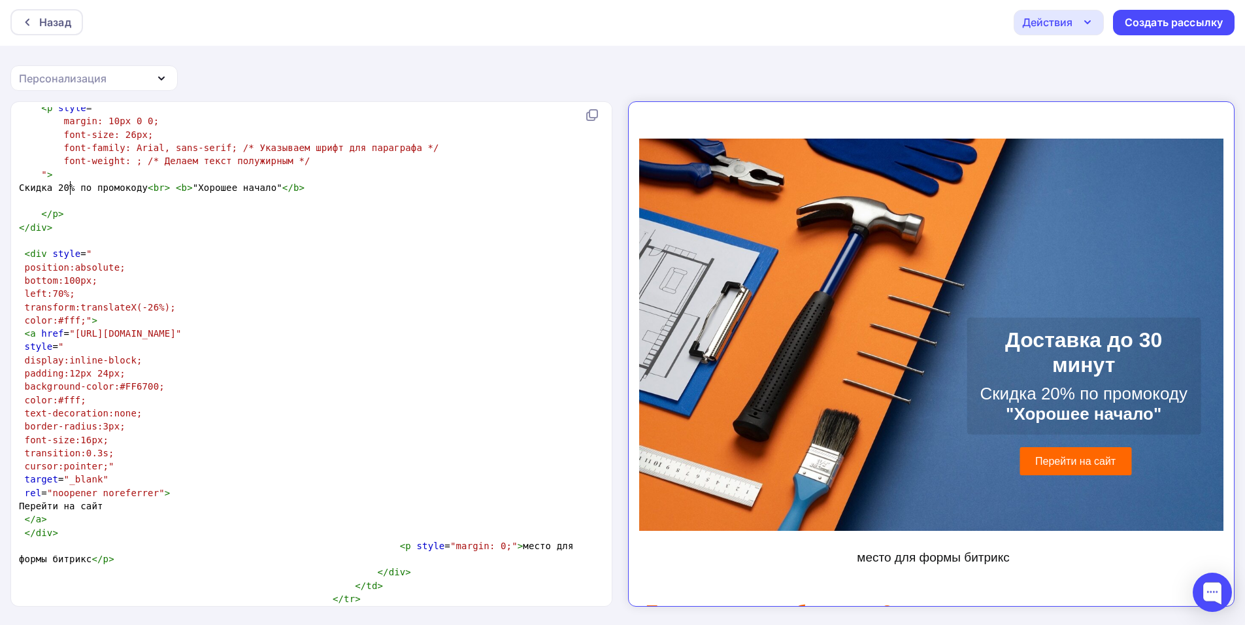
type textarea "0"
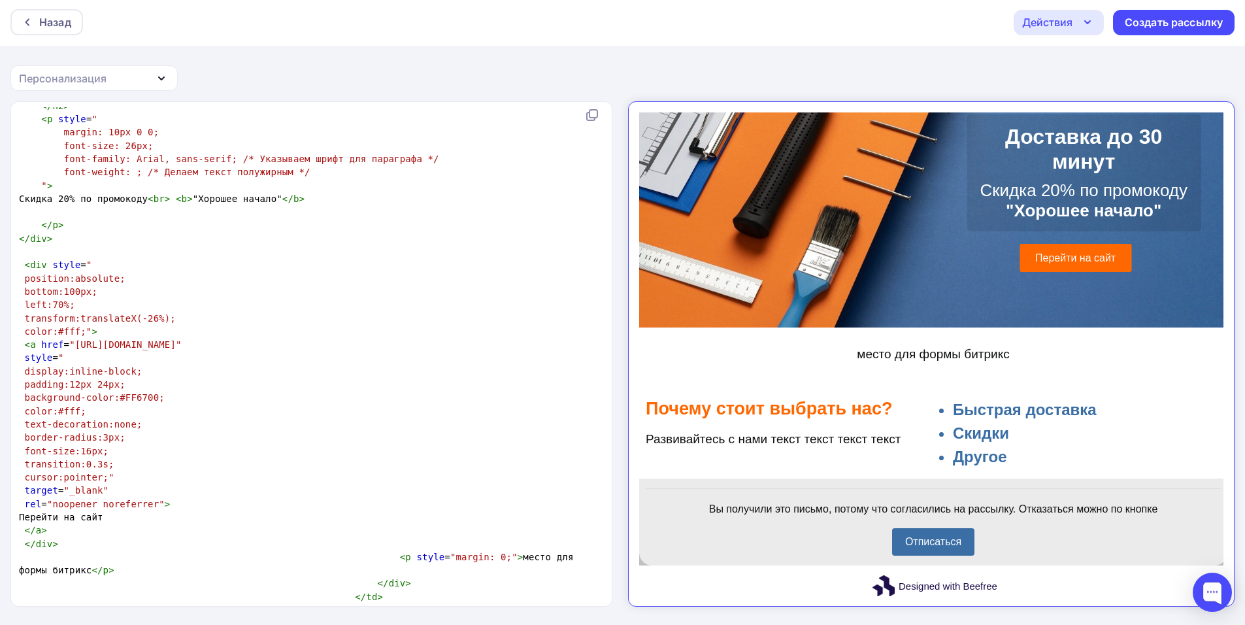
scroll to position [2876, 0]
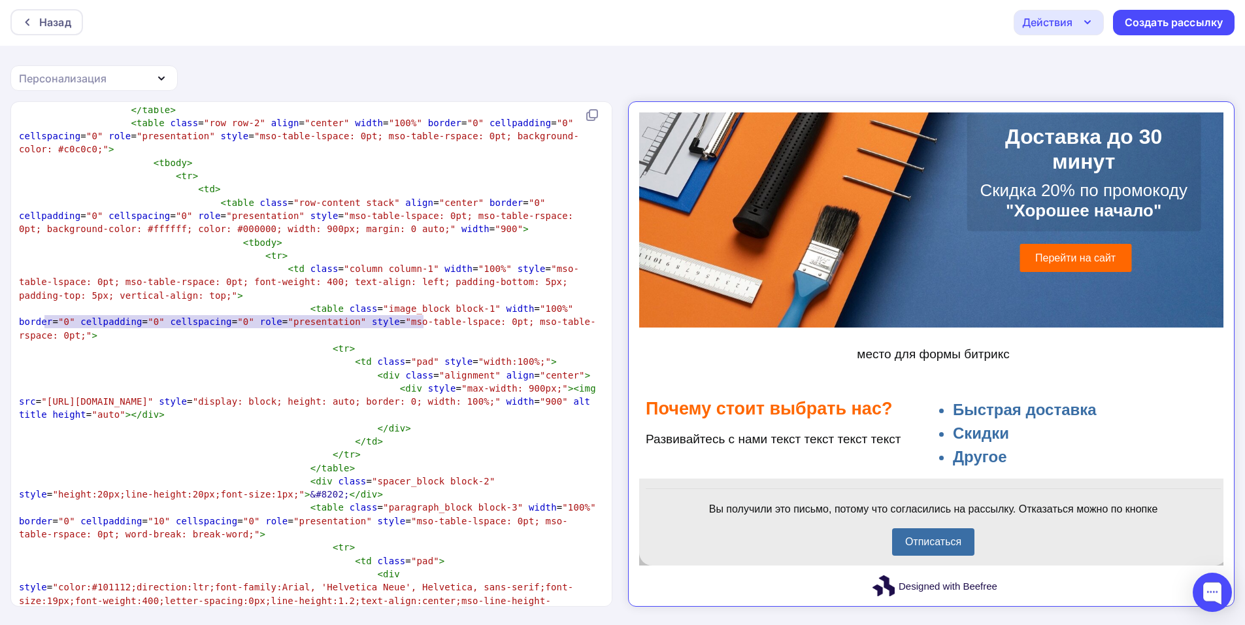
type textarea "https://c38df38f1c.imgdist.com/pub/bfra/7kdwe72d/ena/5p6/trh/scale_1200.png"
drag, startPoint x: 44, startPoint y: 320, endPoint x: 427, endPoint y: 321, distance: 383.0
click at [153, 396] on span ""https://c38df38f1c.imgdist.com/pub/bfra/7kdwe72d/ena/5p6/trh/scale_1200.png"" at bounding box center [97, 401] width 112 height 10
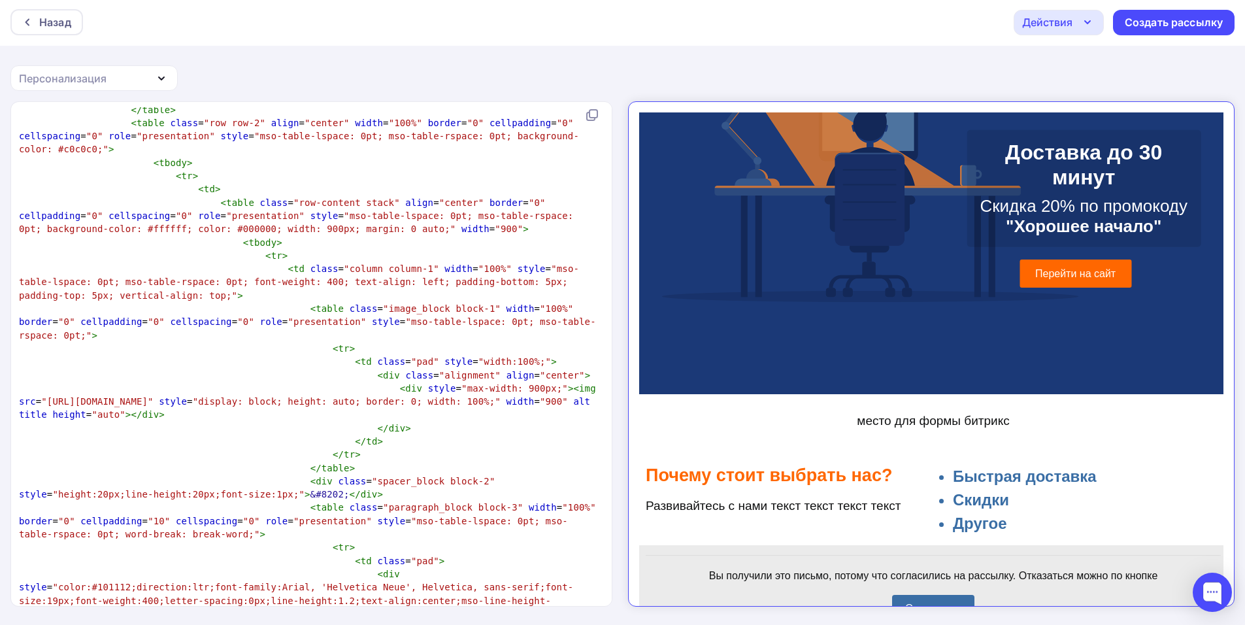
scroll to position [261, 0]
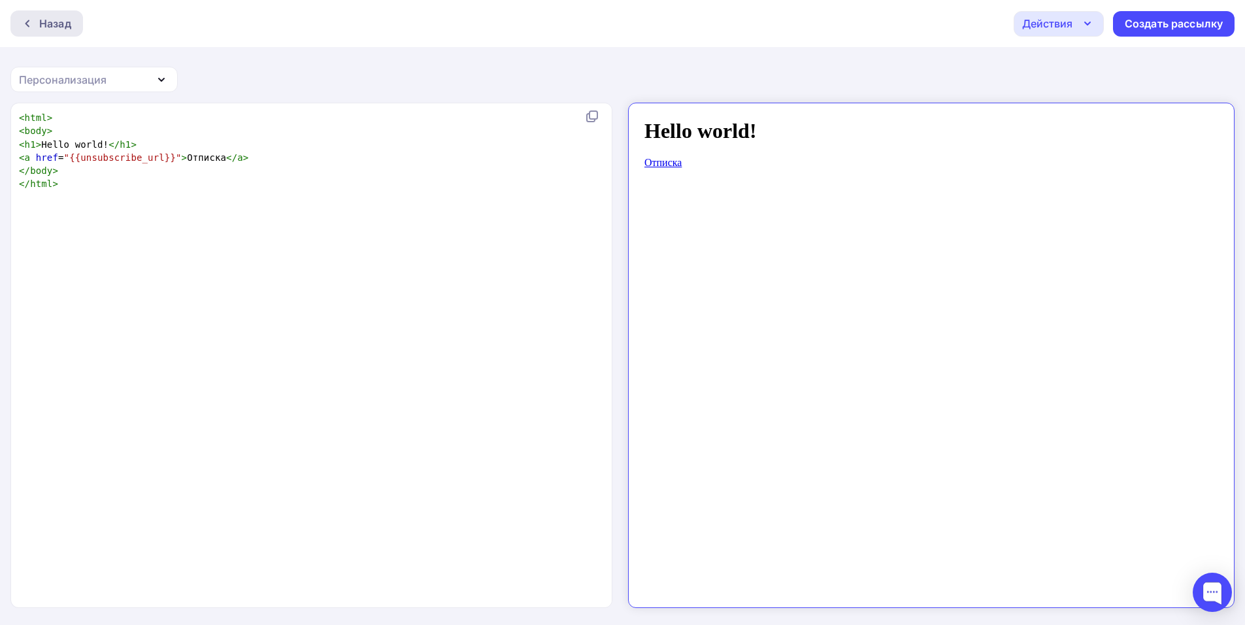
click at [21, 33] on div "Назад" at bounding box center [46, 23] width 73 height 26
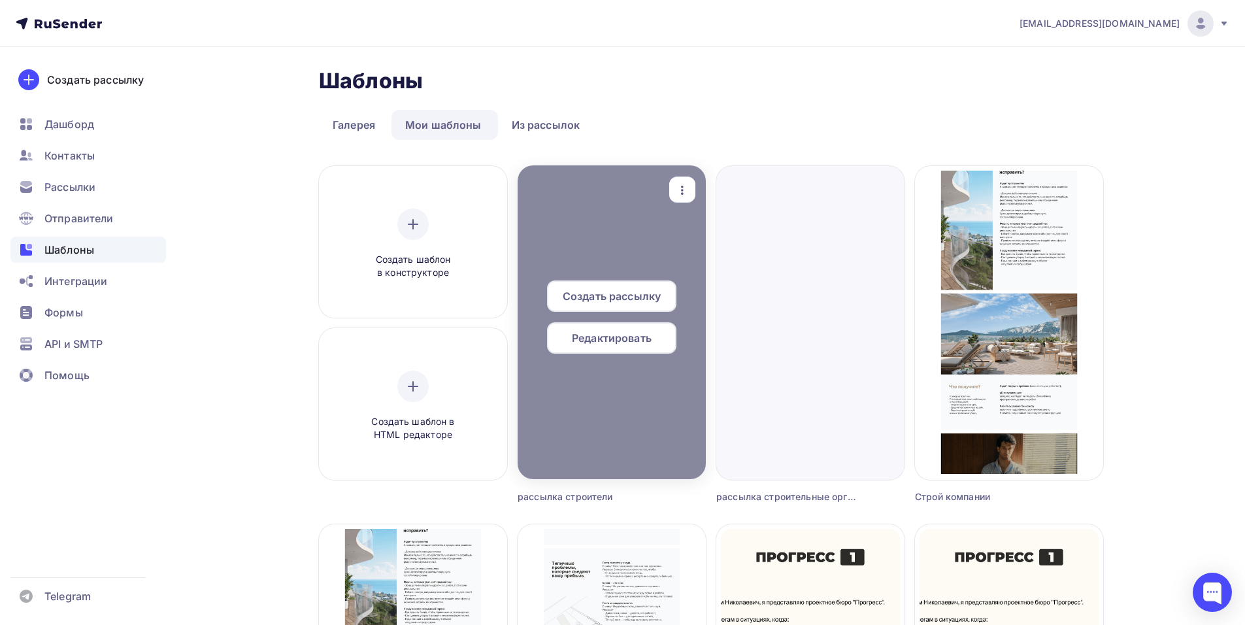
click at [599, 339] on span "Редактировать" at bounding box center [612, 338] width 80 height 16
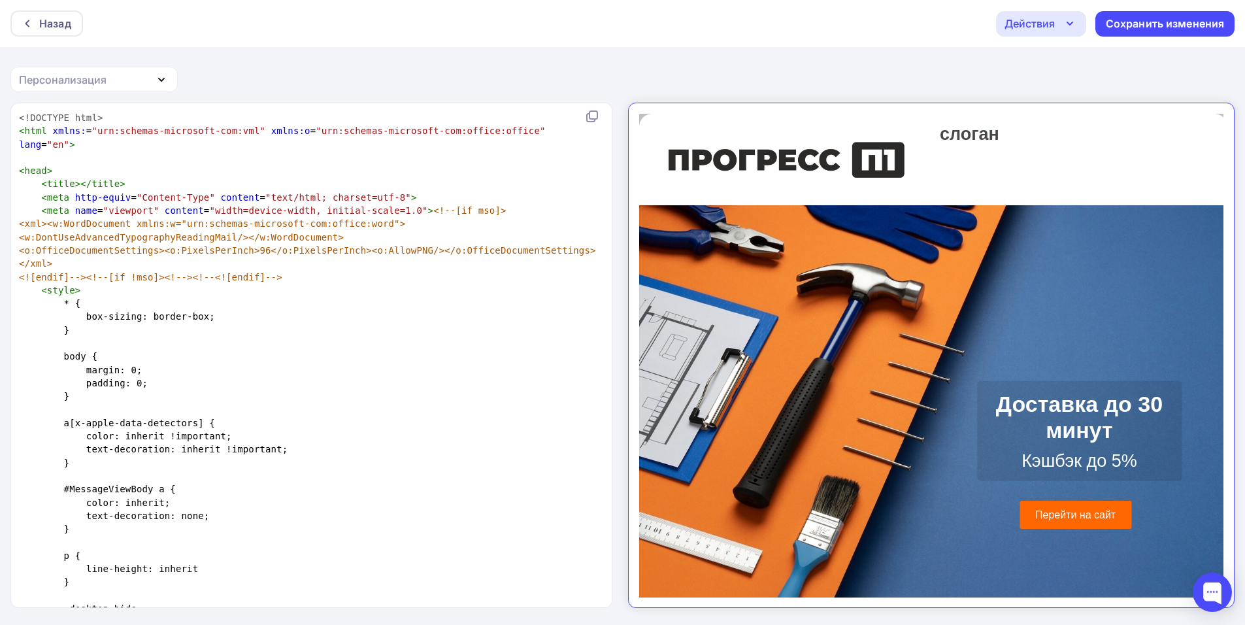
click at [339, 310] on pre "box-sizing: border-box;" at bounding box center [308, 316] width 585 height 13
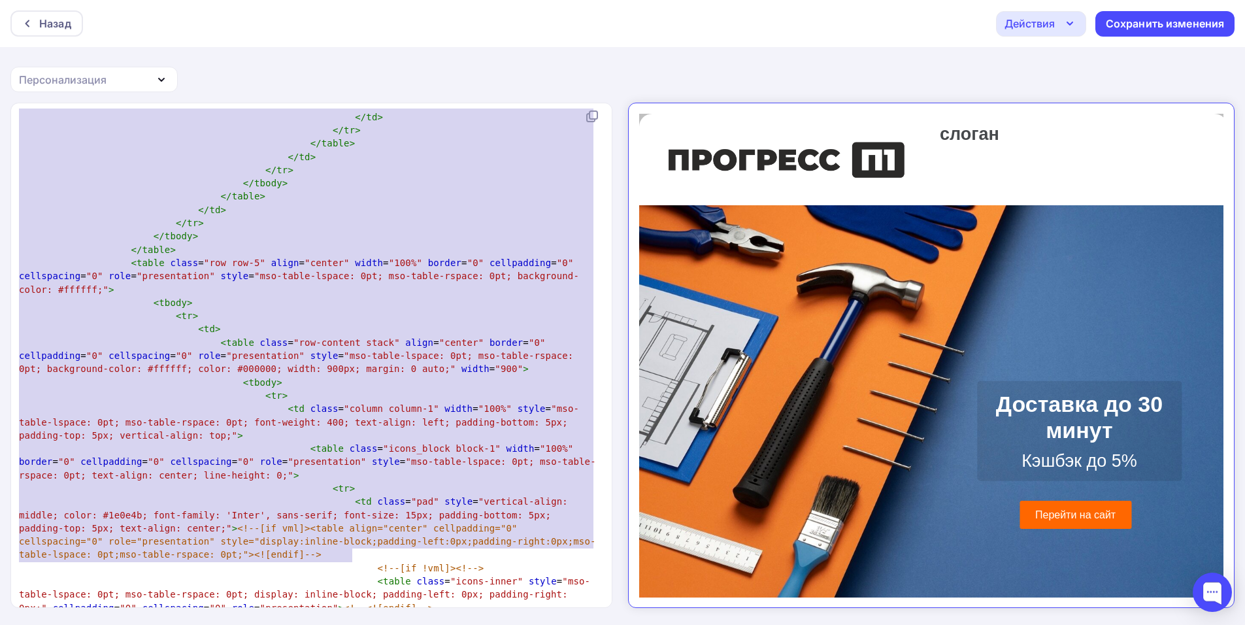
type textarea "<!DOCTYPE html> <html xmlns:="urn:schemas-microsoft-com:vml" xmlns:o="urn:schem…"
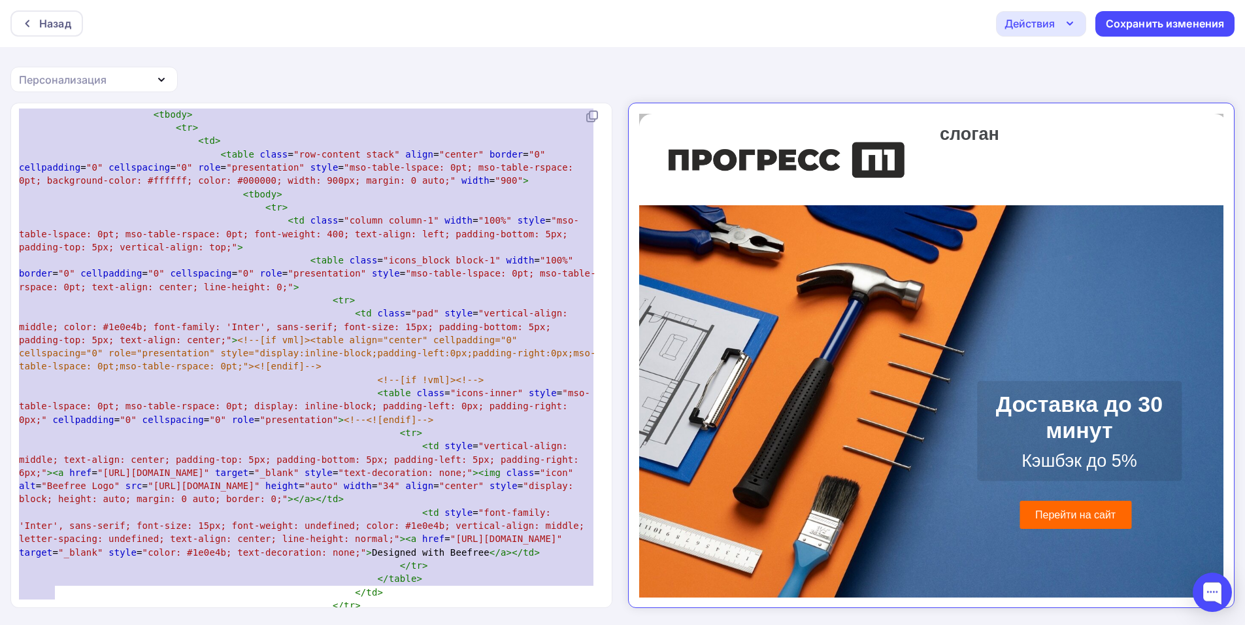
drag, startPoint x: 18, startPoint y: 120, endPoint x: 707, endPoint y: 637, distance: 861.3
click at [707, 624] on html "Назад Действия Отправить тестовое письмо Выйти без сохранения Сохранить изменен…" at bounding box center [622, 312] width 1245 height 625
click at [35, 13] on div "Назад" at bounding box center [46, 23] width 73 height 26
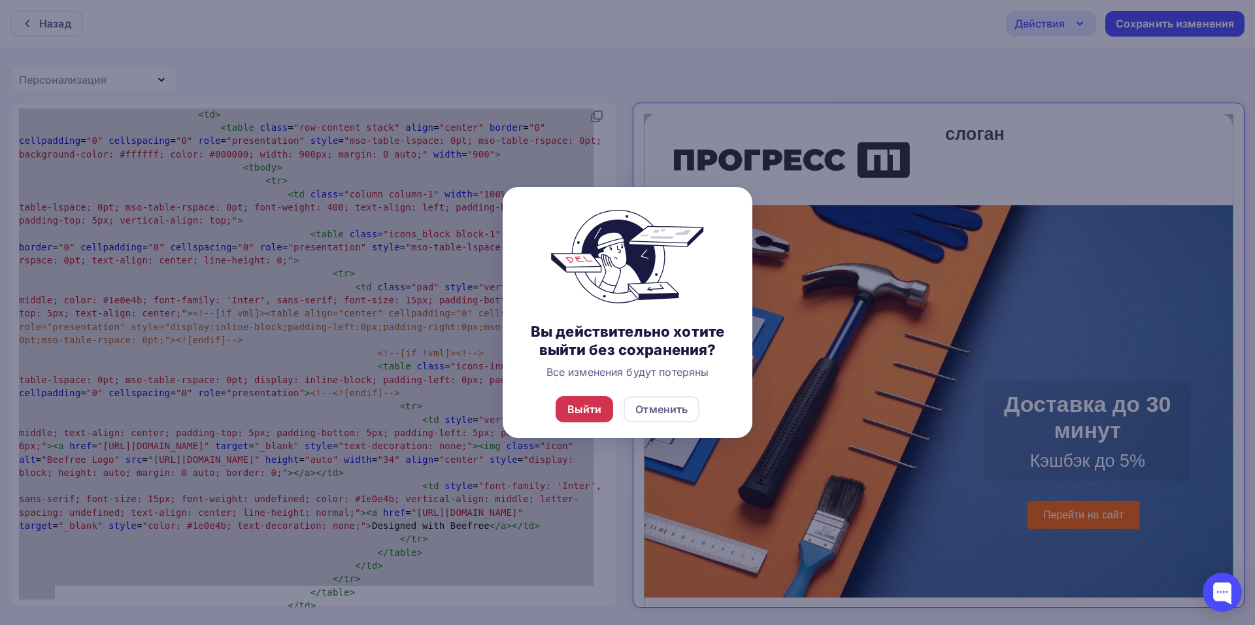
click at [593, 412] on div "Выйти" at bounding box center [584, 409] width 35 height 16
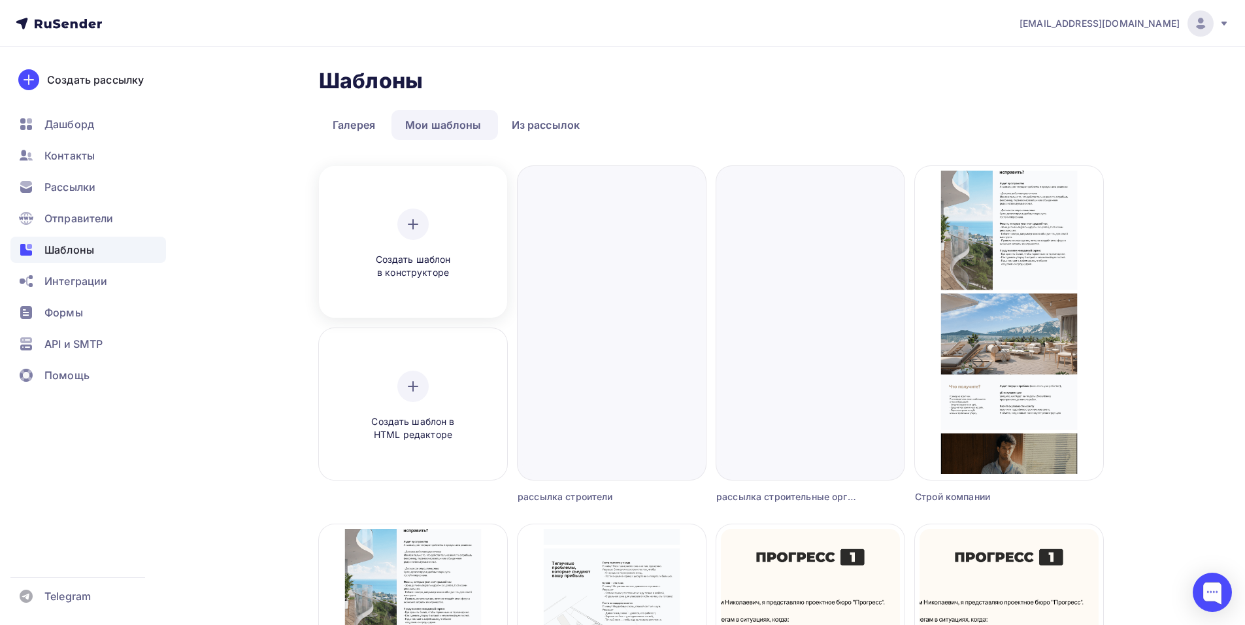
click at [374, 250] on div "Создать шаблон в конструкторе" at bounding box center [413, 243] width 124 height 71
click at [448, 390] on div "Создать шаблон в HTML редакторе" at bounding box center [413, 406] width 124 height 71
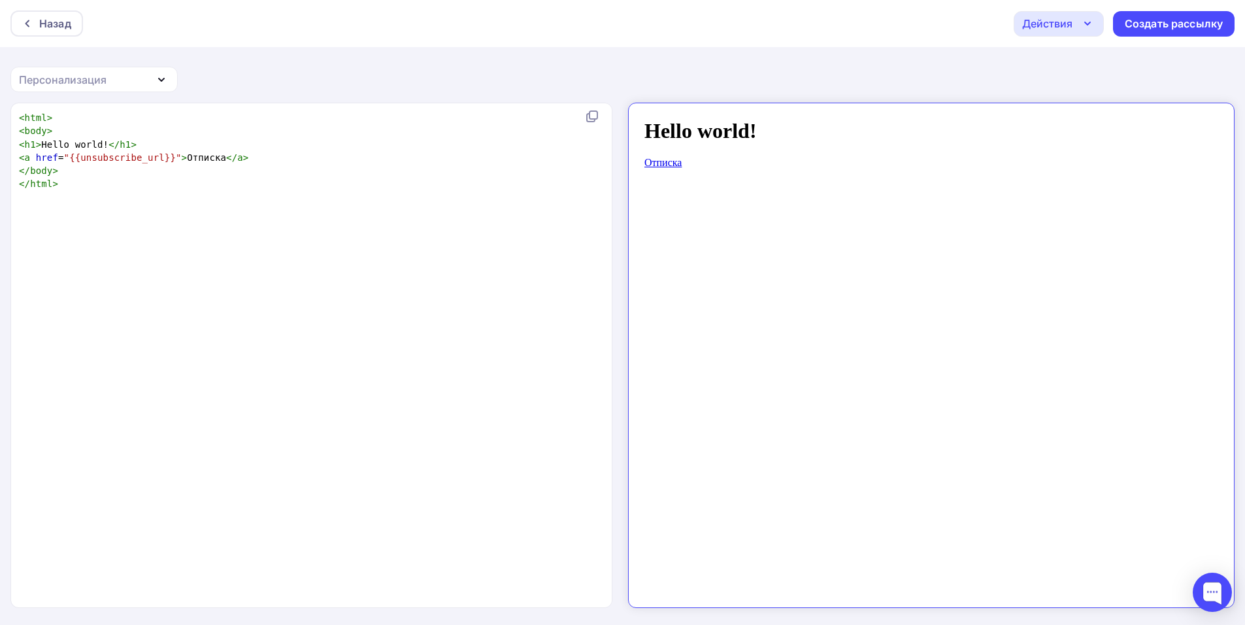
type textarea "<html> <body> <h1>Hello world!</h1> <a href="{{unsubscribe_url}}">Отписка</a> <…"
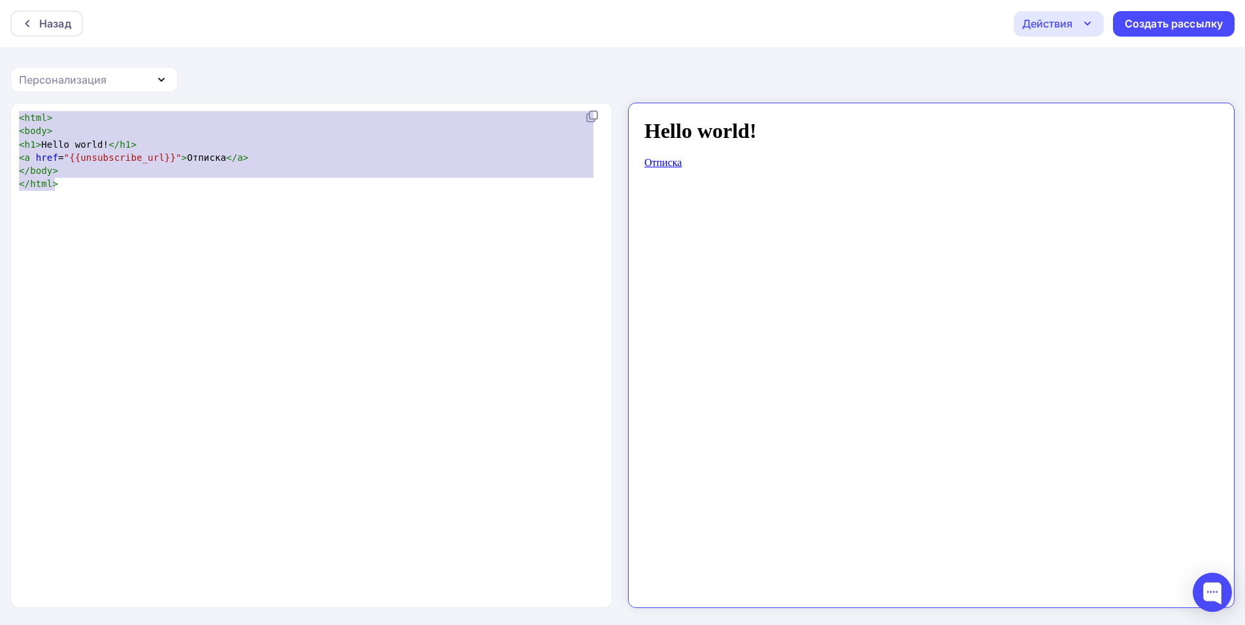
drag, startPoint x: 82, startPoint y: 173, endPoint x: 0, endPoint y: 72, distance: 129.6
click at [0, 72] on div "Назад Действия Отправить тестовое письмо Сохранить в Мои шаблоны Выйти без сохр…" at bounding box center [622, 313] width 1245 height 626
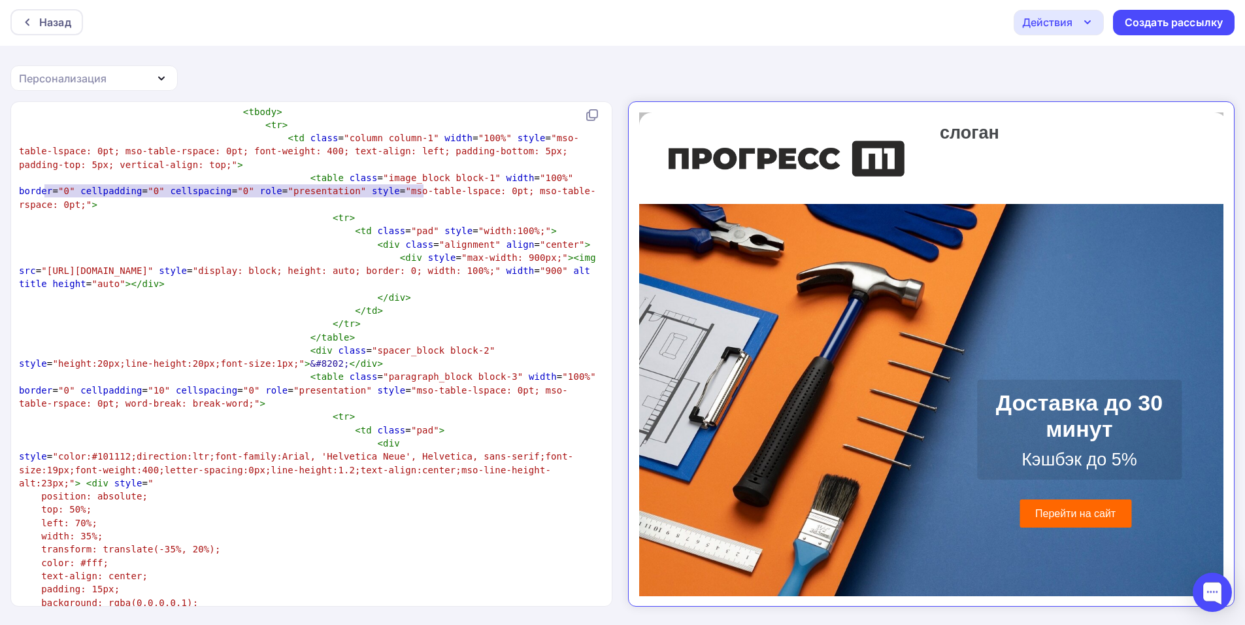
type textarea "[URL][DOMAIN_NAME]"
drag, startPoint x: 43, startPoint y: 193, endPoint x: 427, endPoint y: 194, distance: 383.7
click at [153, 265] on span ""[URL][DOMAIN_NAME]"" at bounding box center [97, 270] width 112 height 10
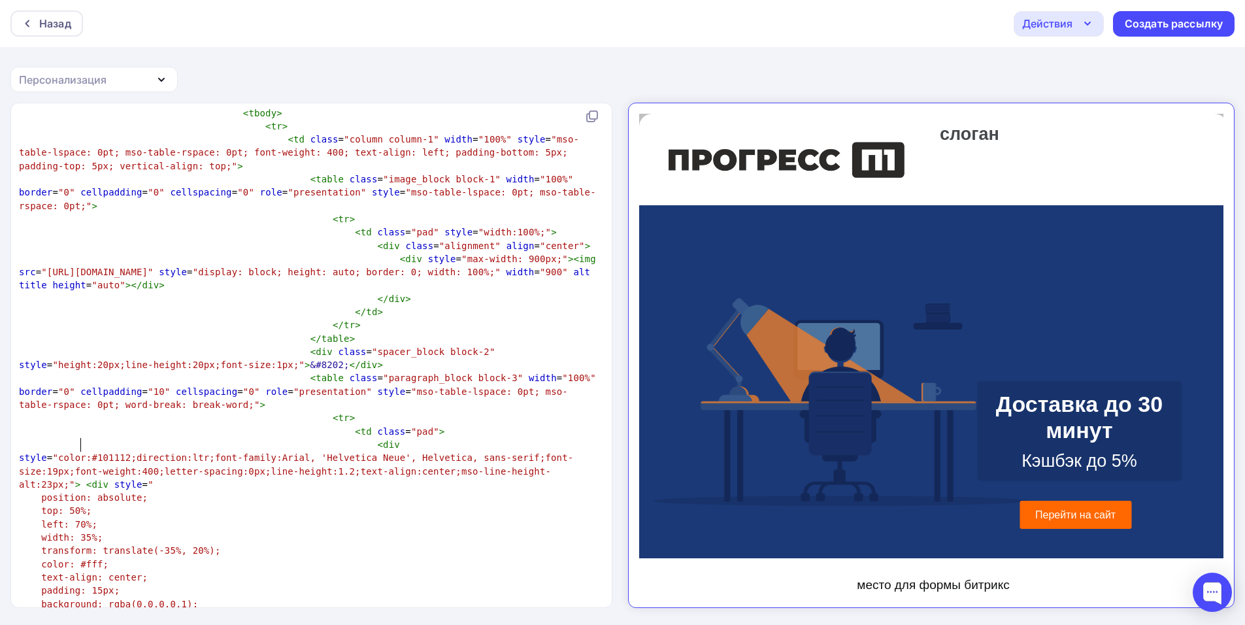
click at [82, 532] on span "width: 35%;" at bounding box center [71, 537] width 61 height 10
click at [85, 532] on span "width: 35%;" at bounding box center [71, 537] width 61 height 10
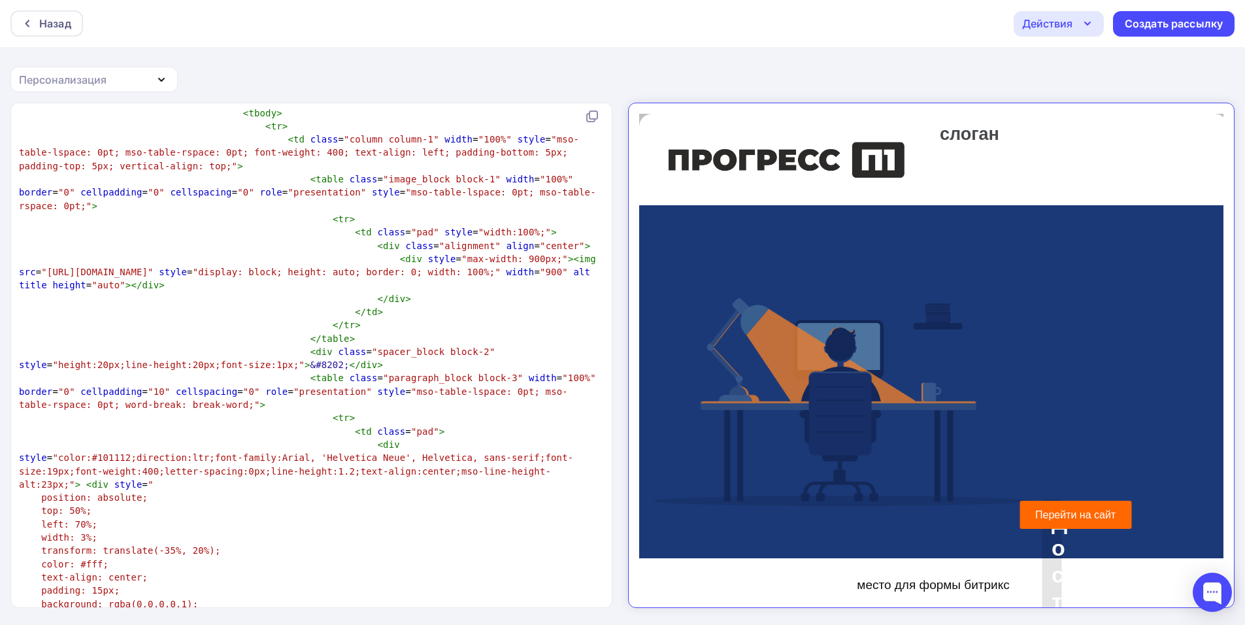
type textarea "0"
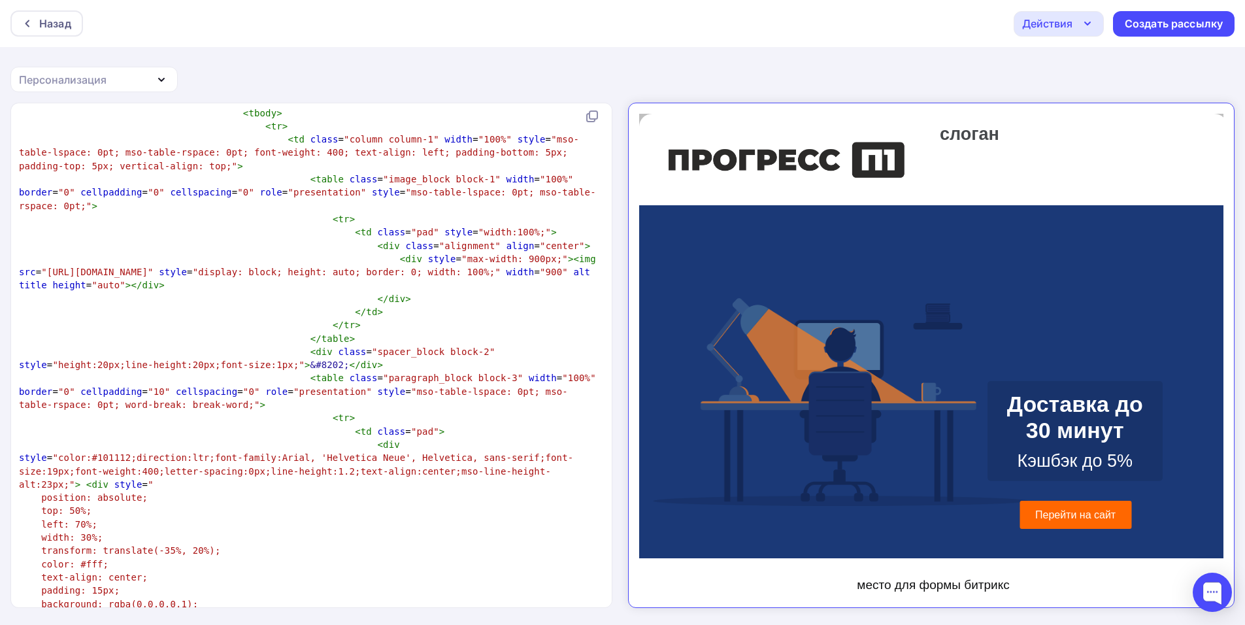
drag, startPoint x: 713, startPoint y: 590, endPoint x: 1278, endPoint y: 710, distance: 577.2
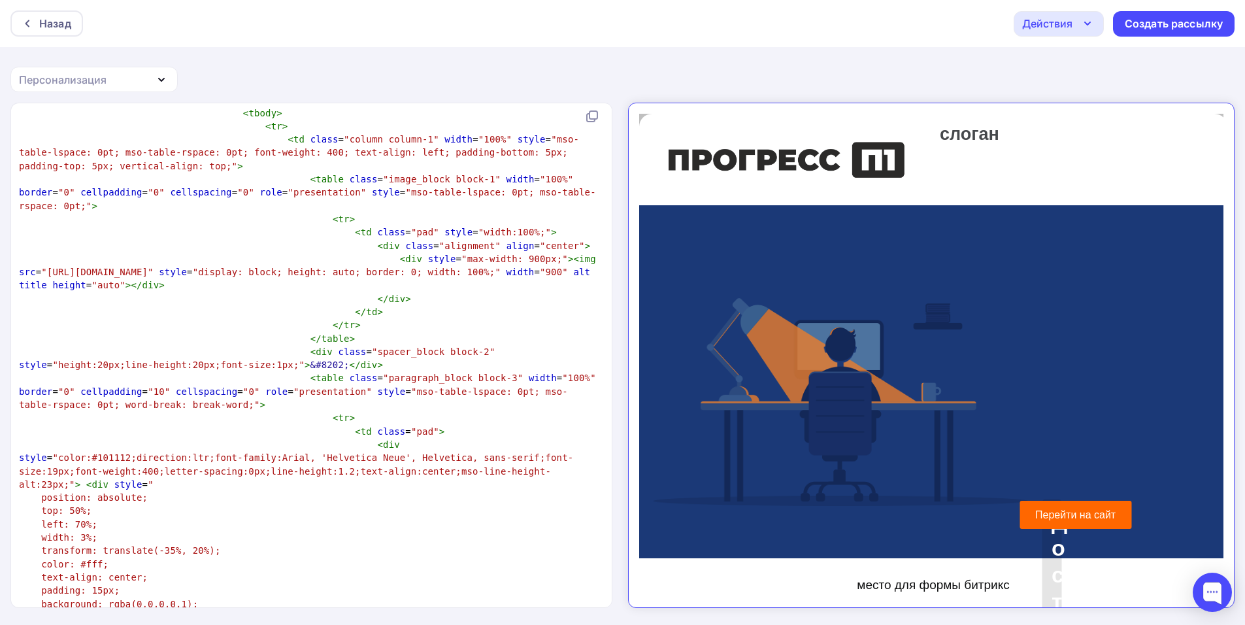
type textarea "4"
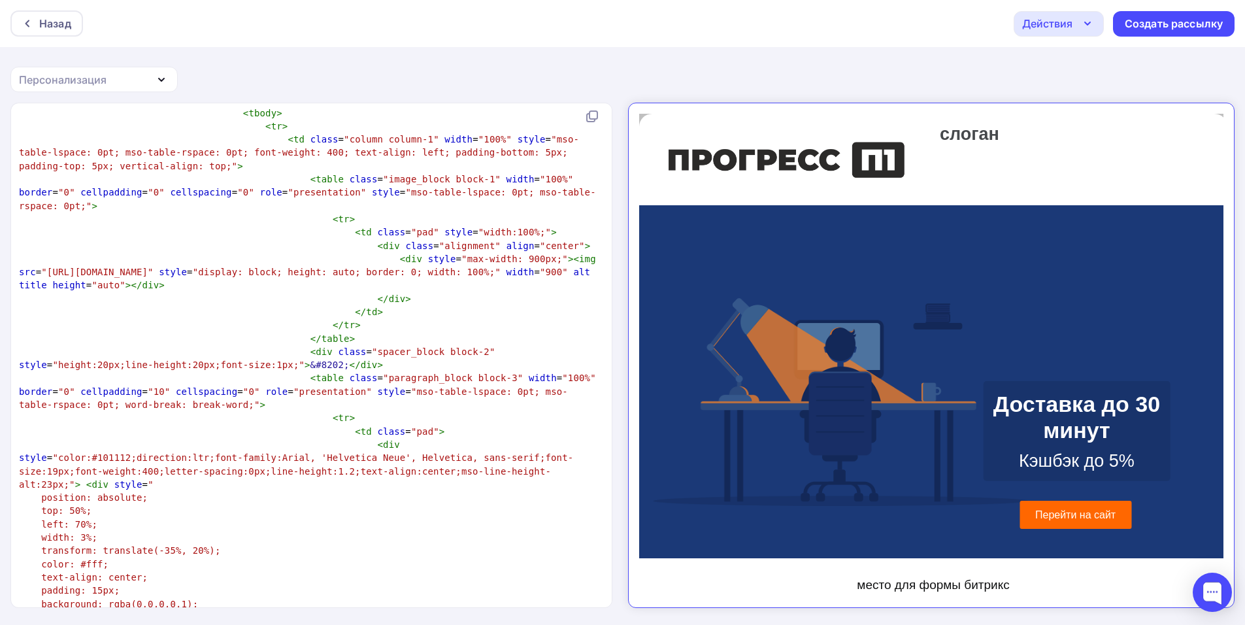
type textarea "2"
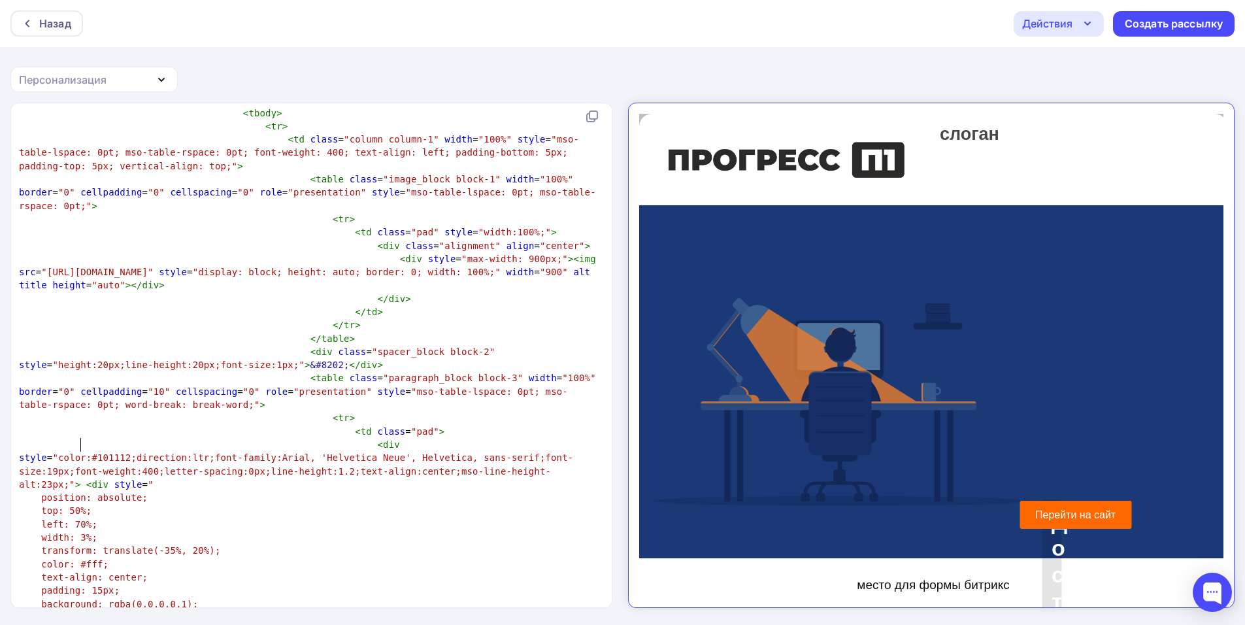
type textarea "2"
type textarea "1"
type textarea "2"
type textarea "20"
type textarea "30"
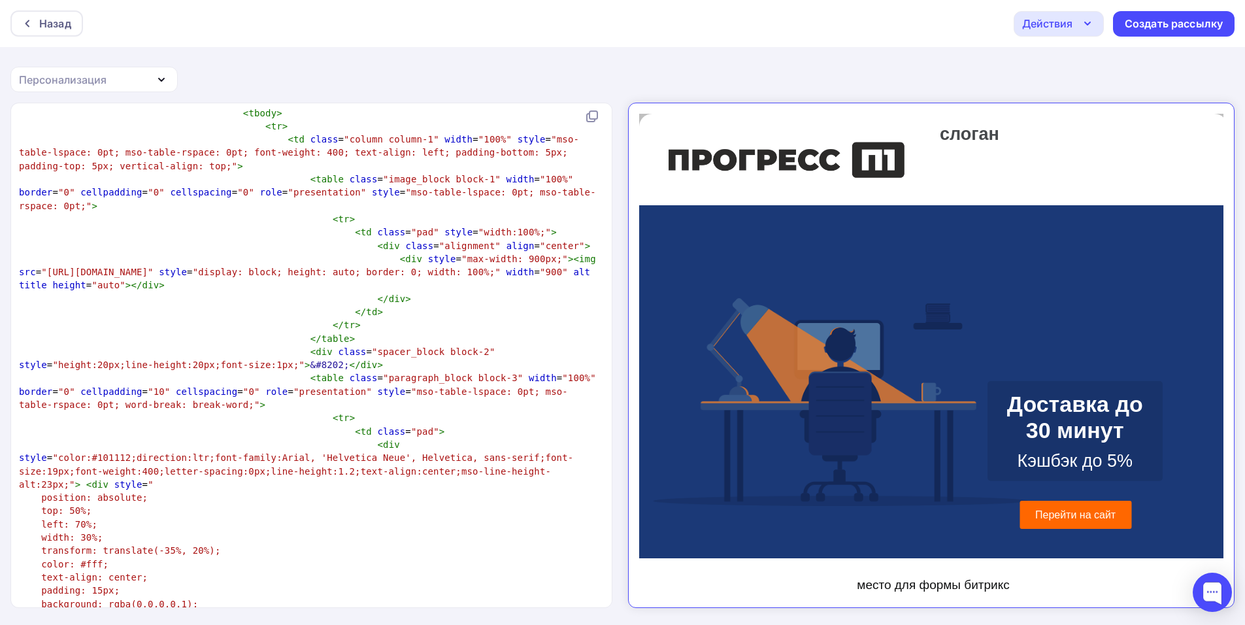
click at [162, 545] on span "transform: translate(-35%, 20%);" at bounding box center [130, 550] width 179 height 10
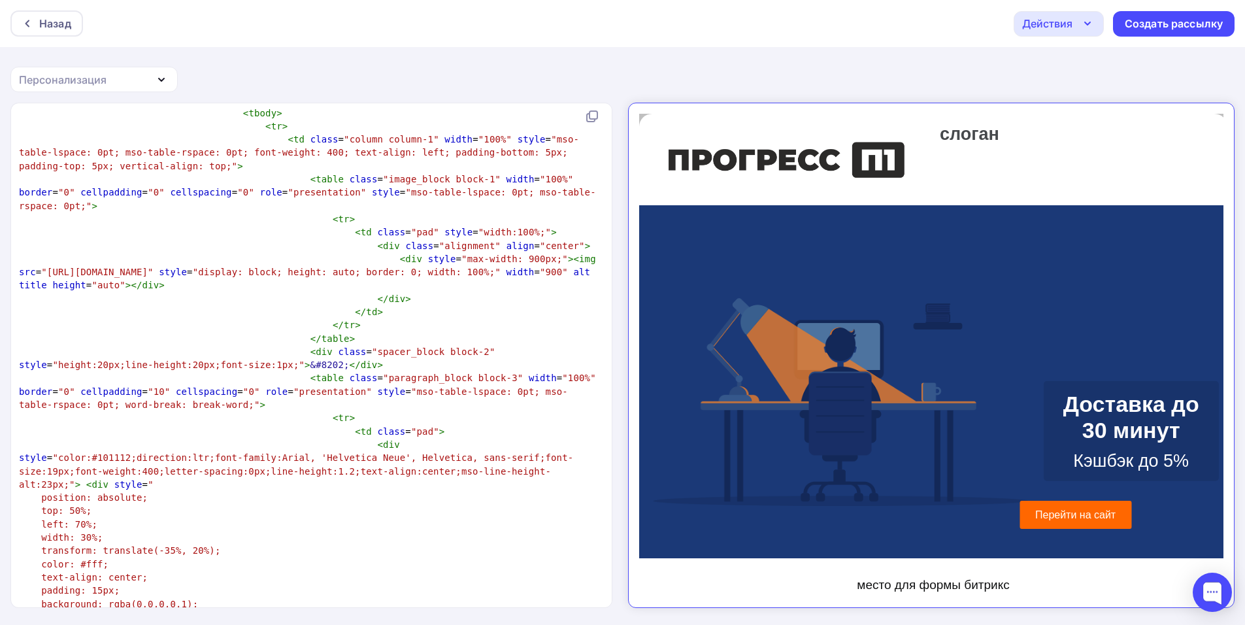
type textarea "0"
type textarea "40"
type textarea "30"
type textarea "0"
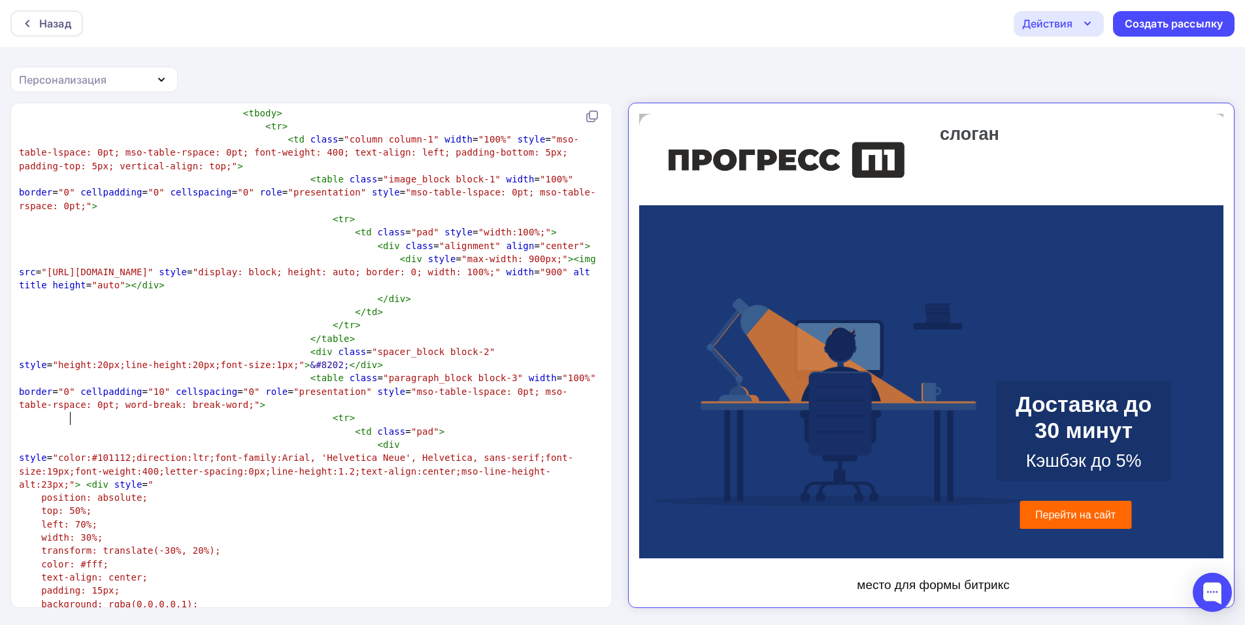
click at [67, 505] on span "top: 50%;" at bounding box center [66, 510] width 50 height 10
type textarea "3"
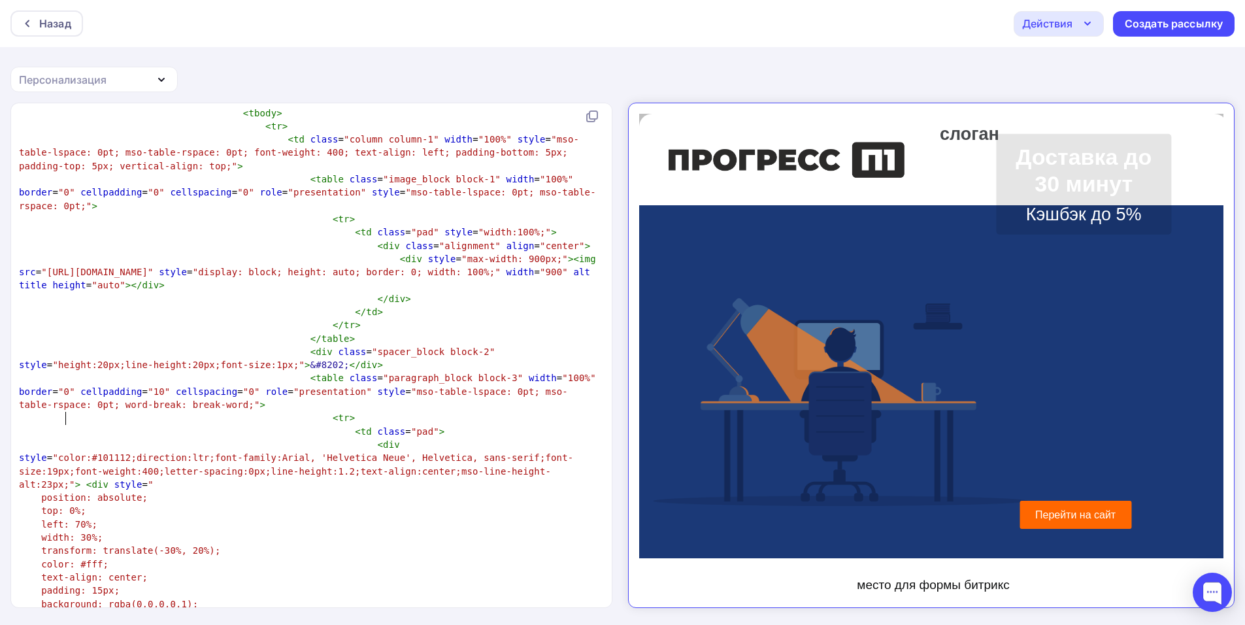
type textarea "4"
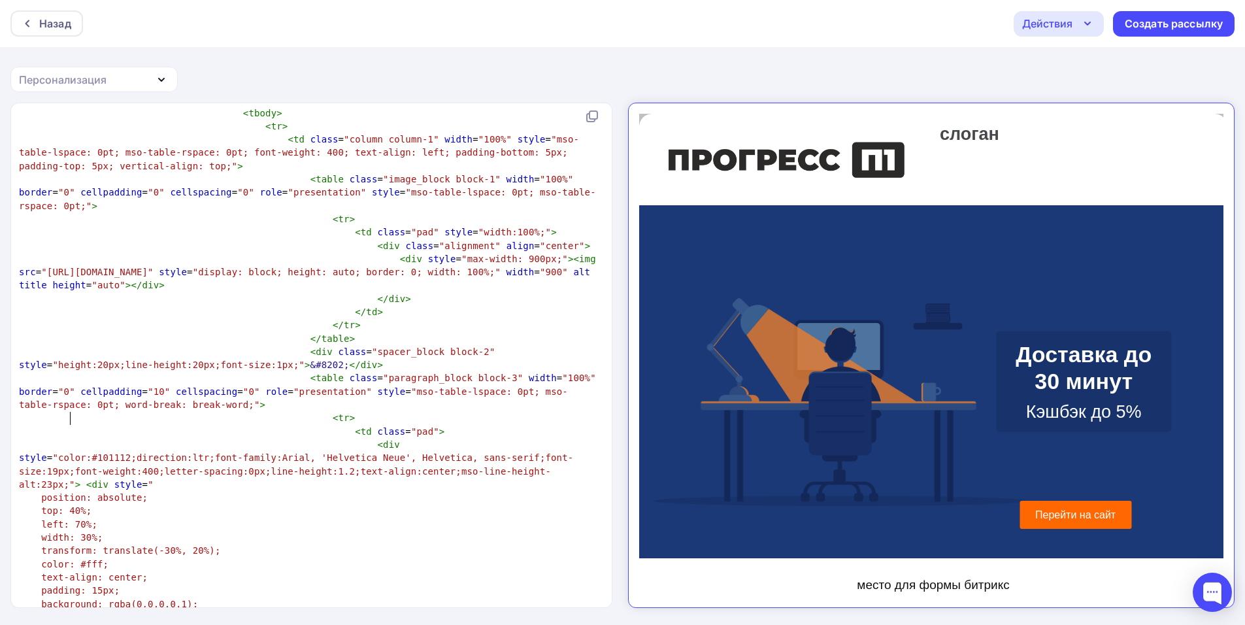
click at [74, 519] on span "left: 70%;" at bounding box center [69, 524] width 56 height 10
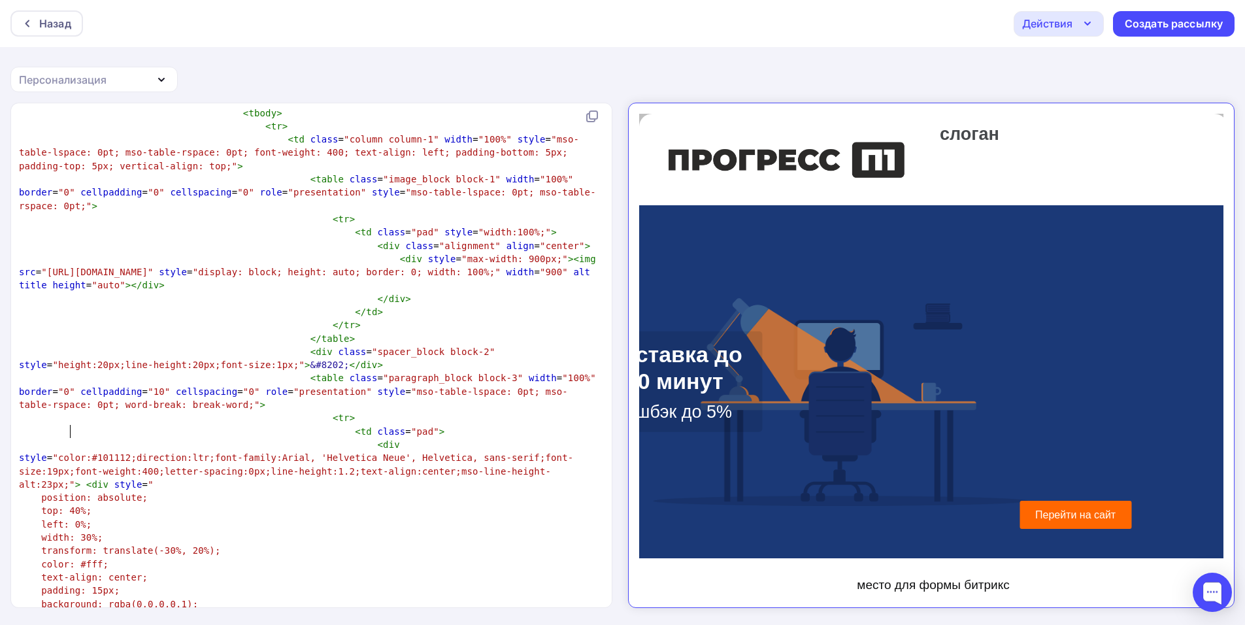
type textarea "6"
type textarea "9"
type textarea "7"
type textarea "8"
type textarea "7"
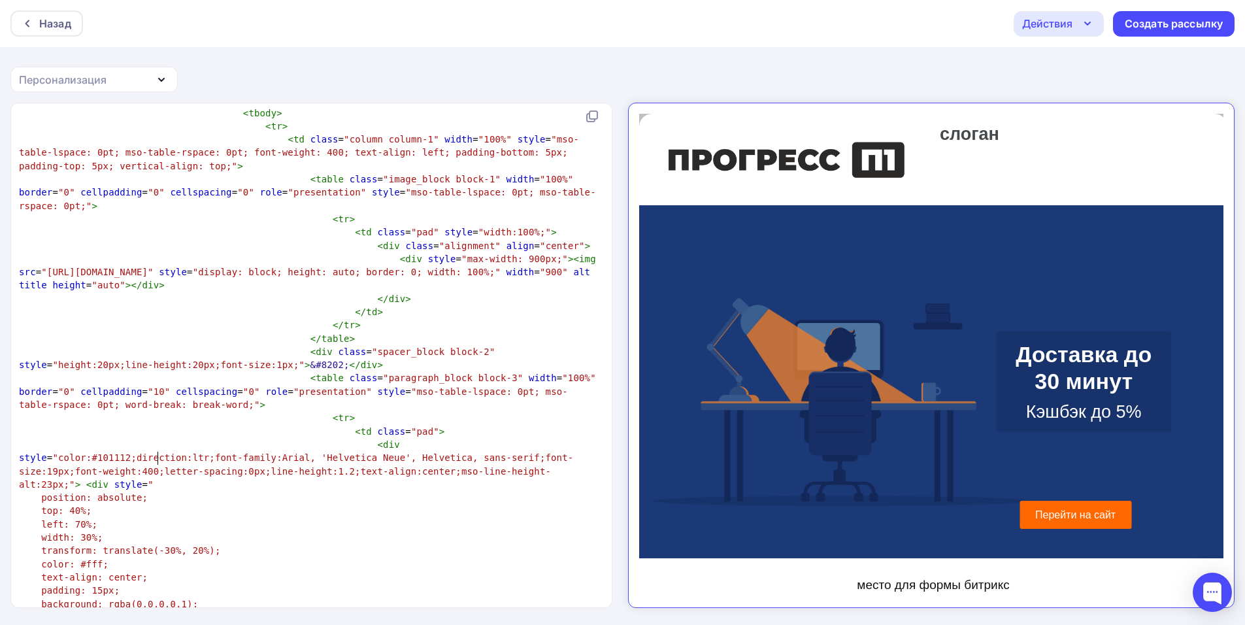
click at [158, 545] on span "transform: translate(-30%, 20%);" at bounding box center [130, 550] width 179 height 10
type textarea "2"
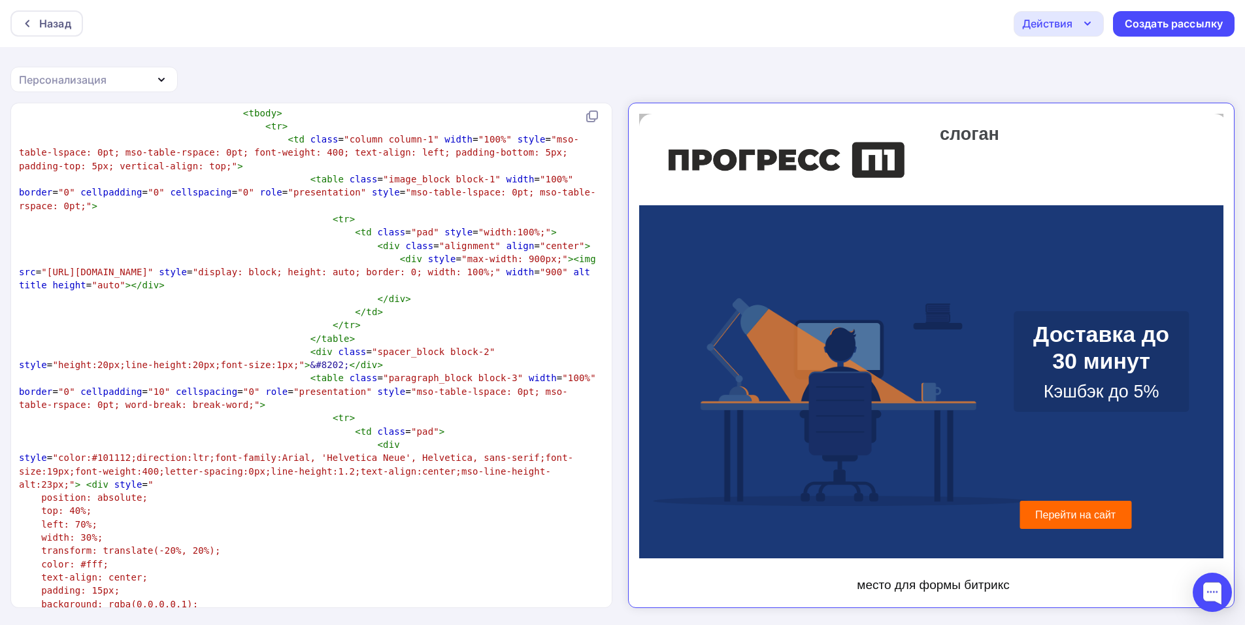
type textarea "3"
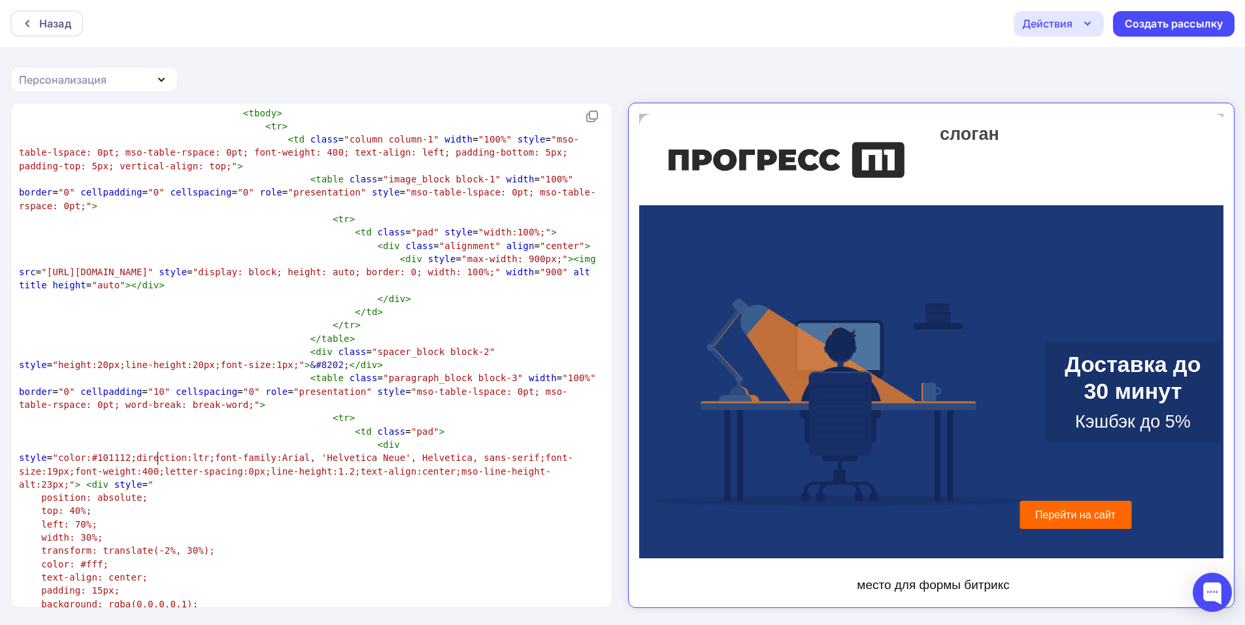
type textarea "7"
type textarea "3"
type textarea "1"
type textarea "3"
type textarea "4"
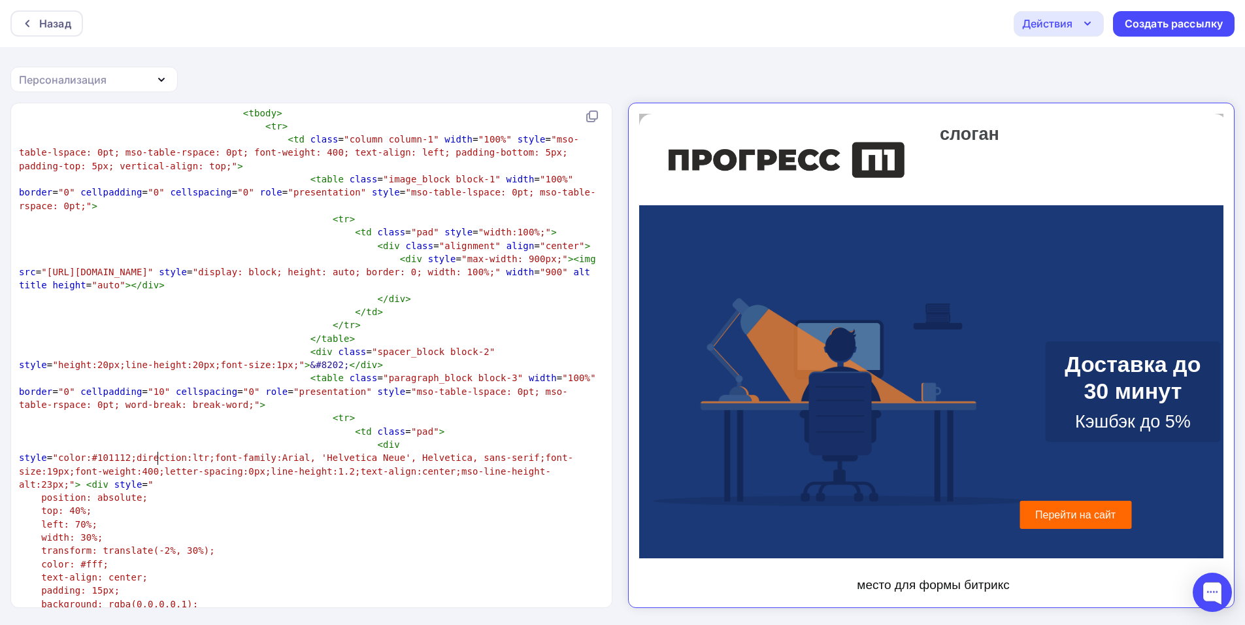
type textarea "5"
type textarea "1"
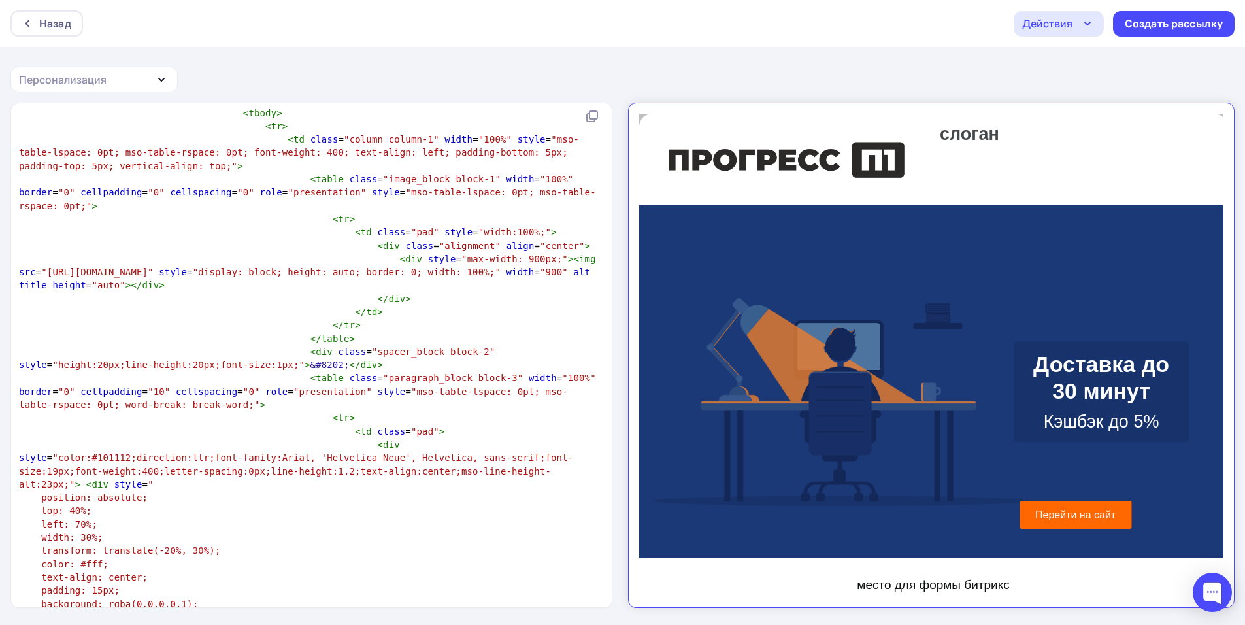
type textarea "0"
click at [1071, 405] on p "Кэшбэк до 5%" at bounding box center [1090, 410] width 156 height 21
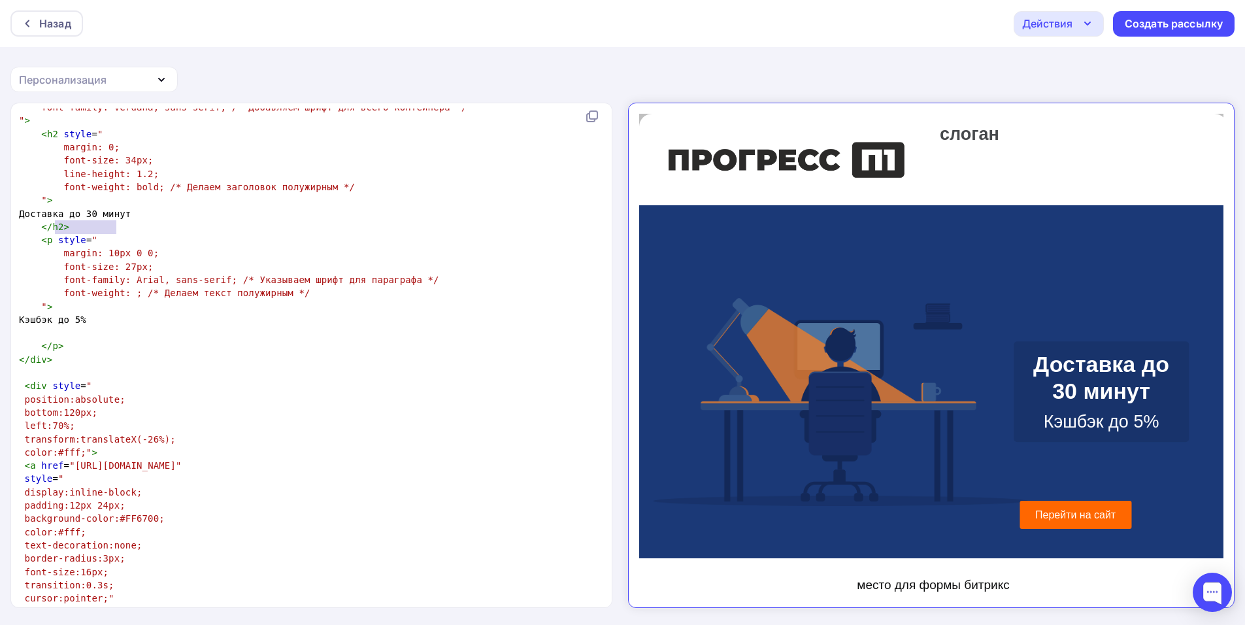
scroll to position [5, 0]
drag, startPoint x: 63, startPoint y: 227, endPoint x: 129, endPoint y: 224, distance: 66.1
click at [129, 313] on pre "Кэшбэк до 5%" at bounding box center [308, 319] width 585 height 13
type textarea "Скт"
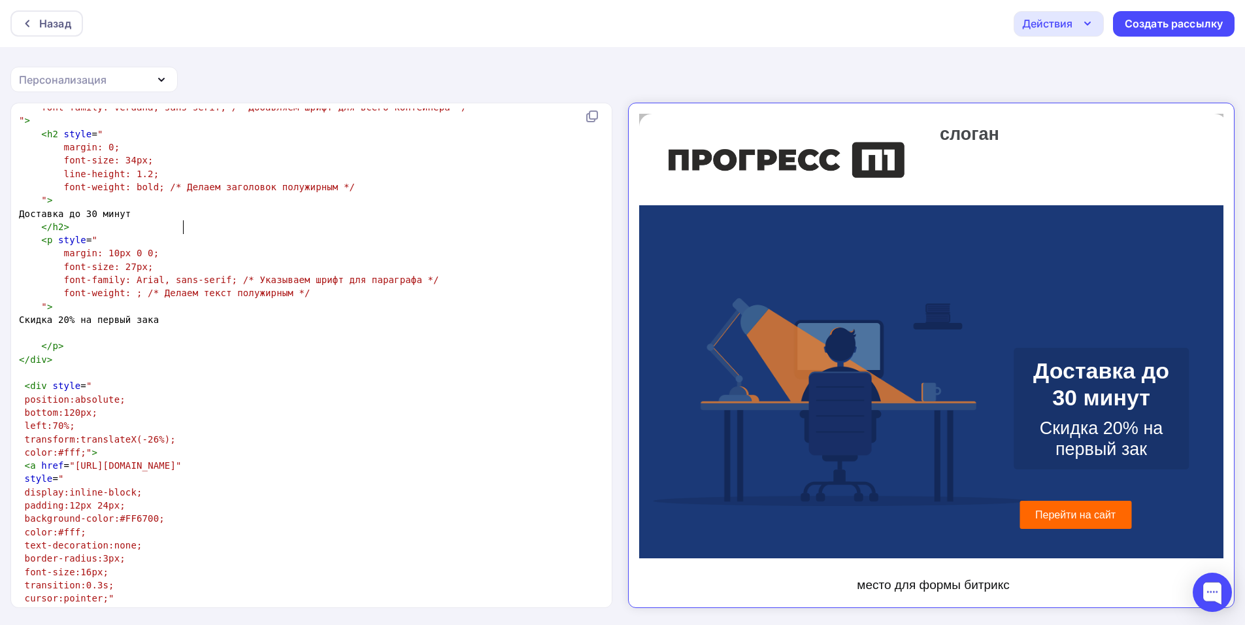
scroll to position [5, 120]
type textarea "идка 20% на первый заказ"
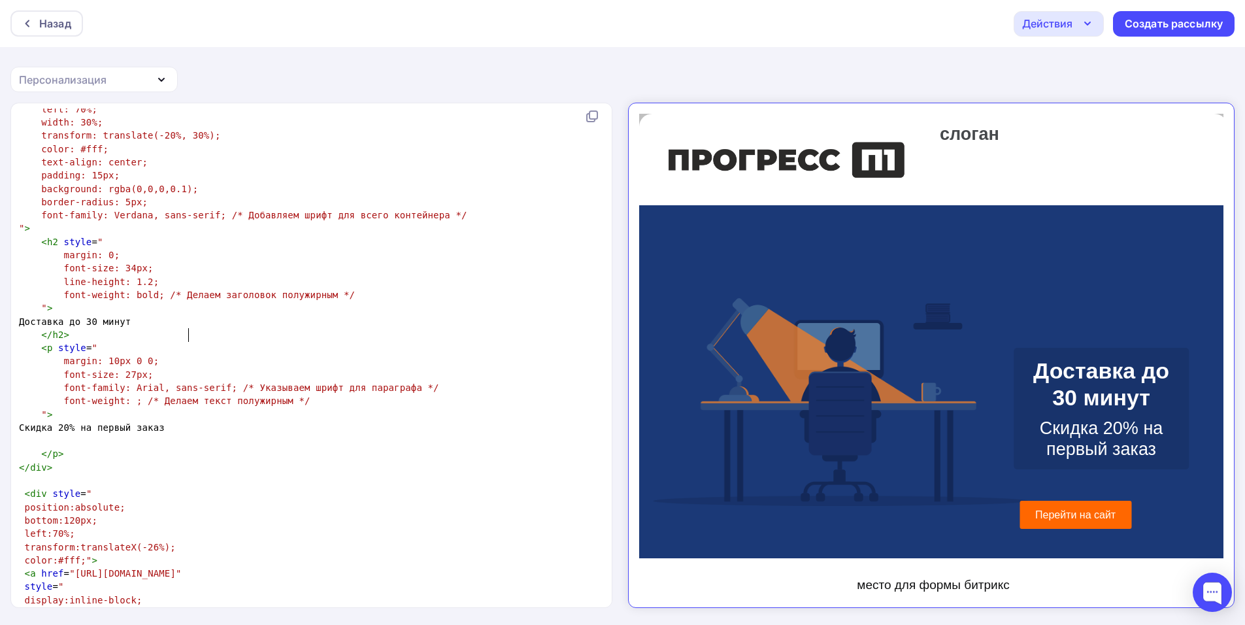
scroll to position [2745, 0]
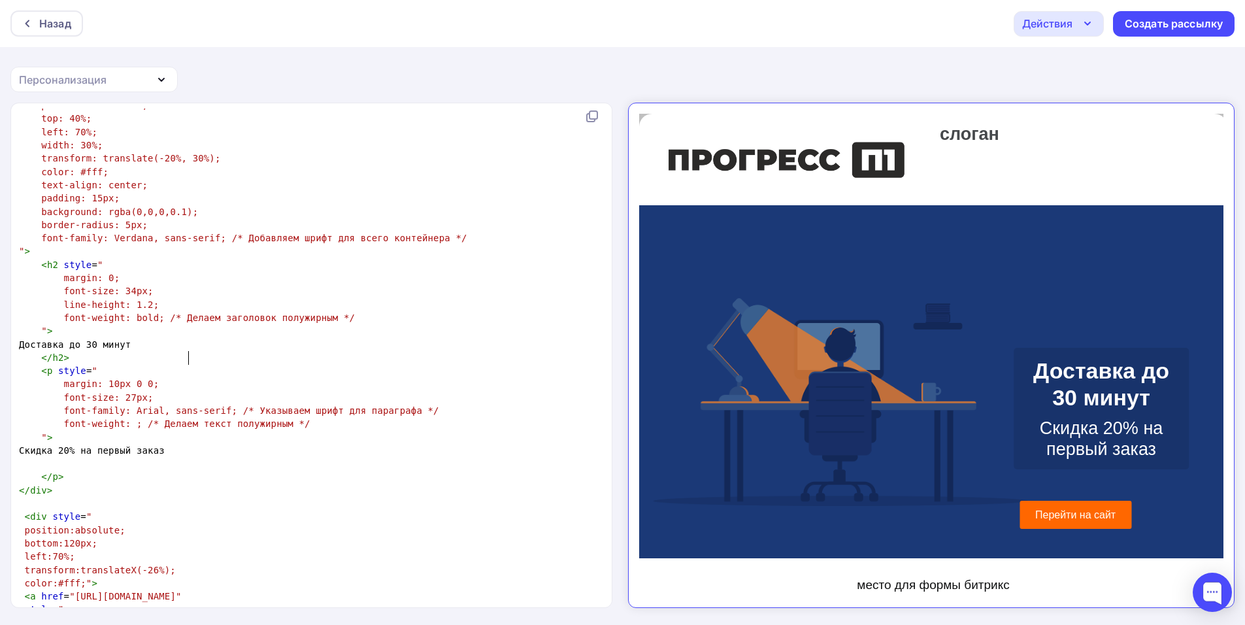
click at [124, 286] on span "font-size: 34px;" at bounding box center [109, 291] width 90 height 10
type textarea "2"
click at [126, 392] on span "font-size: 27px;" at bounding box center [109, 397] width 90 height 10
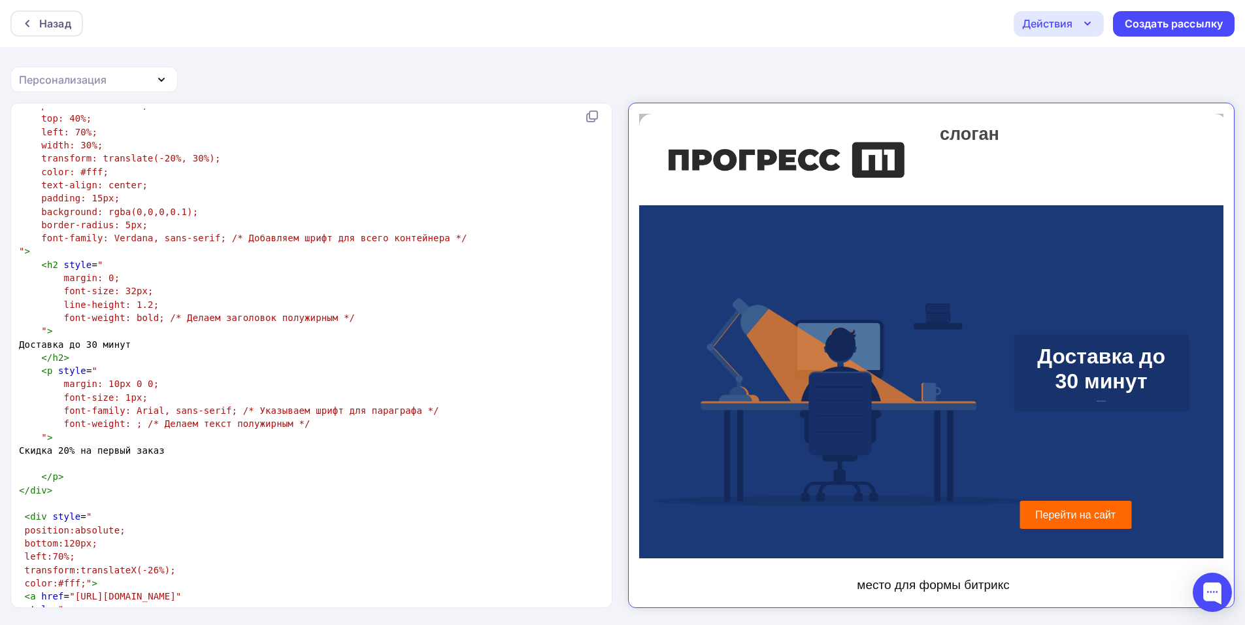
type textarea "19"
type textarea "21"
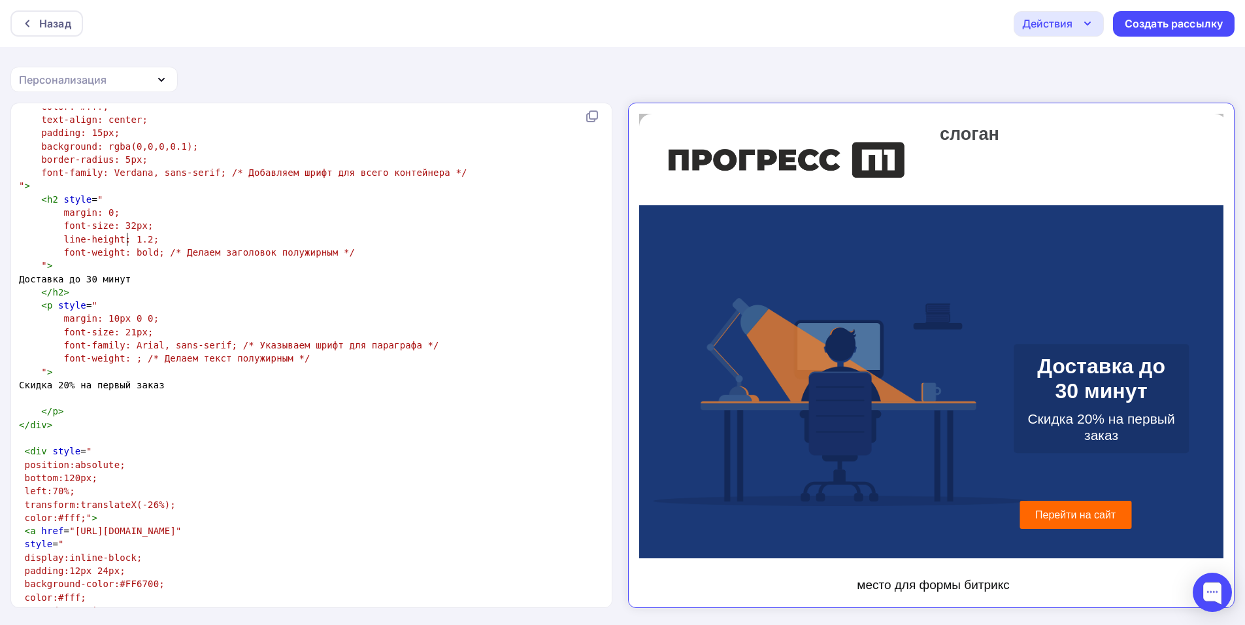
scroll to position [2746, 0]
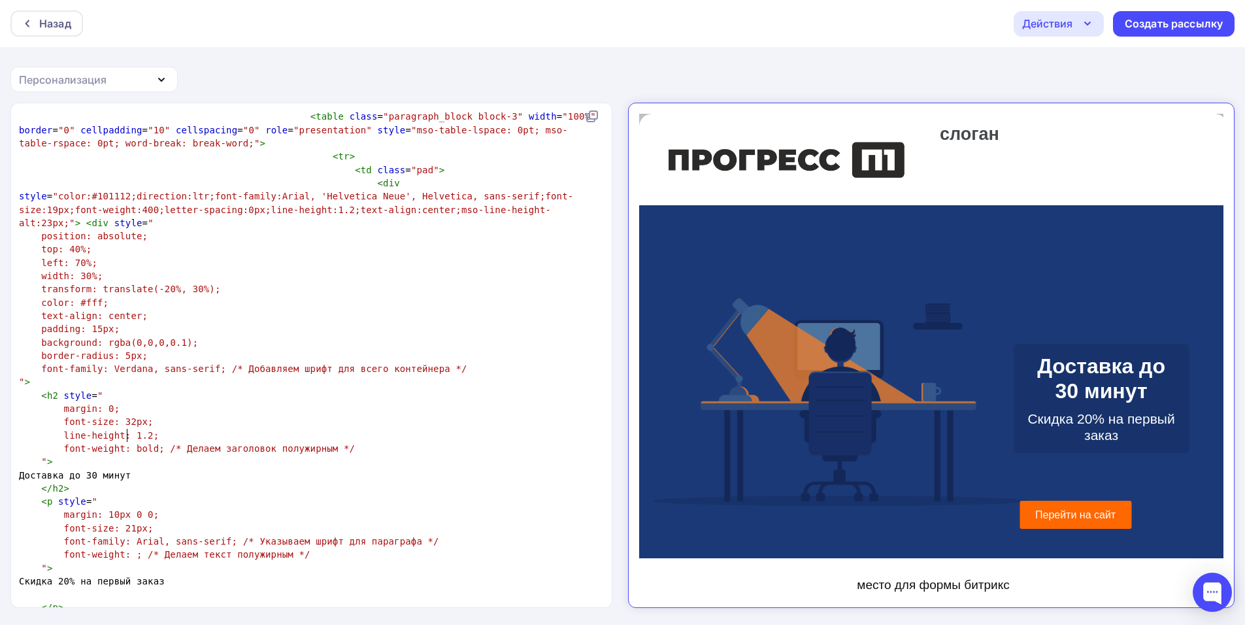
click at [80, 271] on span "width: 30%;" at bounding box center [71, 276] width 61 height 10
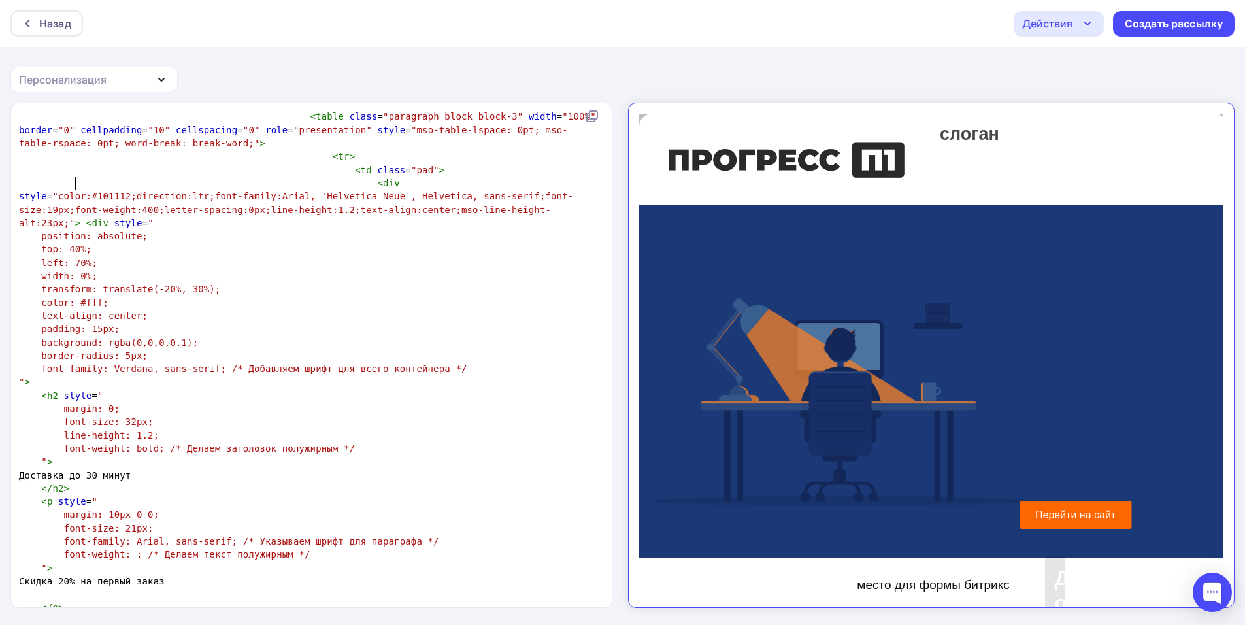
type textarea "4"
type textarea "35"
type textarea "0"
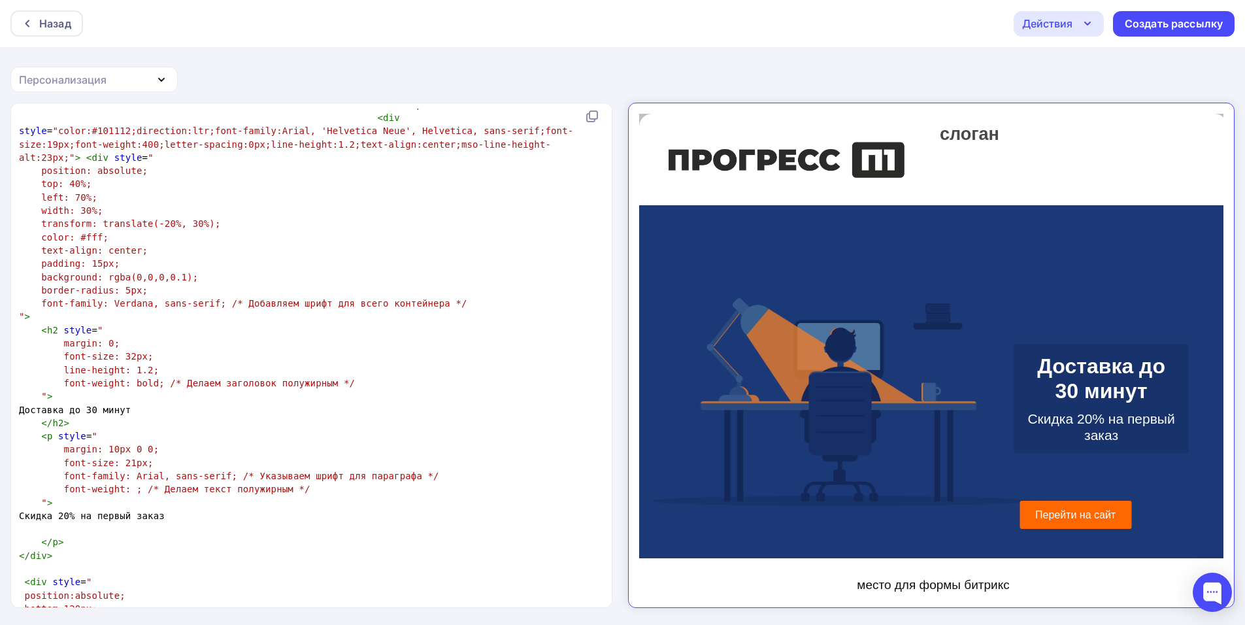
click at [250, 509] on pre "Скидка 20% на первый заказ" at bounding box center [308, 515] width 585 height 13
type textarea "с промокодом <br."
type textarea "> "{"
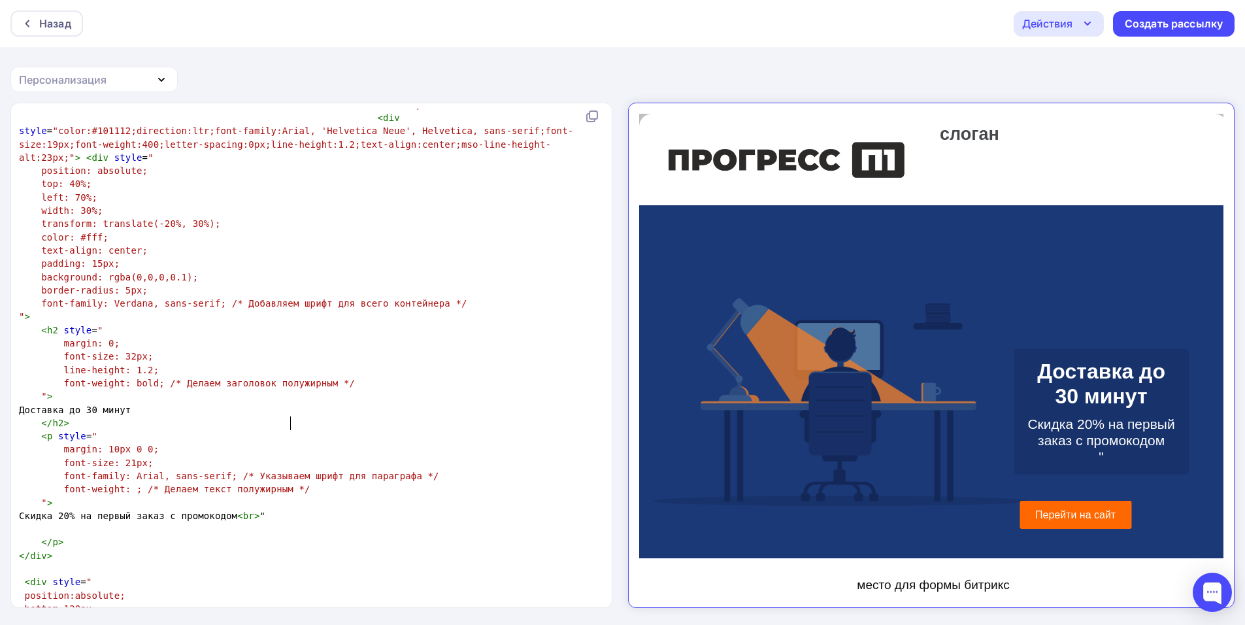
scroll to position [5, 20]
type textarea "<>"
type textarea "b"
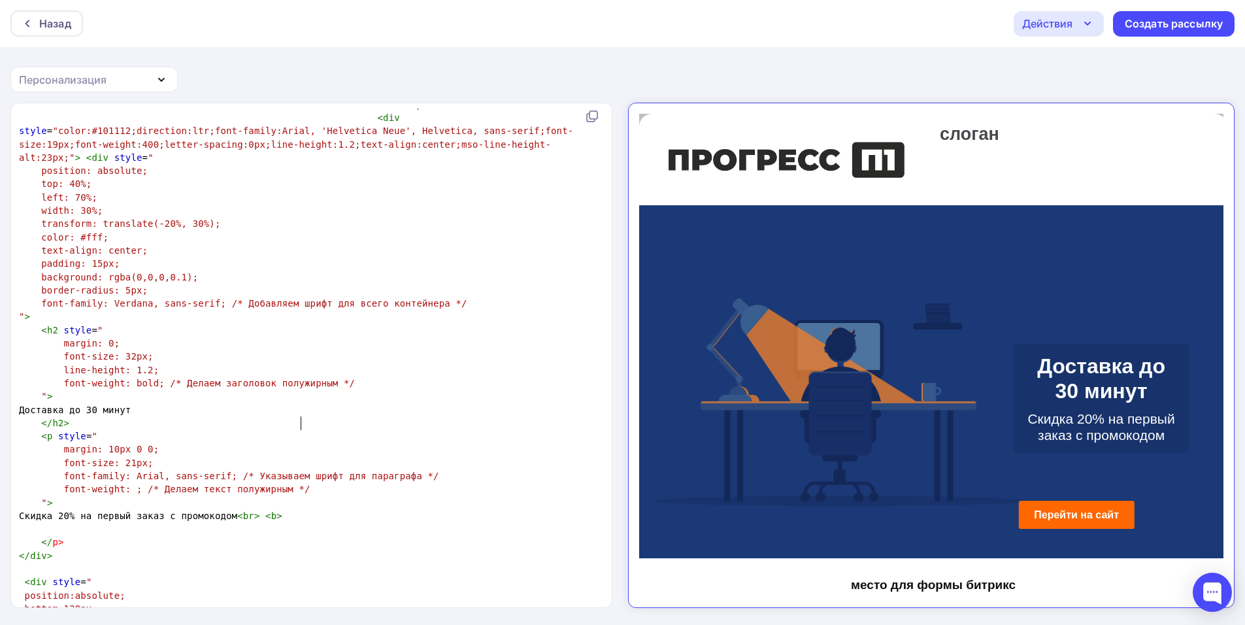
scroll to position [5, 5]
type textarea "<>"
type textarea "."
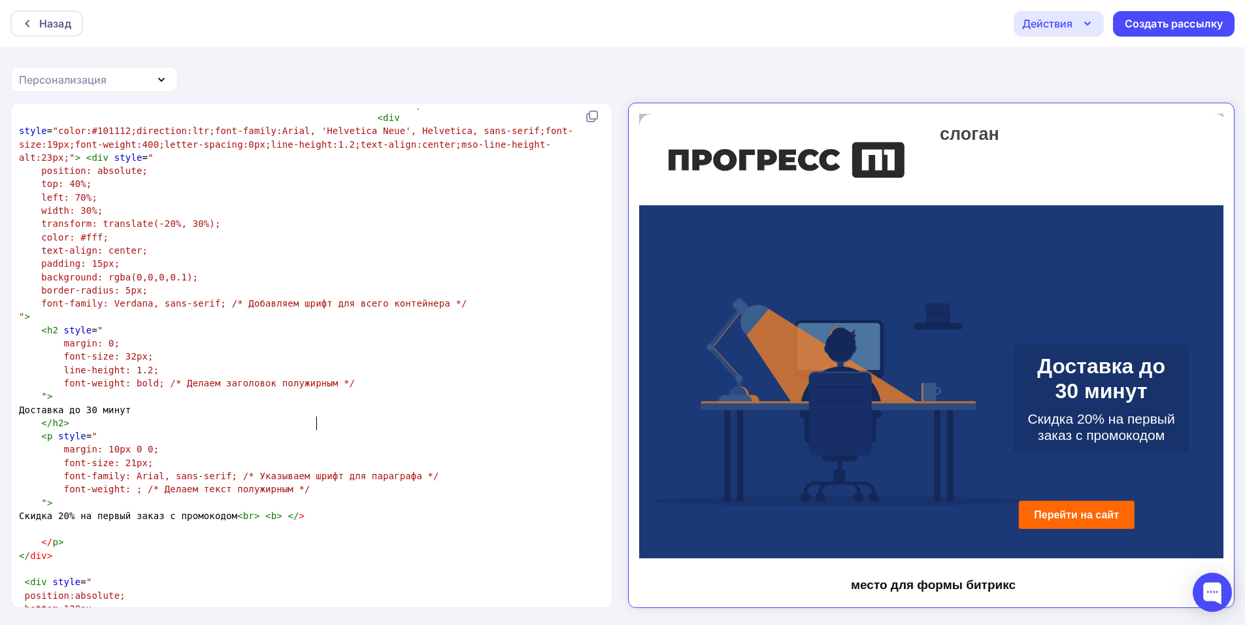
type textarea "/b"
type textarea "х"
type textarea "Э"
type textarea """
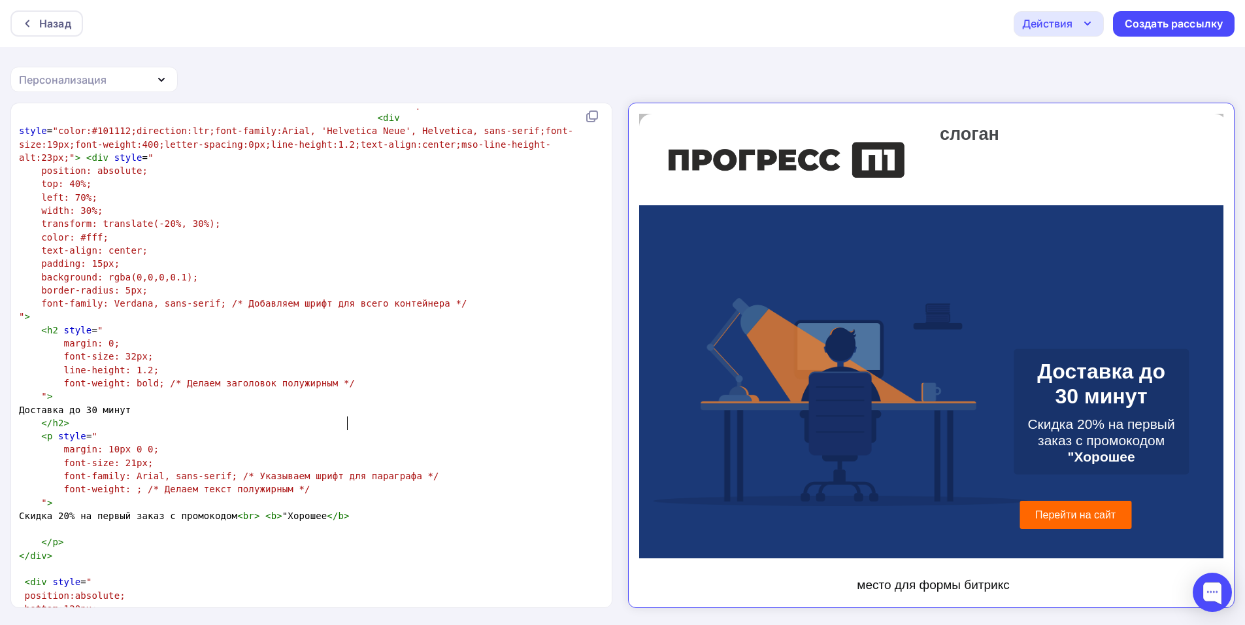
scroll to position [5, 45]
type textarea ""Хорошее"
type textarea "начало""
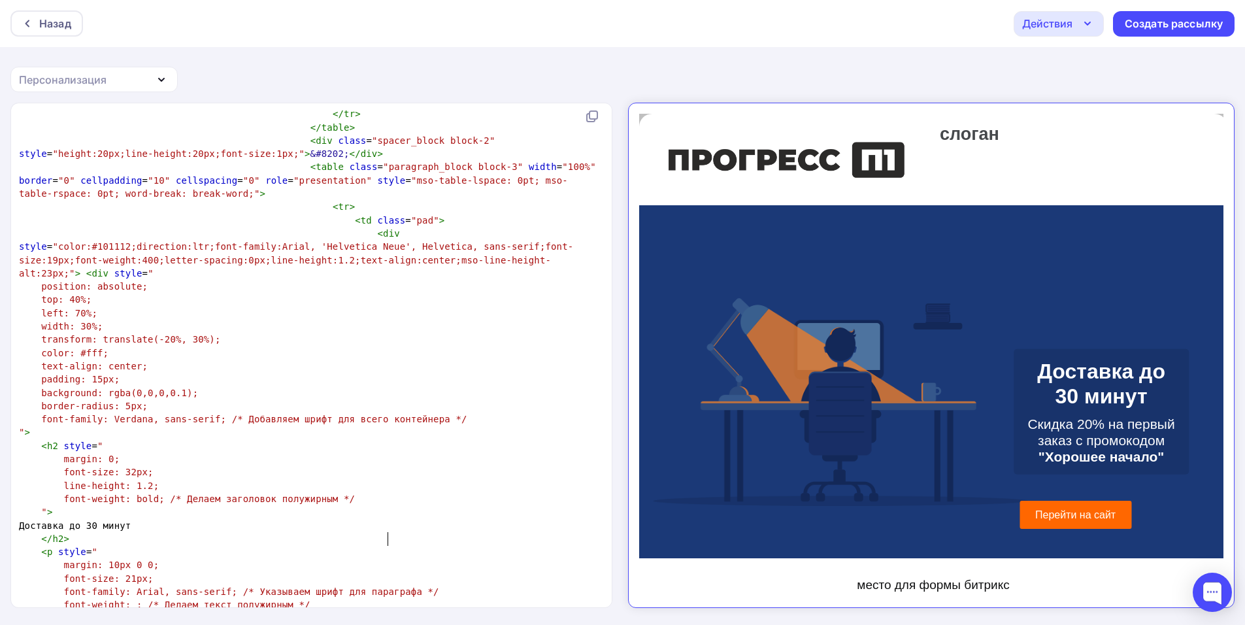
scroll to position [2549, 0]
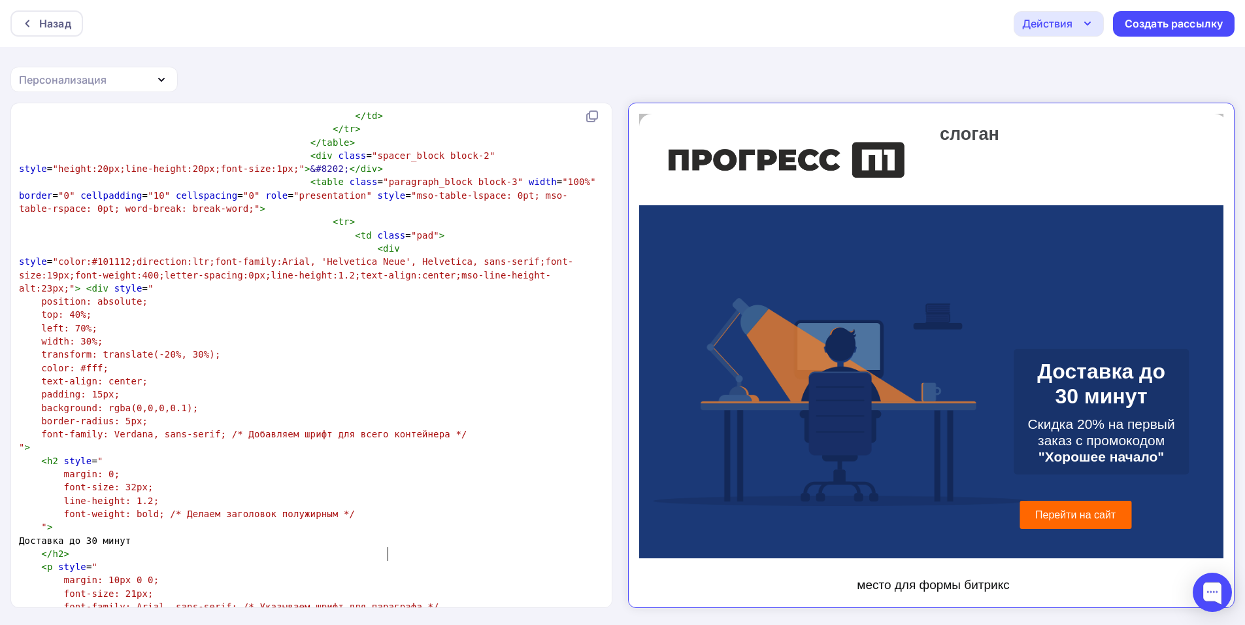
click at [69, 309] on span "top: 40%;" at bounding box center [66, 314] width 50 height 10
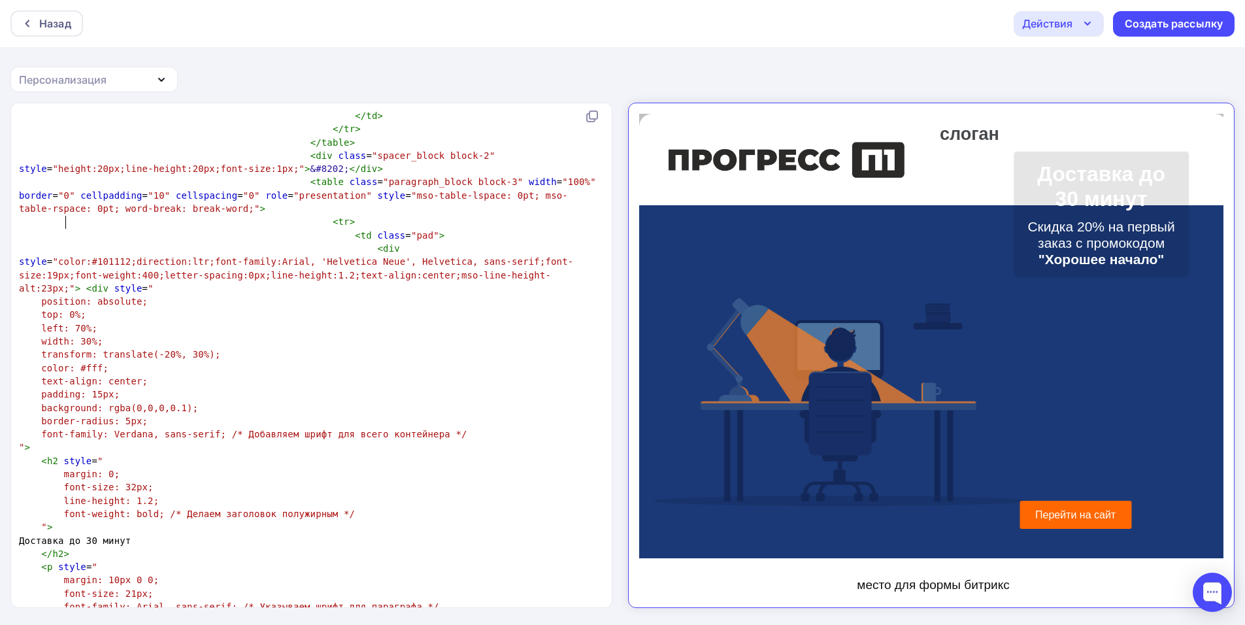
type textarea "3"
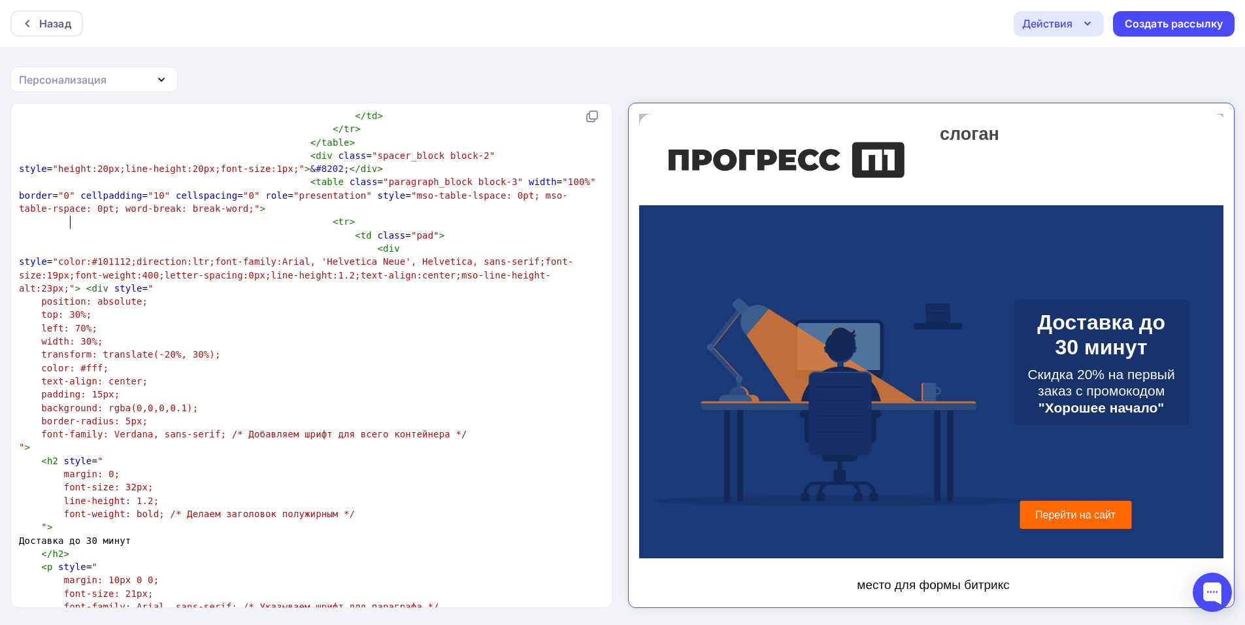
scroll to position [5, 5]
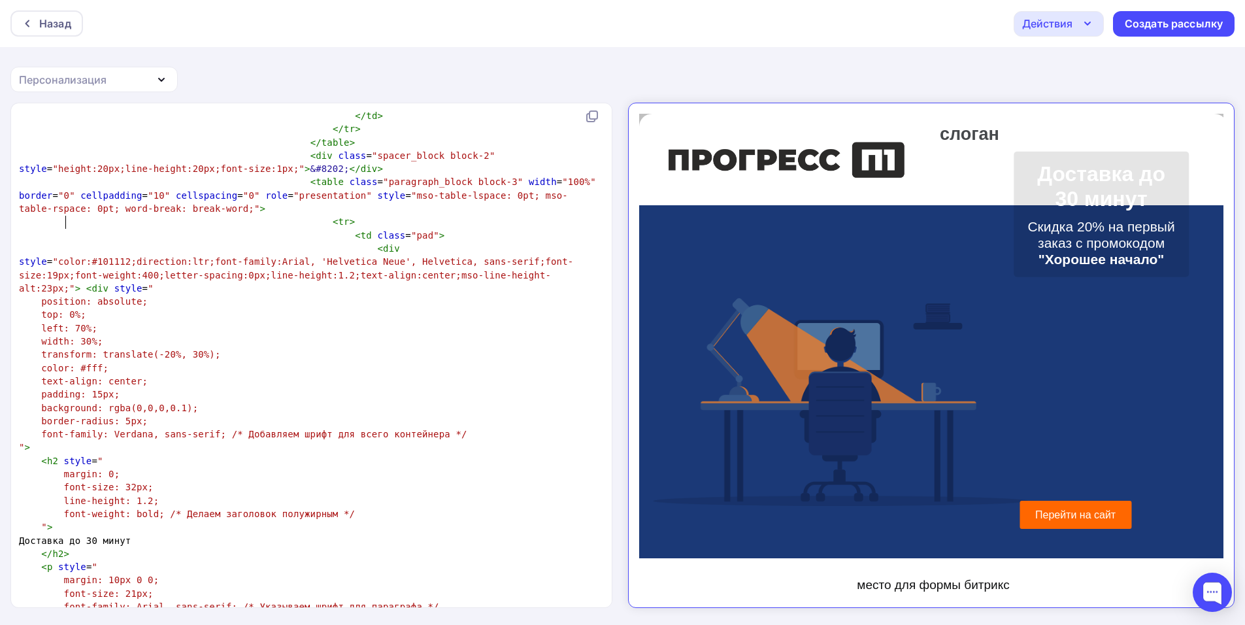
type textarea "3"
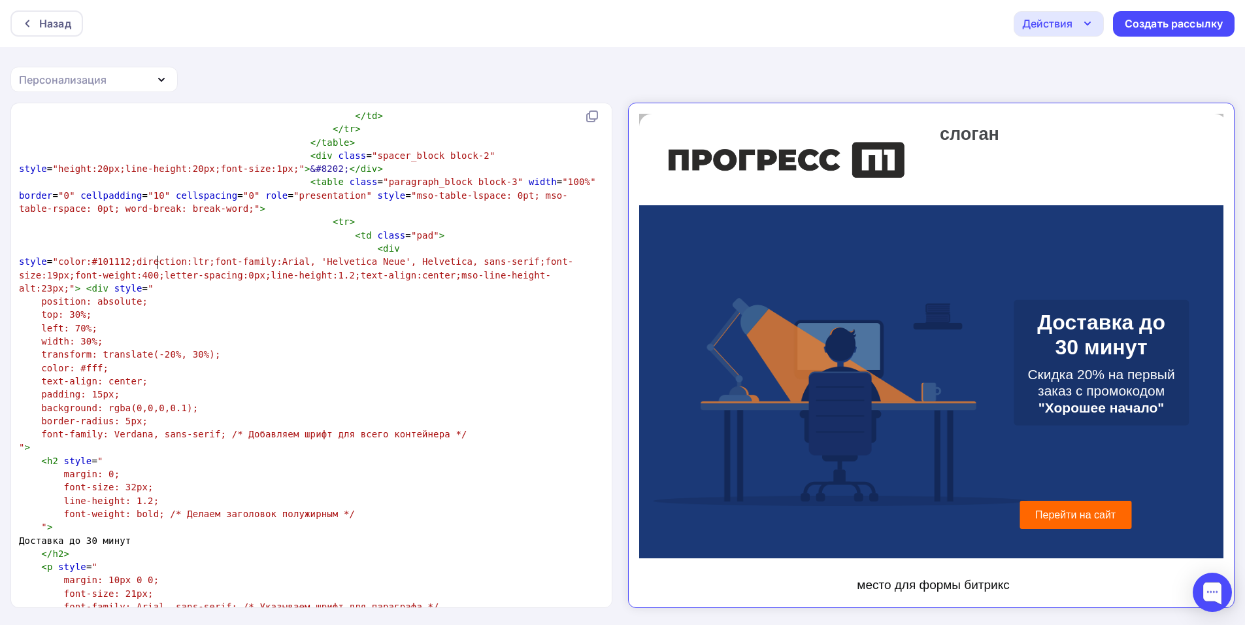
click at [158, 349] on span "transform: translate(-20%, 30%);" at bounding box center [130, 354] width 179 height 10
click at [69, 309] on span "top: 30%;" at bounding box center [66, 314] width 50 height 10
type textarea "3"
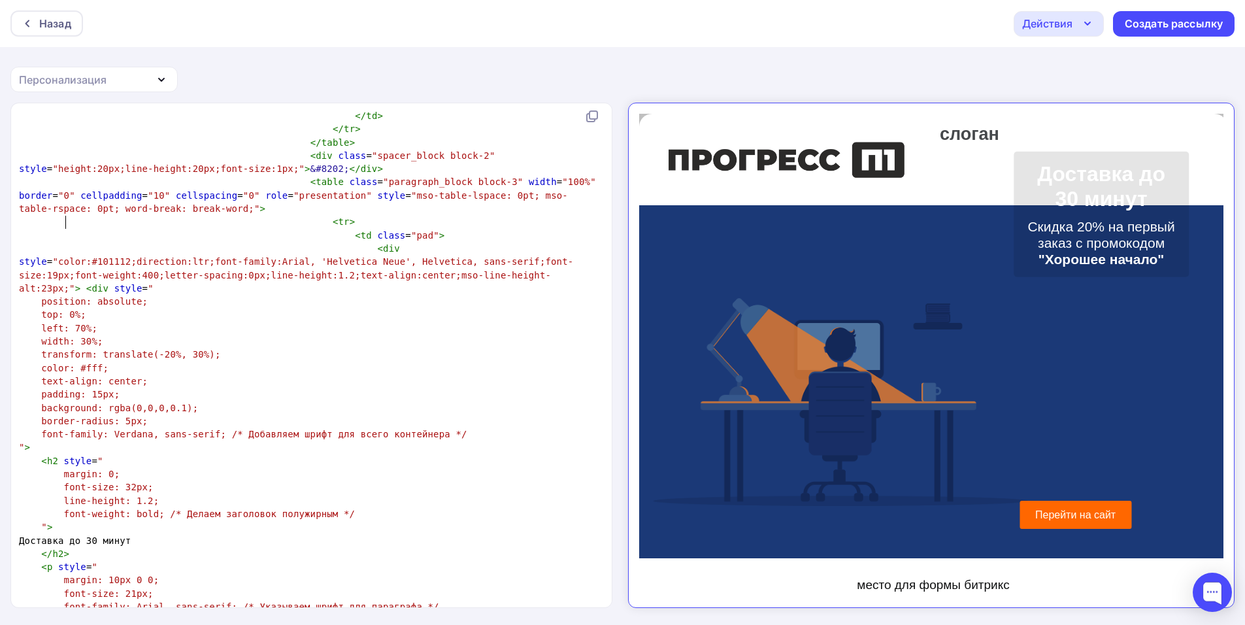
type textarea "2"
type textarea "3"
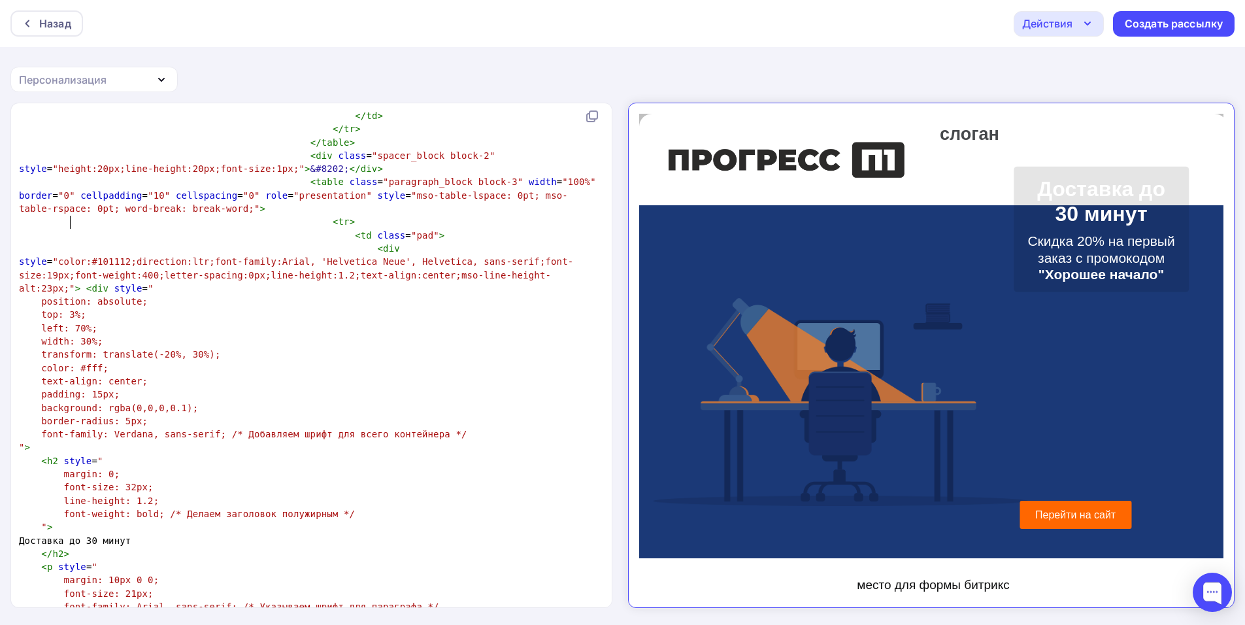
type textarea "7"
type textarea "4"
type textarea "7"
type textarea "4"
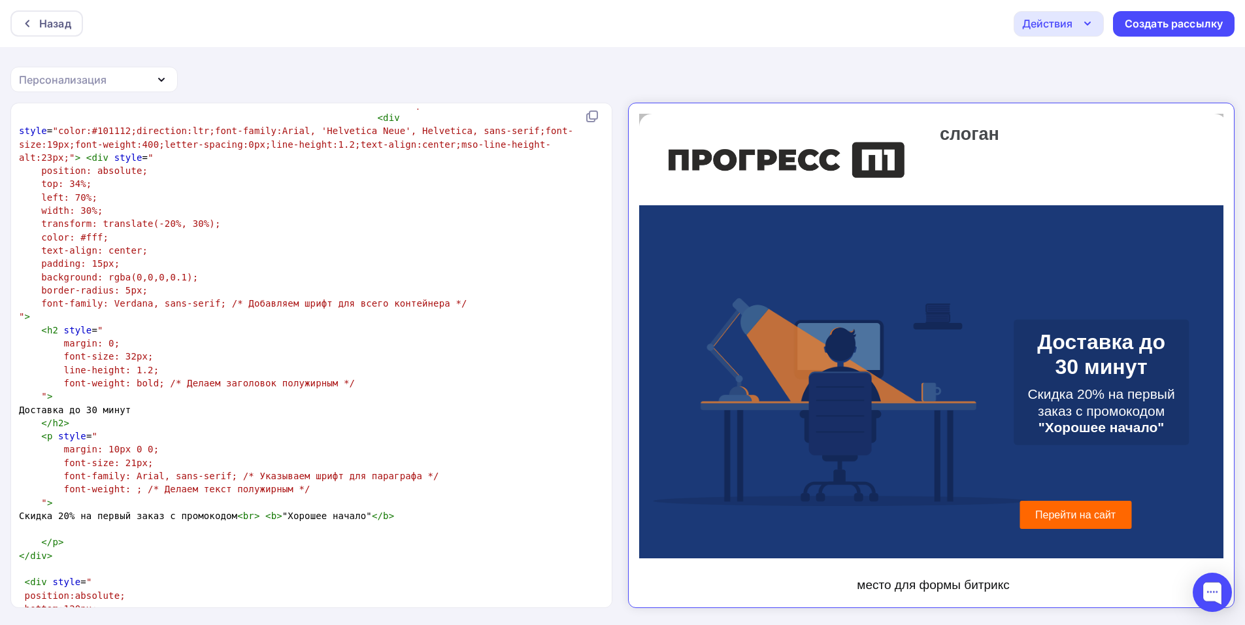
scroll to position [2718, 0]
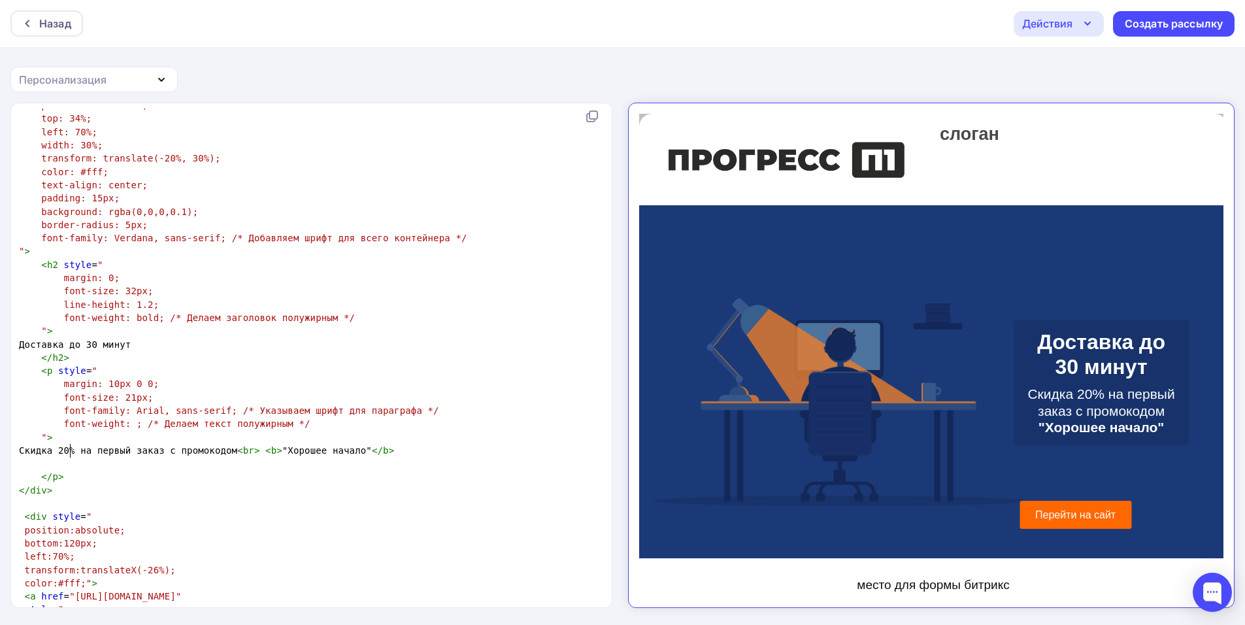
click at [71, 538] on span "bottom:120px;" at bounding box center [61, 543] width 73 height 10
click at [147, 565] on span "transform:translateX(-26%);" at bounding box center [100, 570] width 151 height 10
type textarea "3"
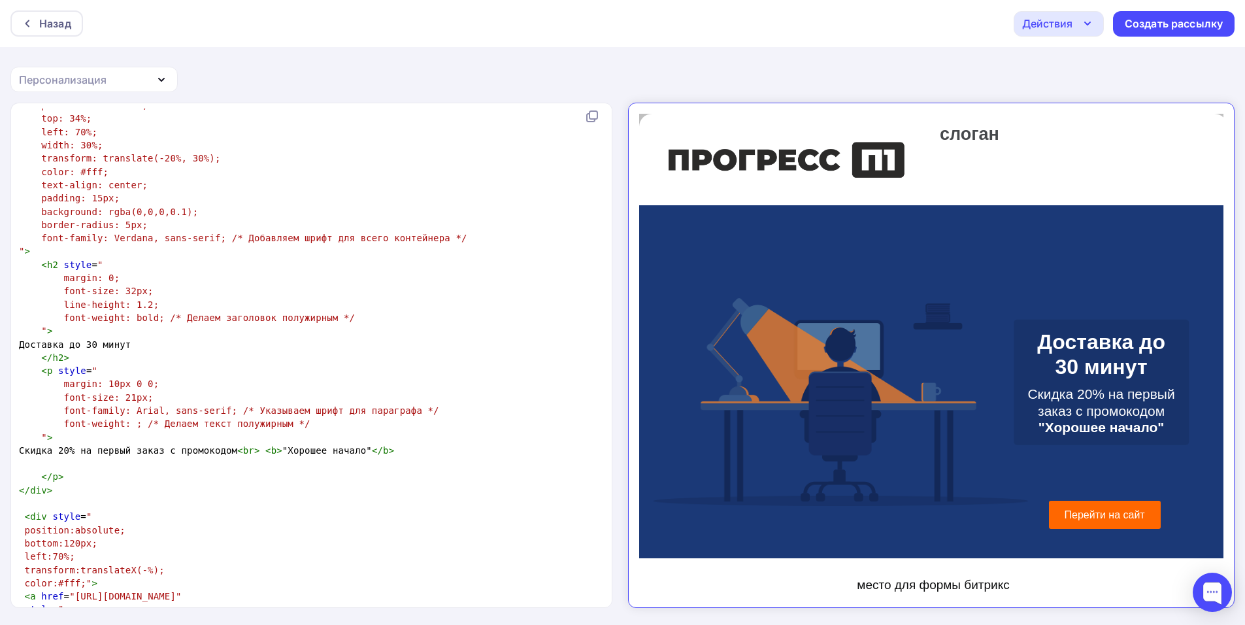
type textarea "5"
type textarea "3"
click at [78, 538] on span "bottom:120px;" at bounding box center [61, 543] width 73 height 10
click at [71, 538] on span "bottom:120px;" at bounding box center [61, 543] width 73 height 10
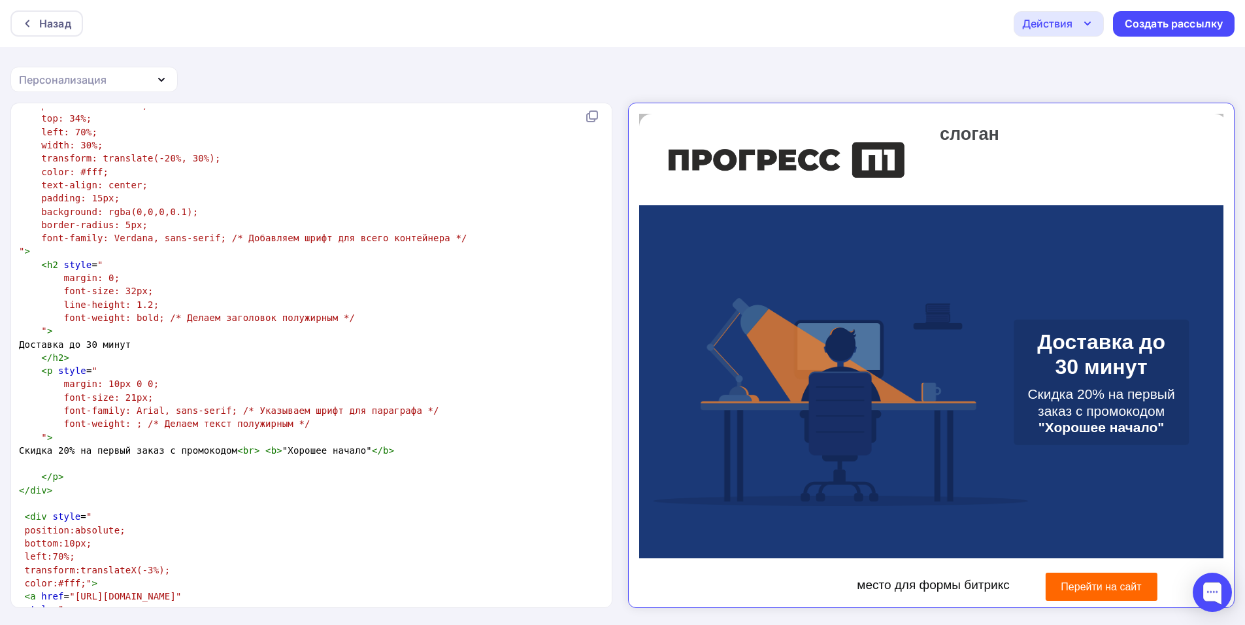
type textarea "1"
type textarea "4"
type textarea "7"
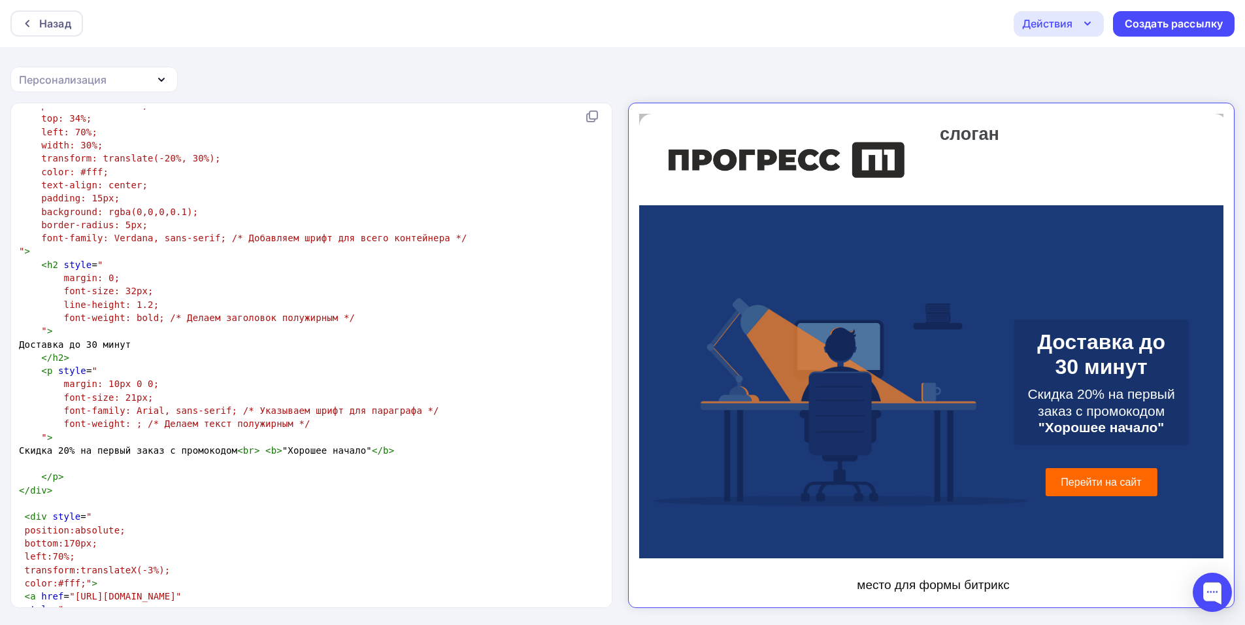
click at [48, 551] on span "left:70%;" at bounding box center [50, 556] width 50 height 10
click at [58, 551] on span "left:70%;" at bounding box center [50, 556] width 50 height 10
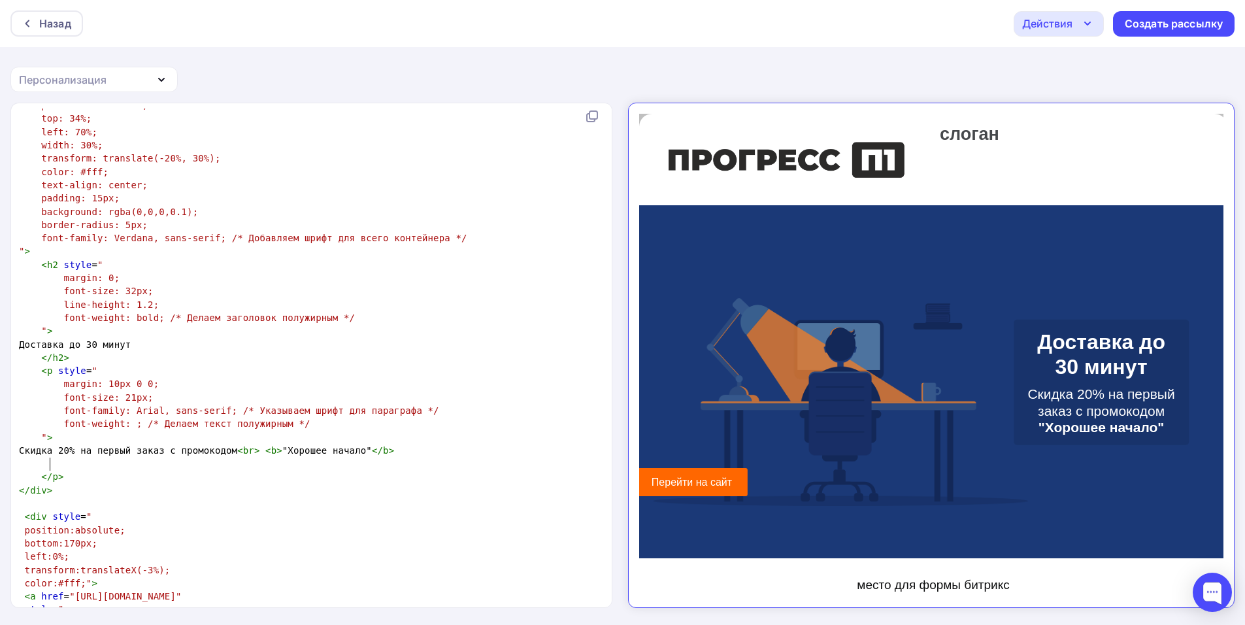
type textarea "6"
type textarea "7"
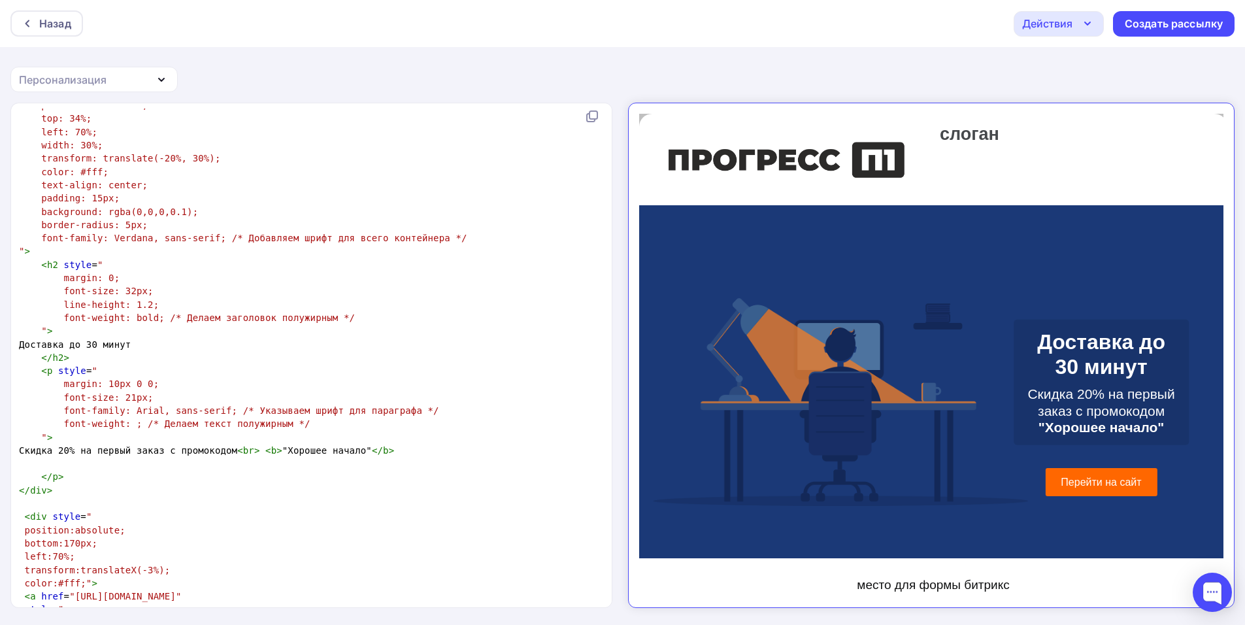
click at [140, 565] on span "transform:translateX(-3%);" at bounding box center [98, 570] width 146 height 10
type textarea "7"
type textarea "6"
type textarea "5"
type textarea "6"
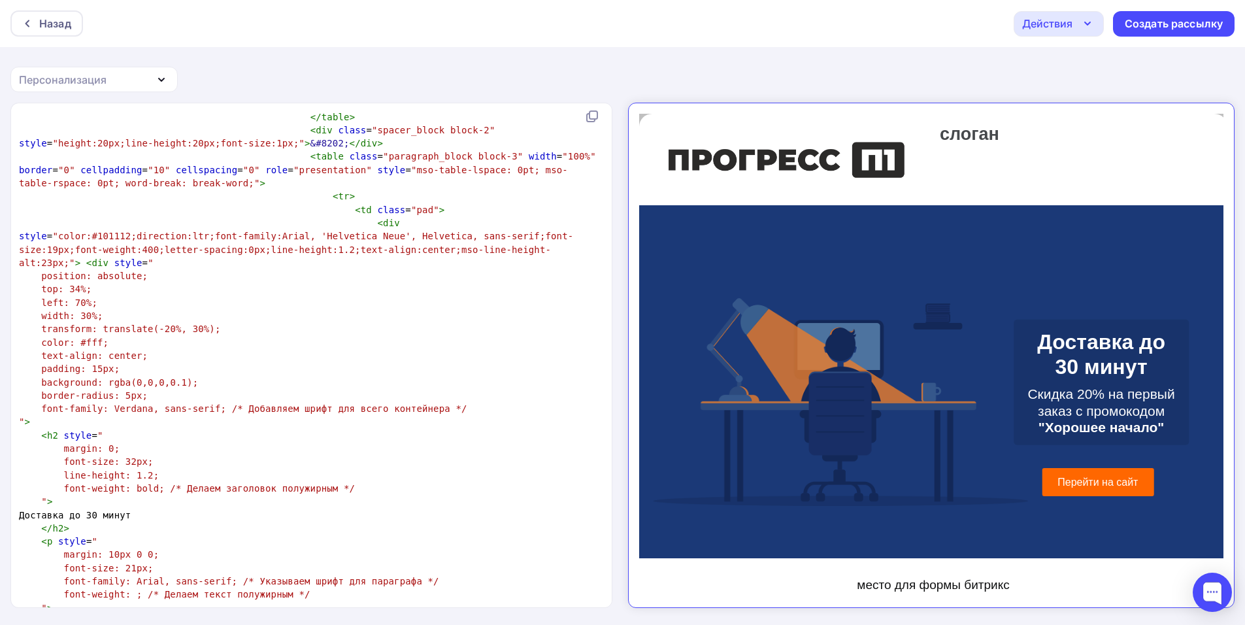
scroll to position [2549, 0]
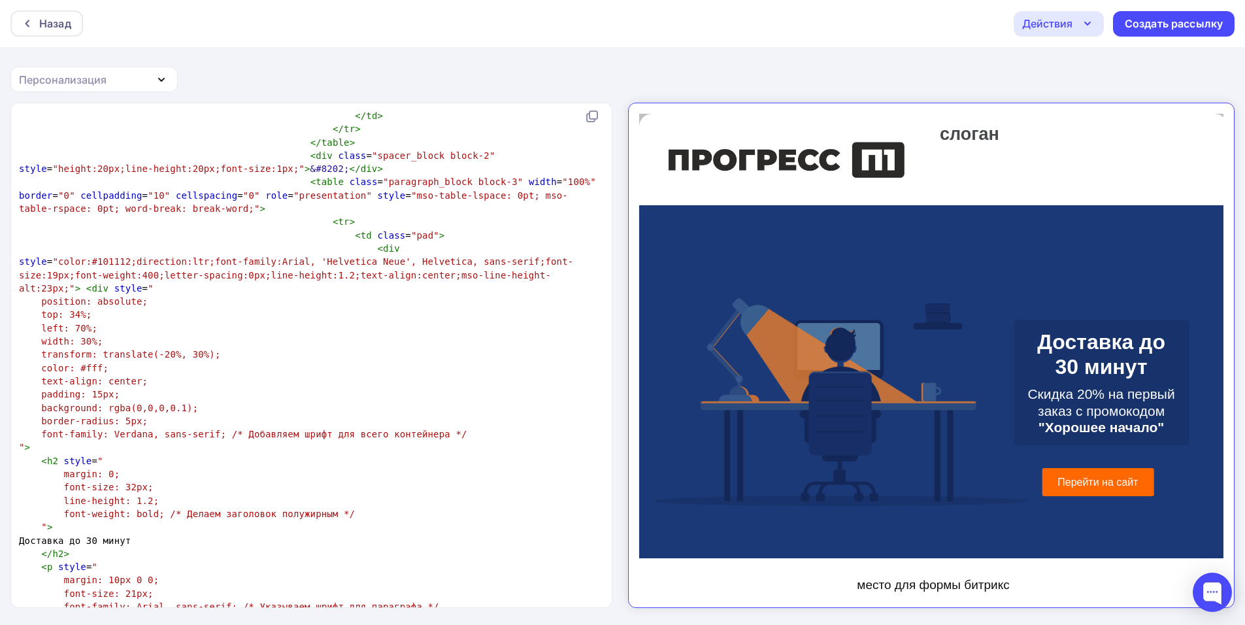
click at [80, 309] on span "top: 34%;" at bounding box center [66, 314] width 50 height 10
click at [69, 309] on span "top: 34%;" at bounding box center [66, 314] width 50 height 10
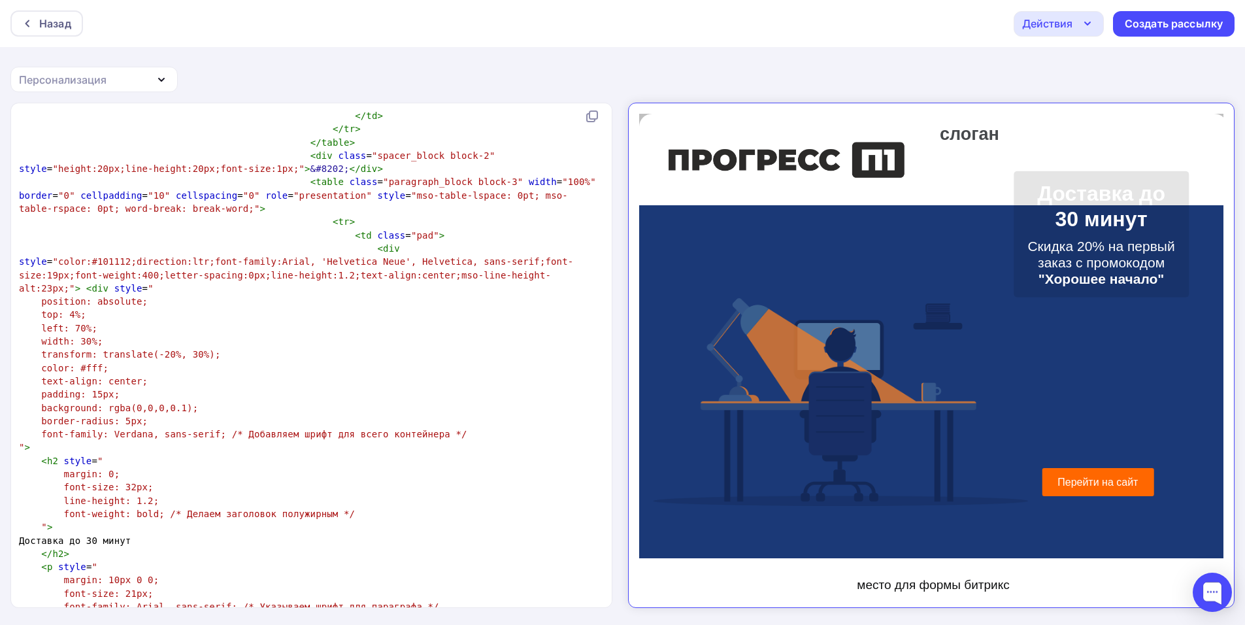
type textarea "7"
type textarea "2"
type textarea "30"
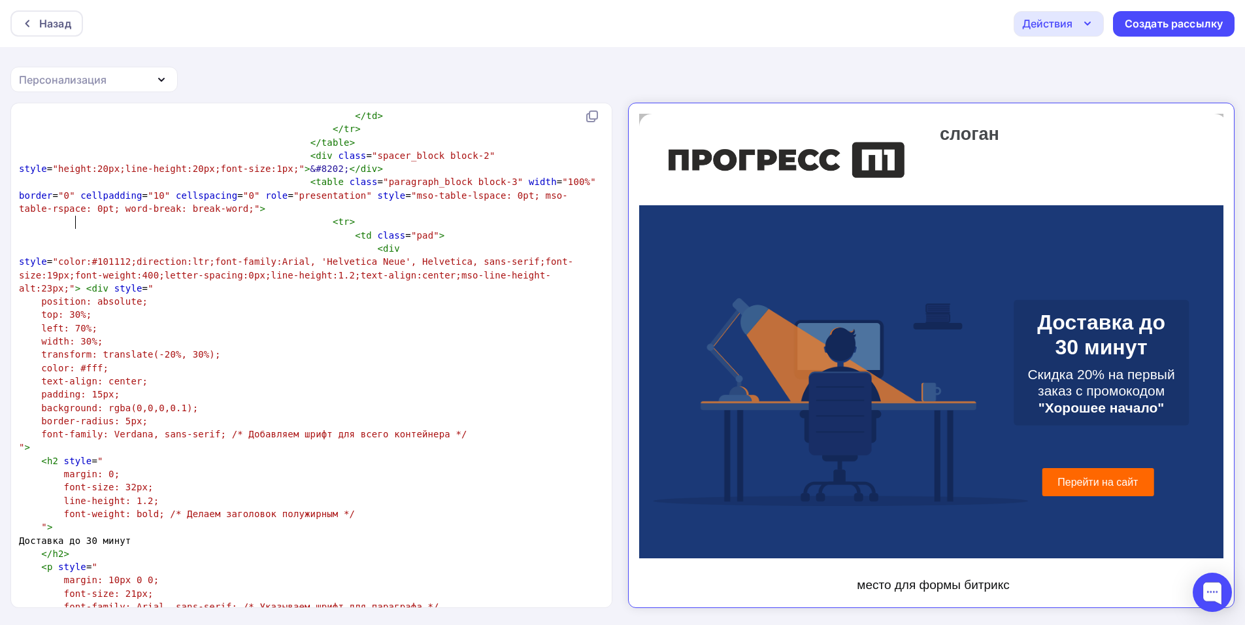
scroll to position [5, 10]
type textarea "4"
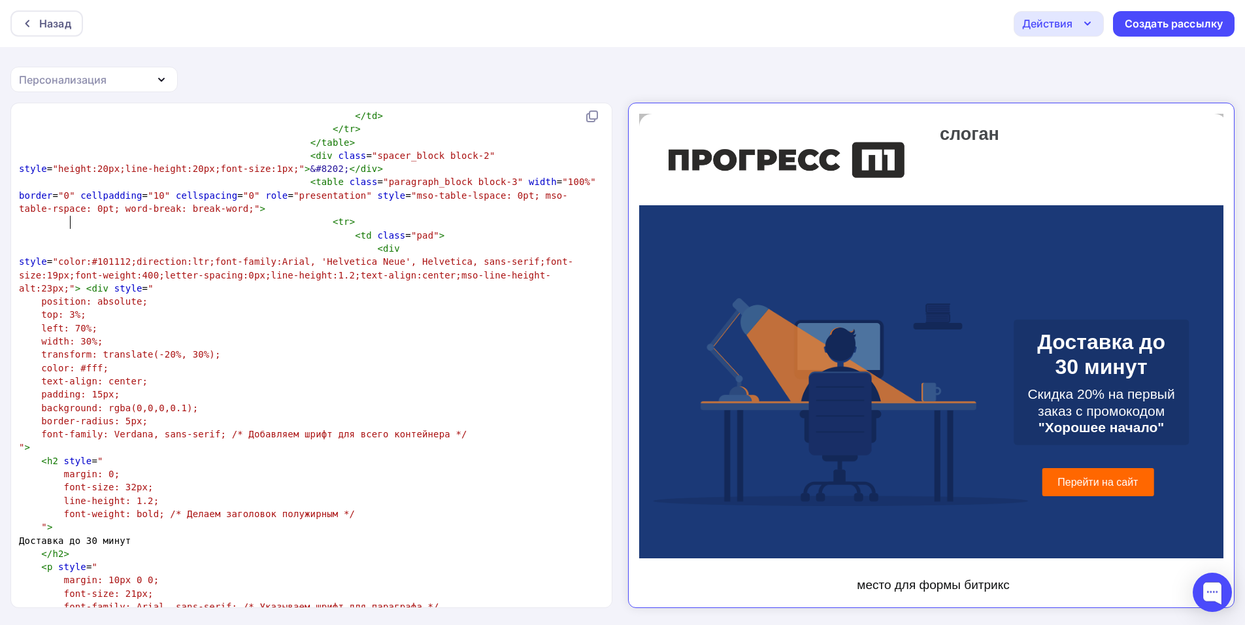
scroll to position [5, 5]
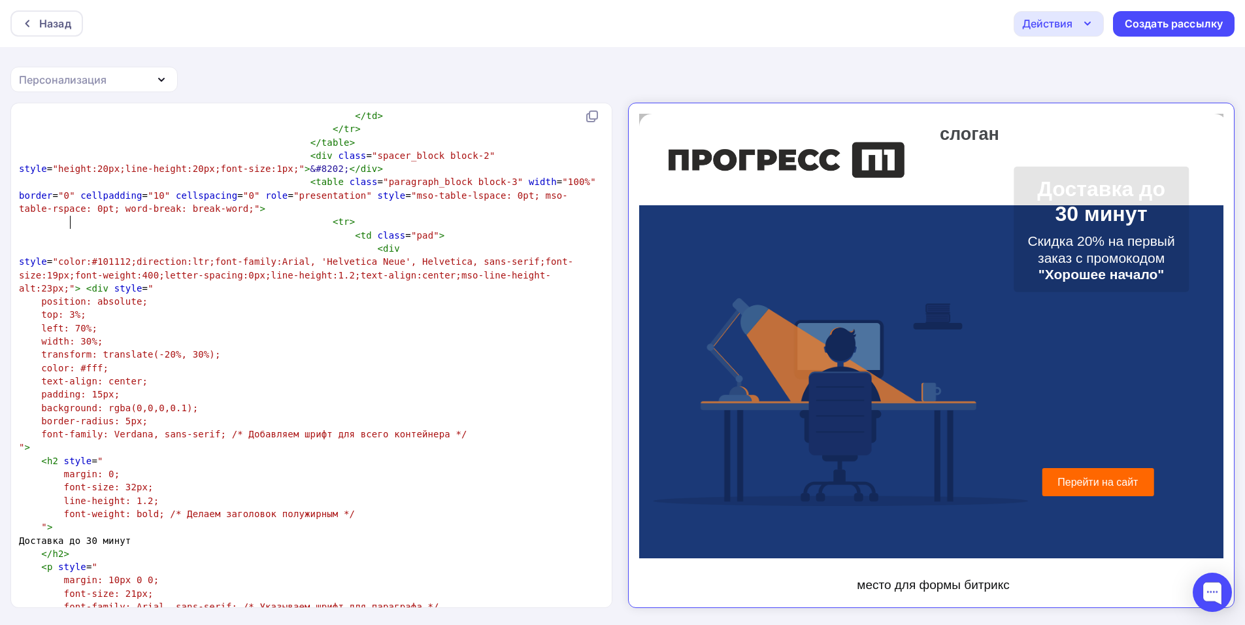
type textarea "7"
type textarea "27"
type textarea "4"
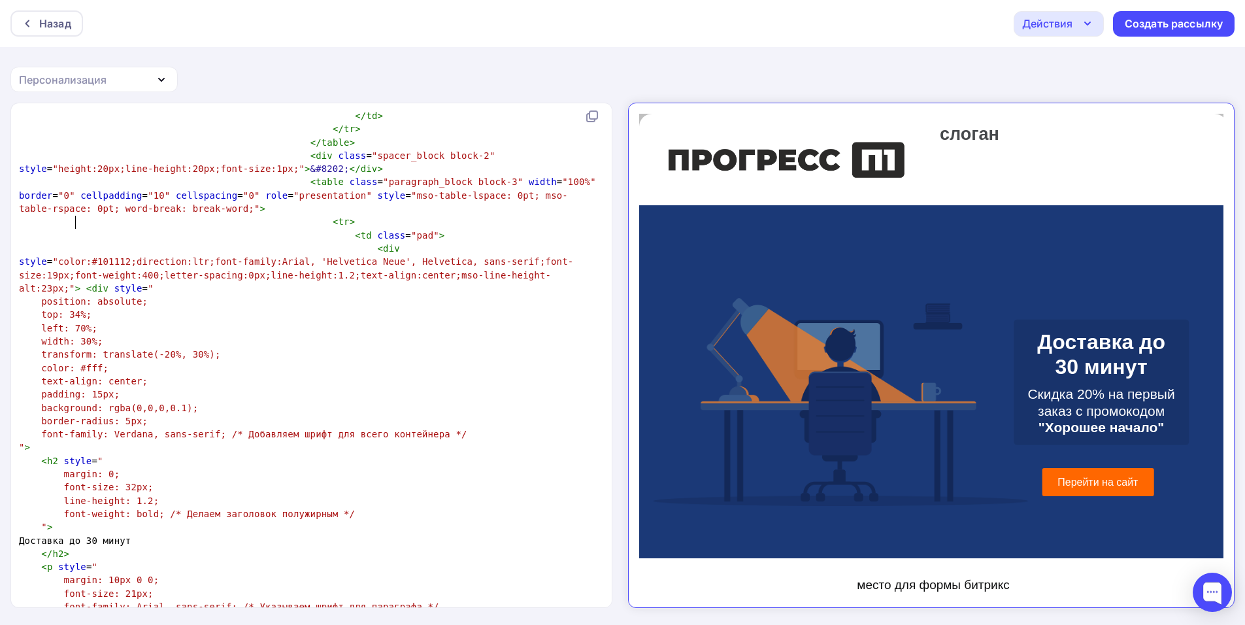
click at [1073, 22] on div "Действия" at bounding box center [1059, 23] width 90 height 25
type textarea "34"
click at [1068, 97] on div "Сохранить в Мои шаблоны" at bounding box center [1125, 98] width 143 height 16
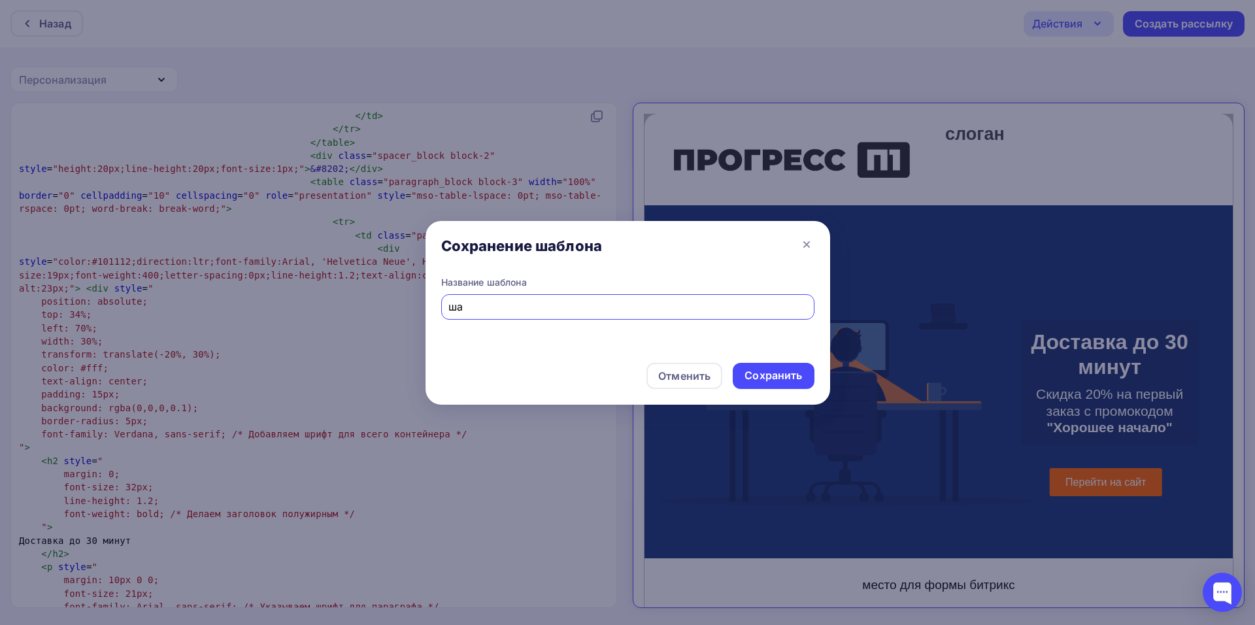
type input "ш"
click at [627, 314] on div "рассылкв" at bounding box center [627, 306] width 373 height 25
click at [633, 309] on input "рассылкв" at bounding box center [627, 307] width 358 height 16
type input "рассылка дизайнеры"
click at [742, 369] on div "Сохранить" at bounding box center [773, 376] width 81 height 26
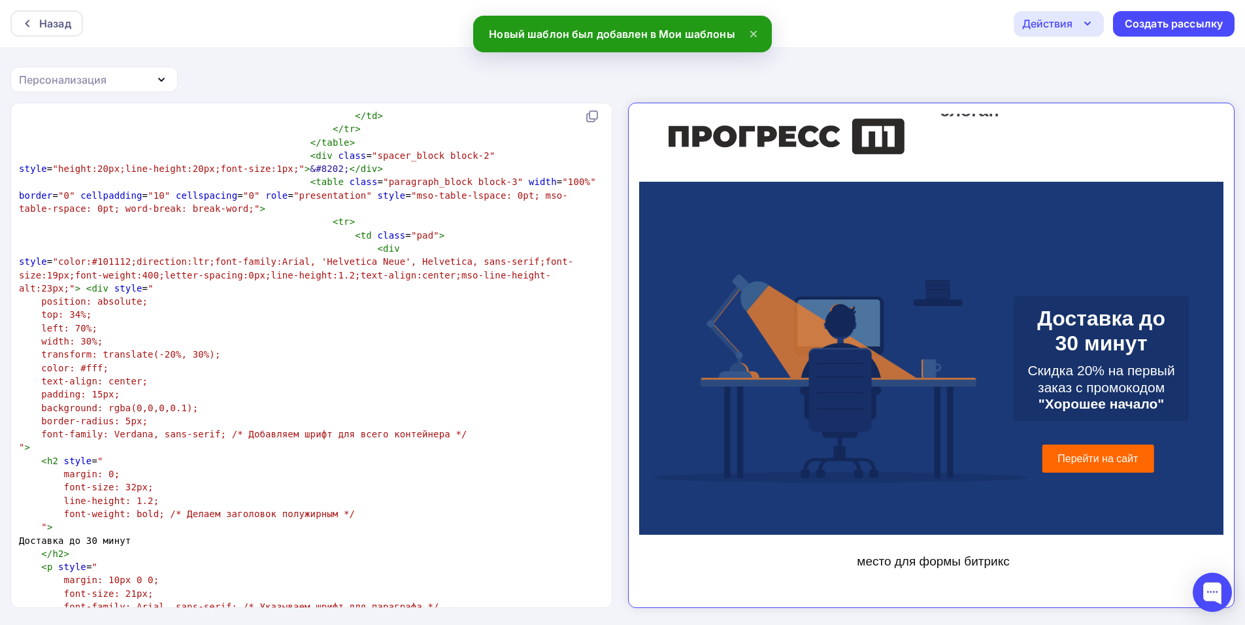
scroll to position [0, 0]
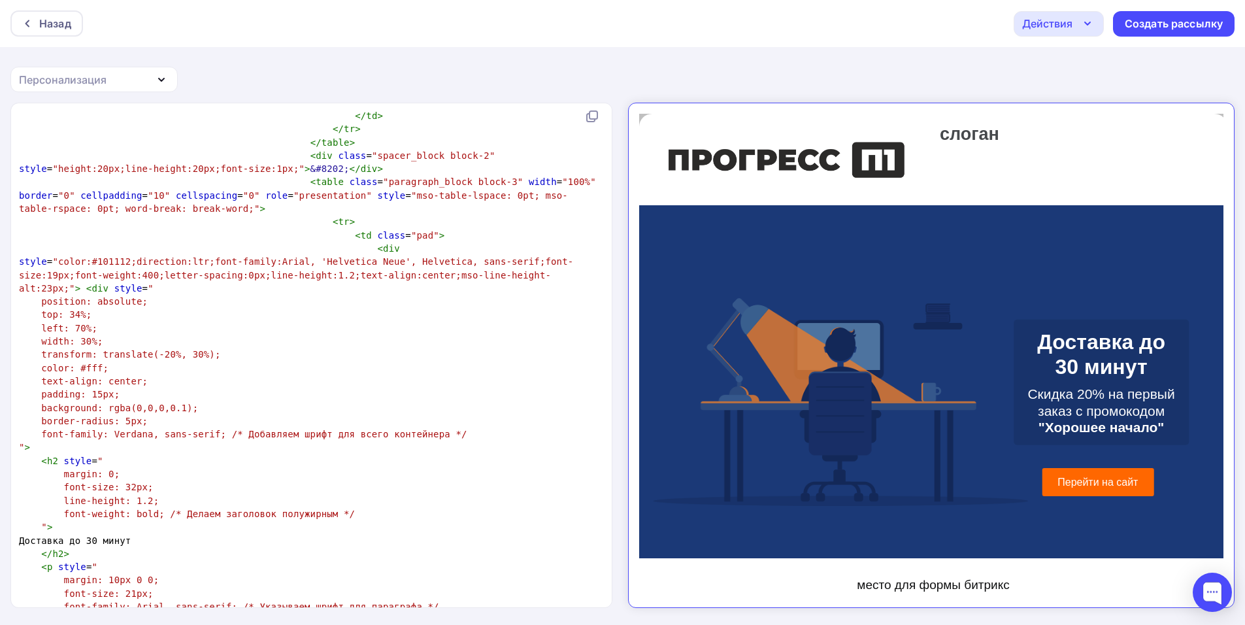
click at [221, 242] on span at bounding box center [232, 248] width 22 height 13
type textarea "<!DOCTYPE html> <html xmlns:="urn:schemas-microsoft-com:vml" xmlns:o="urn:schem…"
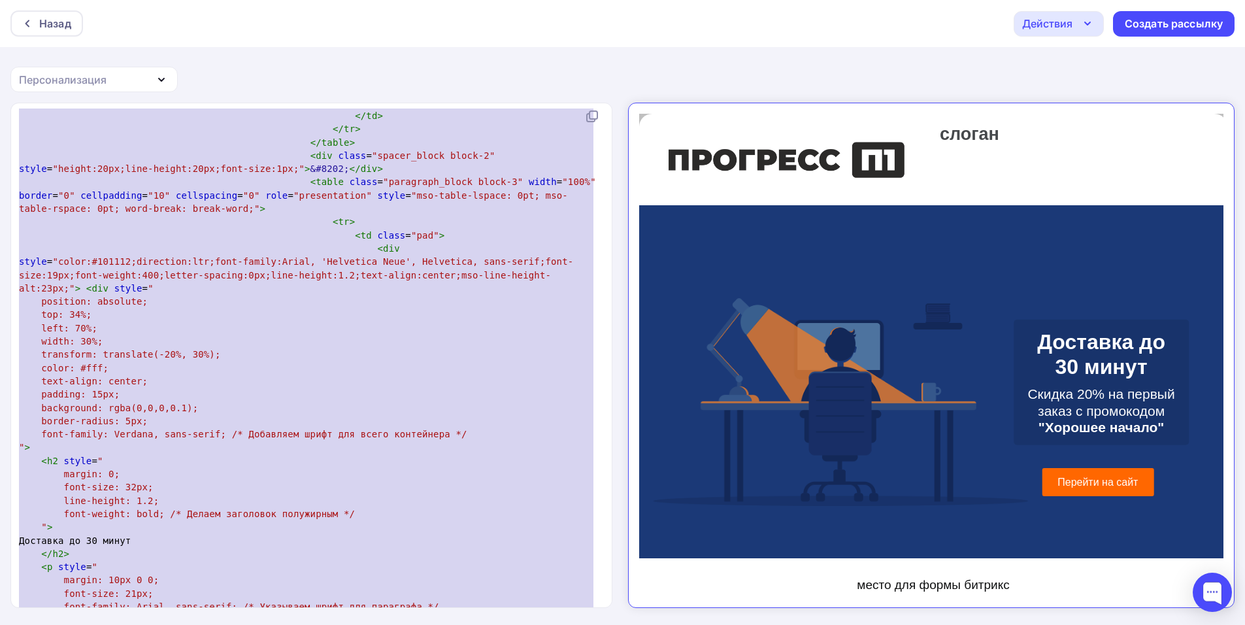
click at [408, 429] on span "font-family: Verdana, sans-serif; /* Добавляем шрифт для всего контейнера */" at bounding box center [253, 434] width 425 height 10
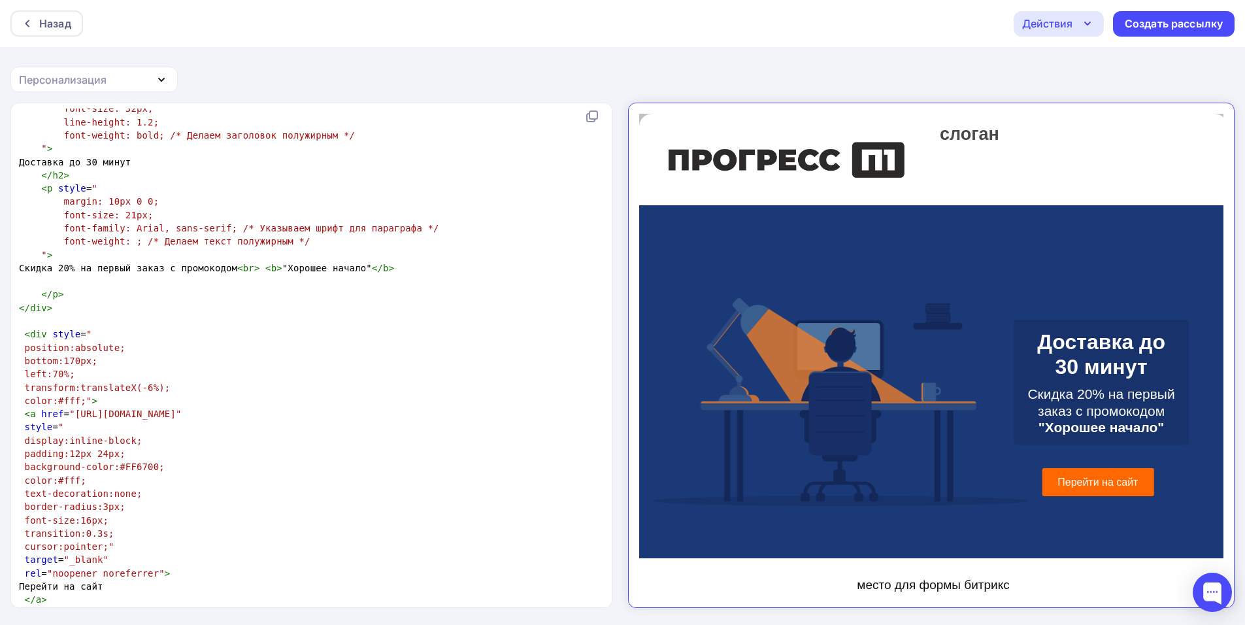
scroll to position [2941, 0]
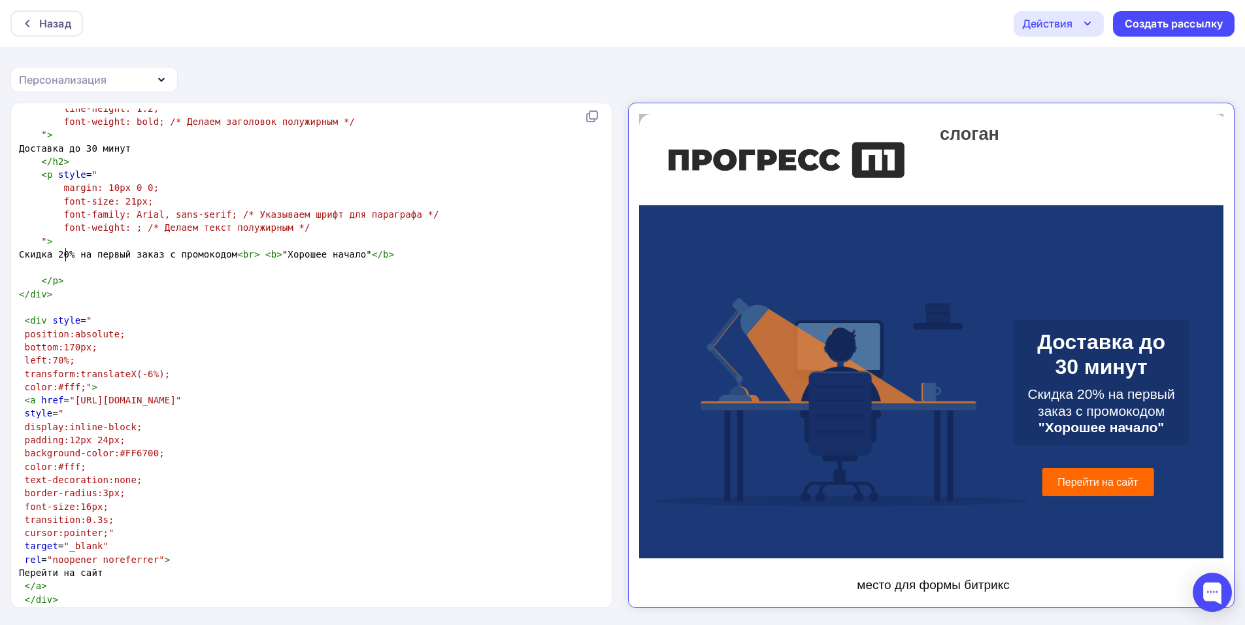
click at [67, 342] on span "bottom:170px;" at bounding box center [61, 347] width 73 height 10
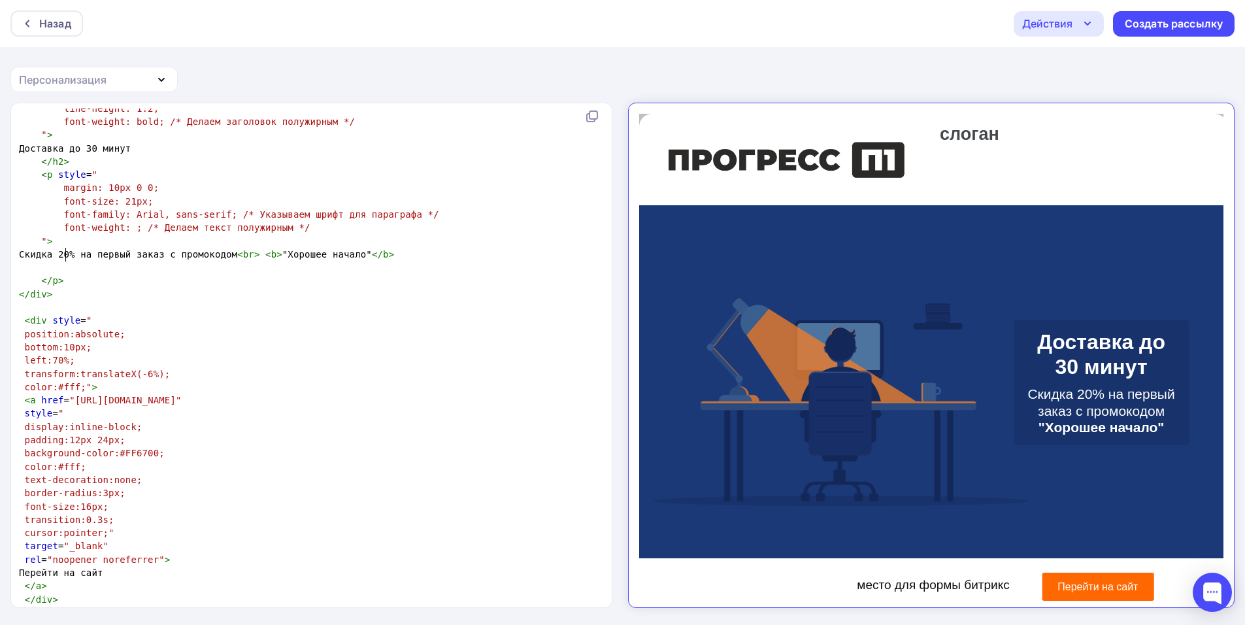
type textarea "5"
type textarea "9"
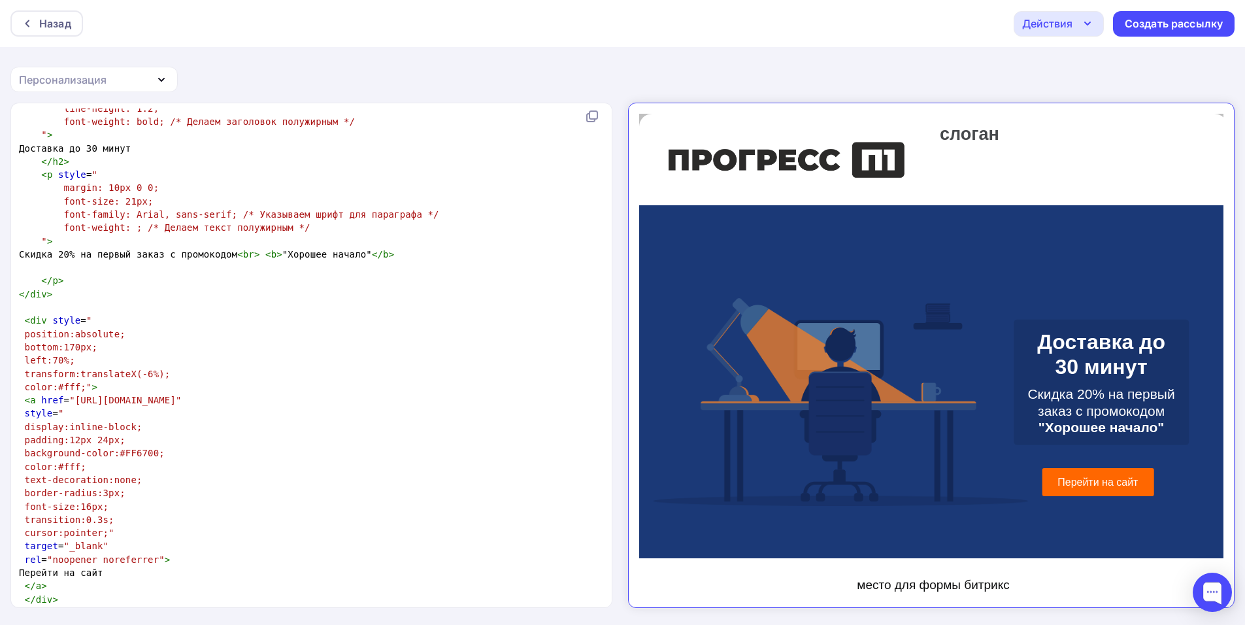
type textarea "7"
click at [76, 501] on span "font-size:16px;" at bounding box center [67, 506] width 84 height 10
click at [82, 501] on span "font-size:16px;" at bounding box center [67, 506] width 84 height 10
click at [54, 355] on span "left:70%;" at bounding box center [50, 360] width 50 height 10
click at [139, 369] on span "transform:translateX(-6%);" at bounding box center [98, 374] width 146 height 10
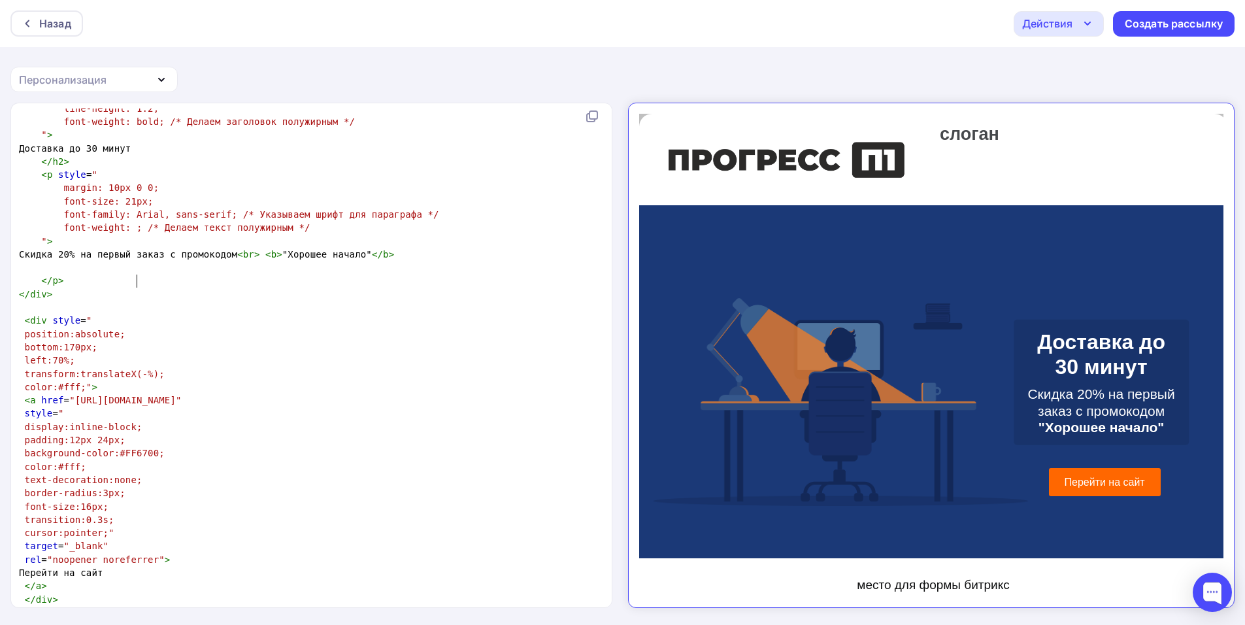
type textarea "7"
type textarea "0"
type textarea "-1"
type textarea "0"
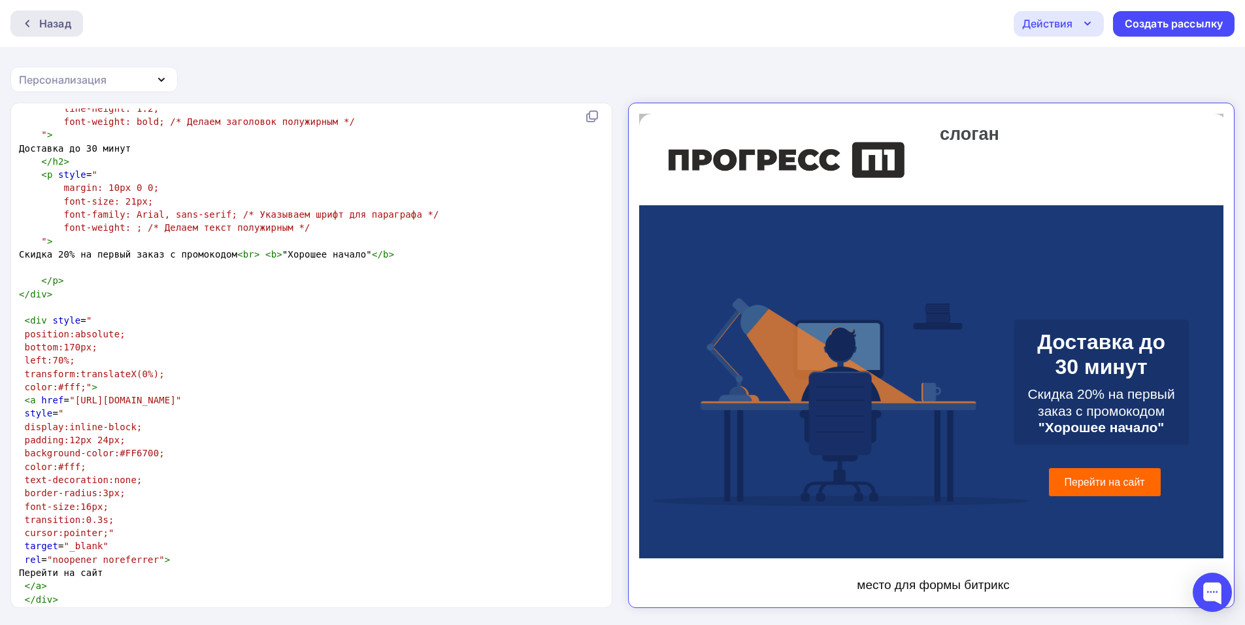
click at [52, 27] on div "Назад" at bounding box center [55, 24] width 32 height 16
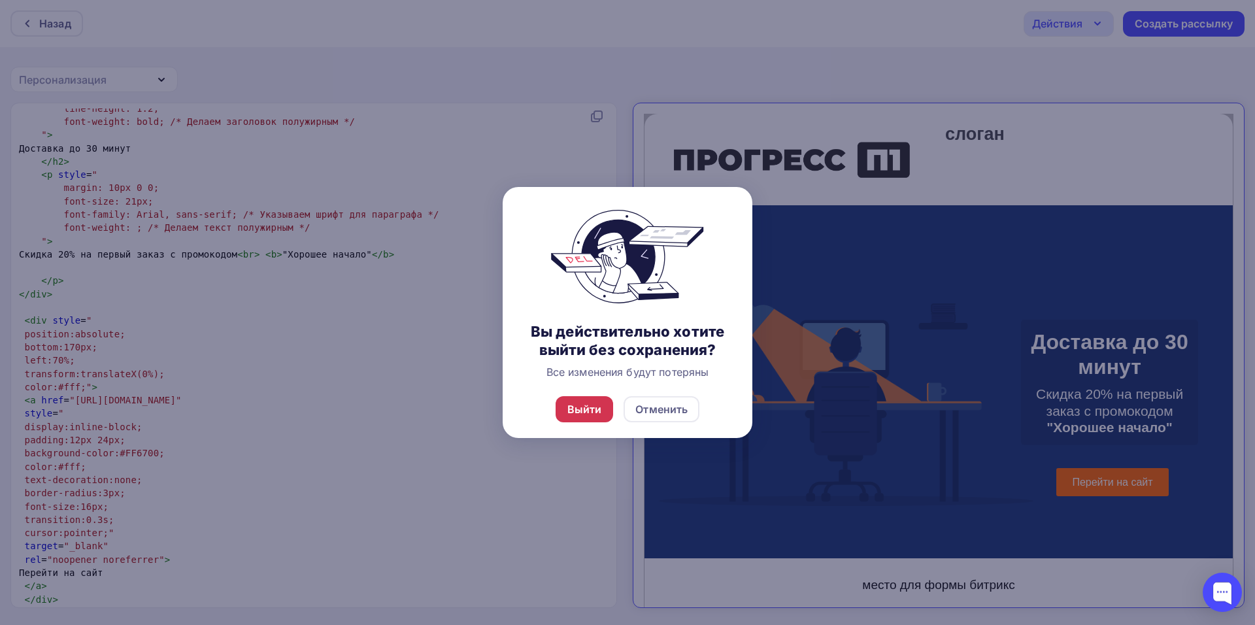
click at [589, 406] on div "Выйти" at bounding box center [584, 409] width 35 height 16
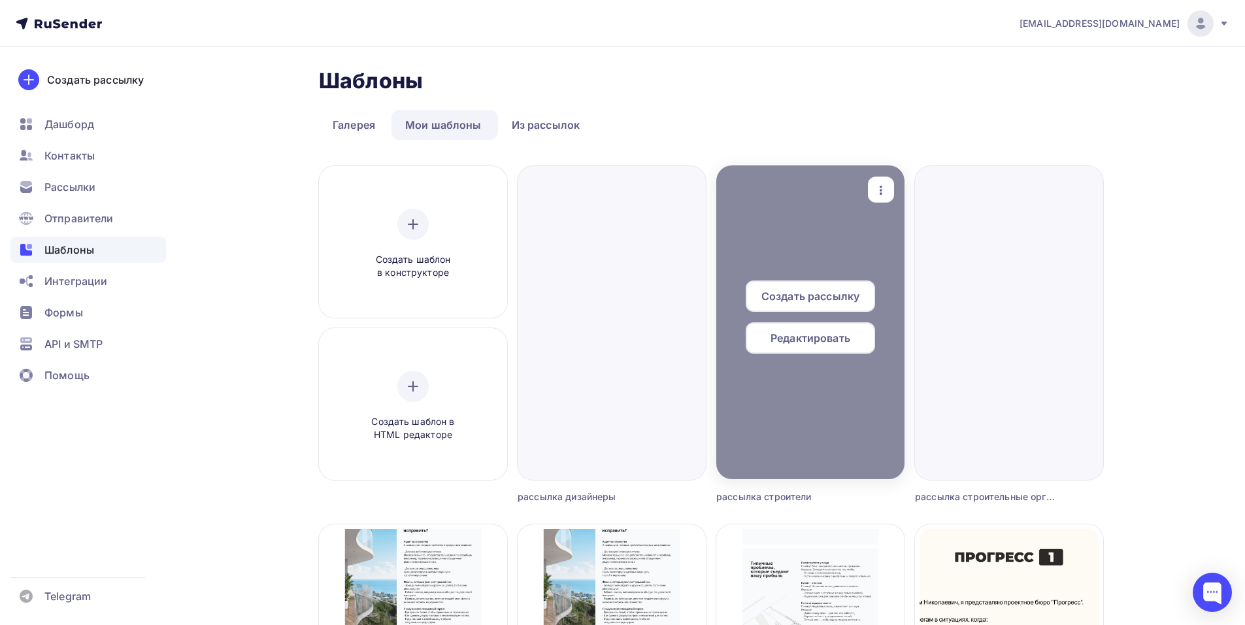
click at [814, 339] on span "Редактировать" at bounding box center [811, 338] width 80 height 16
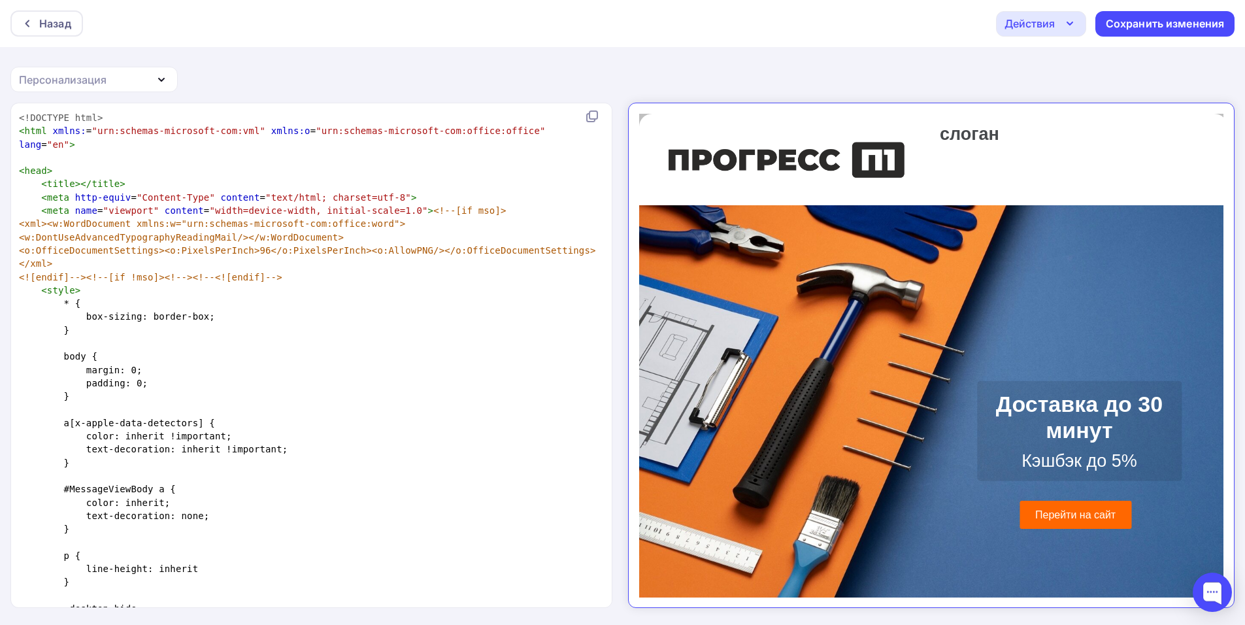
click at [248, 324] on pre "}" at bounding box center [308, 330] width 585 height 13
type textarea "<!DOCTYPE html> <html xmlns:="urn:schemas-microsoft-com:vml" xmlns:o="urn:schem…"
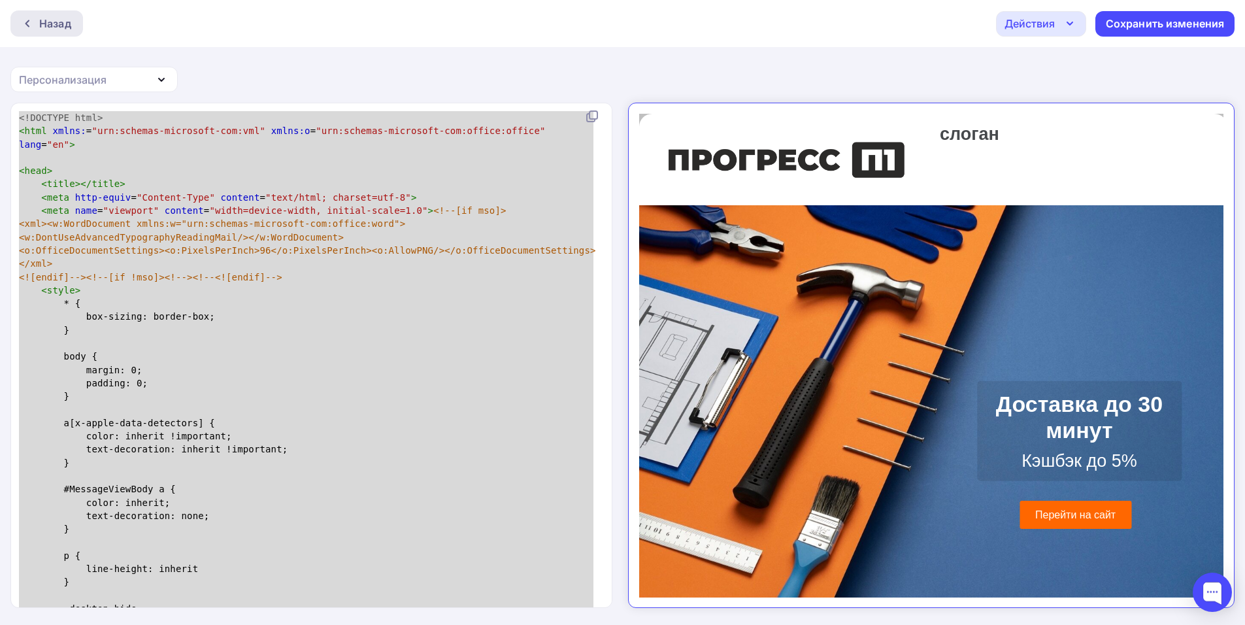
click at [39, 24] on div "Назад" at bounding box center [55, 24] width 32 height 16
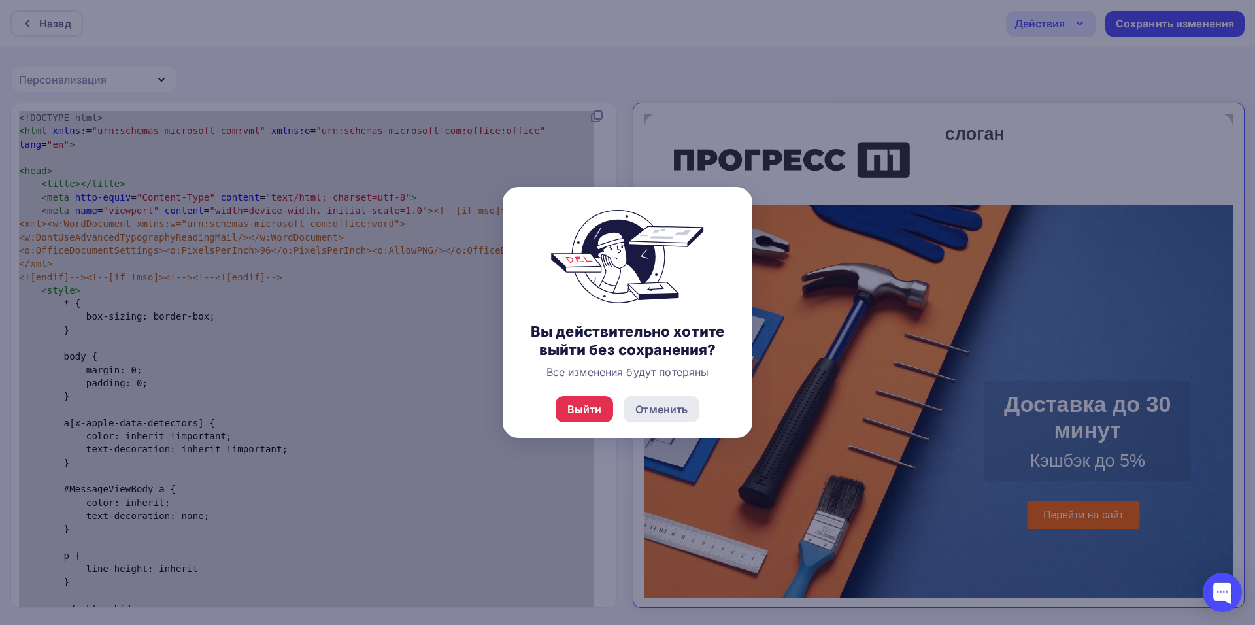
click at [646, 412] on div "Отменить" at bounding box center [661, 409] width 52 height 16
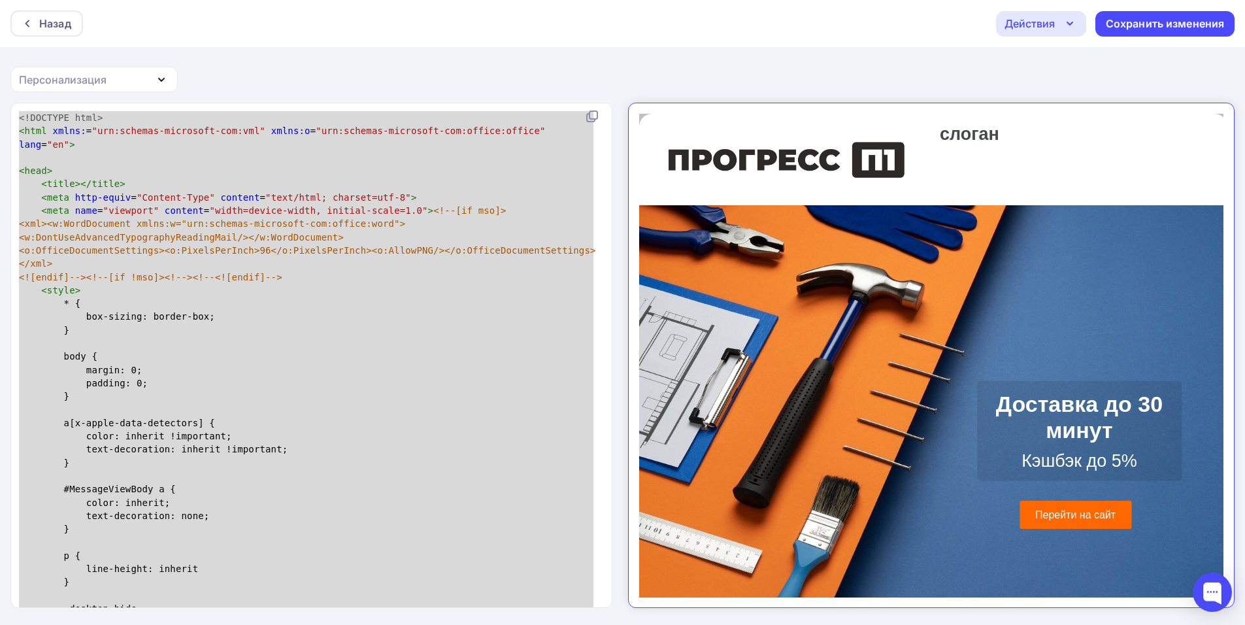
click at [314, 271] on pre "<![endif]--><!--[if !mso]><!--><!--<![endif]-->" at bounding box center [308, 277] width 585 height 13
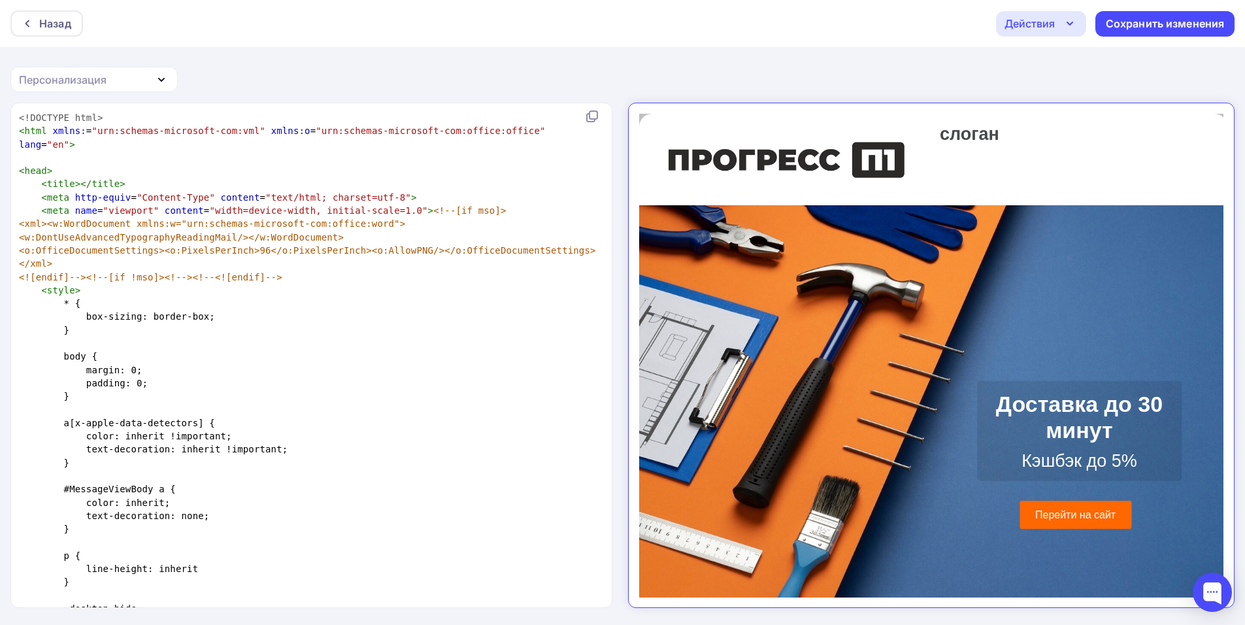
click at [302, 228] on pre "<xml><w:WordDocument xmlns:w="urn:schemas-microsoft-com:office:word"><w:DontUse…" at bounding box center [308, 230] width 585 height 27
type textarea "<!DOCTYPE html> <html xmlns:="urn:schemas-microsoft-com:vml" xmlns:o="urn:schem…"
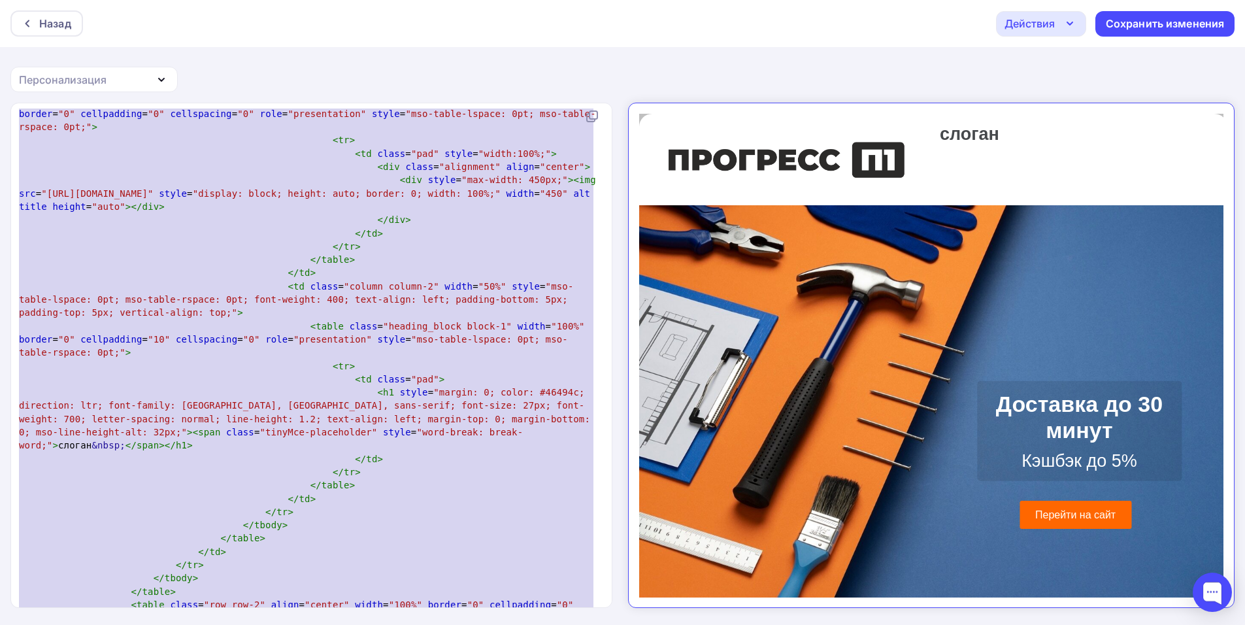
scroll to position [1780, 0]
